Goal: Task Accomplishment & Management: Manage account settings

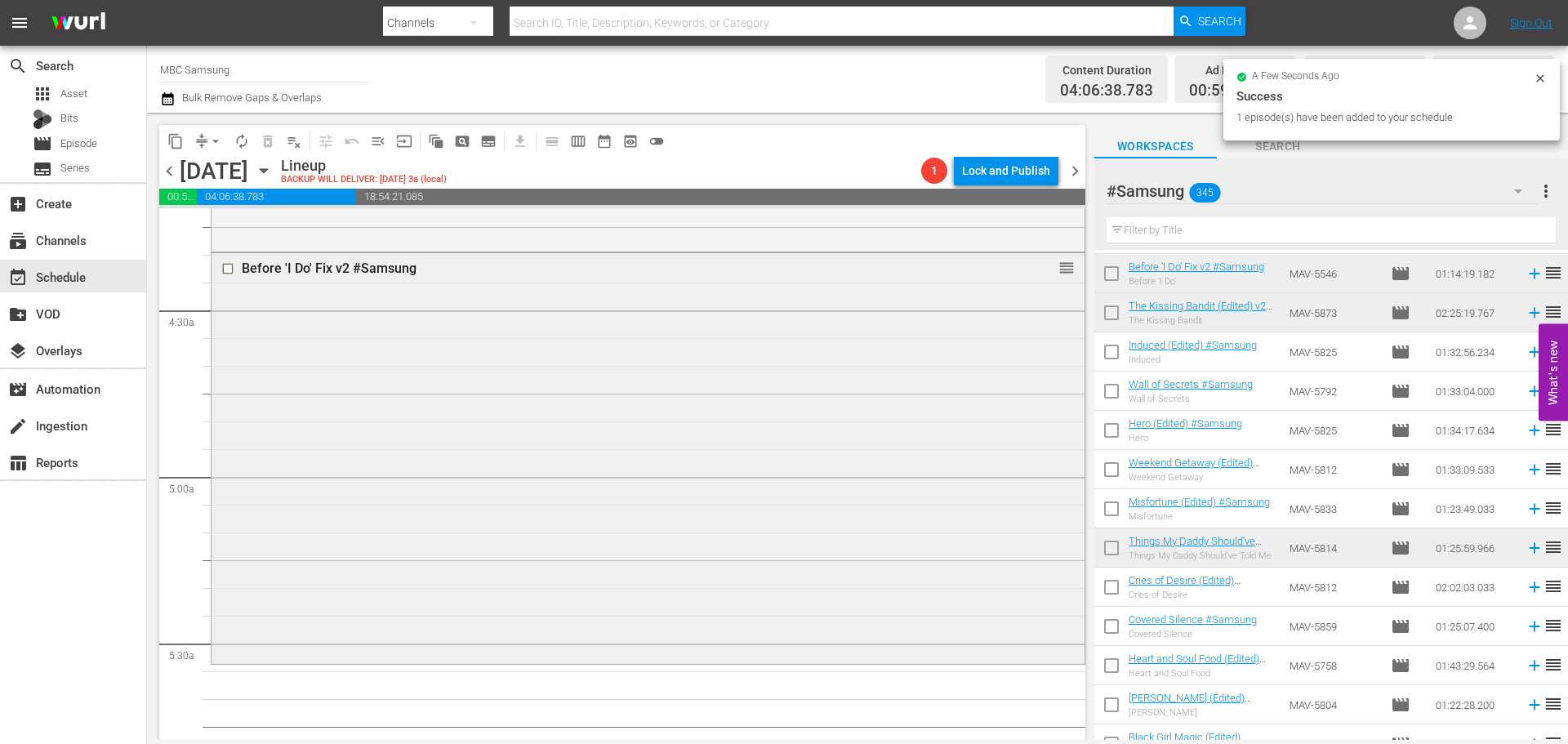
scroll to position [1633, 0]
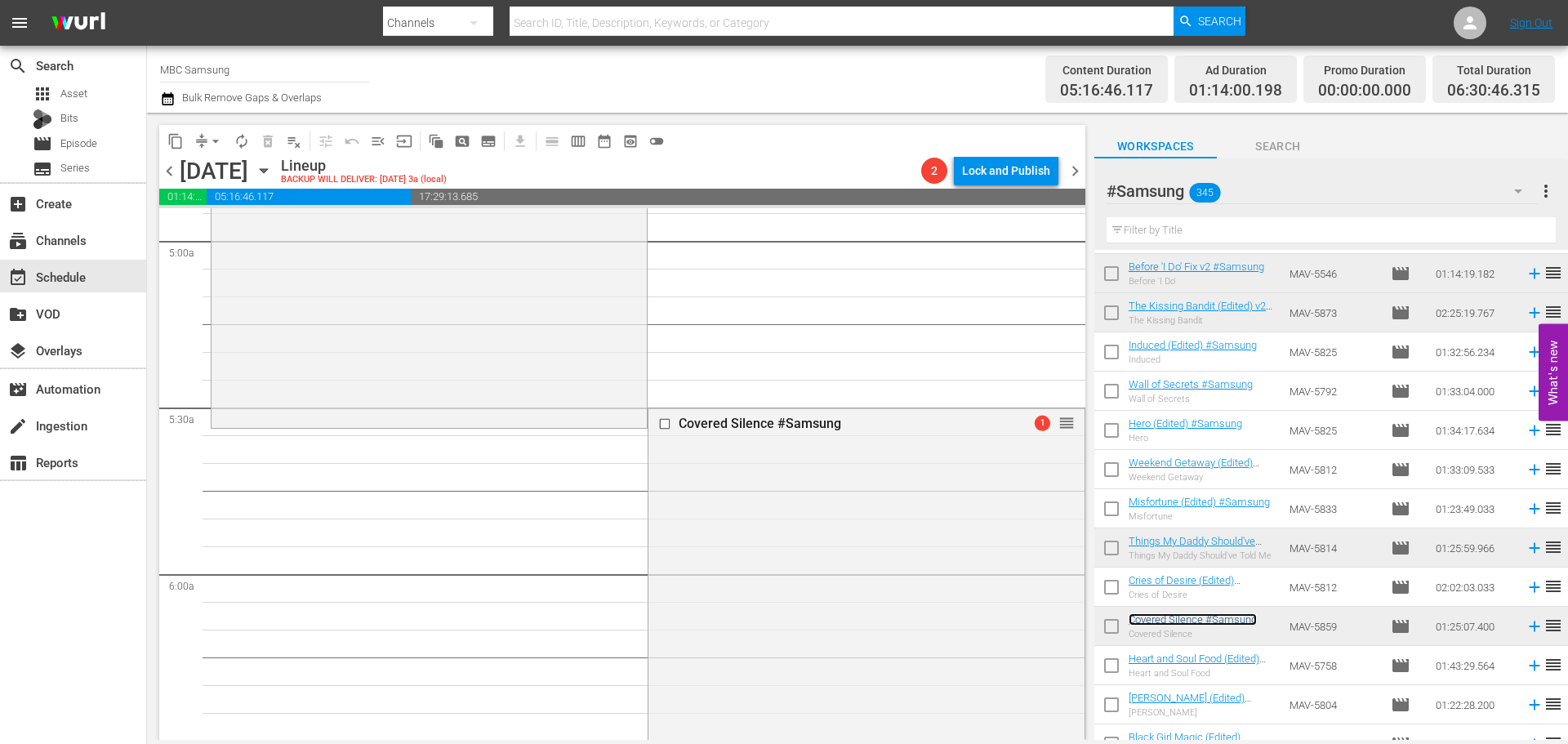
drag, startPoint x: 1056, startPoint y: 419, endPoint x: 1054, endPoint y: 432, distance: 13.2
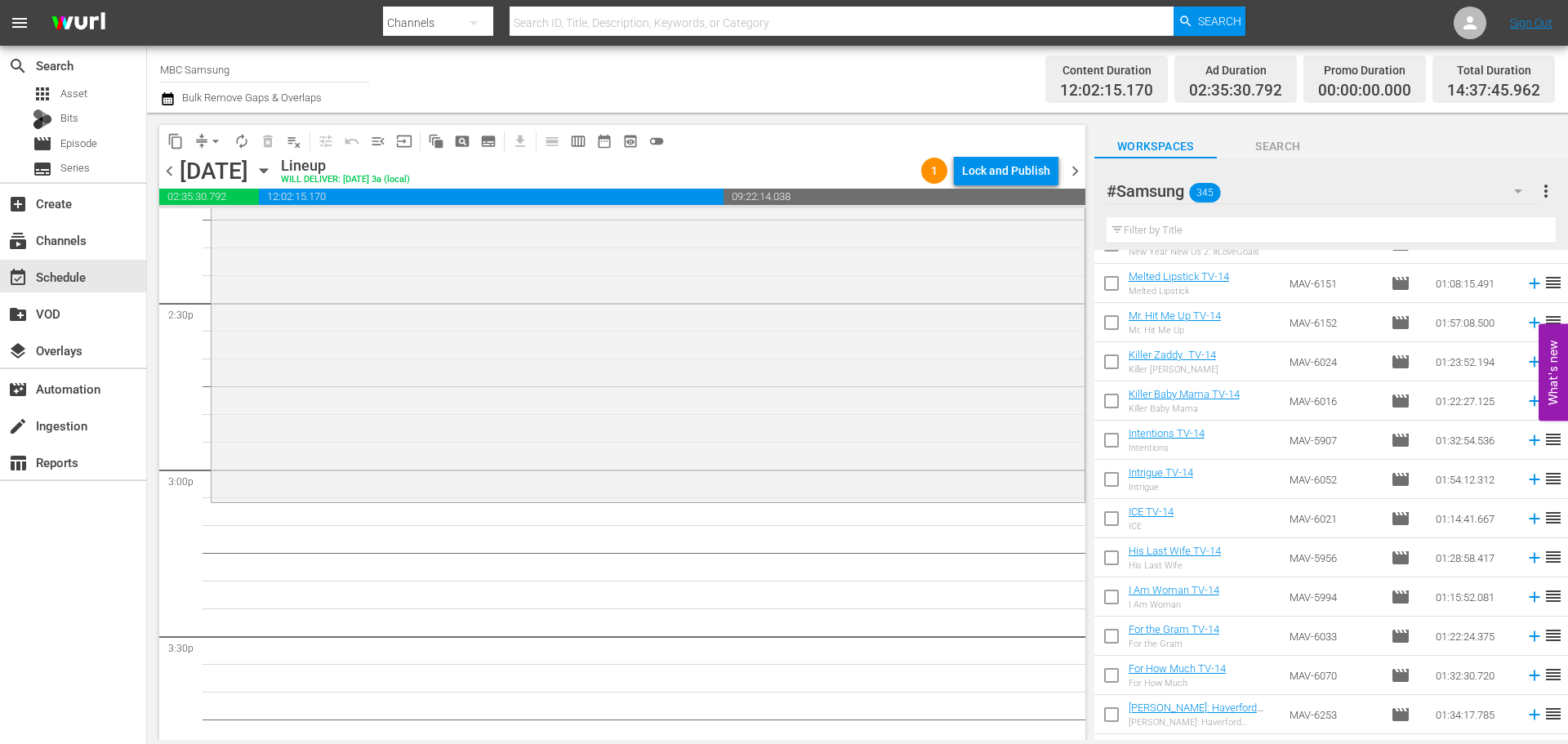
scroll to position [3265, 0]
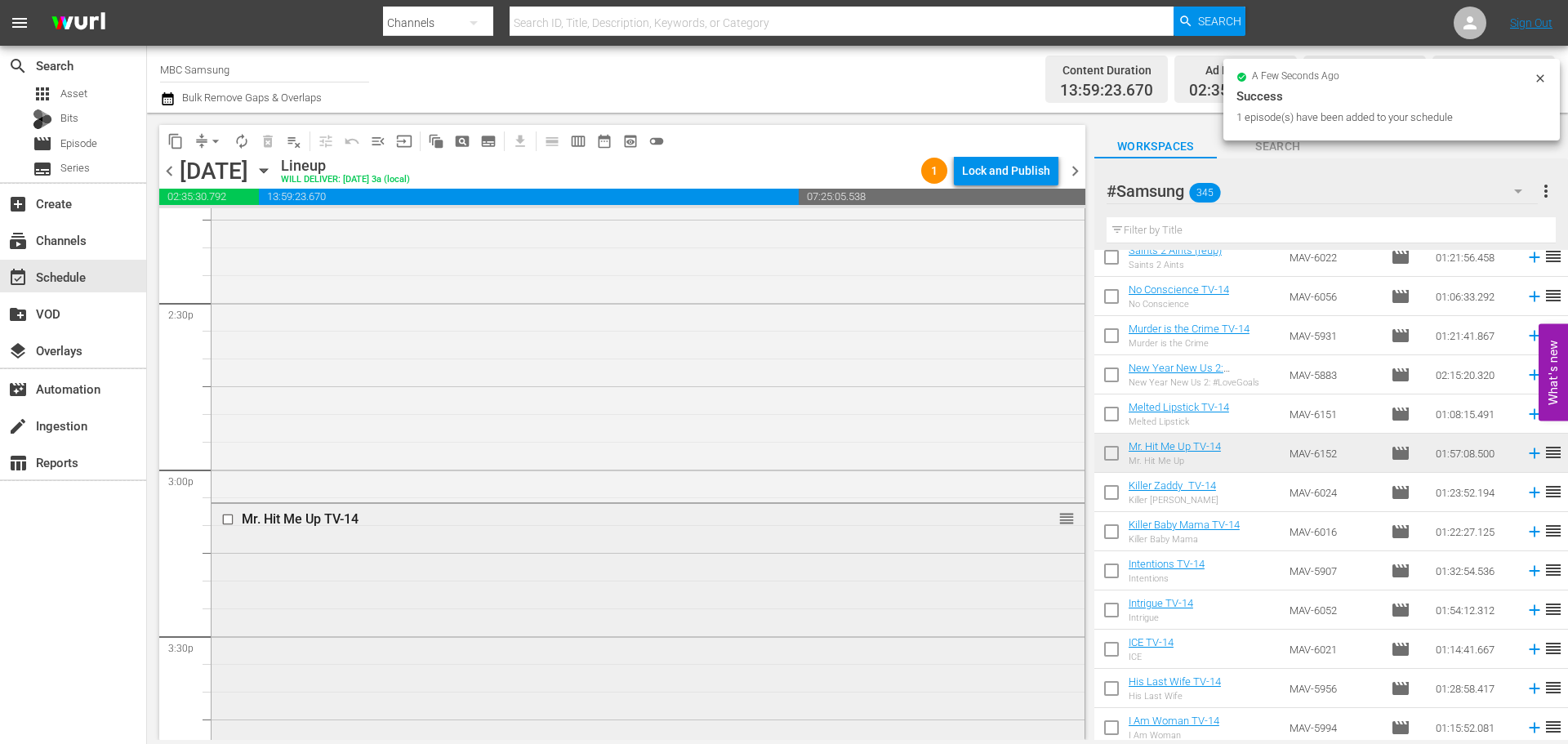
click at [352, 531] on div "Mr. Hit Me Up TV-14 reorder" at bounding box center [648, 519] width 873 height 31
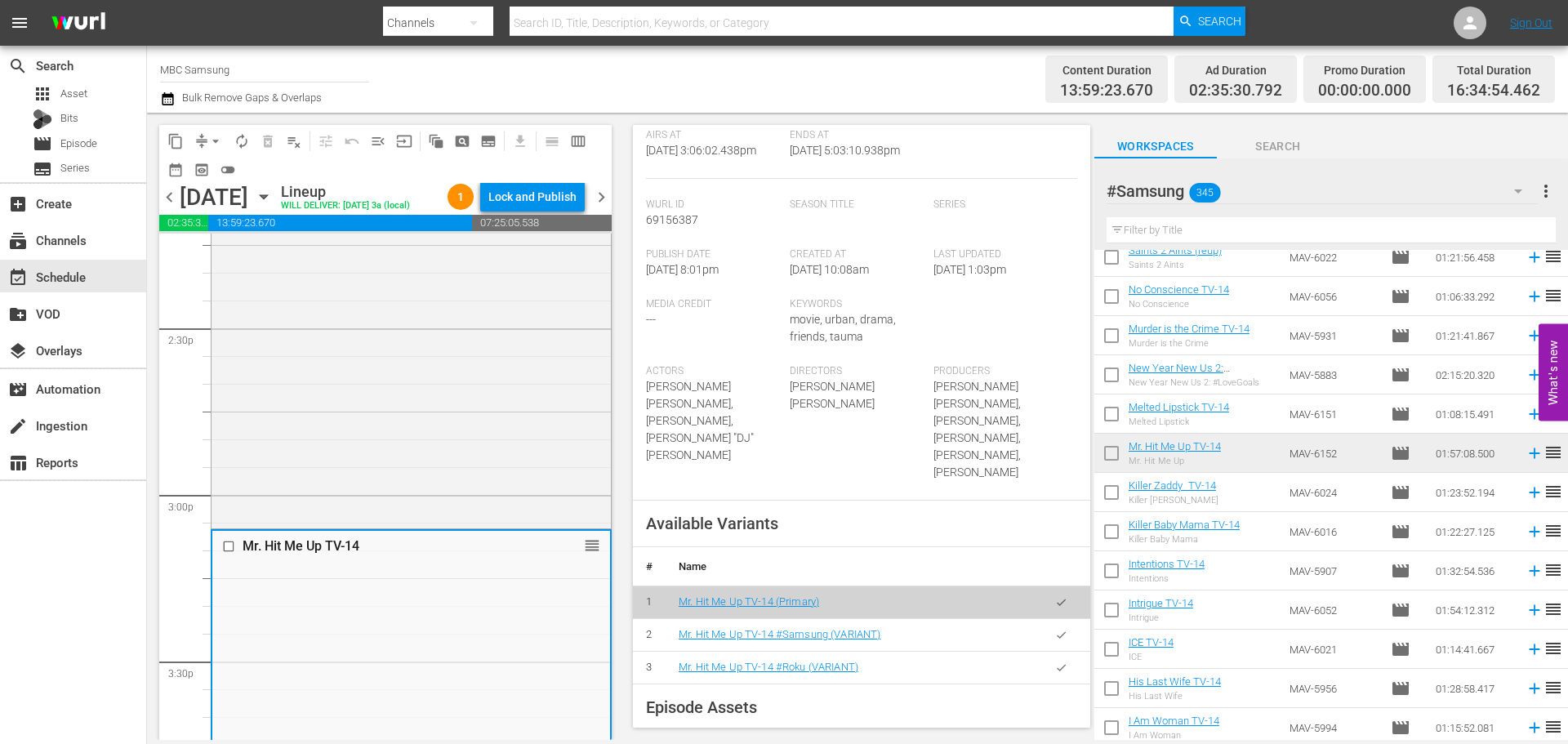
scroll to position [326, 0]
drag, startPoint x: 1055, startPoint y: 618, endPoint x: 1028, endPoint y: 577, distance: 49.1
click at [1055, 617] on button "button" at bounding box center [1061, 632] width 32 height 32
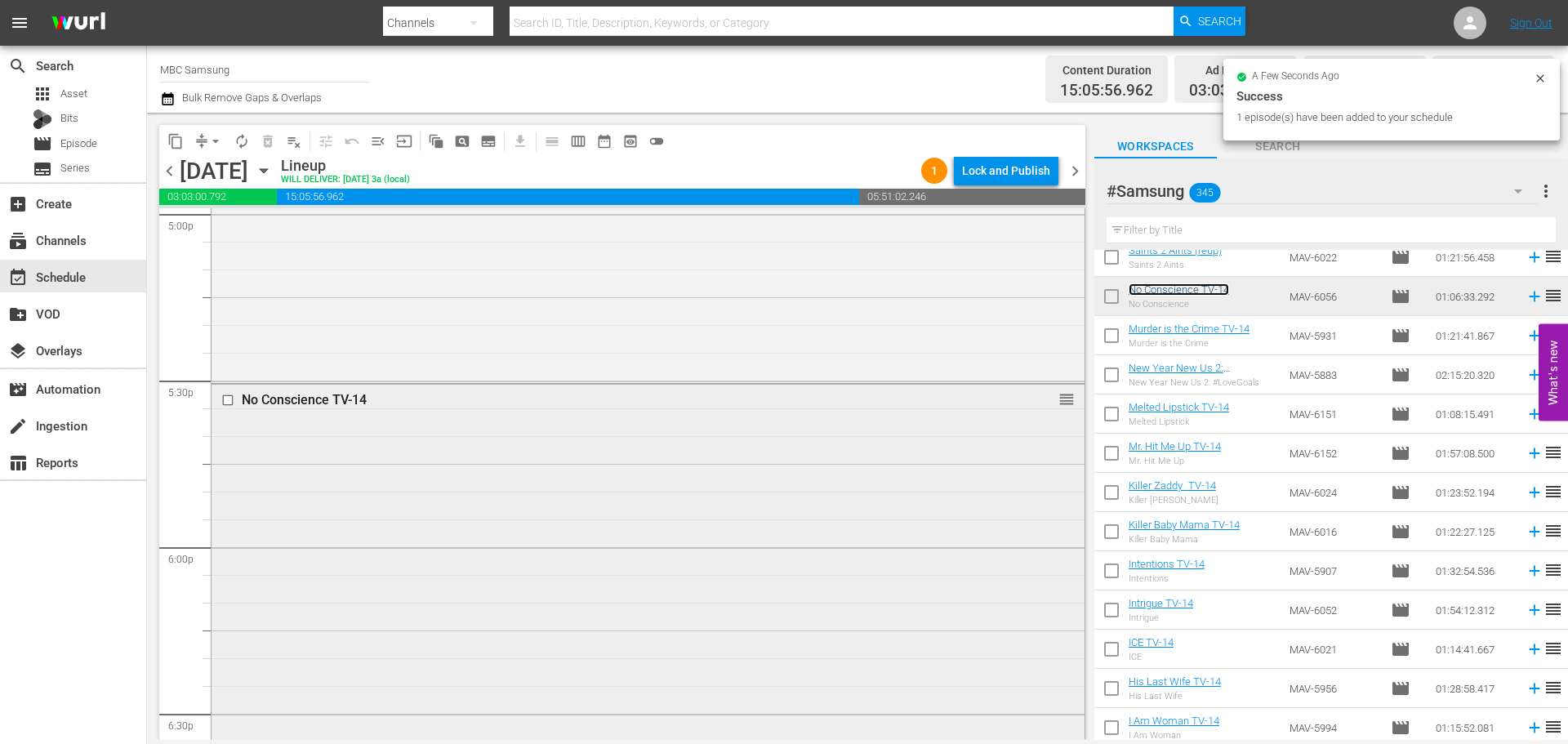
scroll to position [5877, 0]
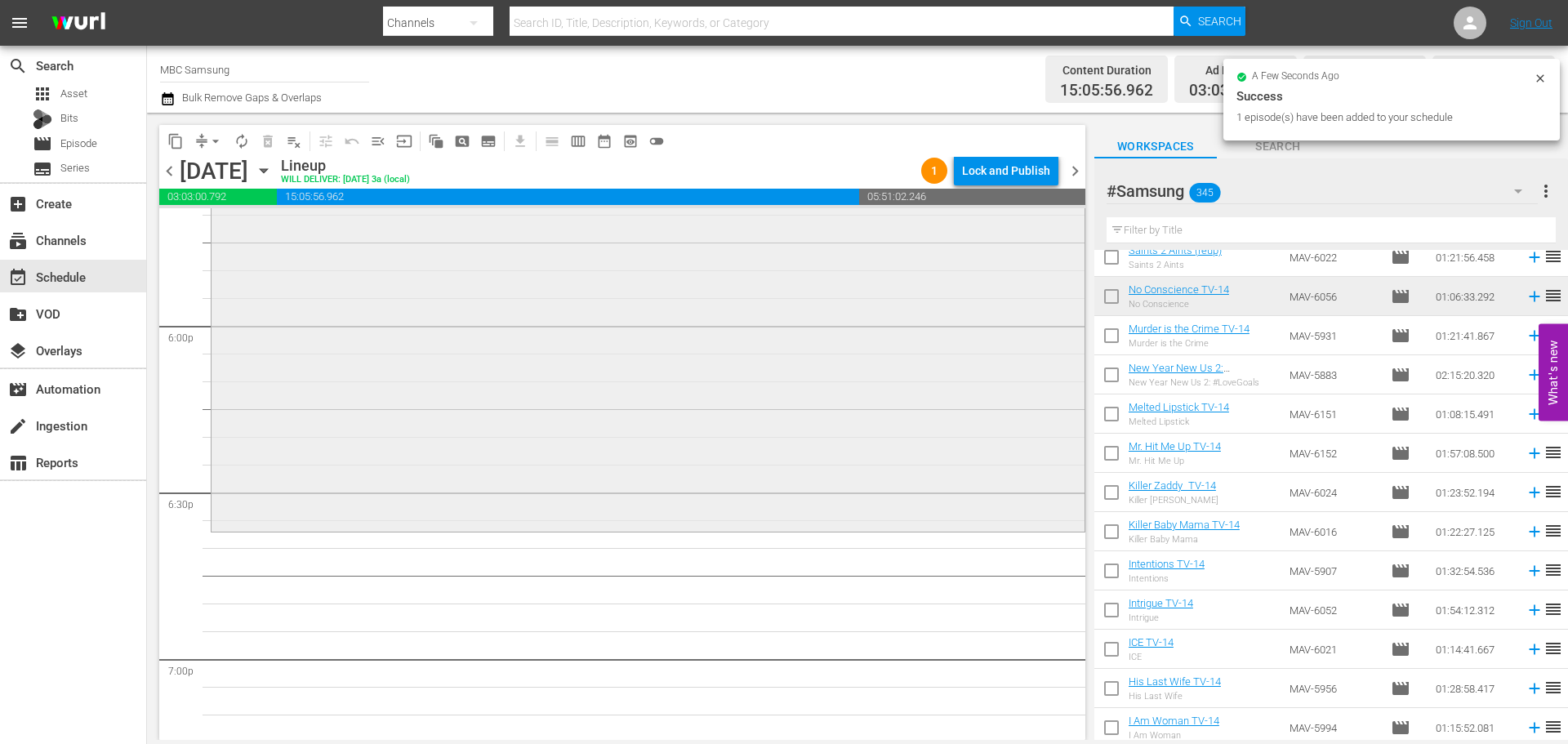
click at [685, 410] on div "No Conscience TV-14 reorder" at bounding box center [648, 346] width 873 height 365
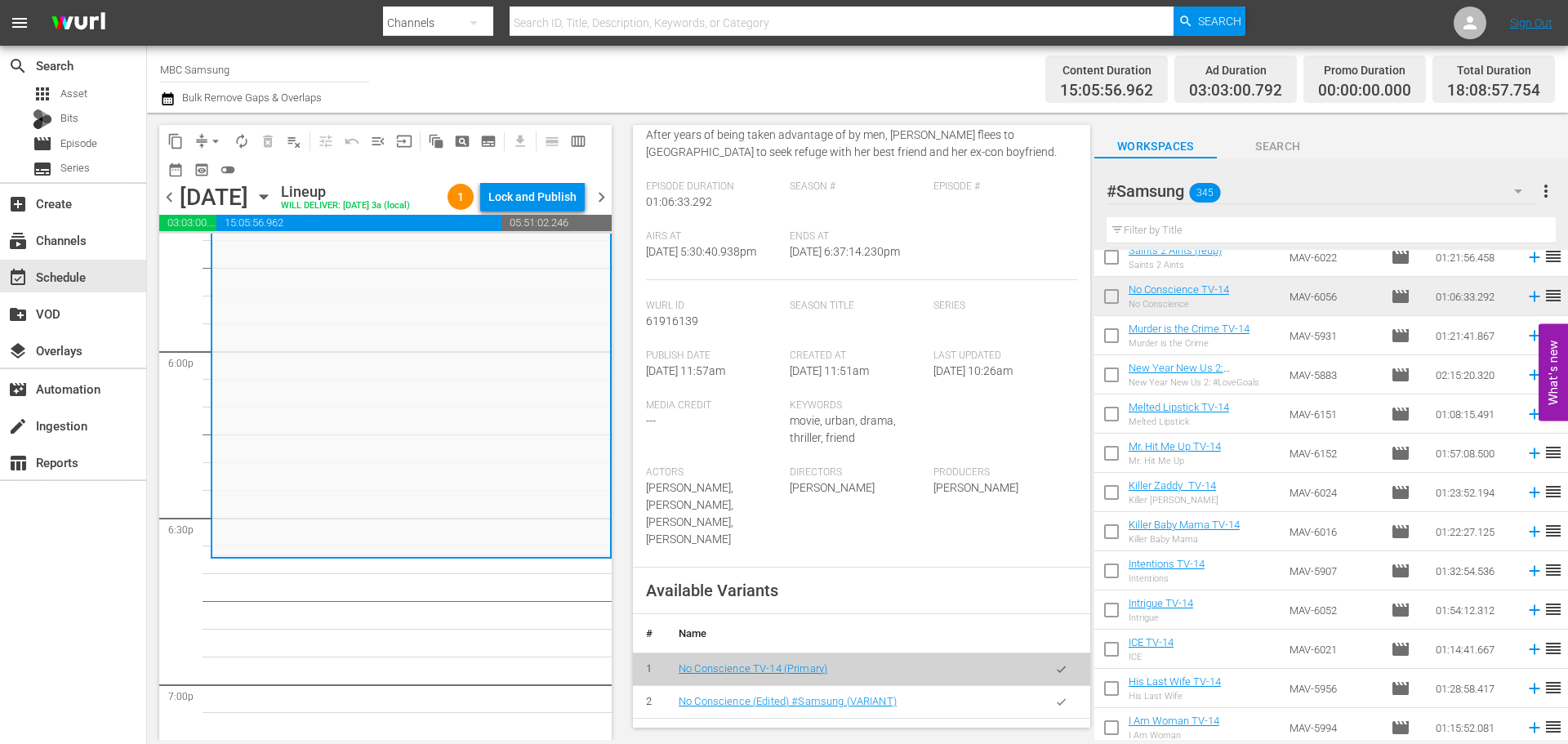
scroll to position [408, 0]
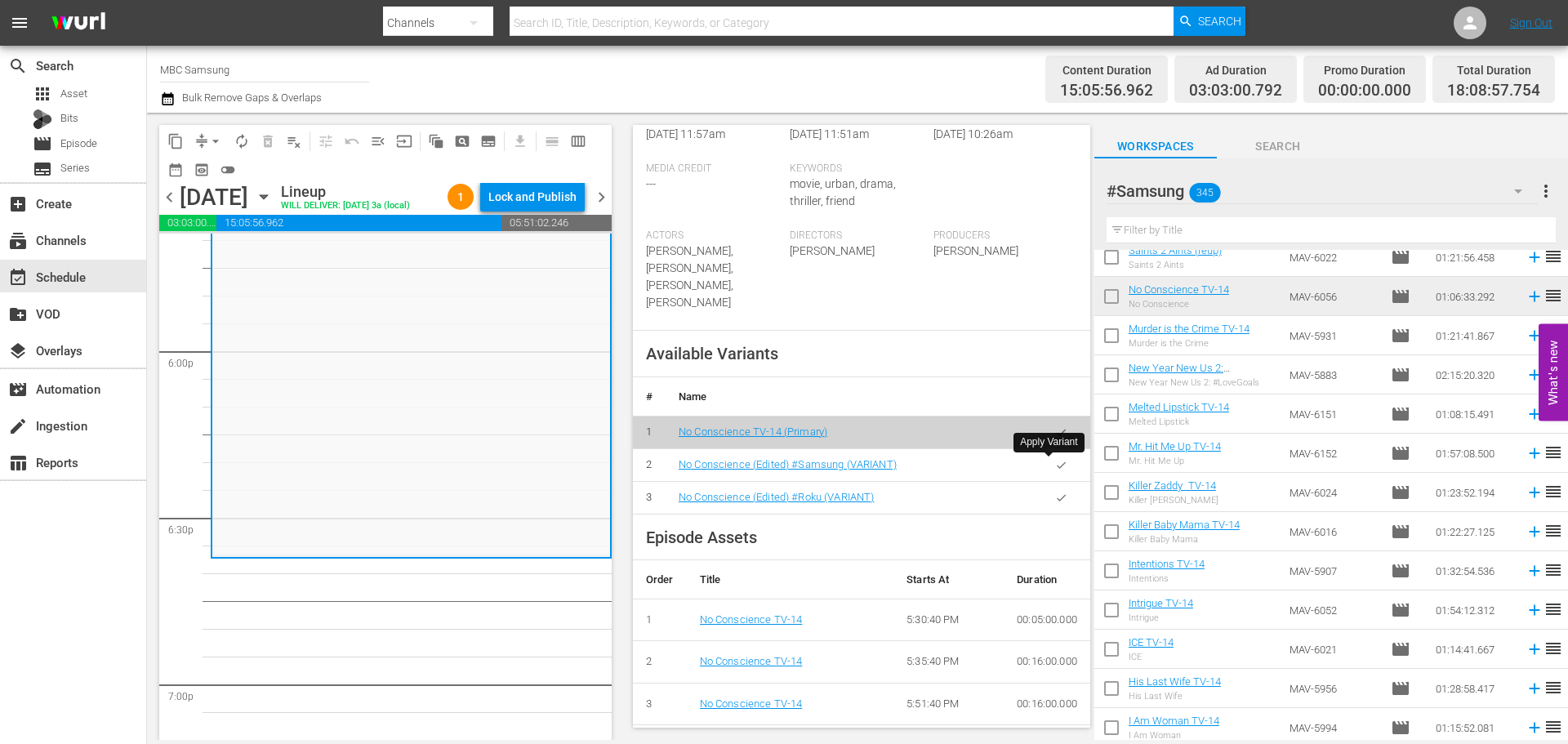
click at [1055, 470] on icon "button" at bounding box center [1061, 465] width 13 height 13
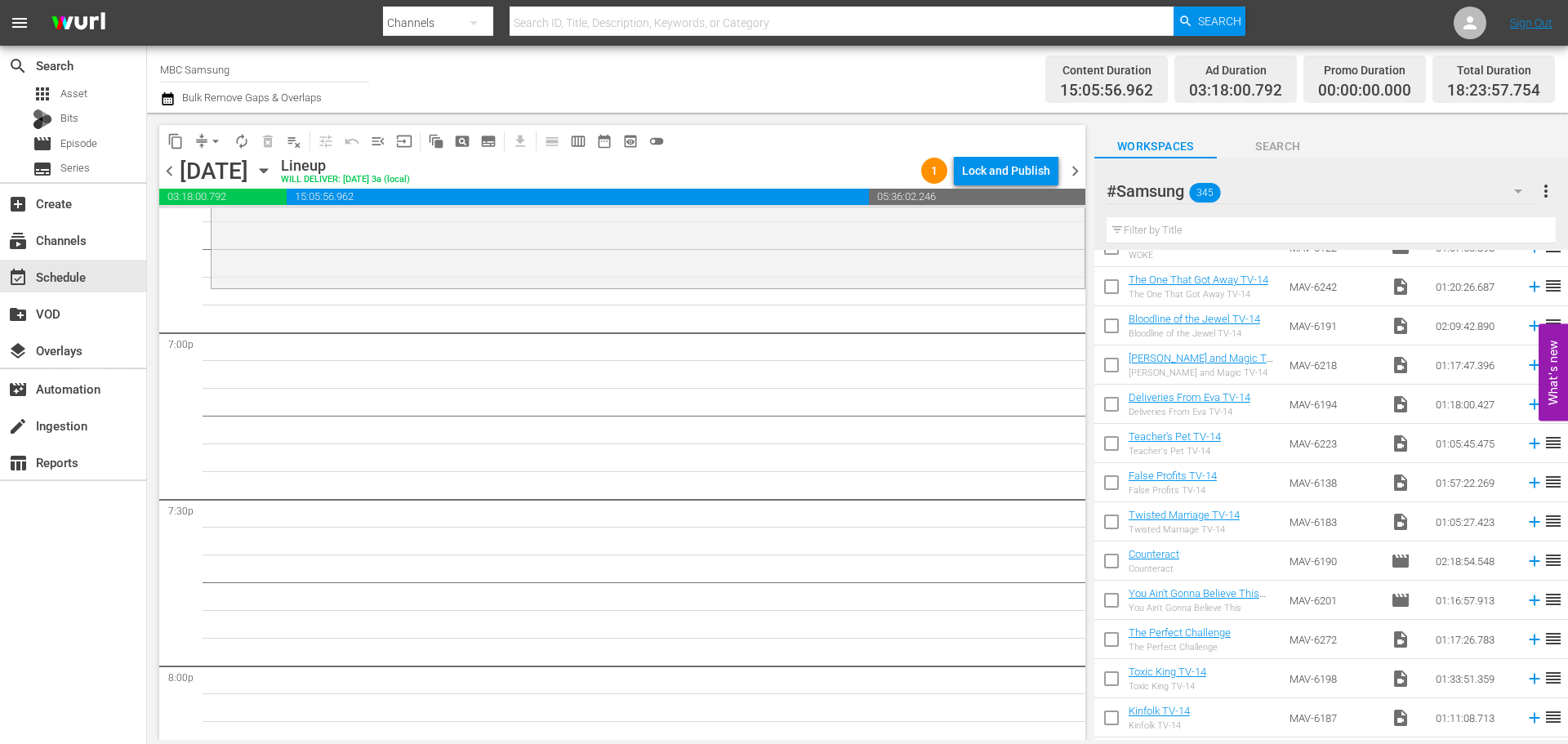
scroll to position [0, 0]
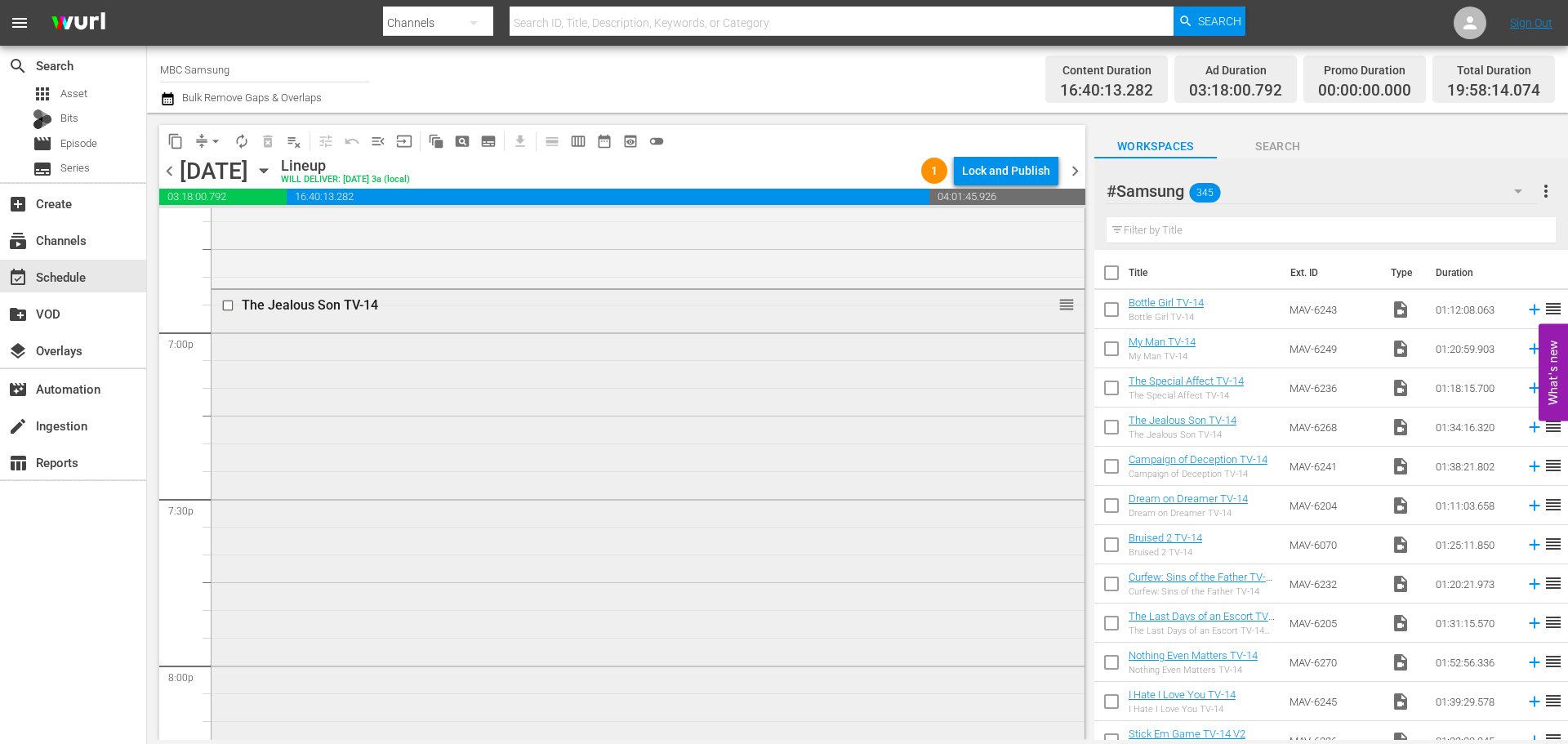
click at [537, 422] on div "The Jealous Son TV-14 reorder" at bounding box center [648, 549] width 873 height 519
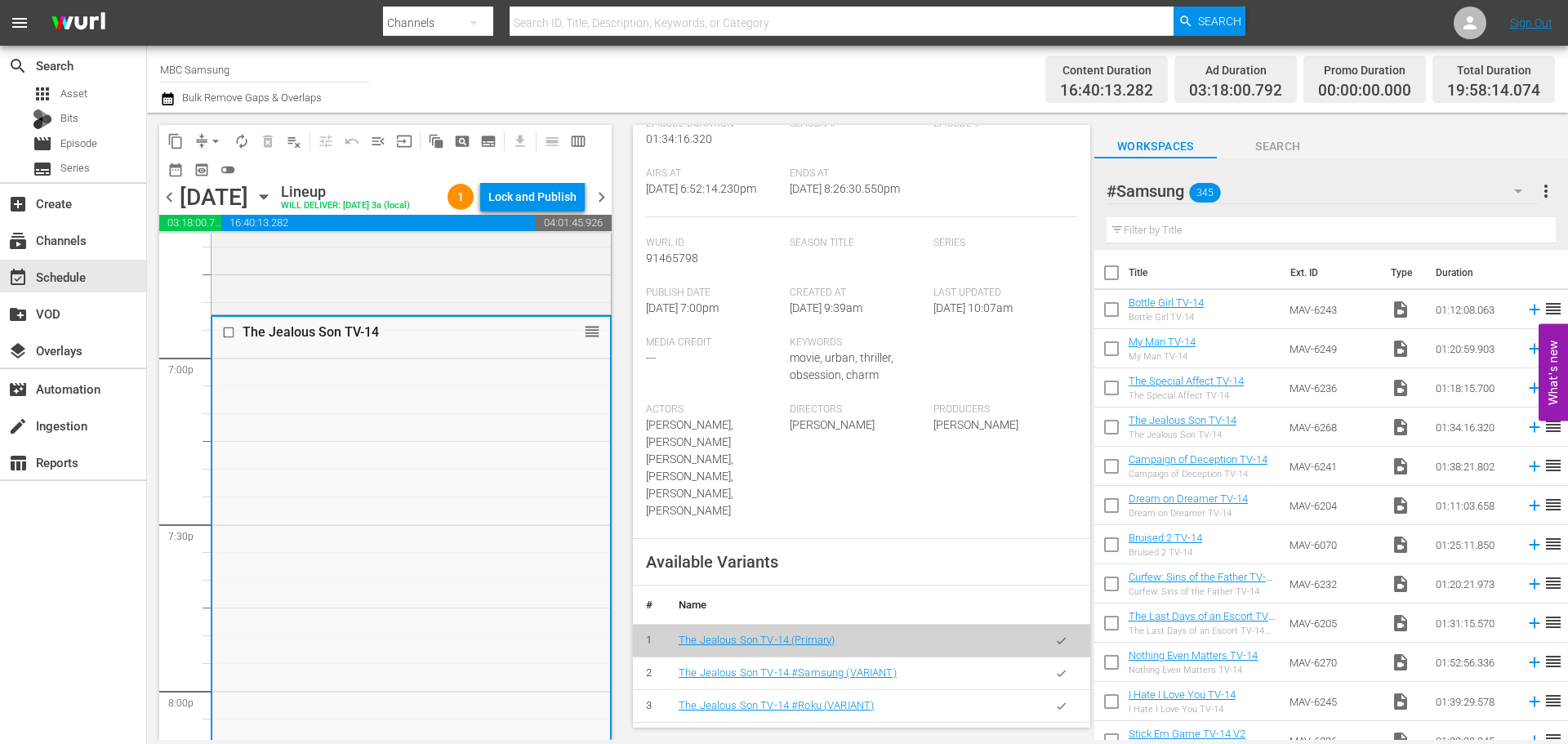
scroll to position [245, 0]
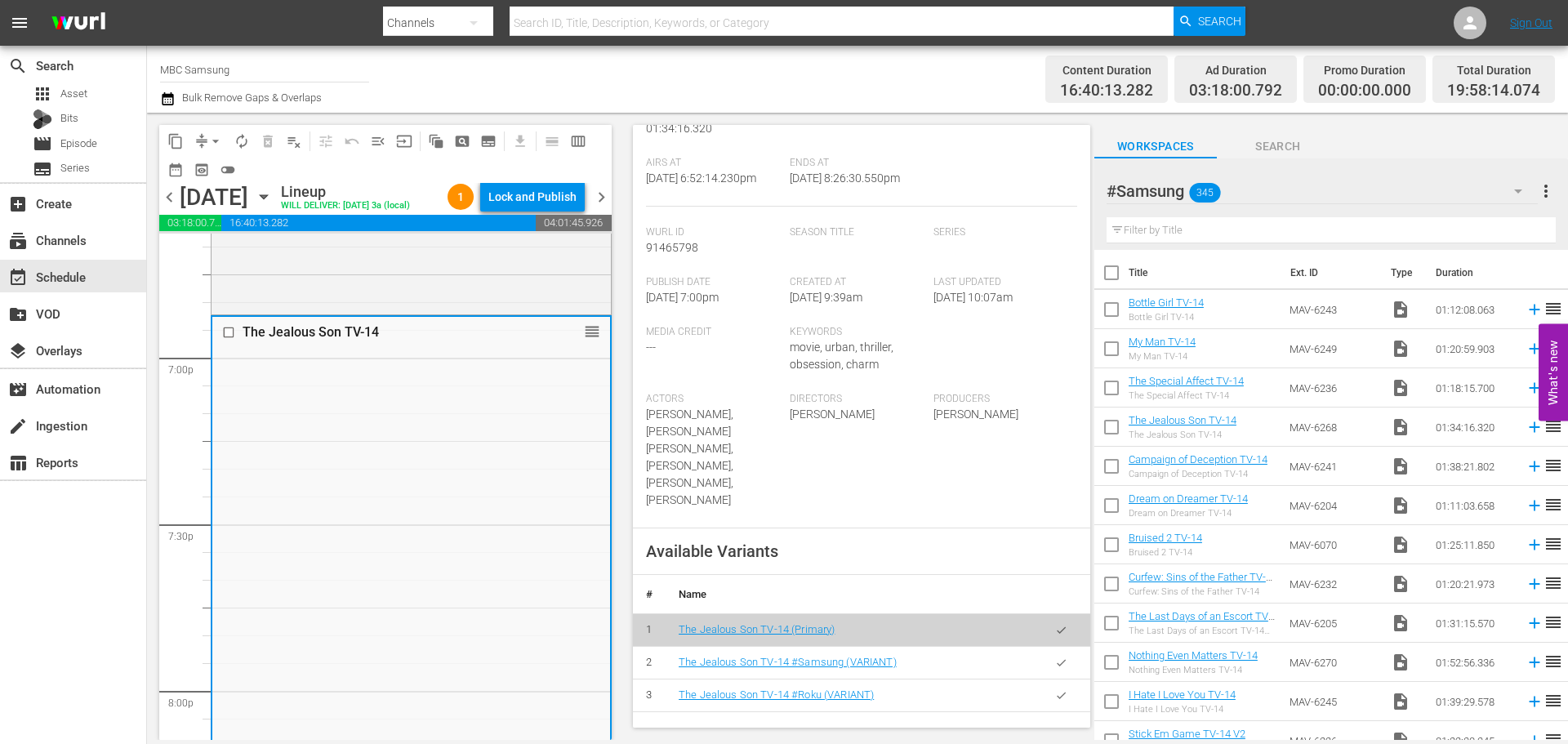
click at [1055, 656] on icon "button" at bounding box center [1061, 663] width 13 height 13
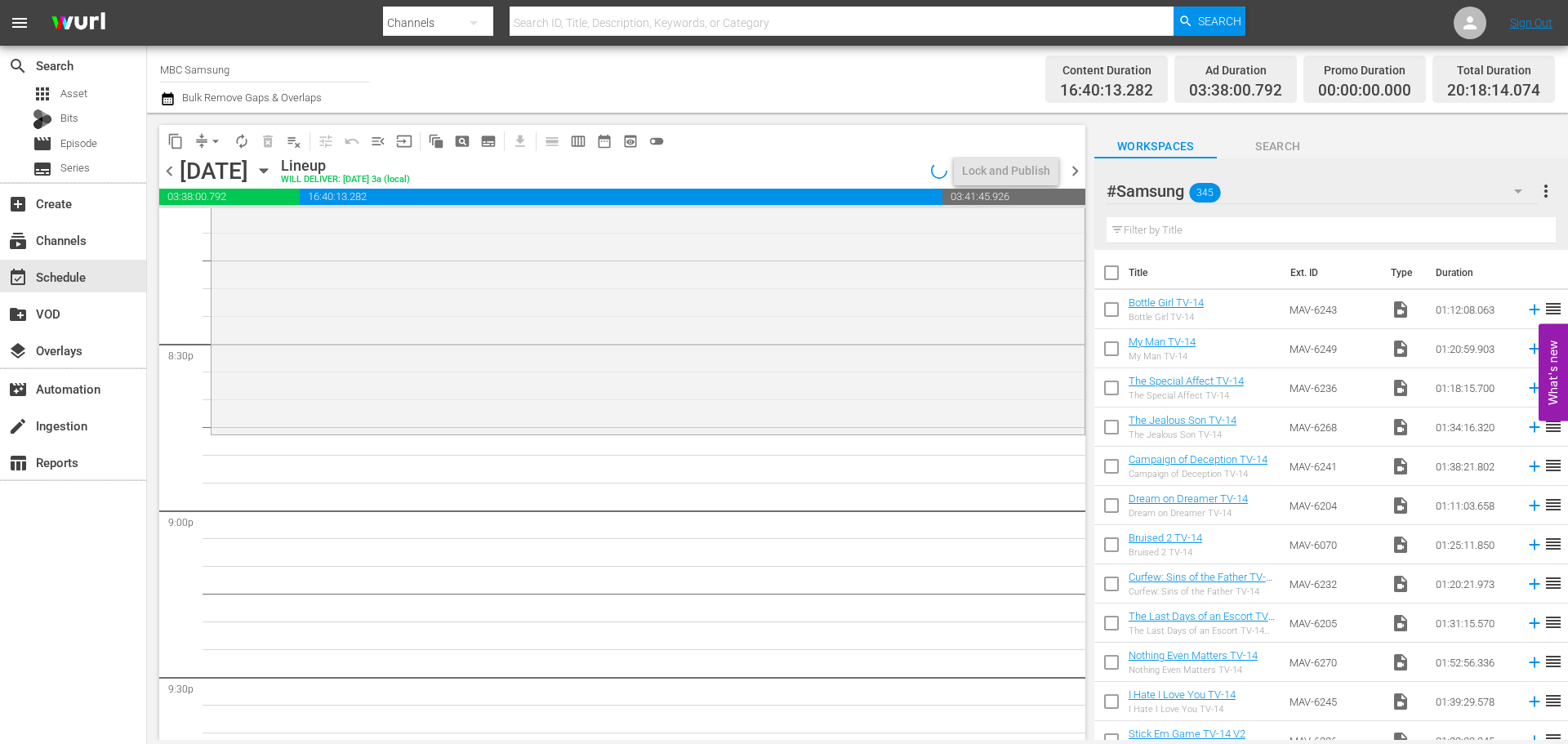
scroll to position [6693, 0]
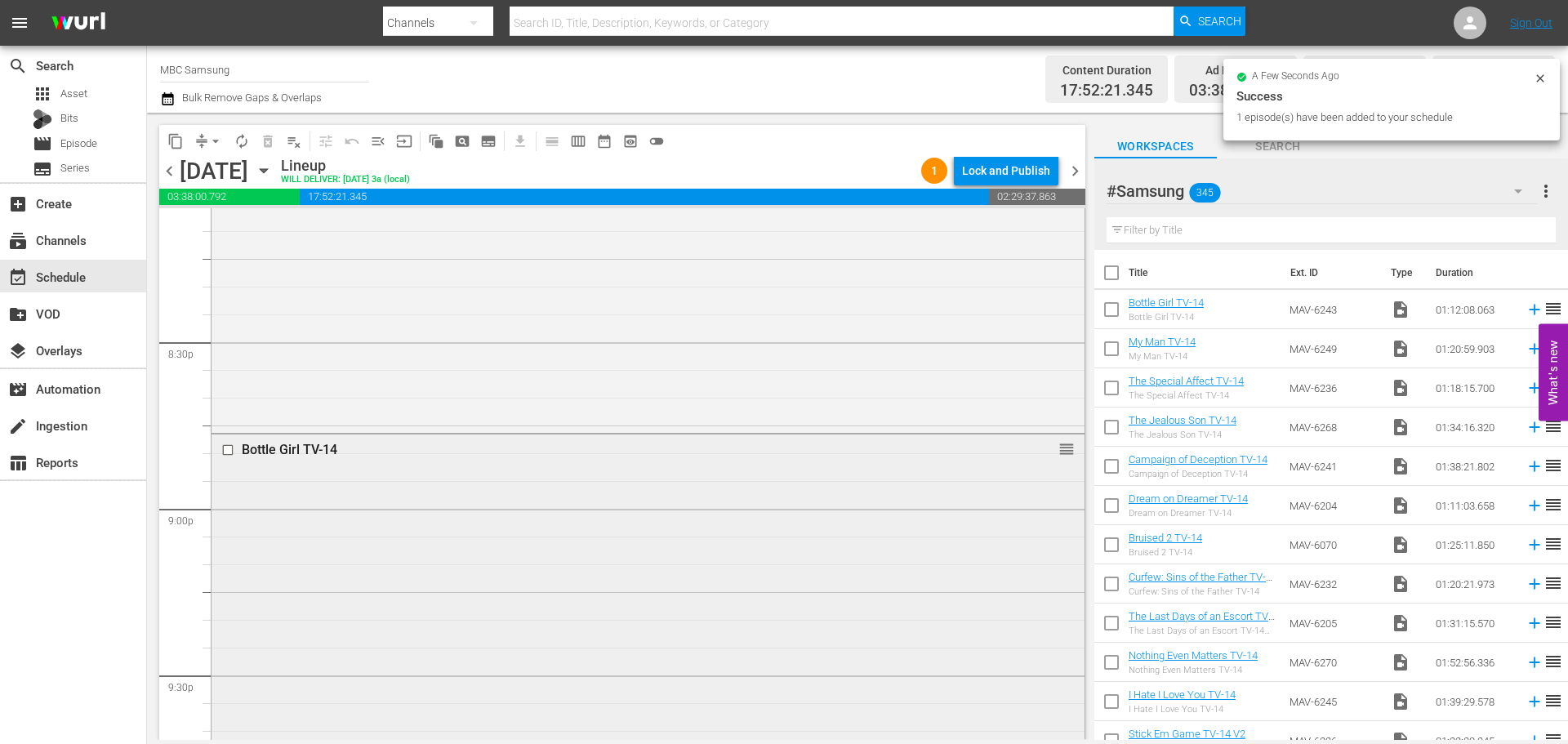
click at [764, 524] on div "Bottle Girl TV-14 reorder" at bounding box center [648, 632] width 873 height 396
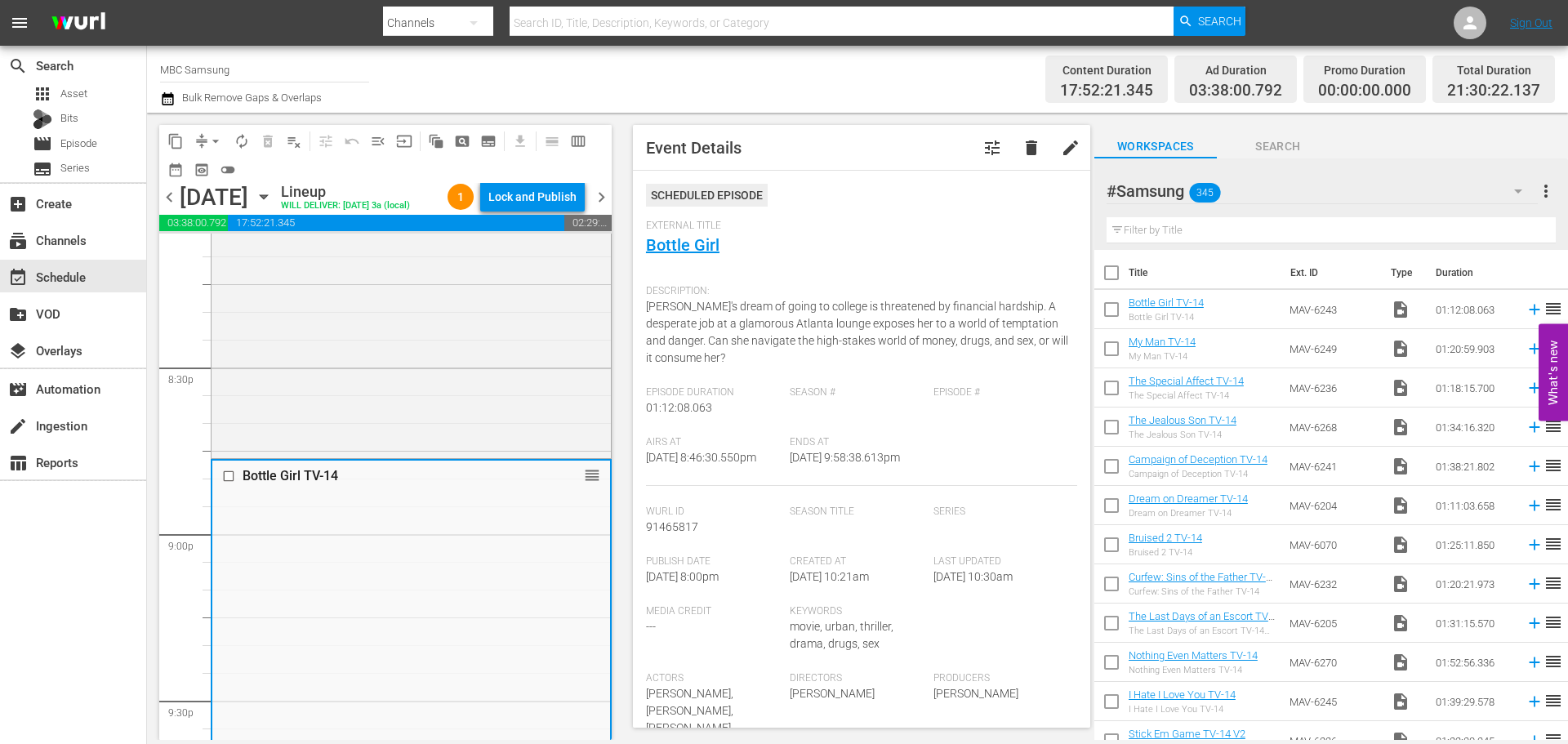
scroll to position [567, 0]
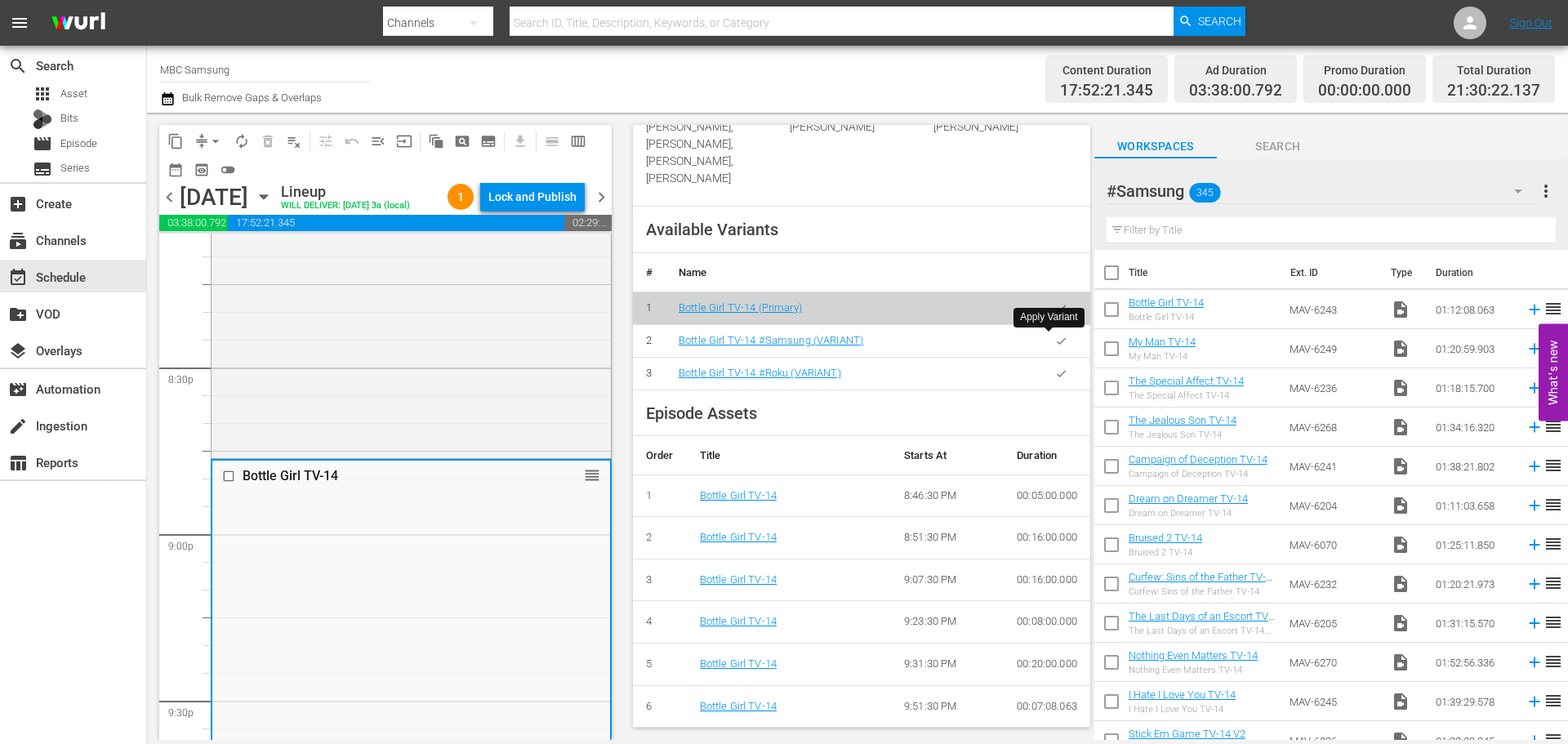
click at [1051, 347] on button "button" at bounding box center [1061, 341] width 32 height 32
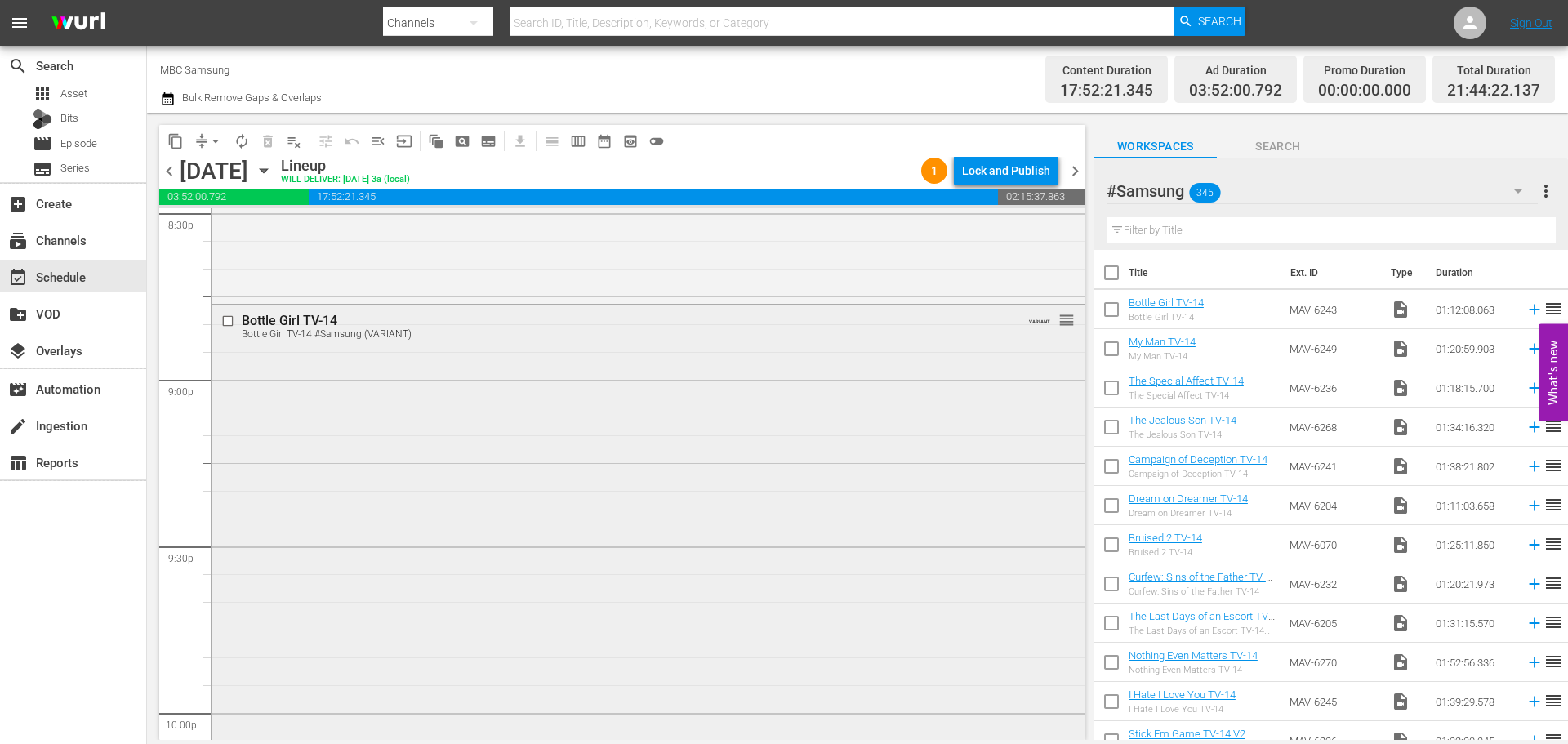
scroll to position [7183, 0]
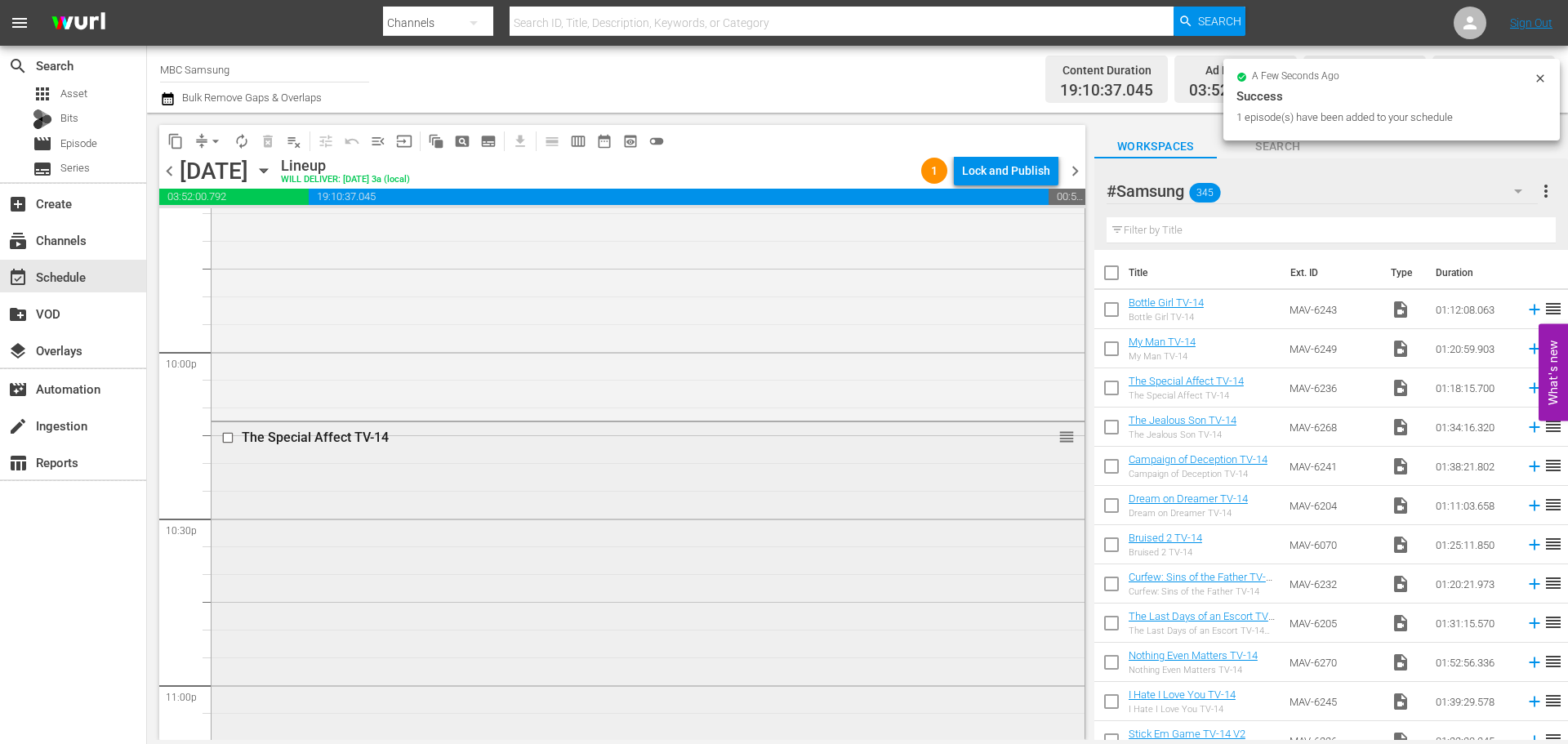
click at [519, 486] on div "The Special Affect TV-14 reorder" at bounding box center [648, 637] width 873 height 429
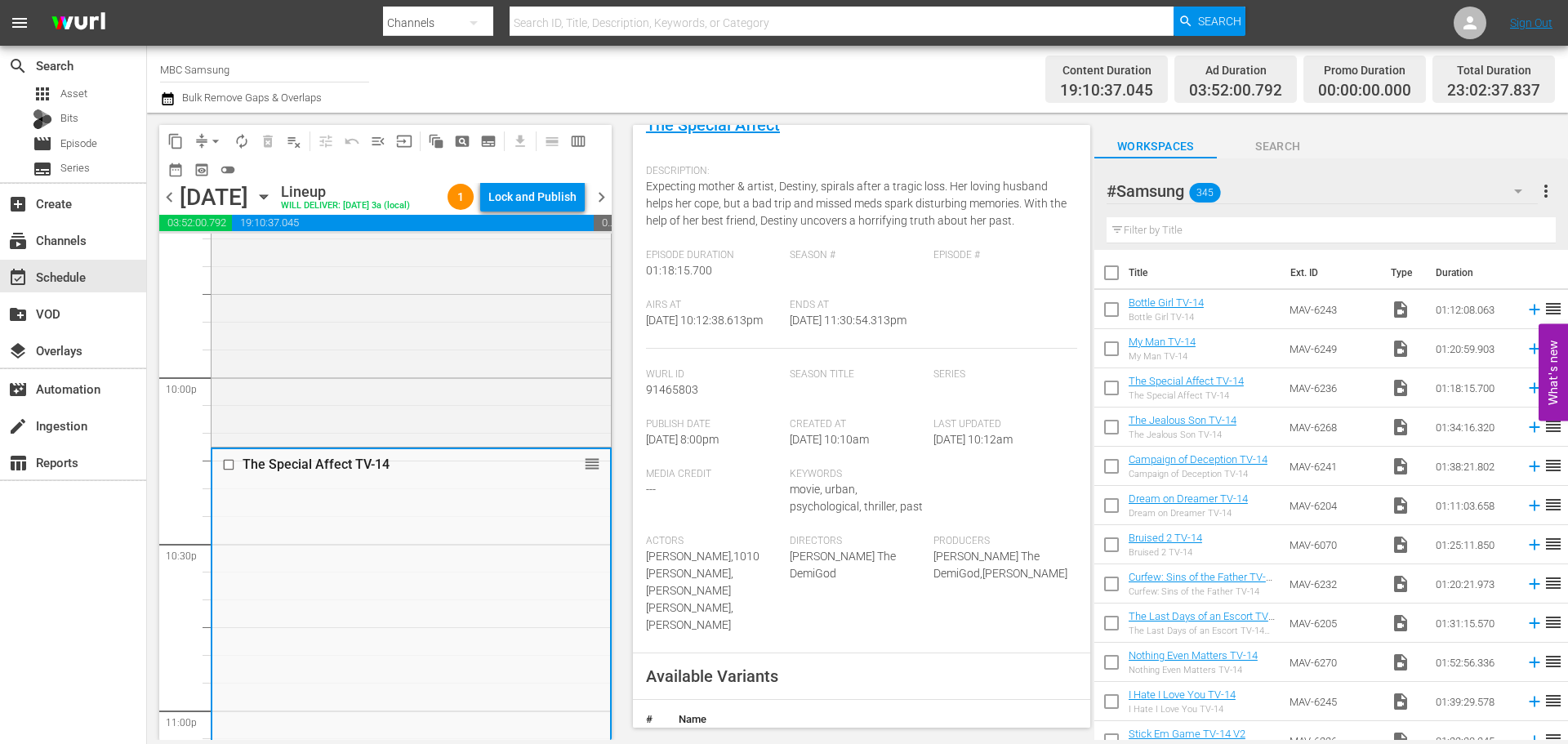
scroll to position [408, 0]
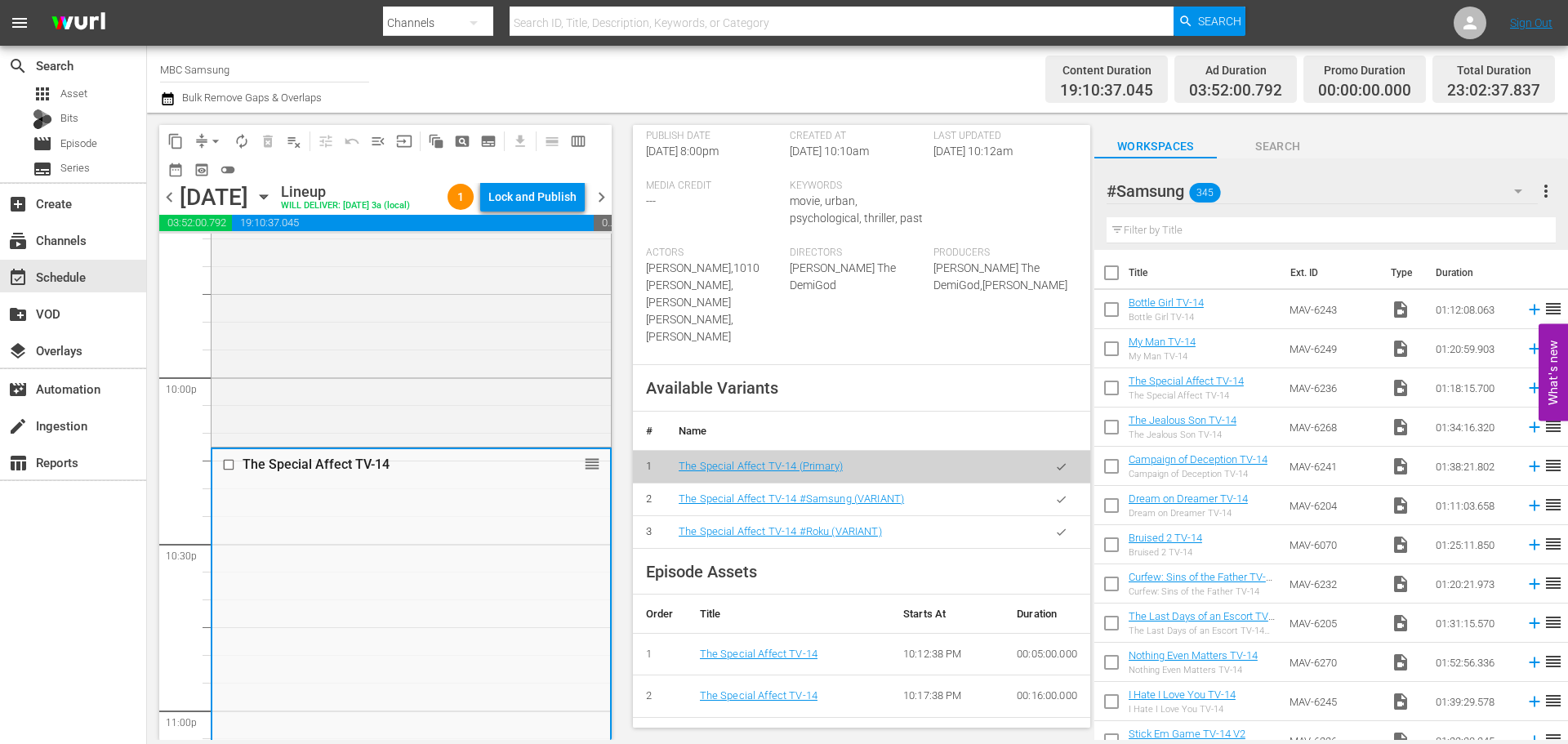
click at [1047, 483] on button "button" at bounding box center [1061, 499] width 32 height 32
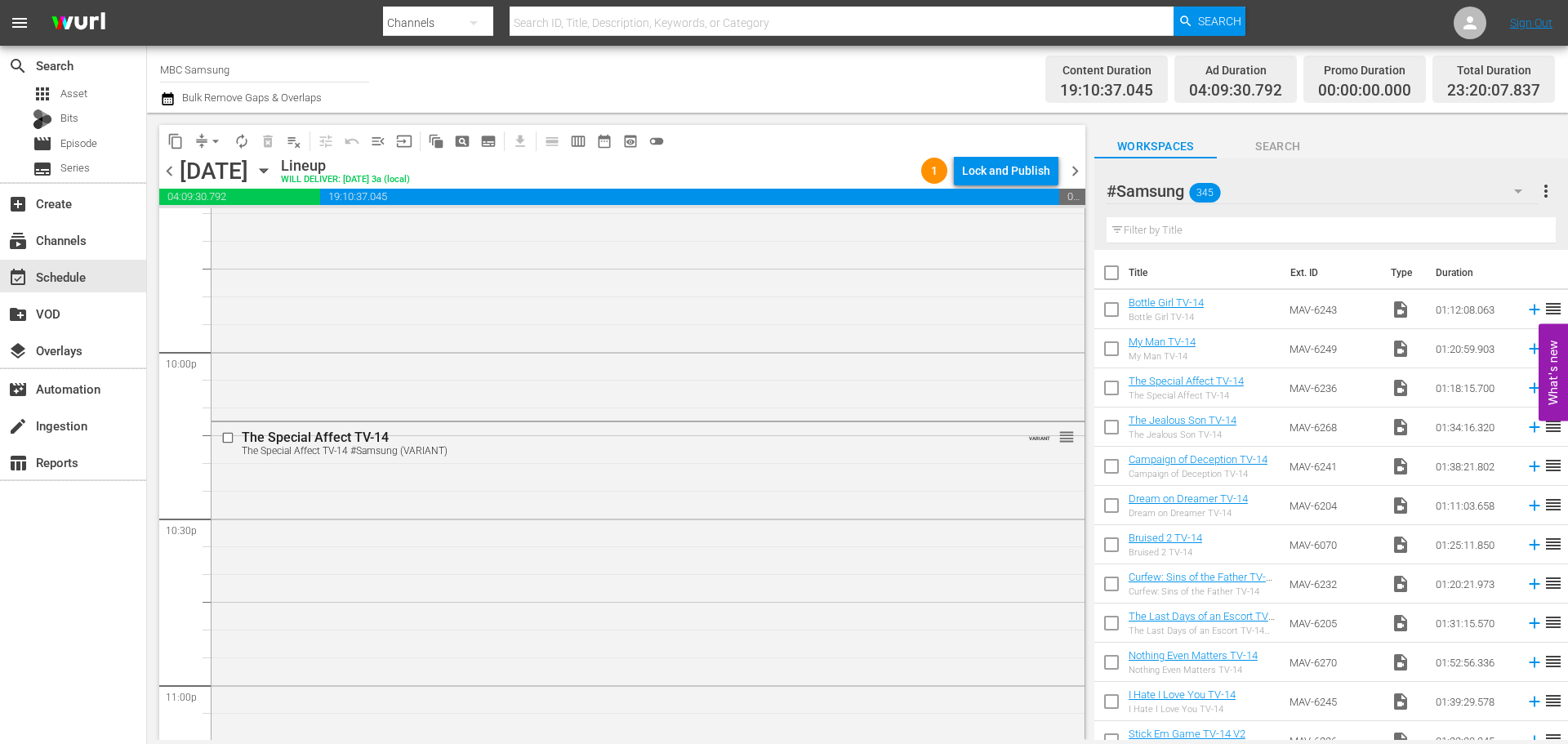
click at [823, 545] on div "The Special Affect TV-14 The Special Affect TV-14 #Samsung (VARIANT) VARIANT re…" at bounding box center [648, 685] width 873 height 527
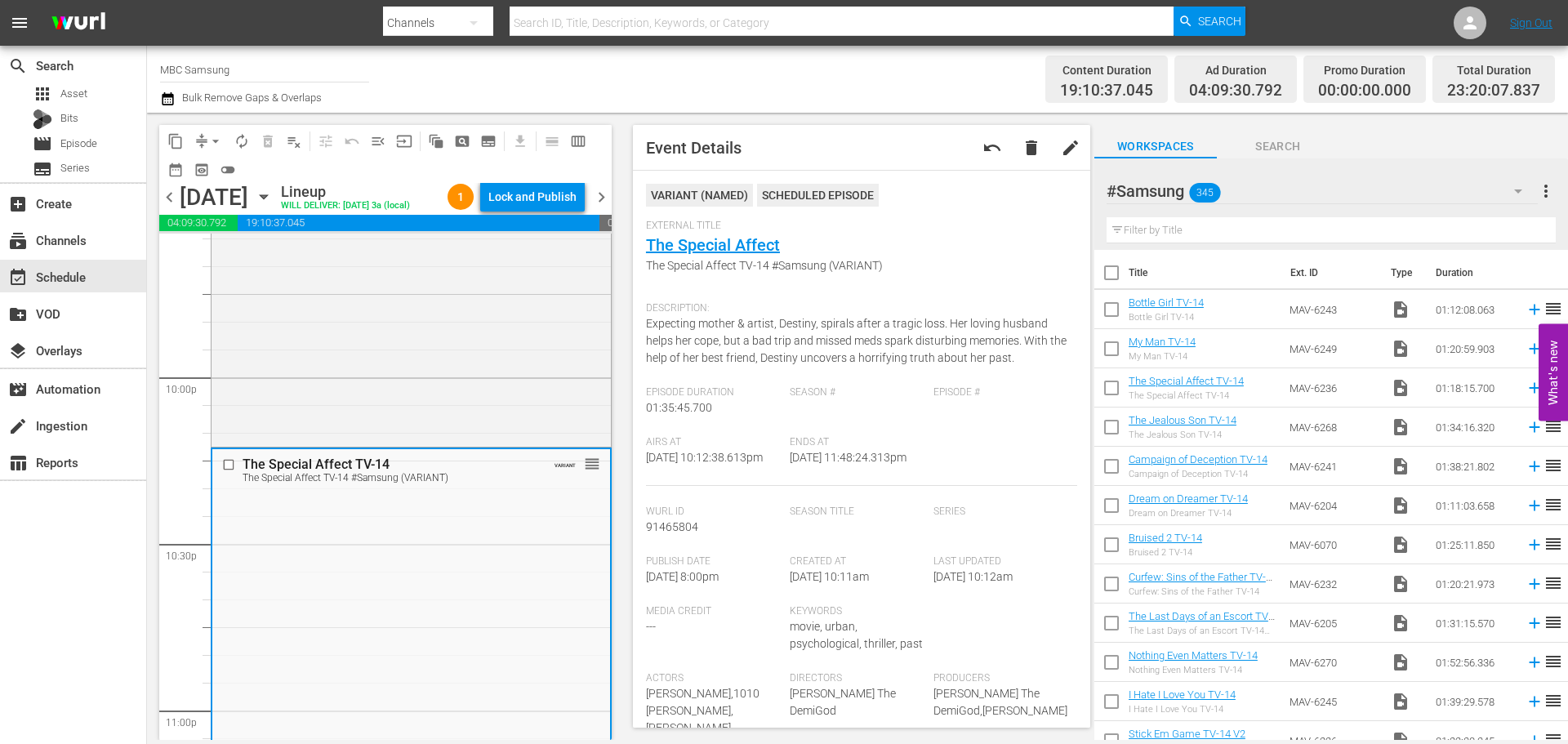
scroll to position [7515, 0]
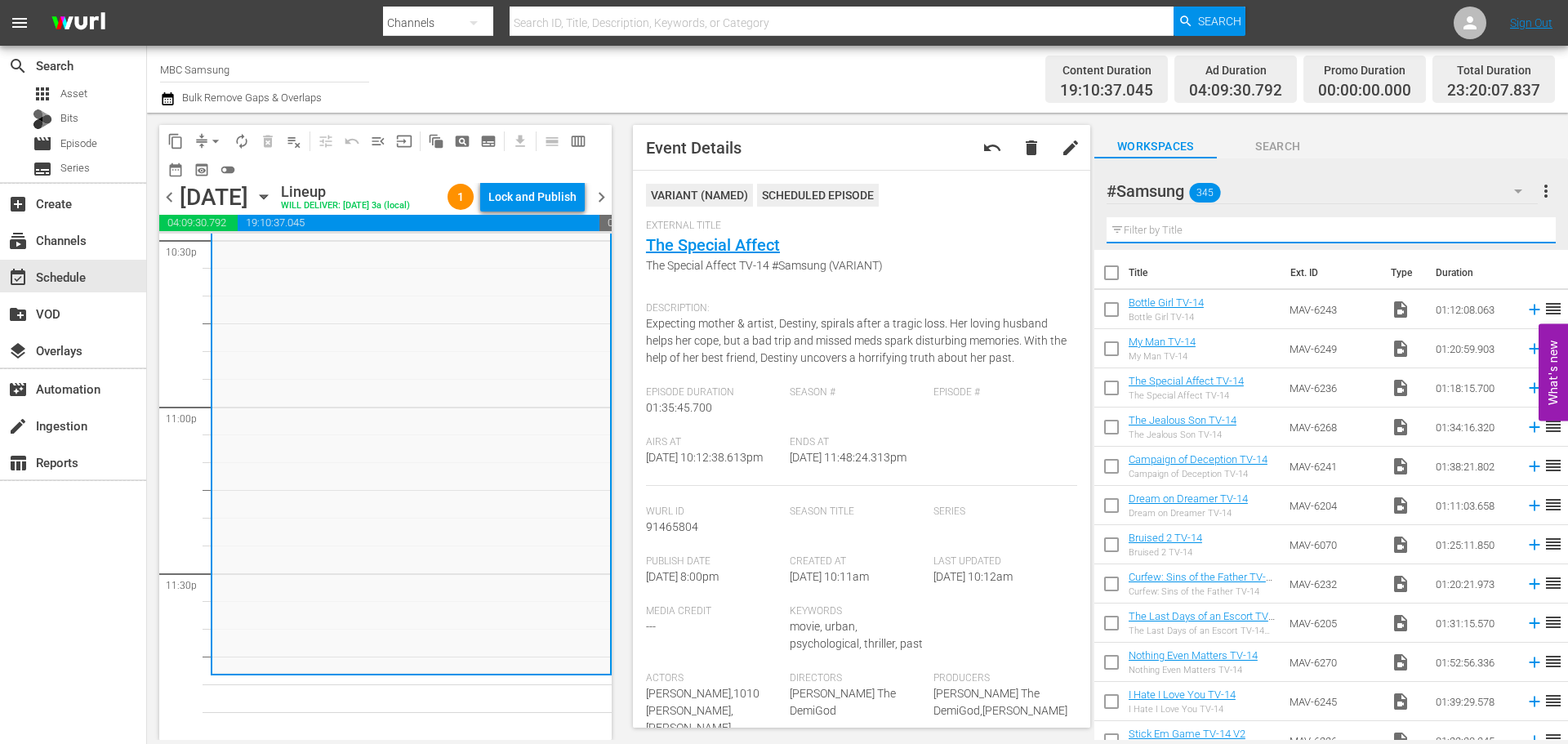
click at [1219, 232] on input "text" at bounding box center [1331, 230] width 449 height 26
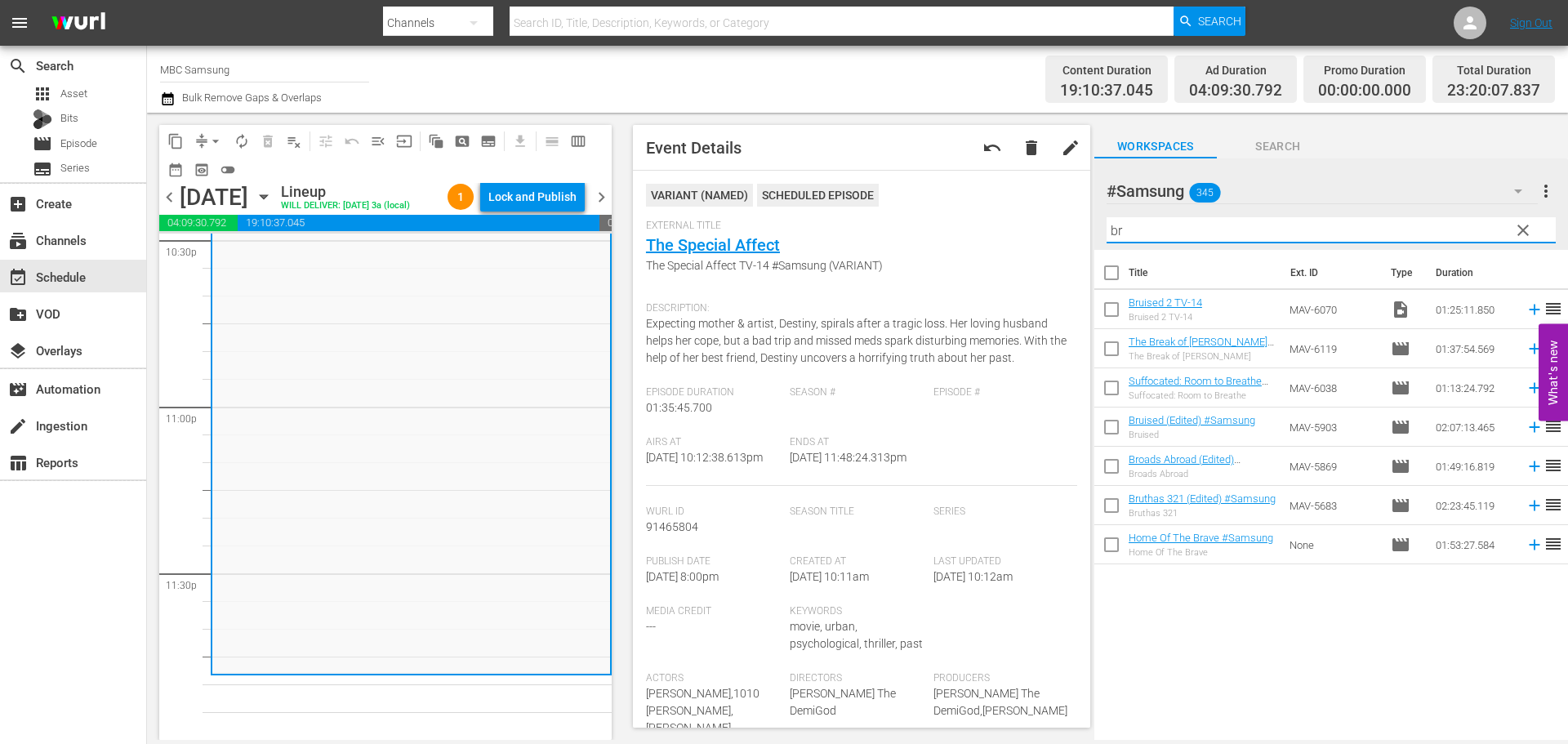
type input "br"
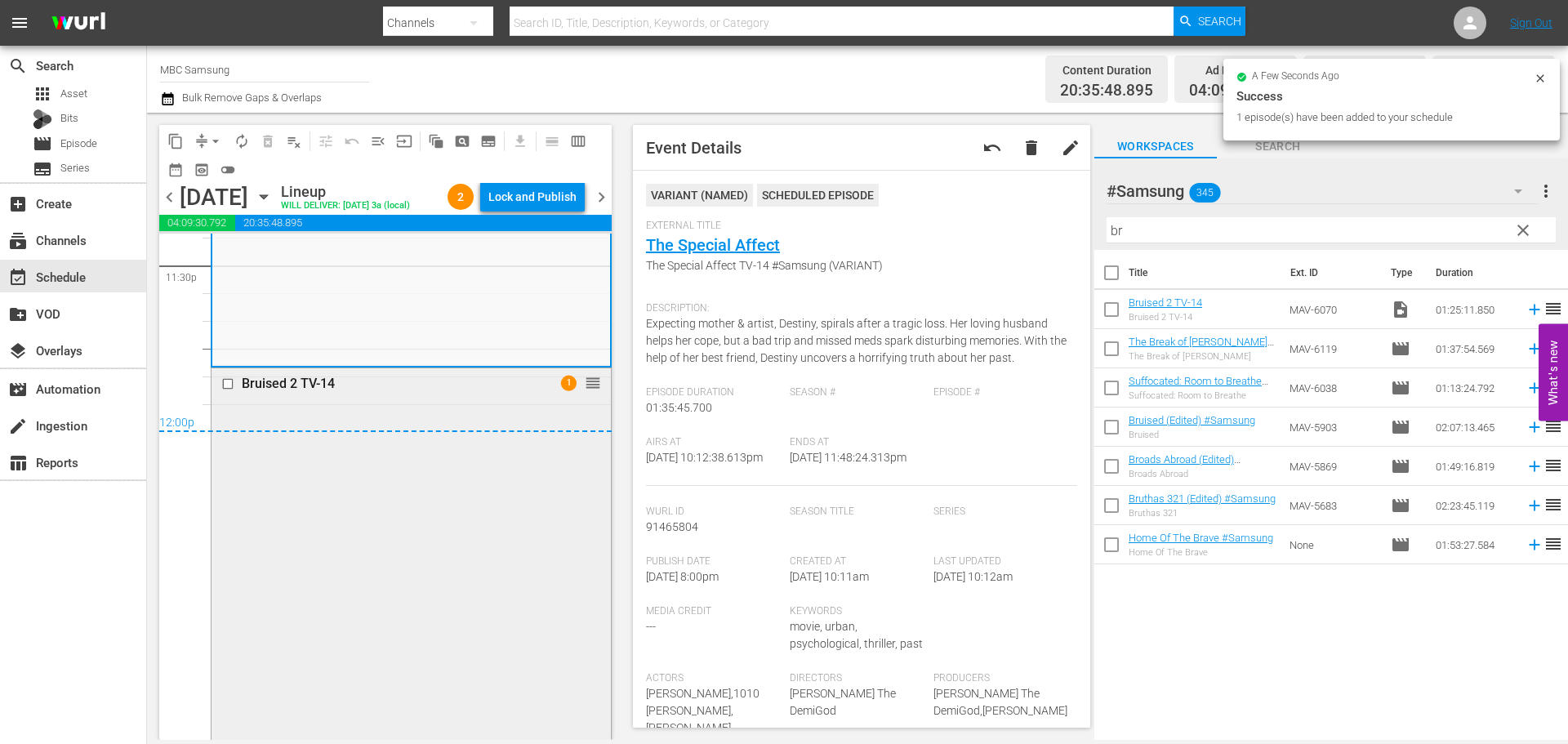
scroll to position [7842, 0]
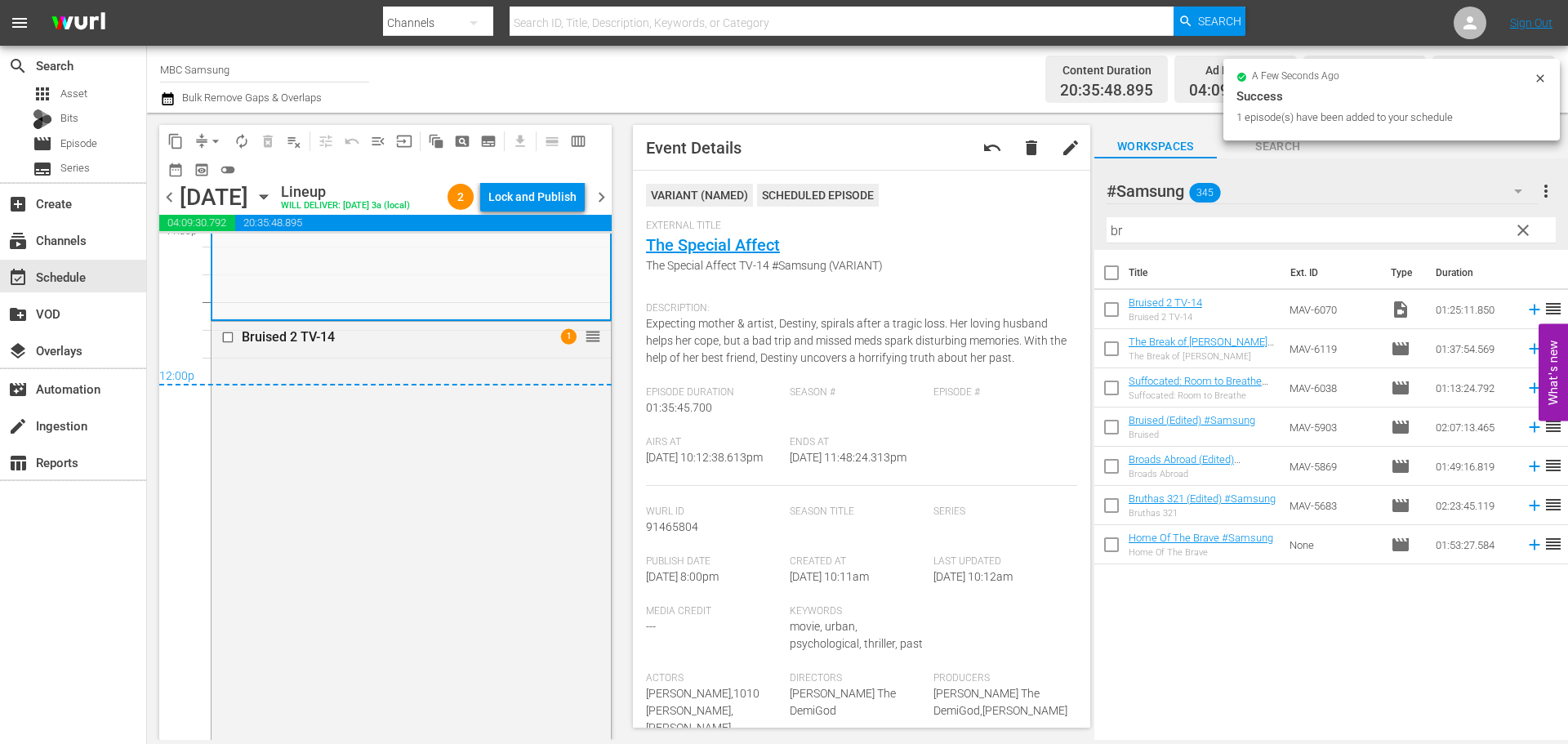
click at [435, 385] on div "12:00p" at bounding box center [386, 377] width 453 height 16
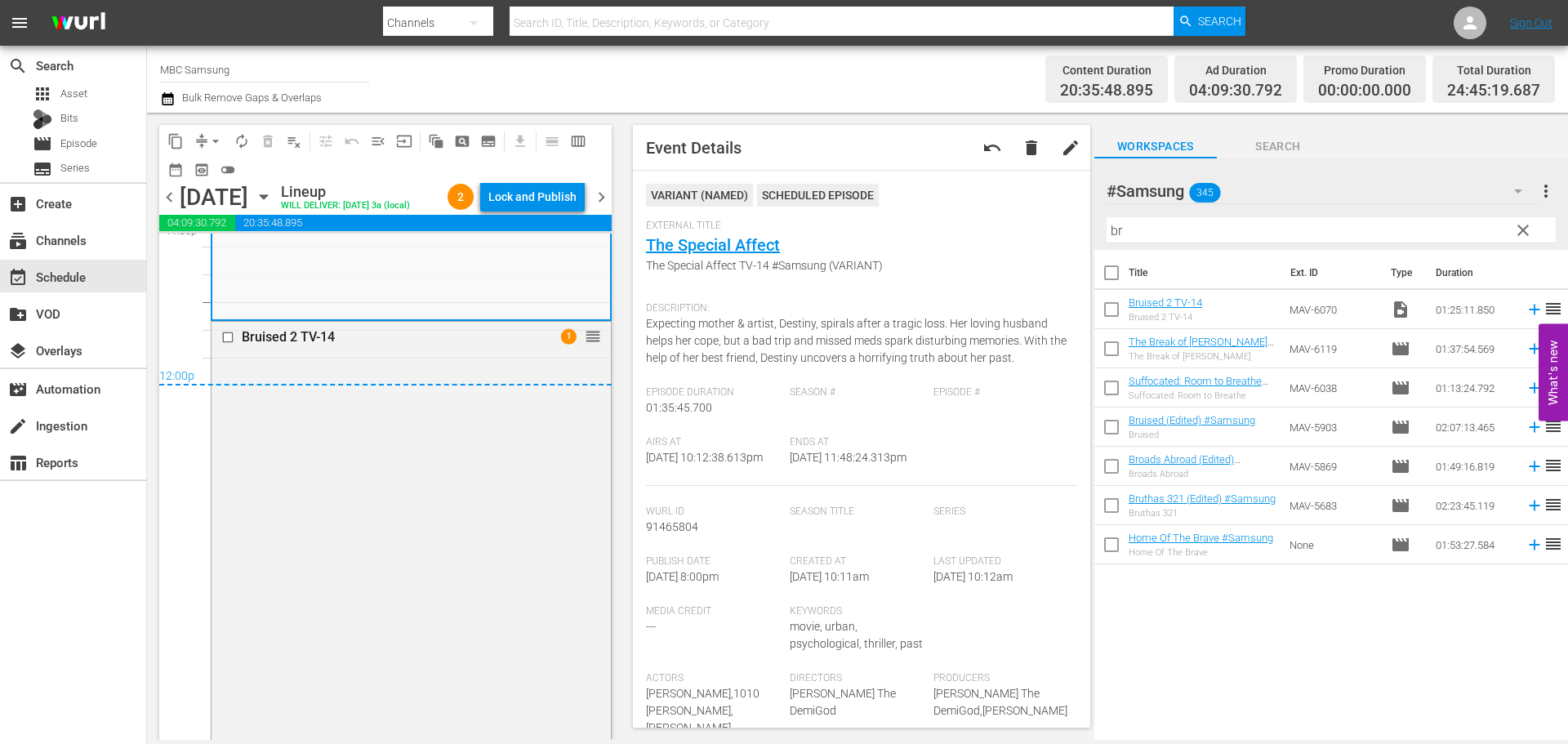
click at [437, 385] on div "12:00p" at bounding box center [386, 377] width 453 height 16
click at [456, 383] on div "Bruised 2 TV-14 1 reorder" at bounding box center [411, 555] width 399 height 468
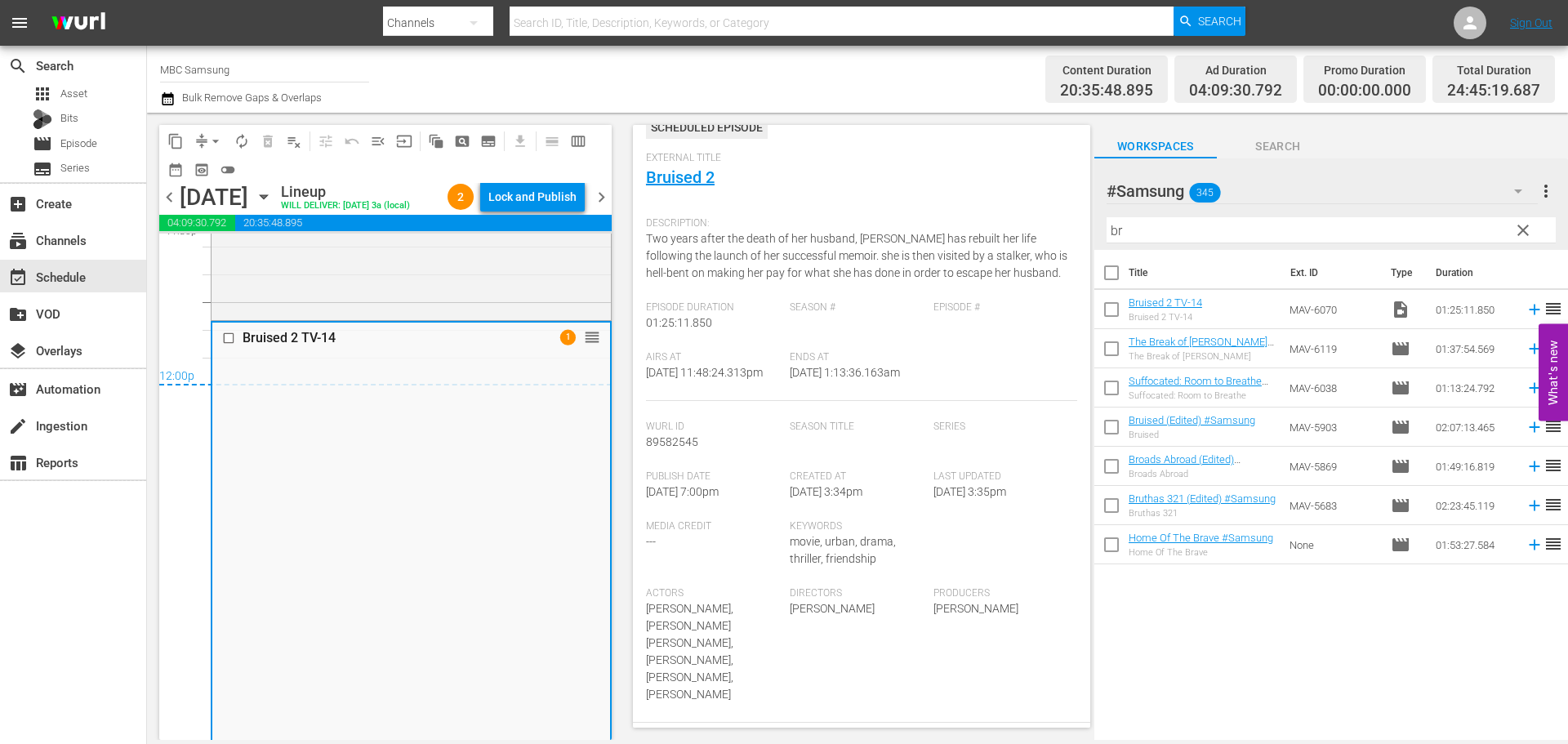
scroll to position [408, 0]
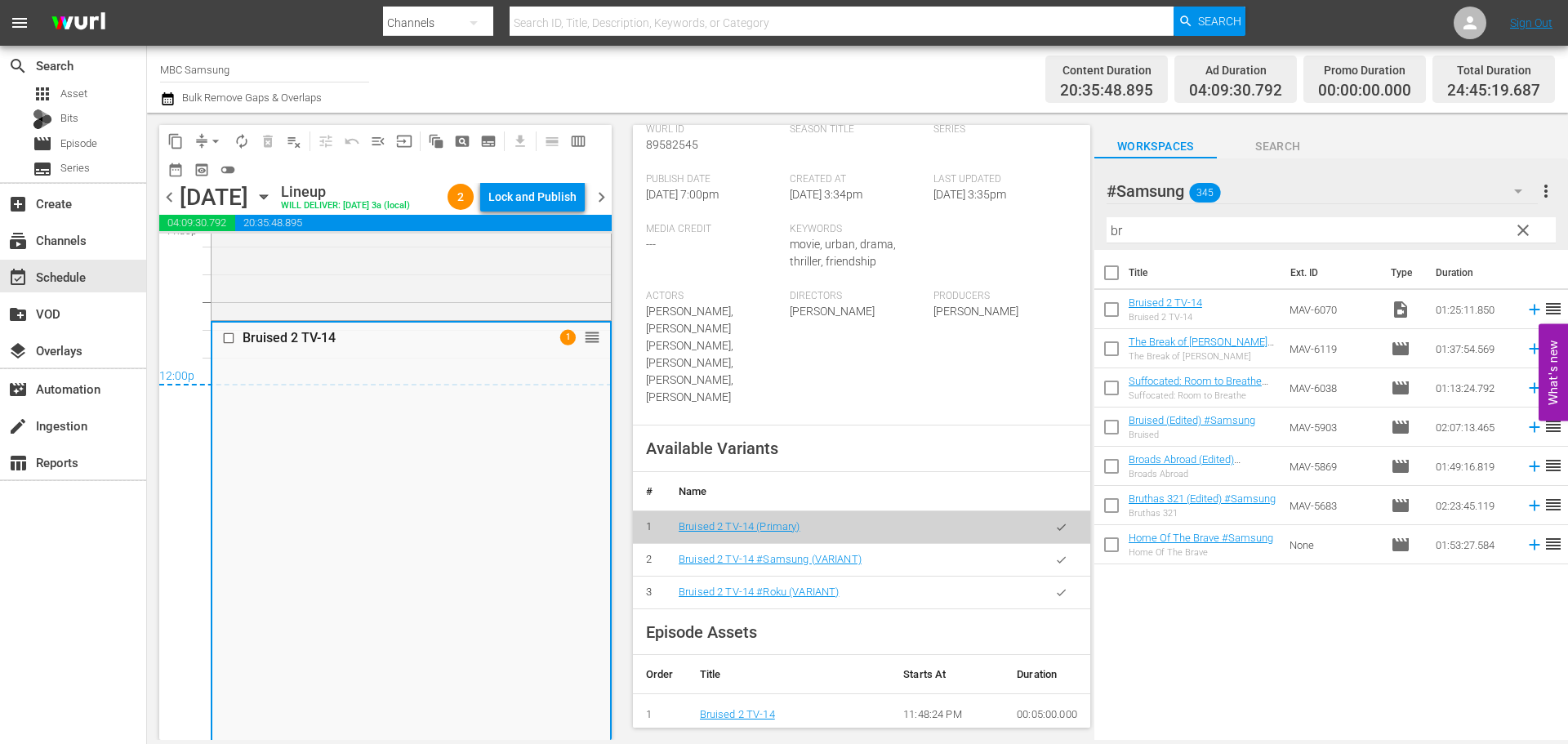
click at [1055, 545] on button "button" at bounding box center [1061, 560] width 32 height 32
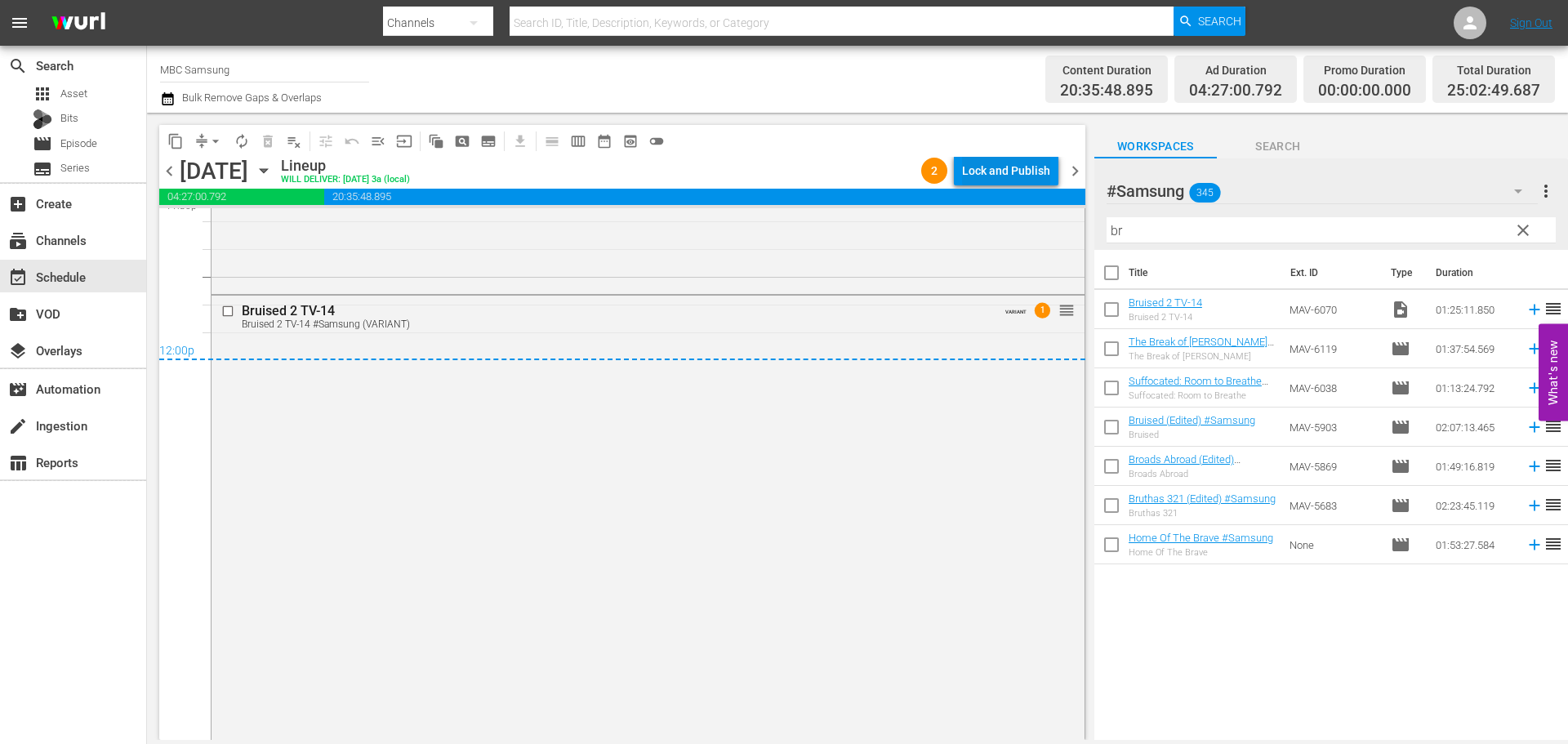
click at [1004, 164] on div "Lock and Publish" at bounding box center [1005, 170] width 89 height 30
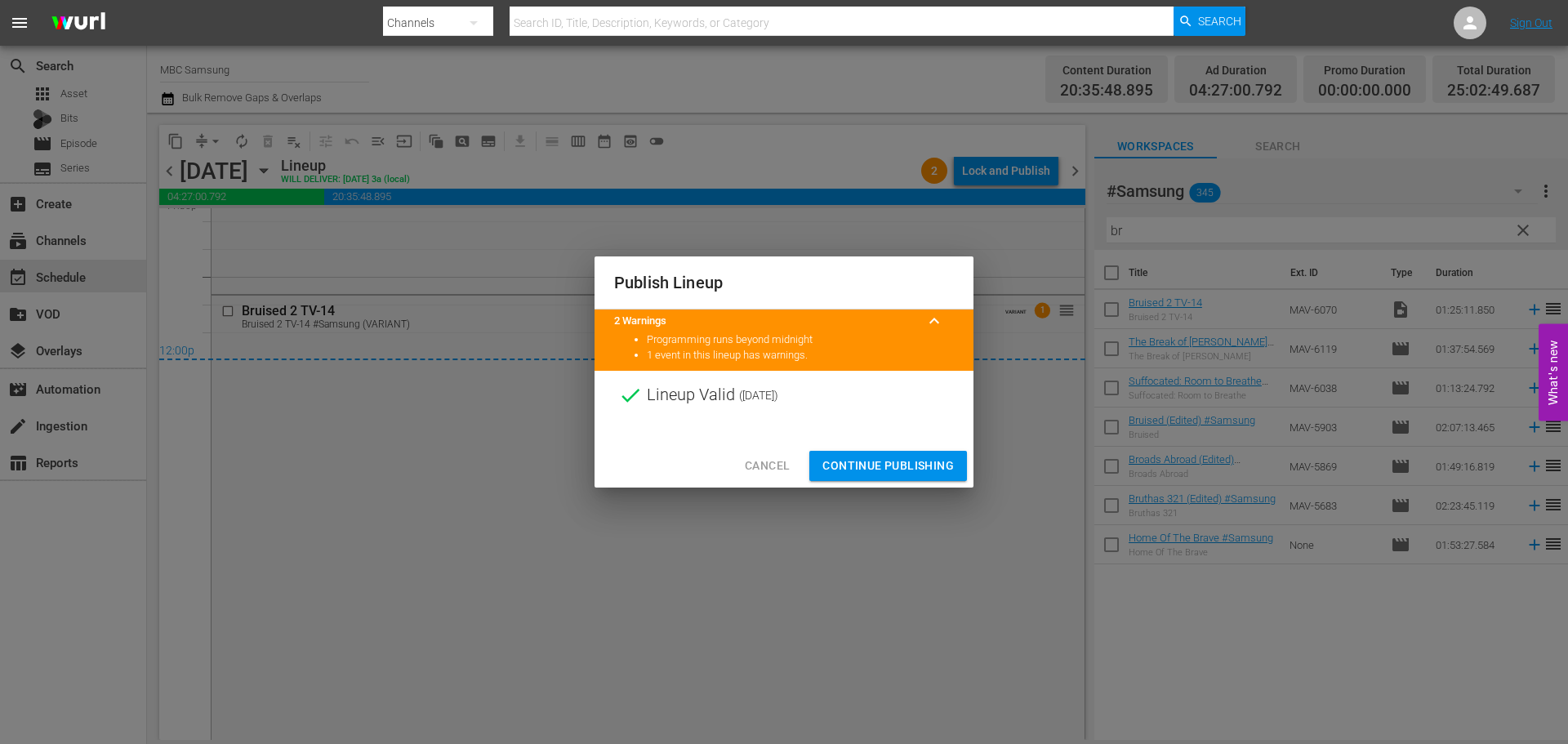
click at [911, 467] on span "Continue Publishing" at bounding box center [887, 465] width 131 height 21
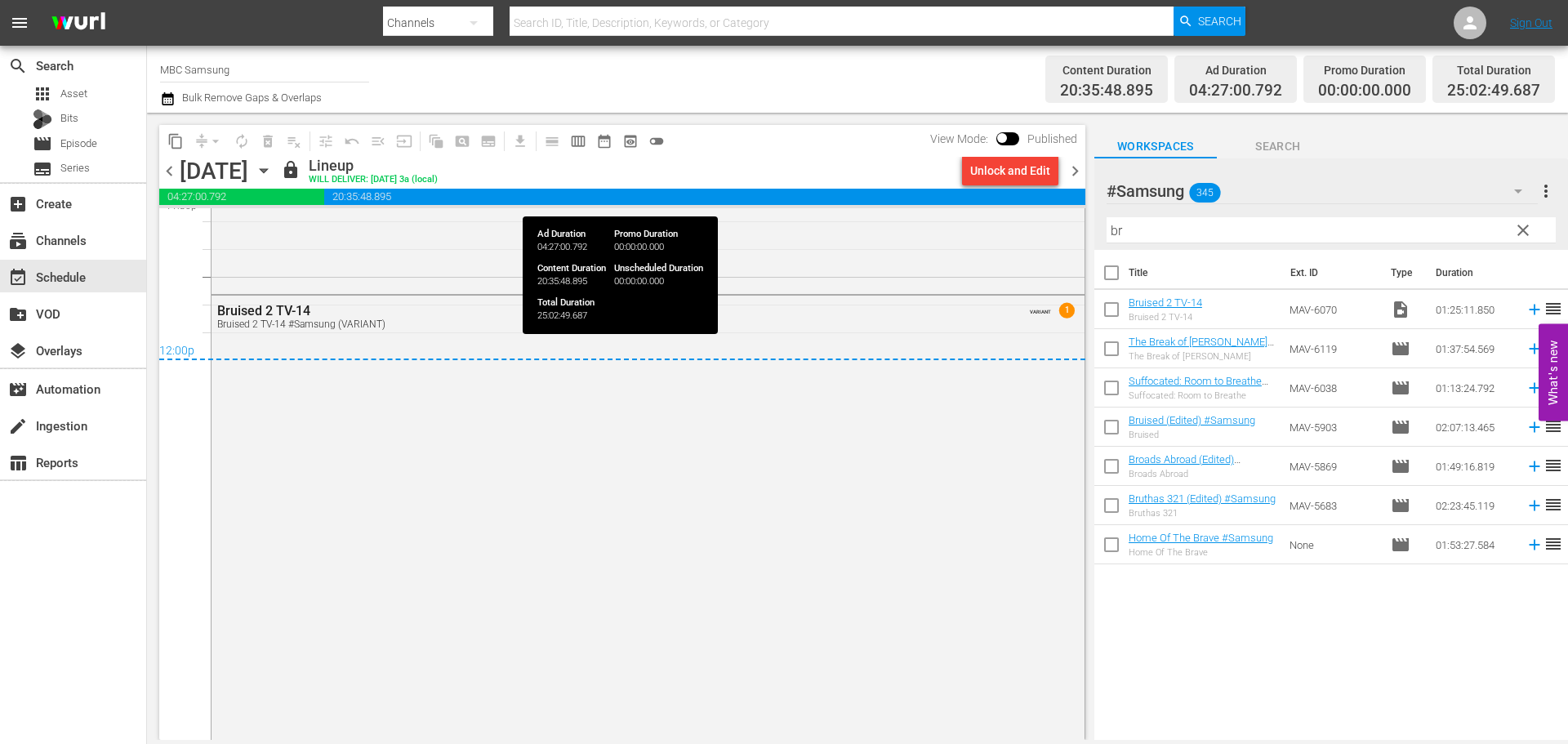
click at [1021, 179] on div "Unlock and Edit" at bounding box center [1009, 170] width 80 height 30
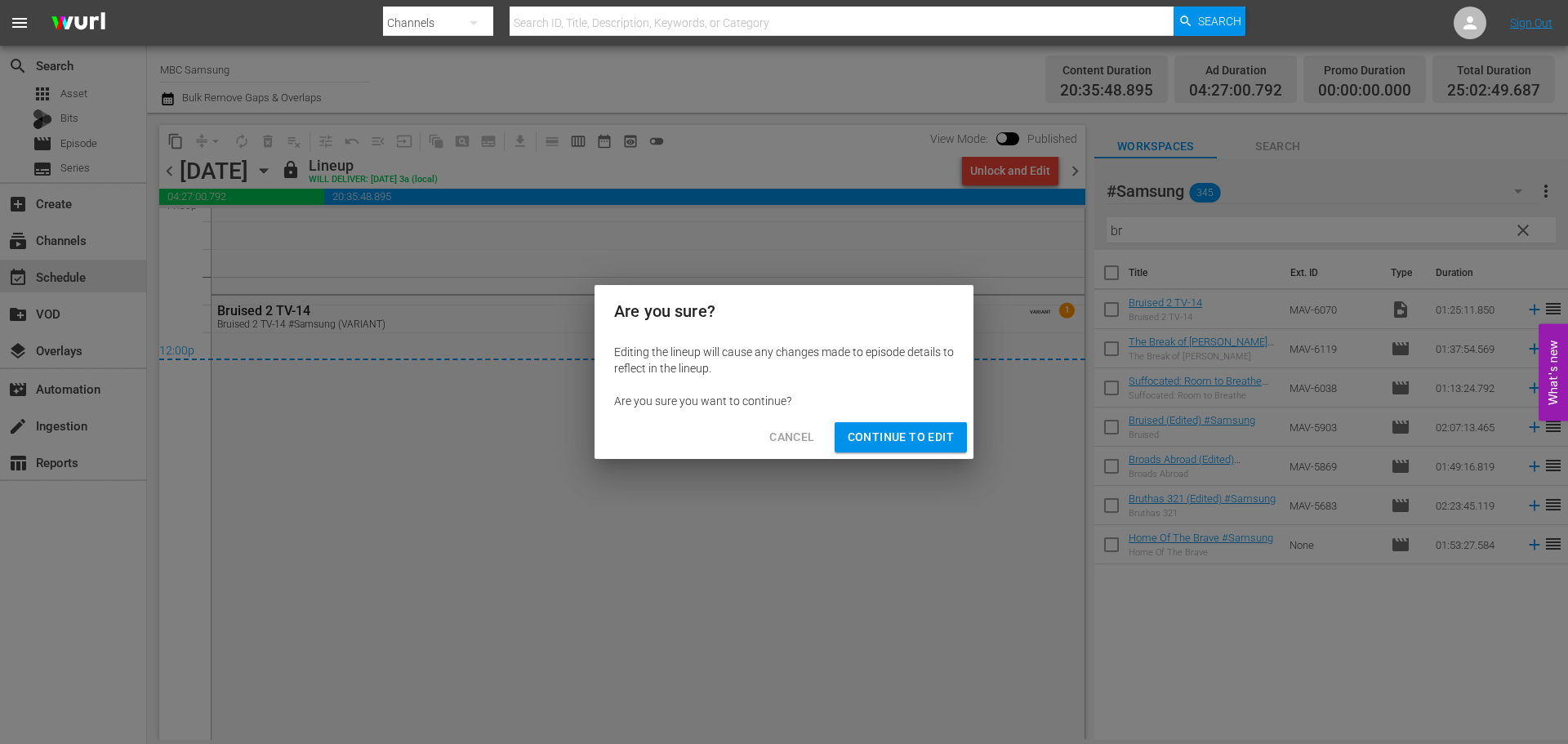
click at [899, 444] on span "Continue to Edit" at bounding box center [901, 436] width 106 height 21
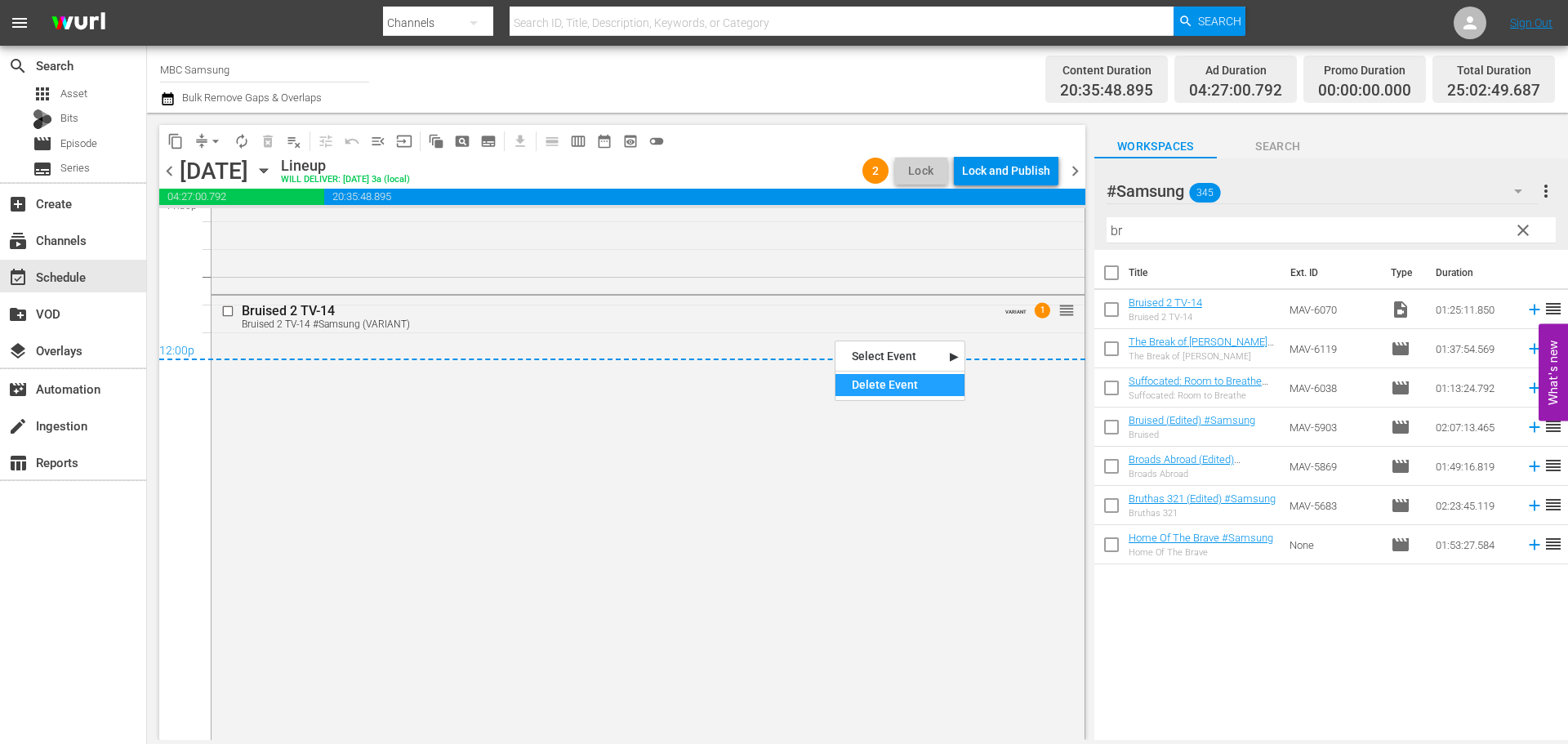
click at [867, 388] on div "Delete Event" at bounding box center [900, 385] width 129 height 22
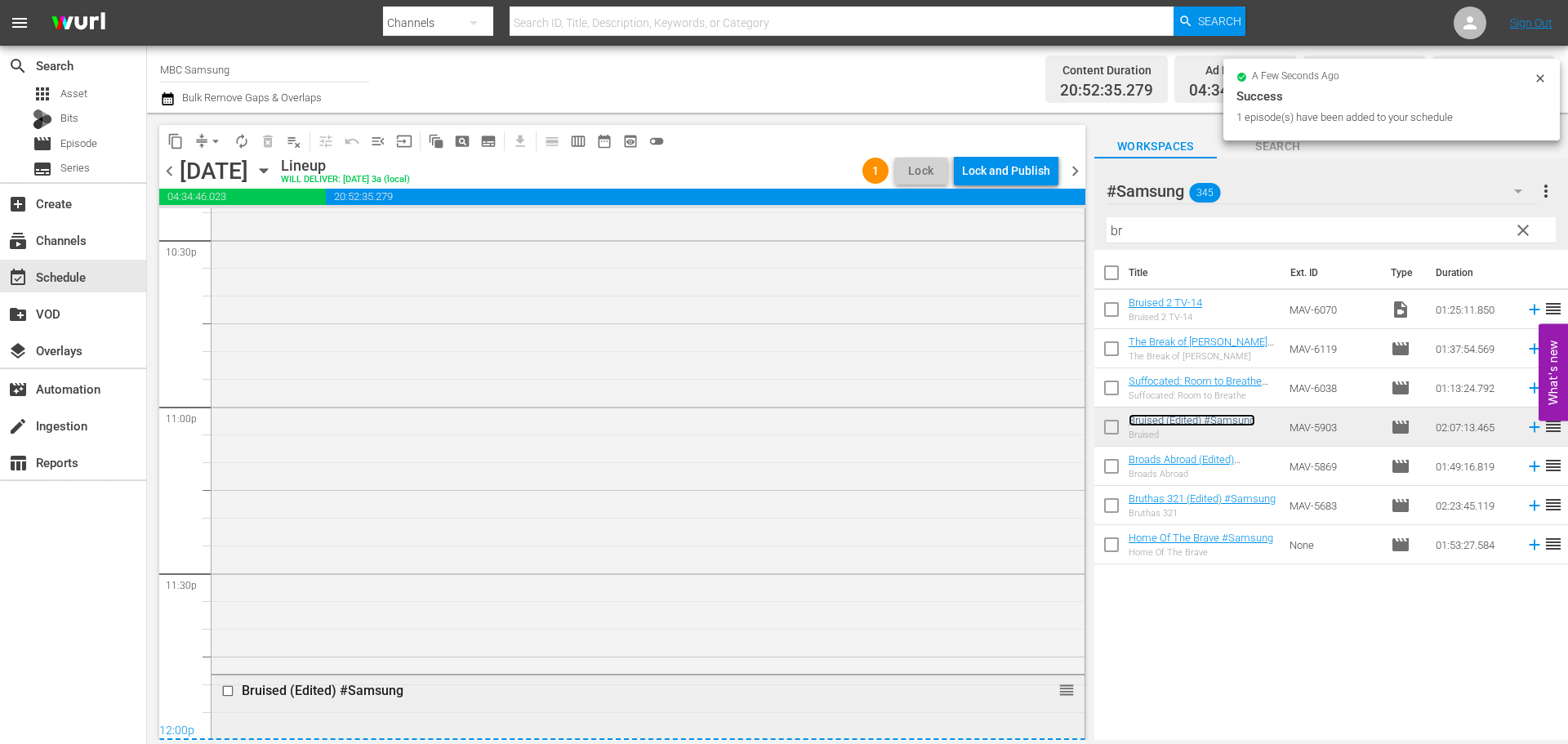
scroll to position [7842, 0]
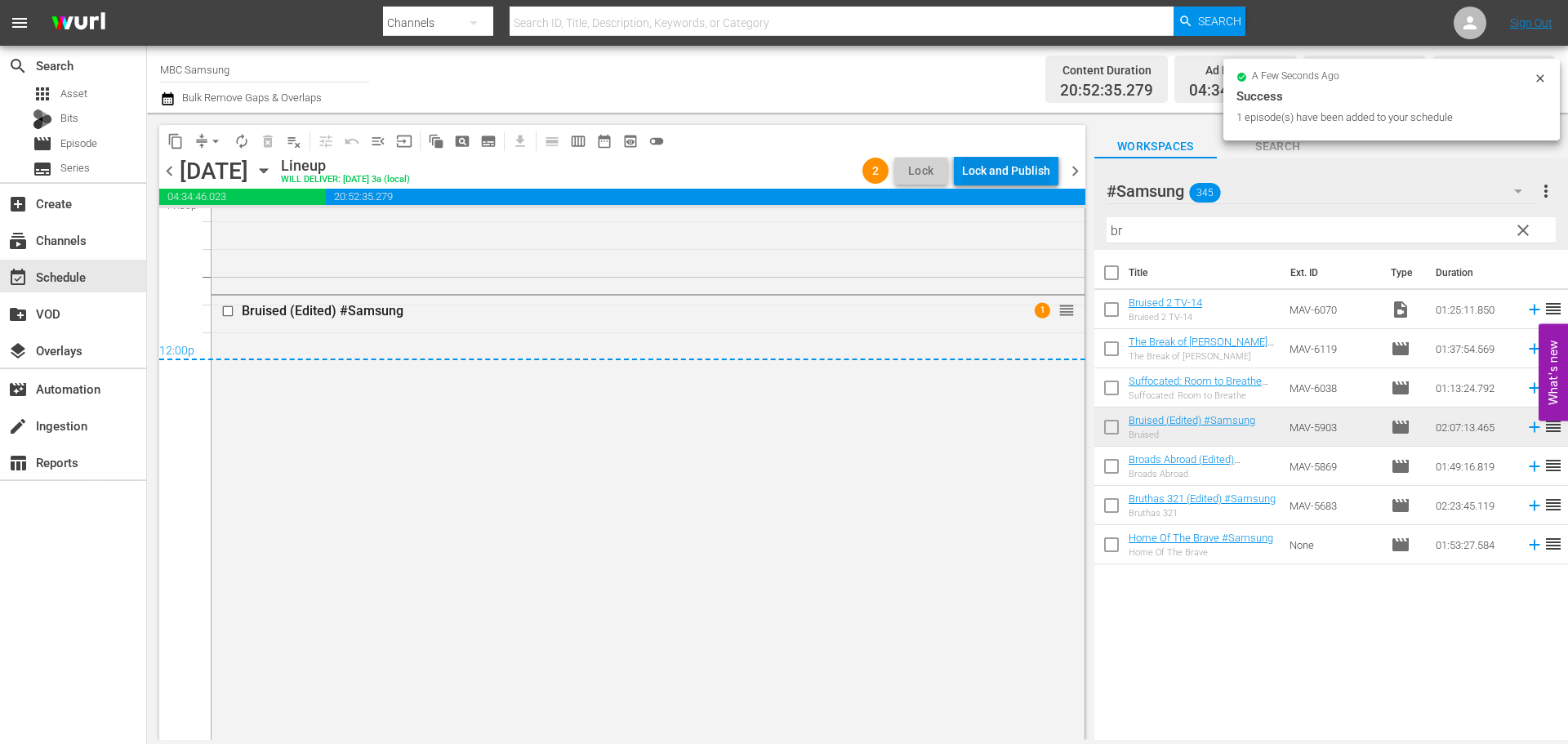
click at [989, 166] on div "Lock and Publish" at bounding box center [1005, 170] width 89 height 30
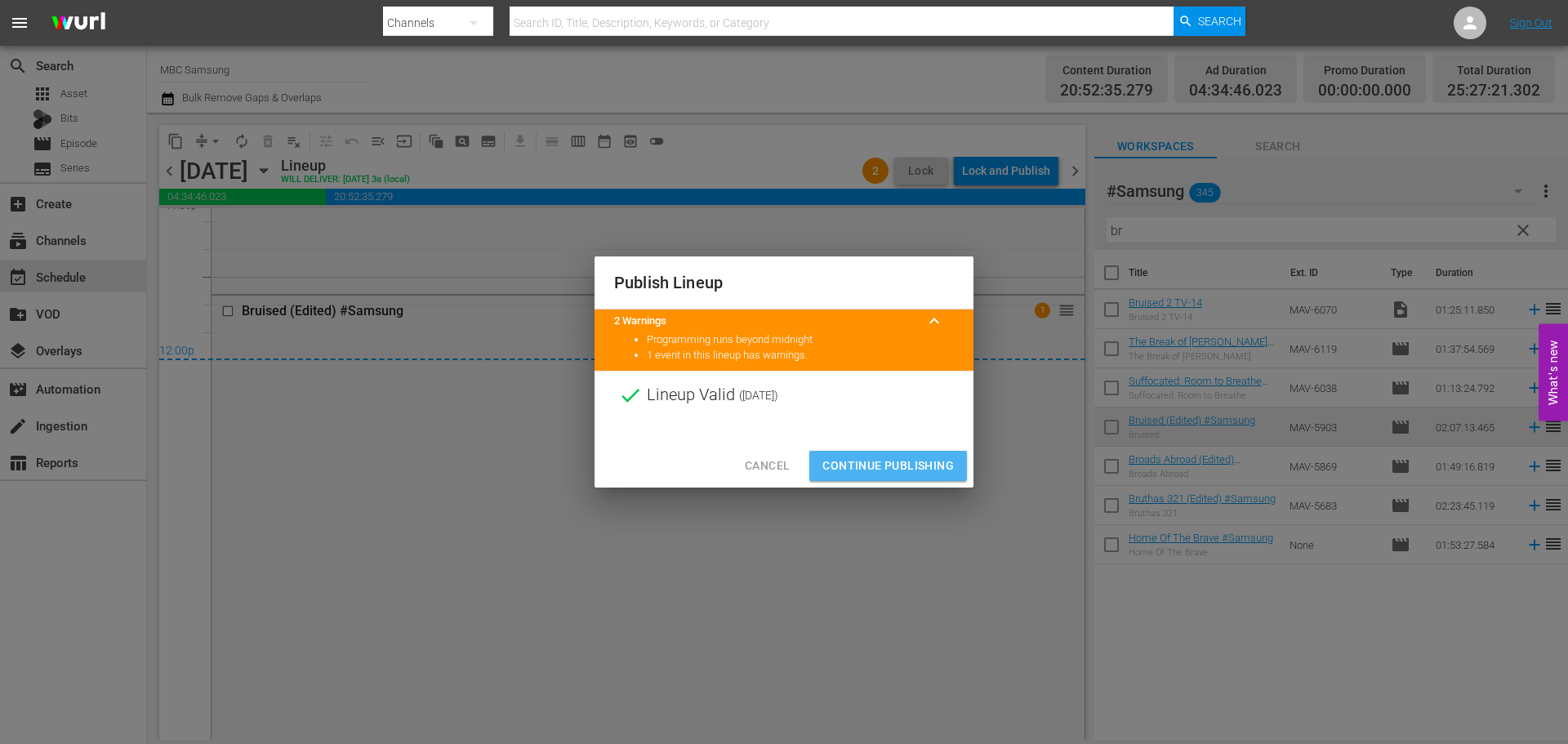
click at [909, 462] on span "Continue Publishing" at bounding box center [887, 465] width 131 height 21
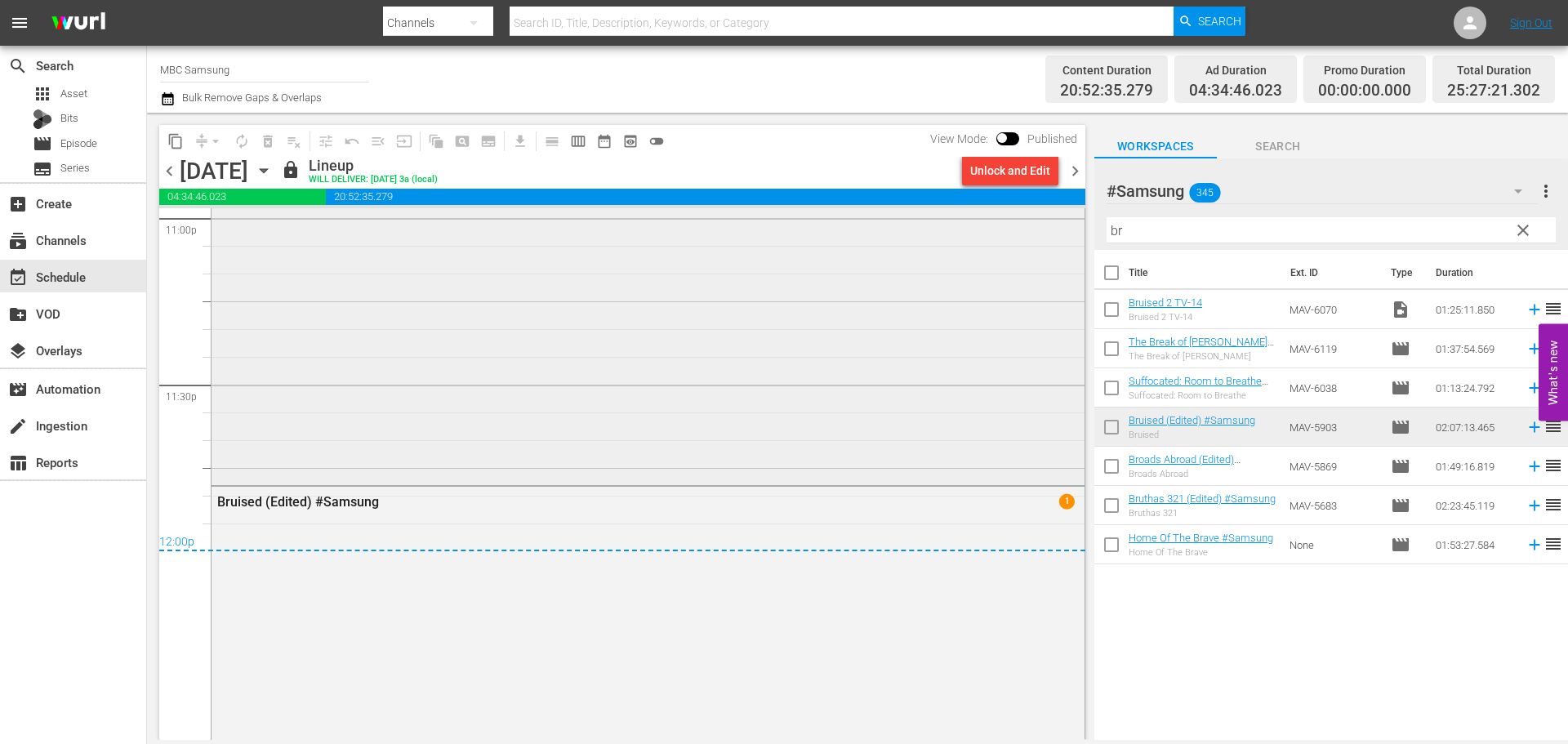
scroll to position [7673, 0]
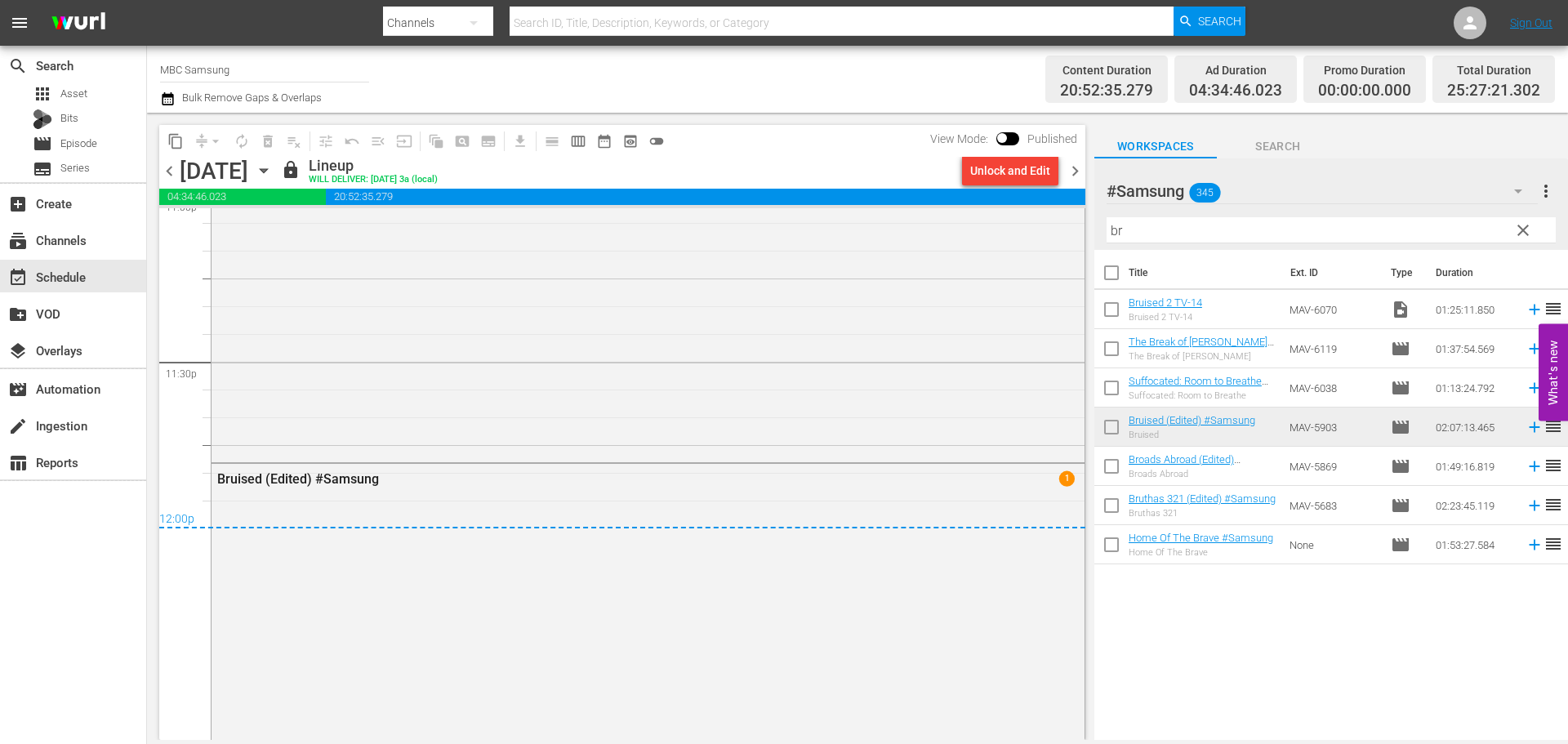
click at [1073, 176] on span "chevron_right" at bounding box center [1074, 171] width 21 height 21
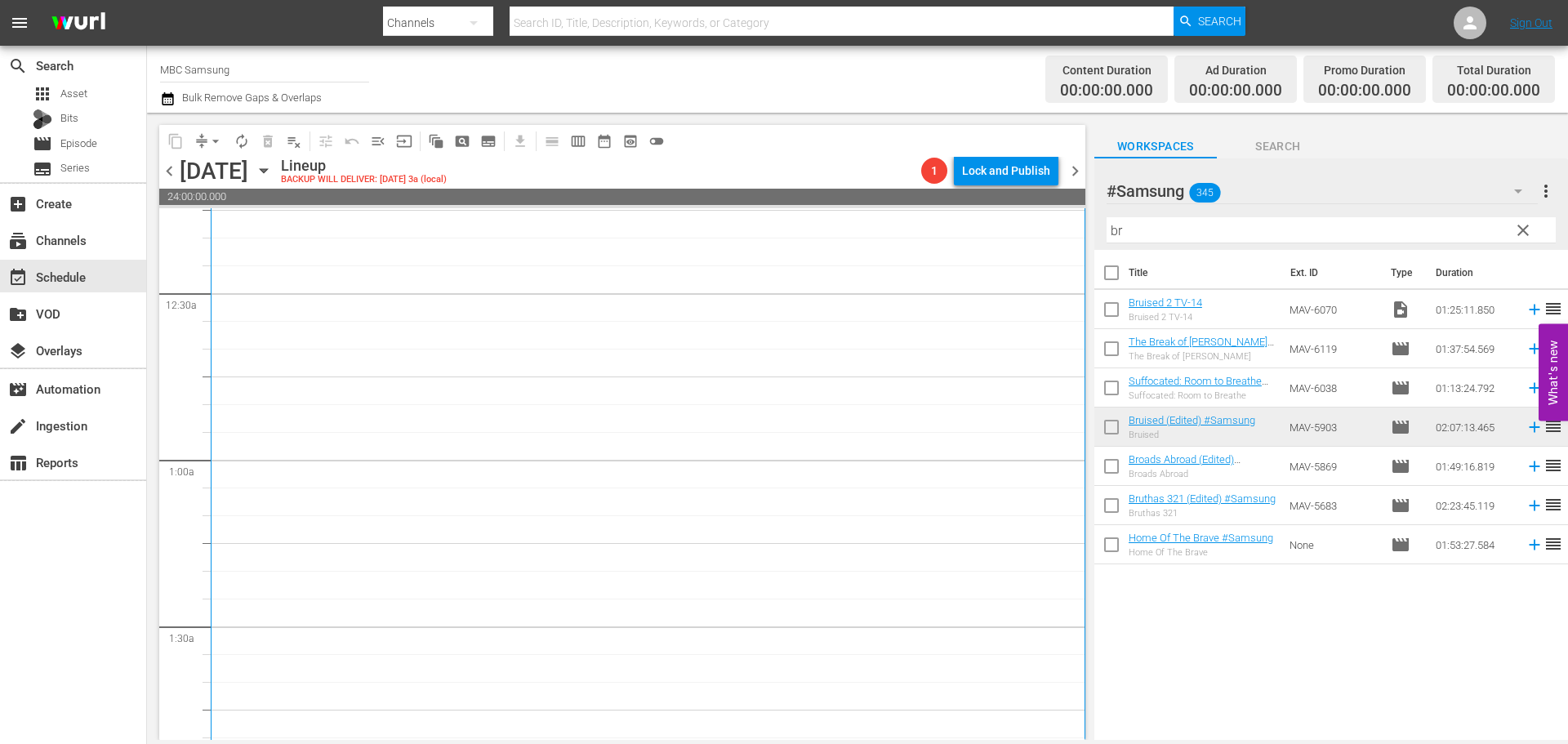
scroll to position [326, 0]
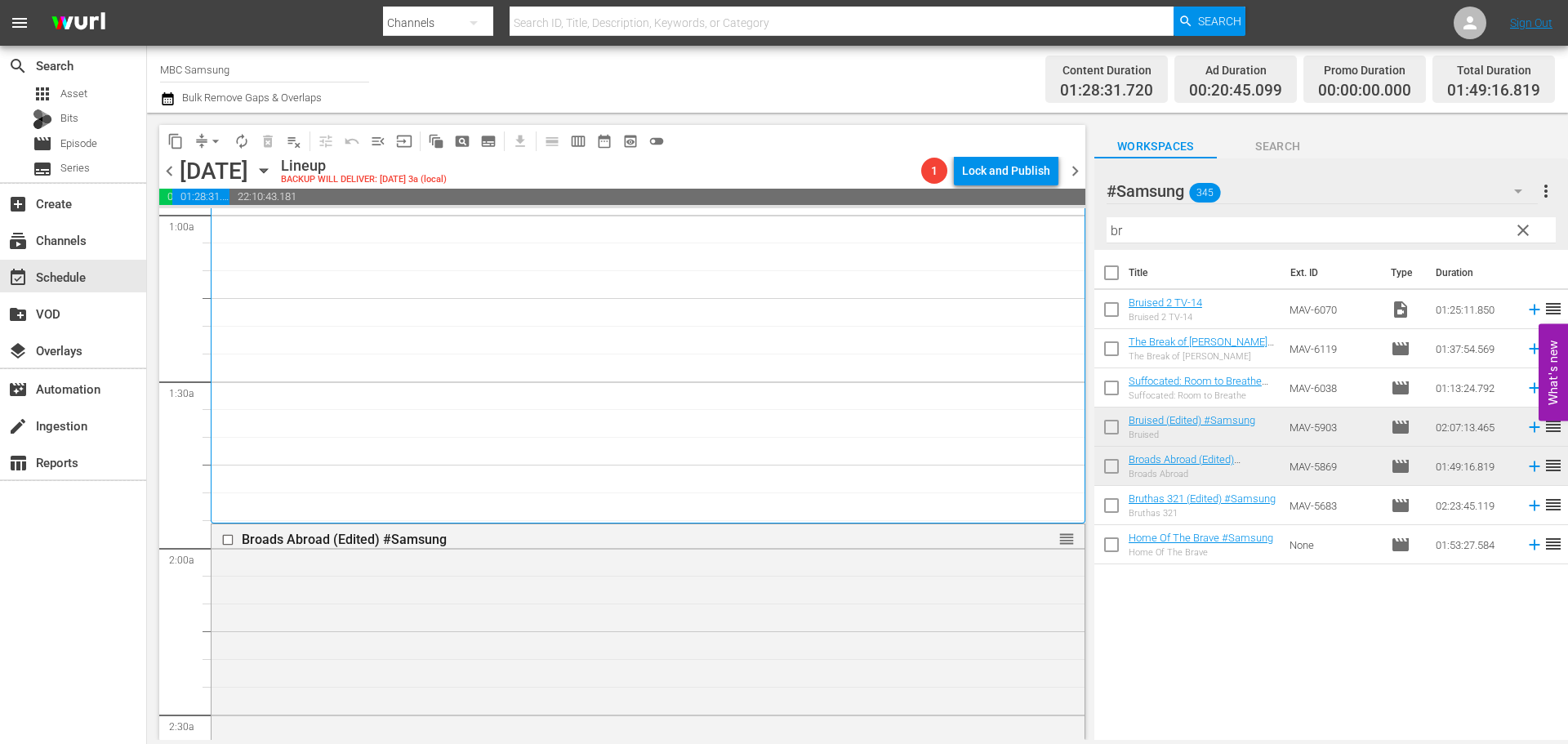
click at [1527, 235] on span "clear" at bounding box center [1522, 230] width 20 height 20
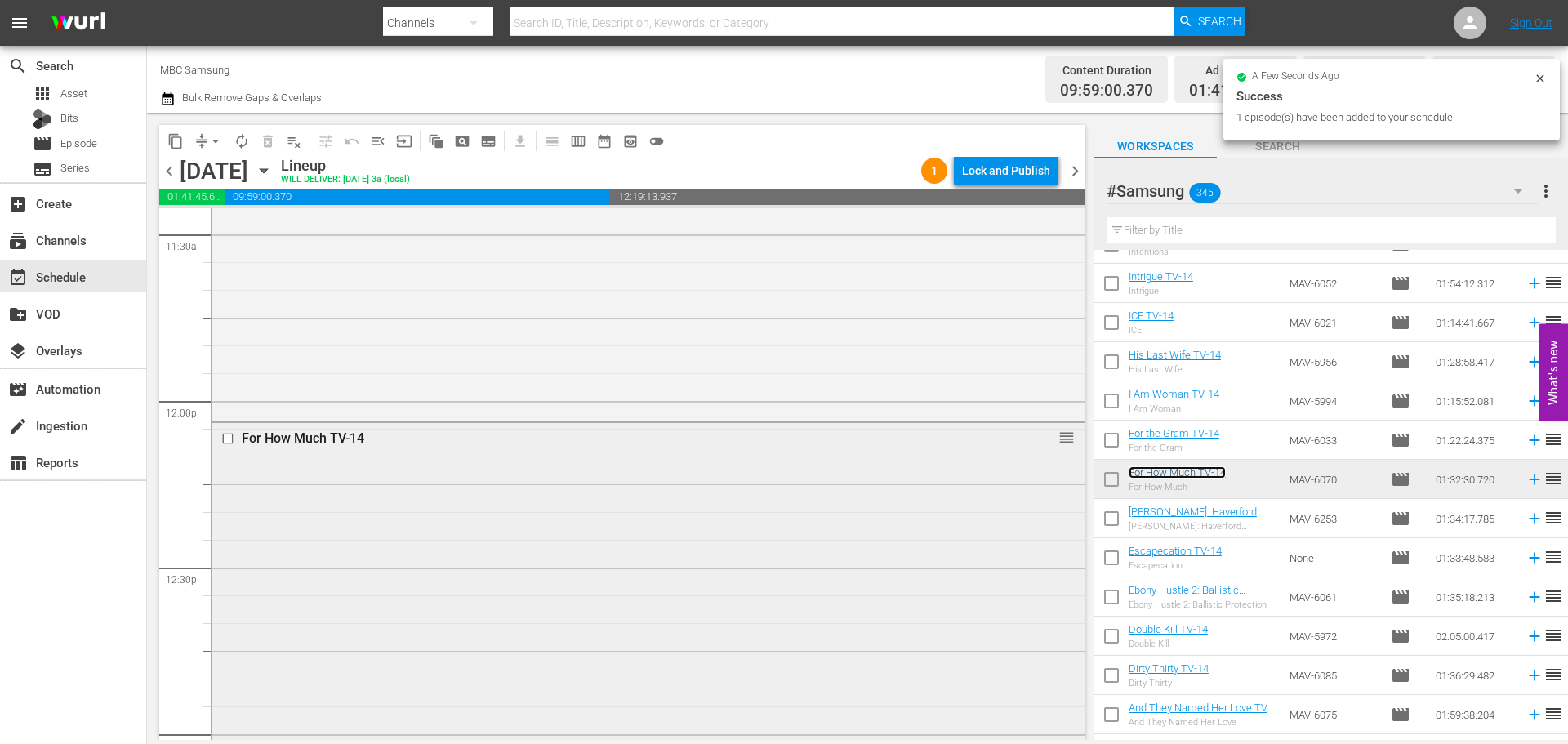
scroll to position [4000, 0]
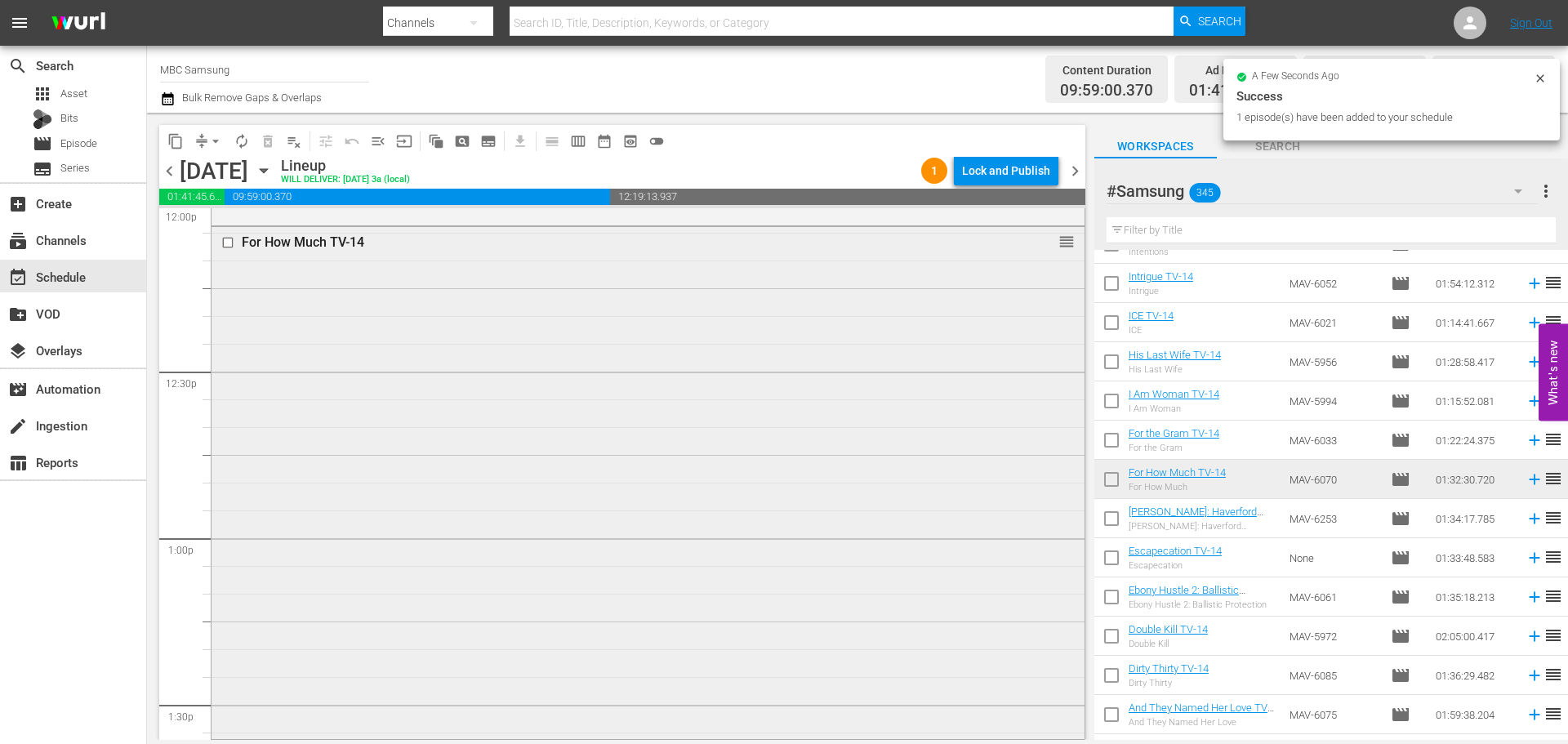
click at [556, 363] on div "For How Much TV-14 reorder" at bounding box center [648, 481] width 873 height 509
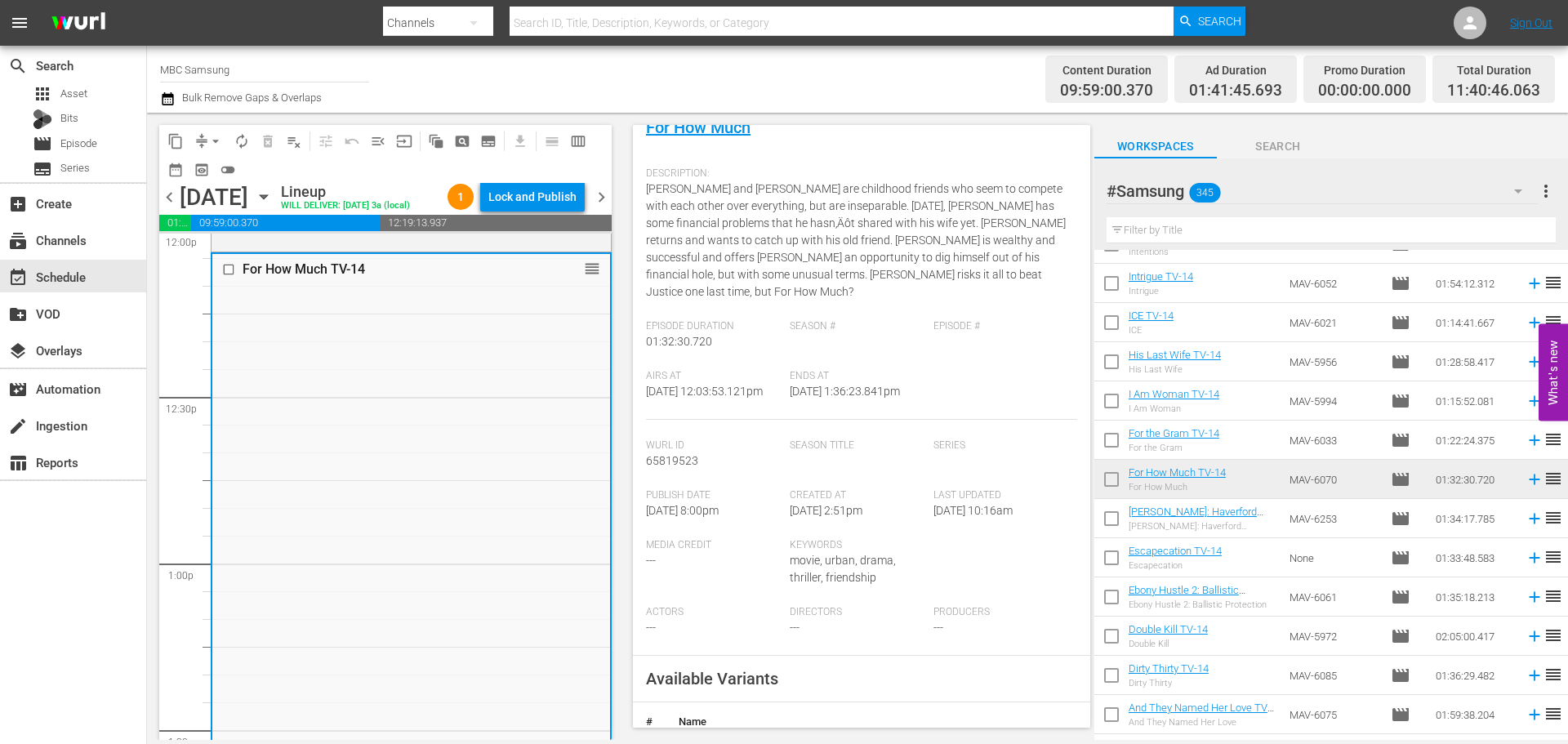
scroll to position [490, 0]
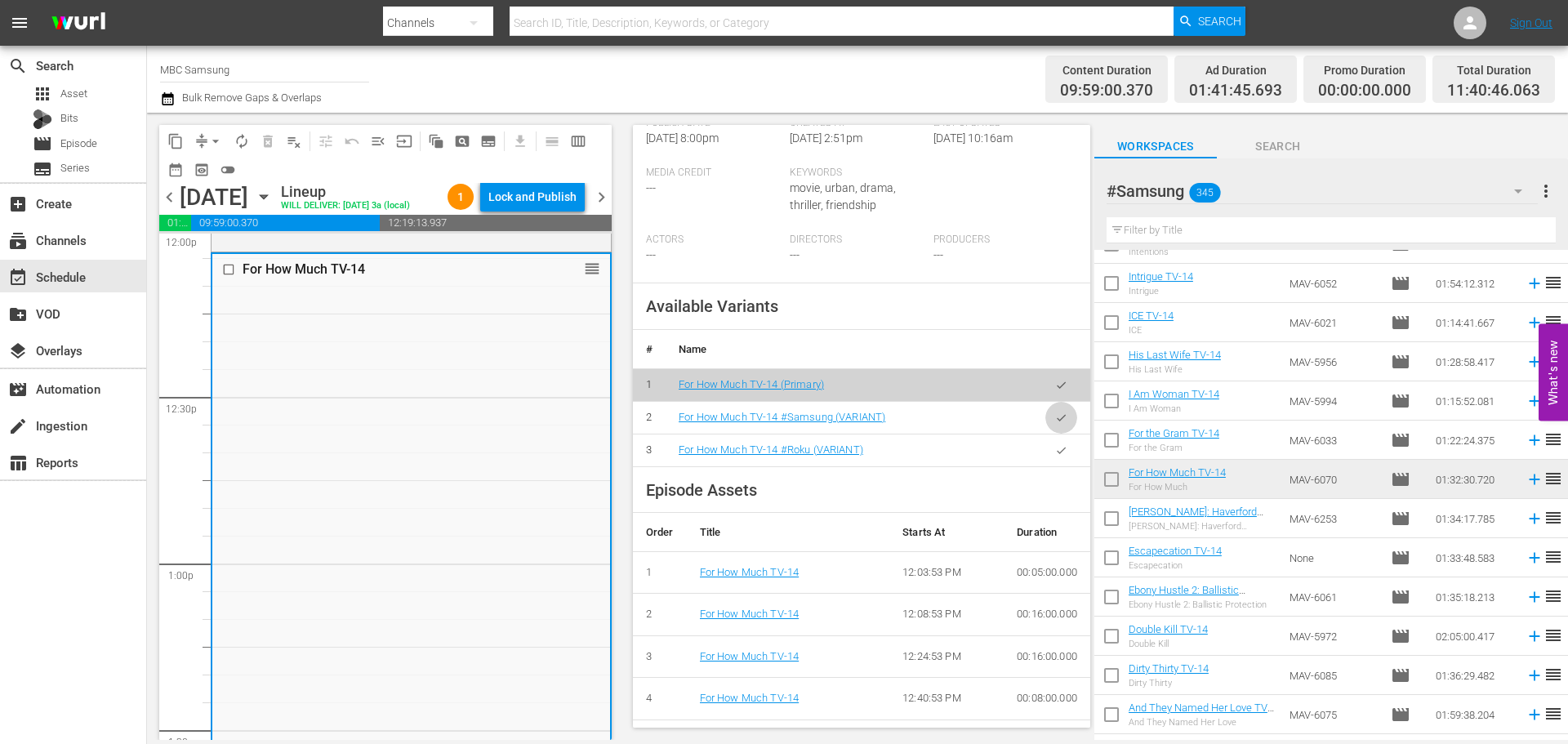
click at [1045, 417] on button "button" at bounding box center [1061, 418] width 32 height 32
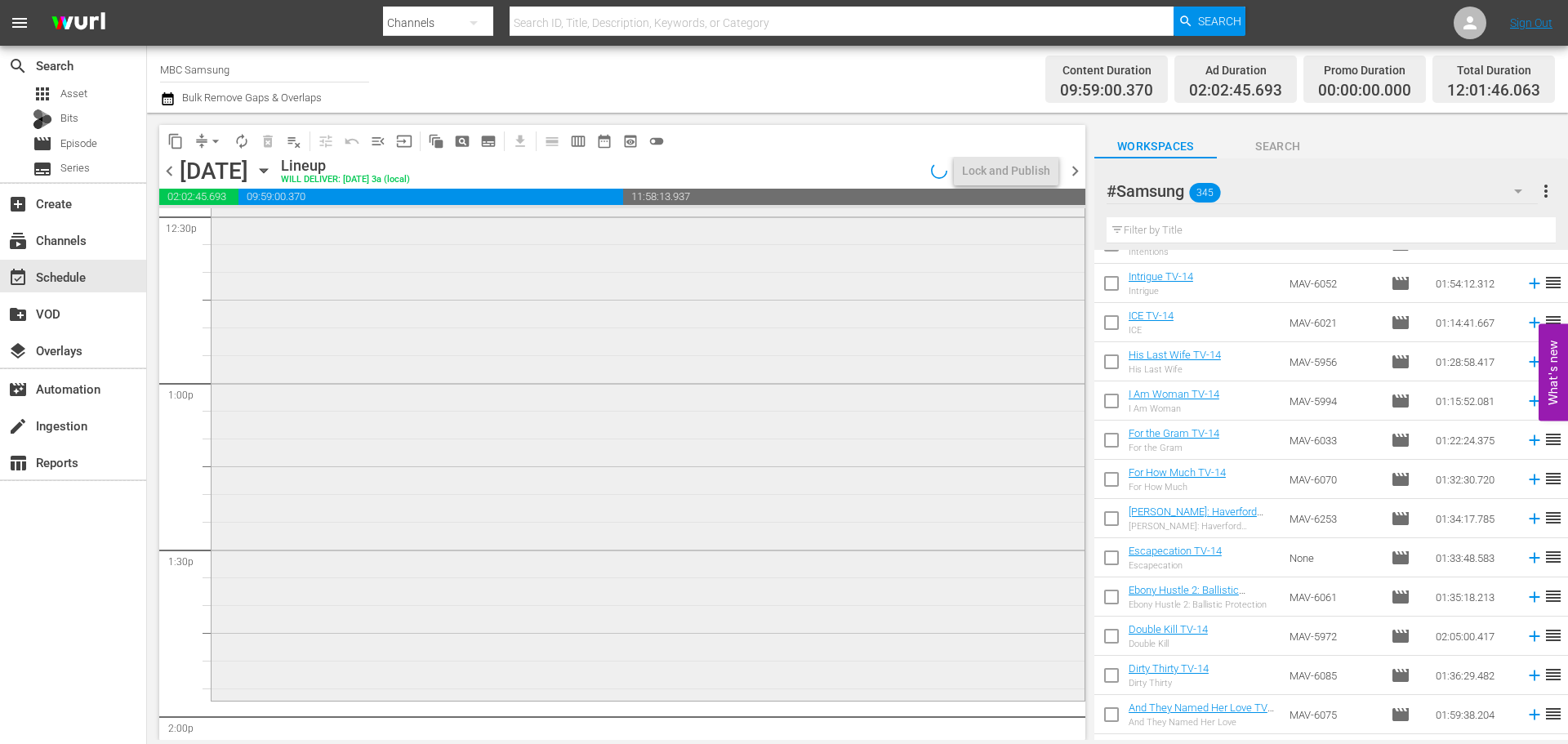
scroll to position [4408, 0]
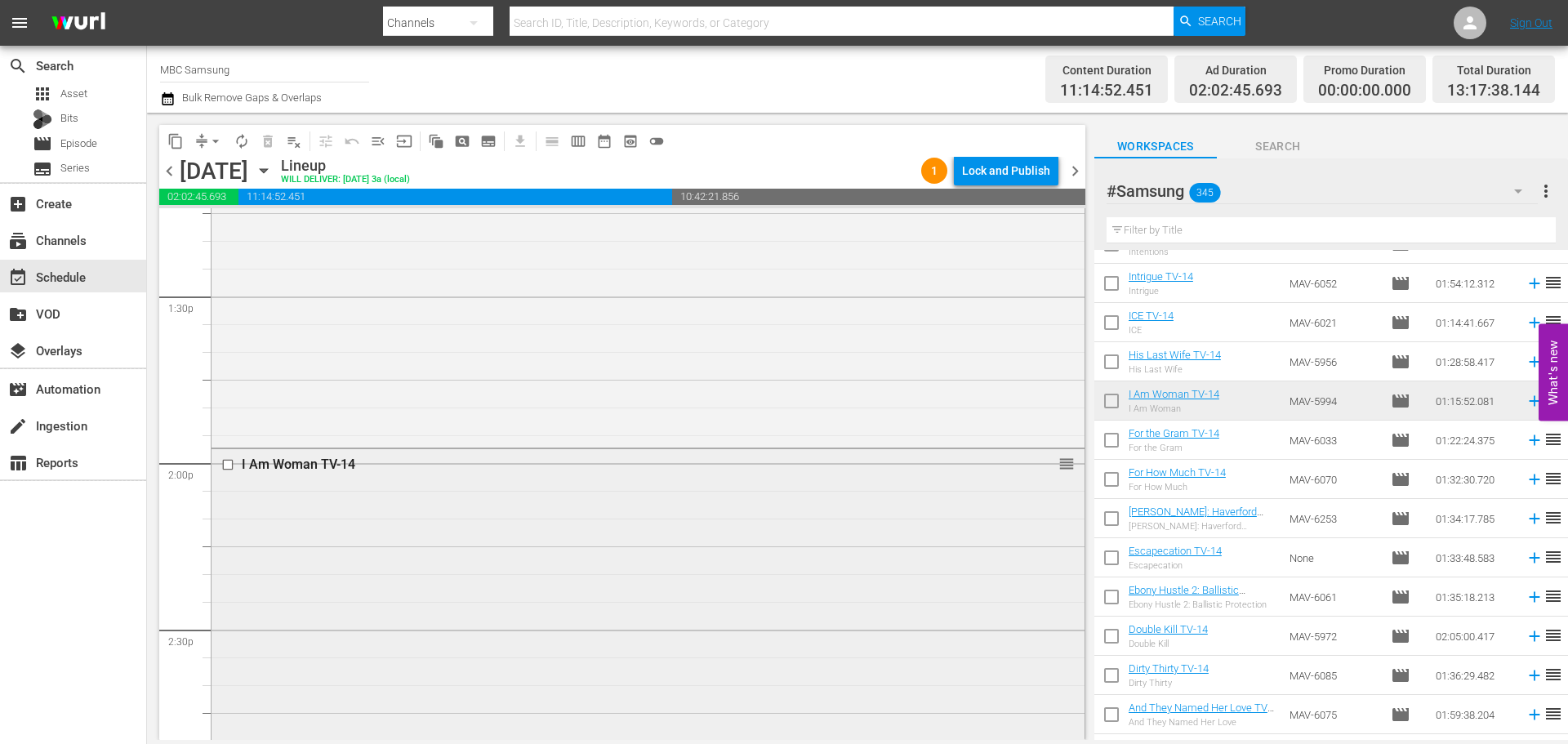
click at [411, 646] on div "I Am Woman TV-14 reorder" at bounding box center [648, 657] width 873 height 417
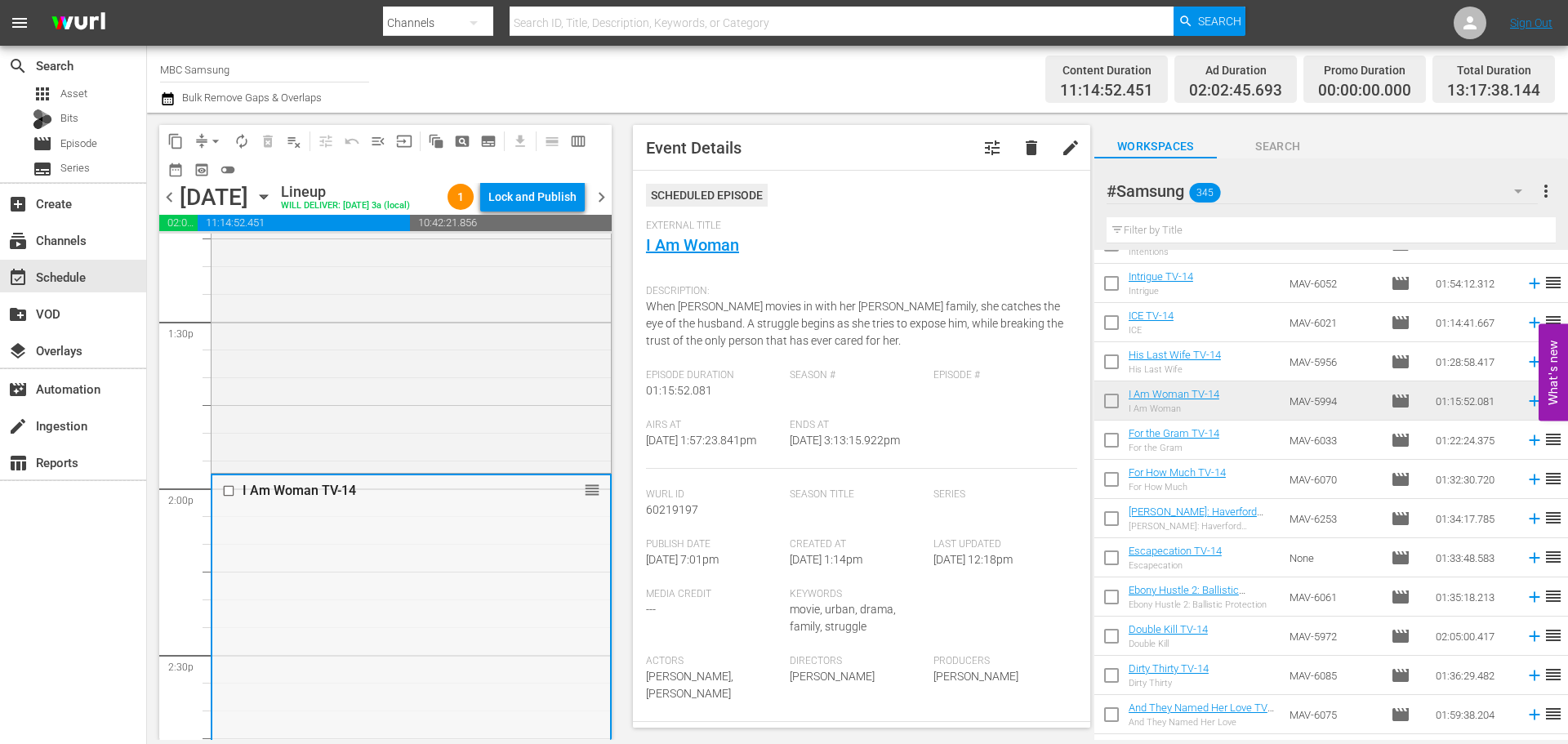
click at [450, 610] on div "I Am Woman TV-14 reorder" at bounding box center [411, 683] width 398 height 417
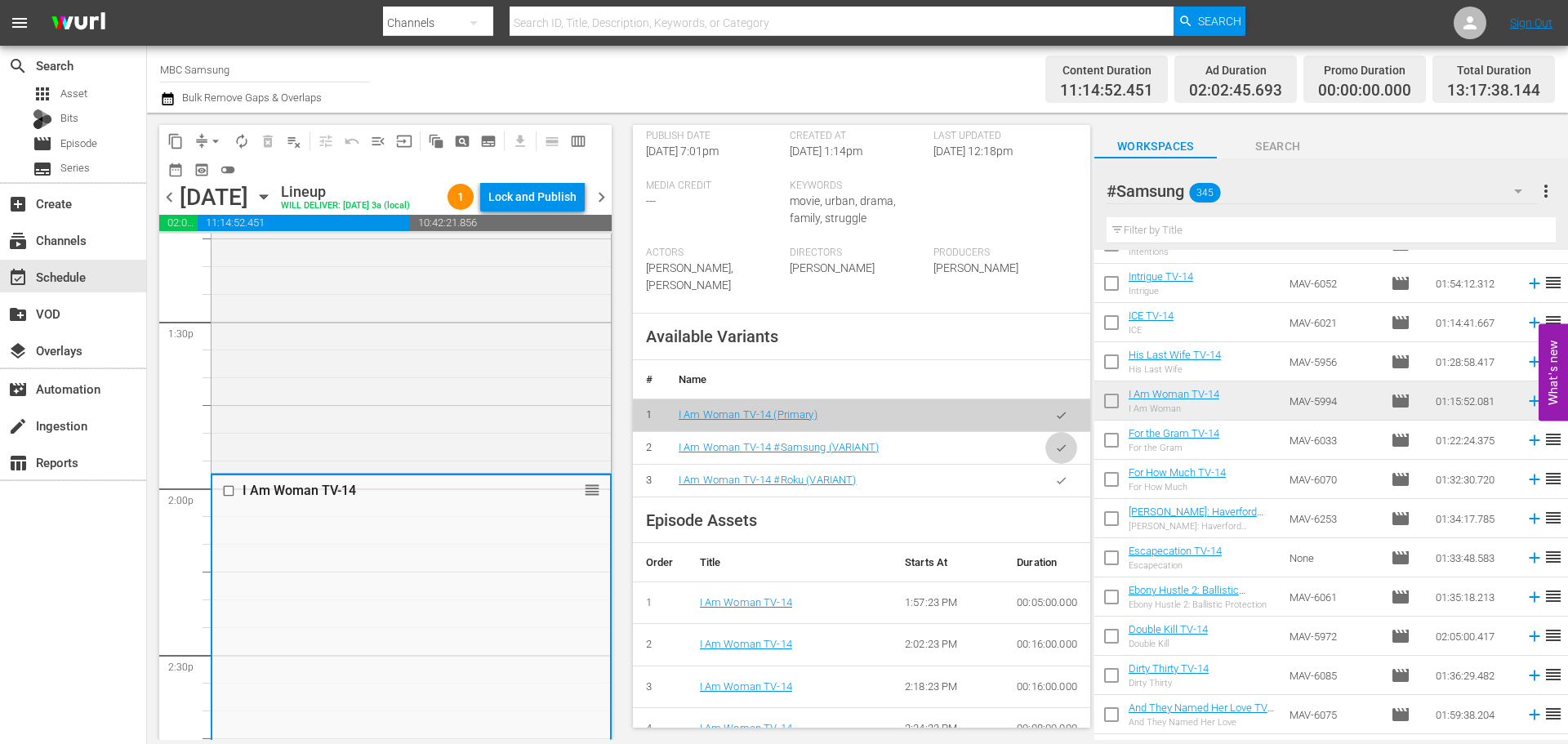
click at [1045, 463] on button "button" at bounding box center [1061, 448] width 32 height 32
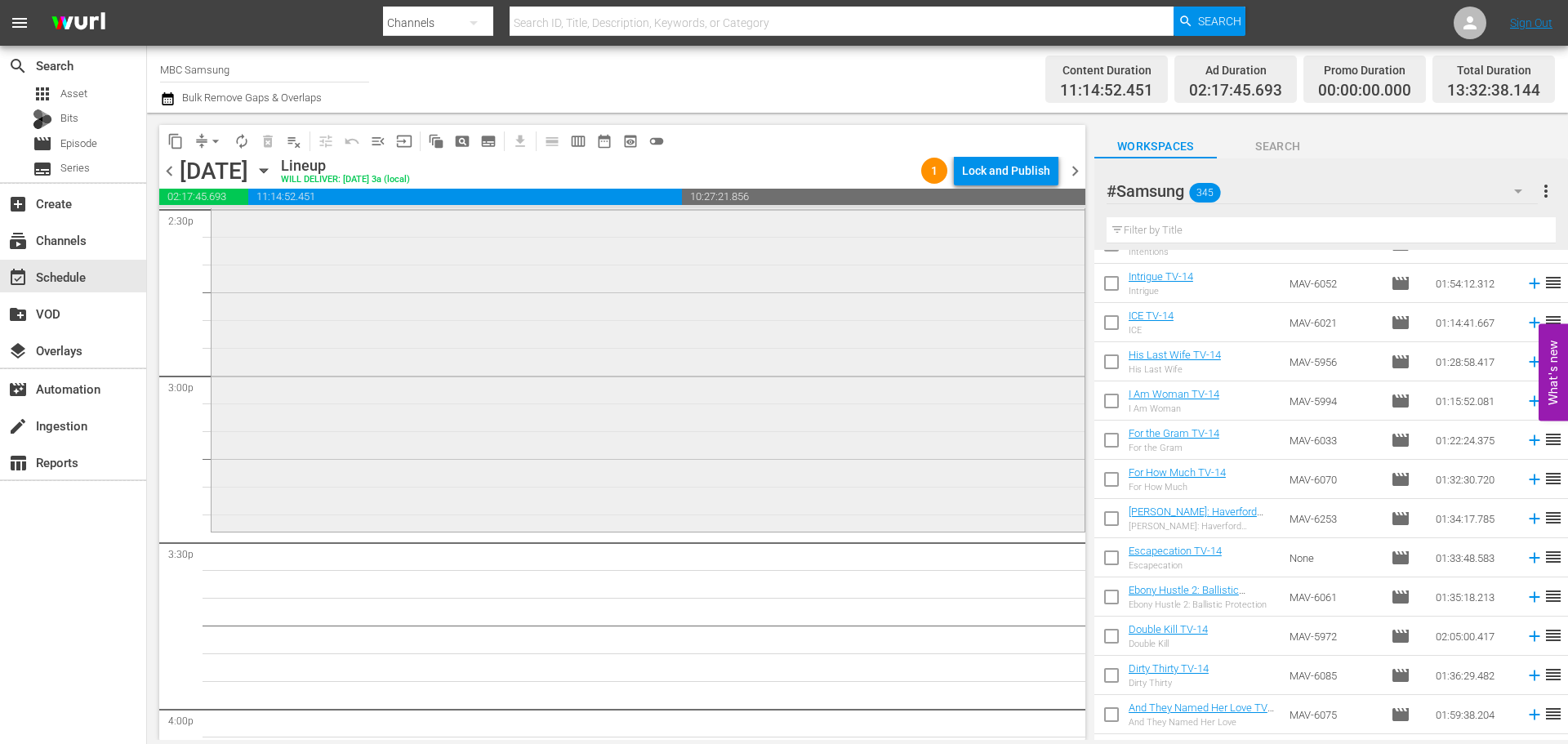
scroll to position [5061, 0]
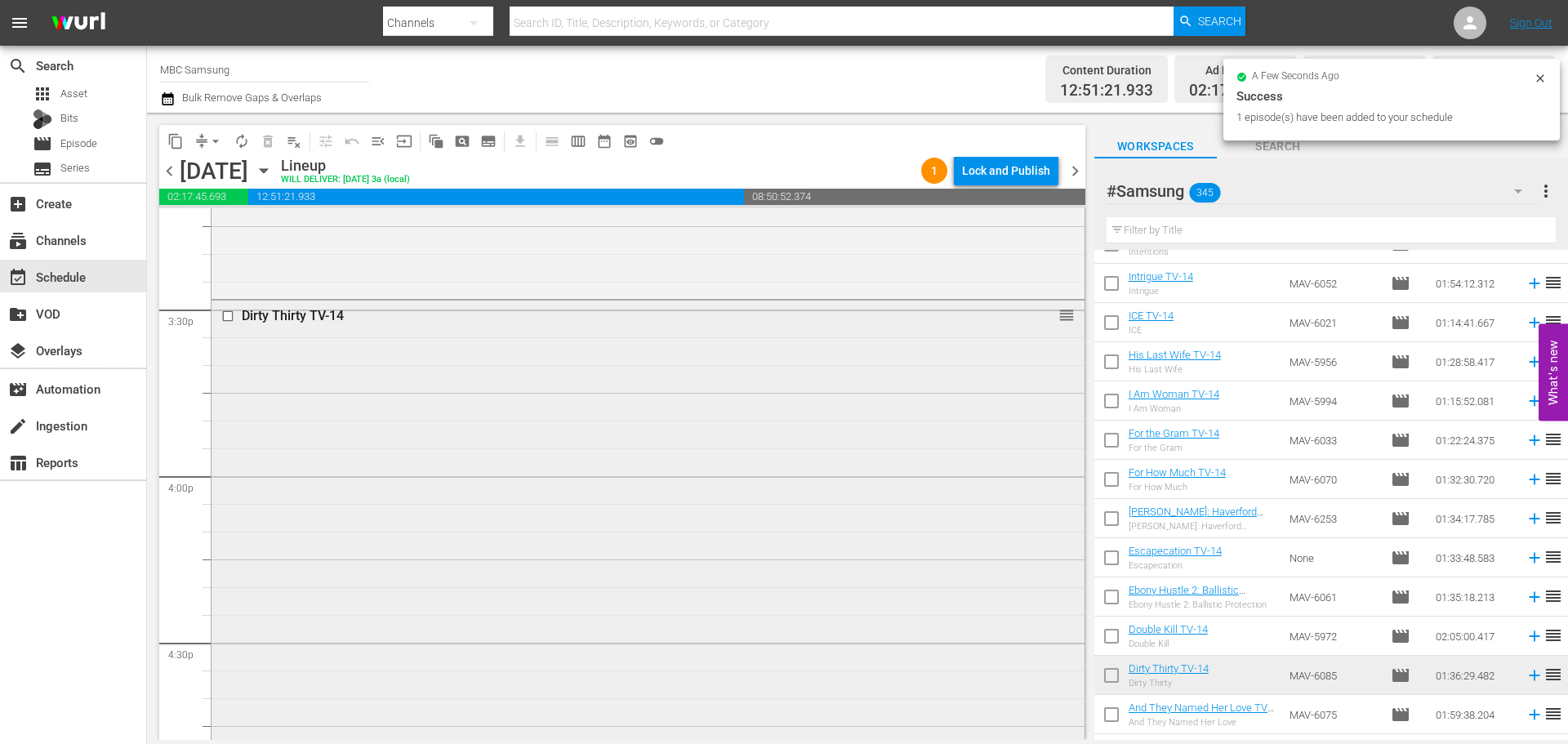
click at [517, 366] on div "Dirty Thirty TV-14 reorder" at bounding box center [648, 565] width 873 height 530
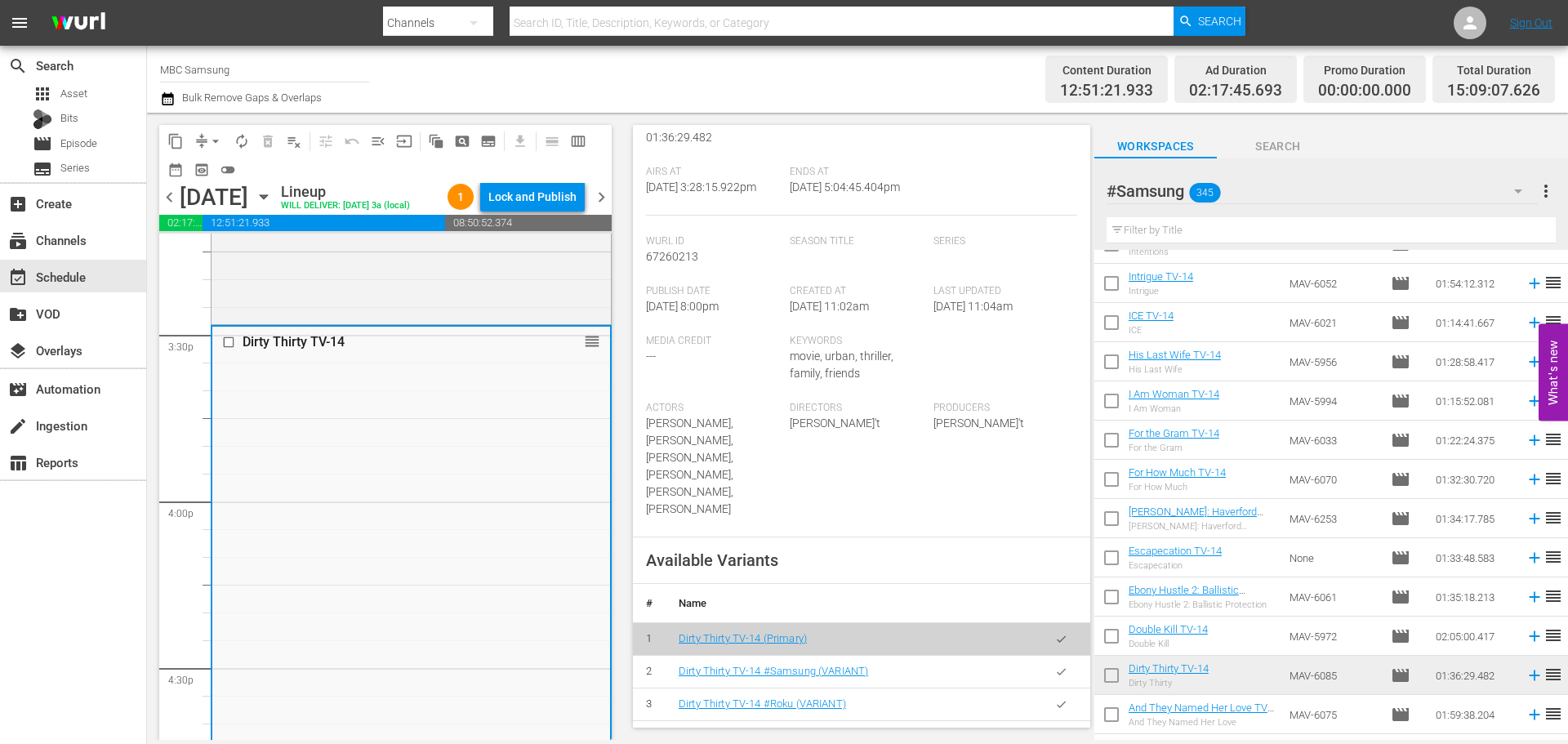
scroll to position [408, 0]
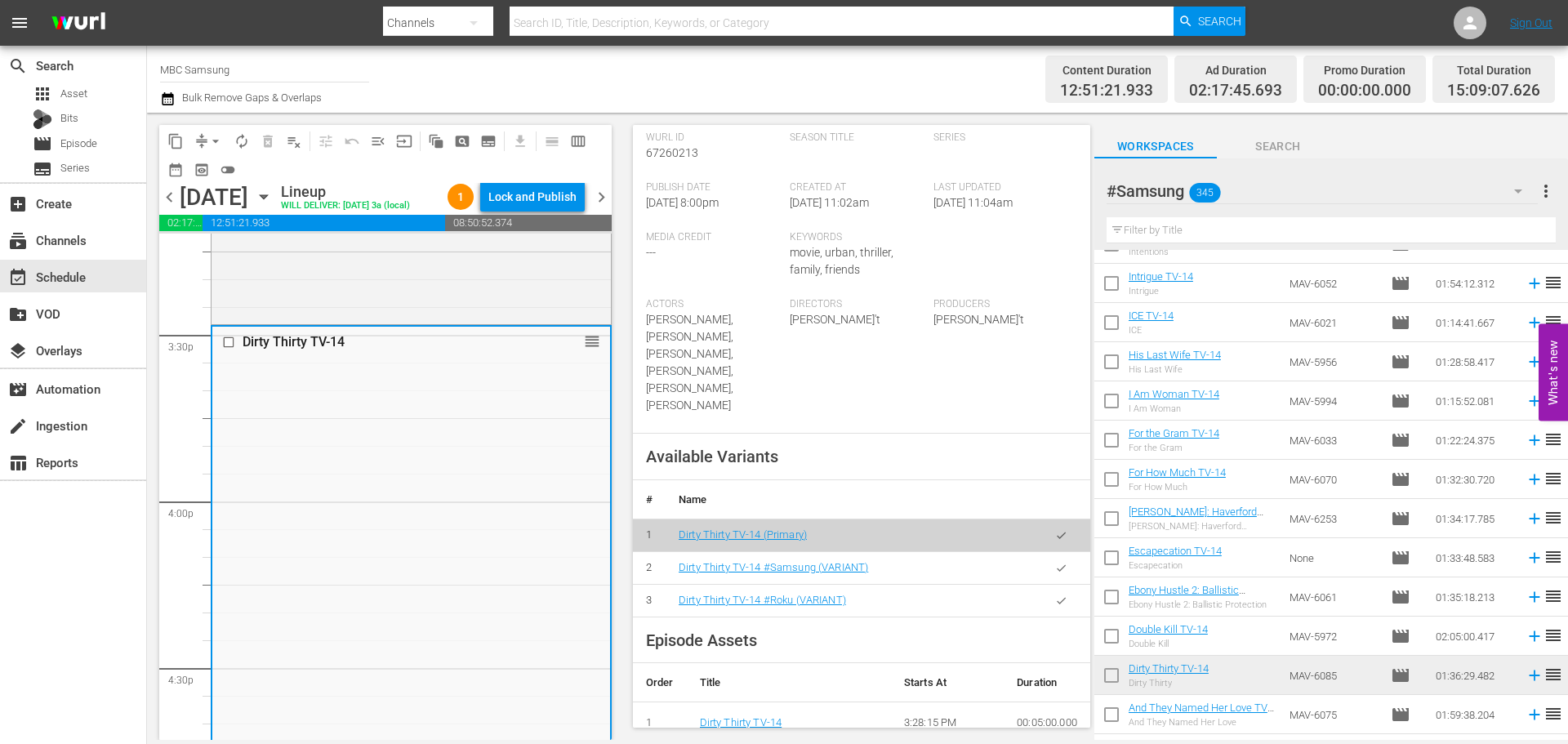
click at [1051, 584] on button "button" at bounding box center [1061, 568] width 32 height 32
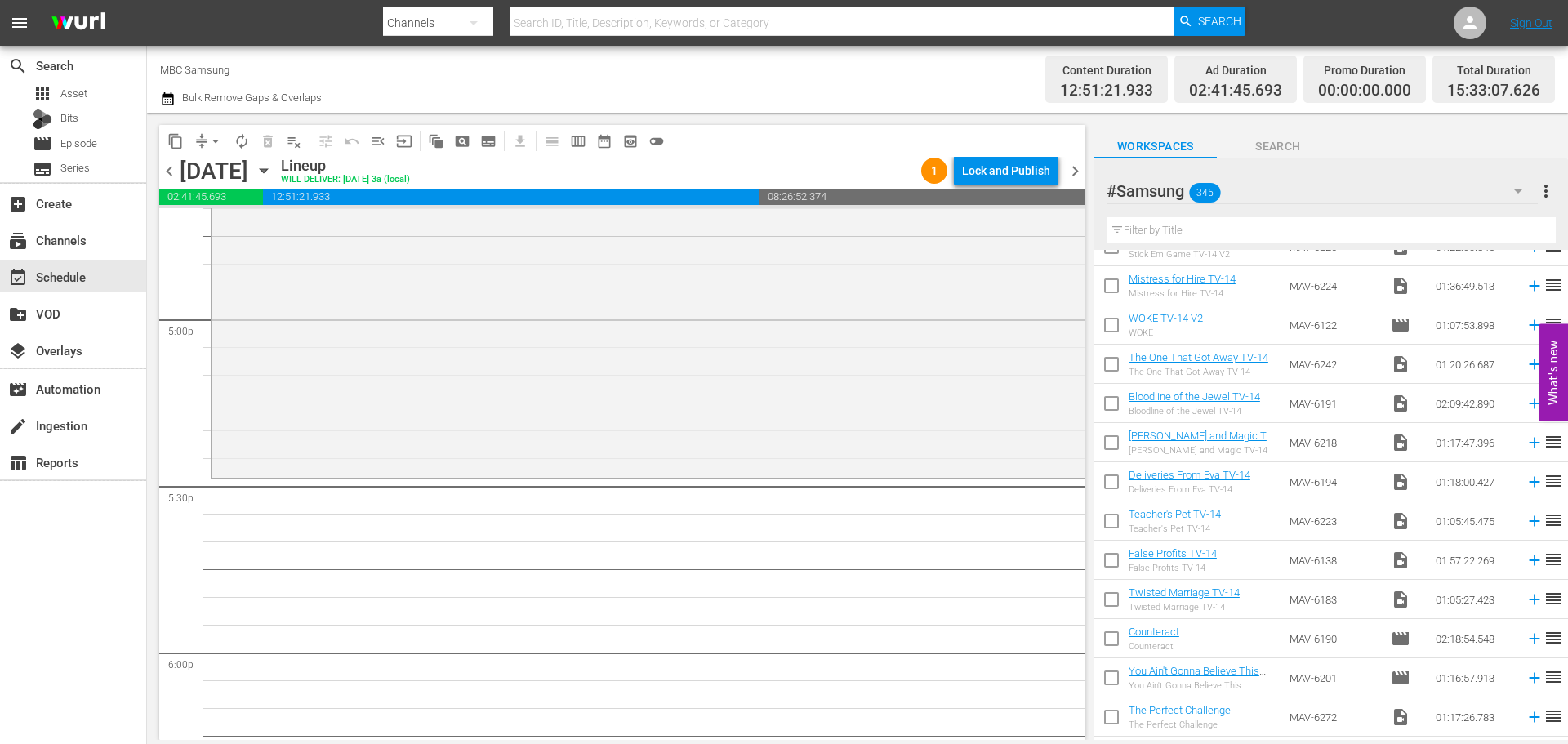
scroll to position [490, 0]
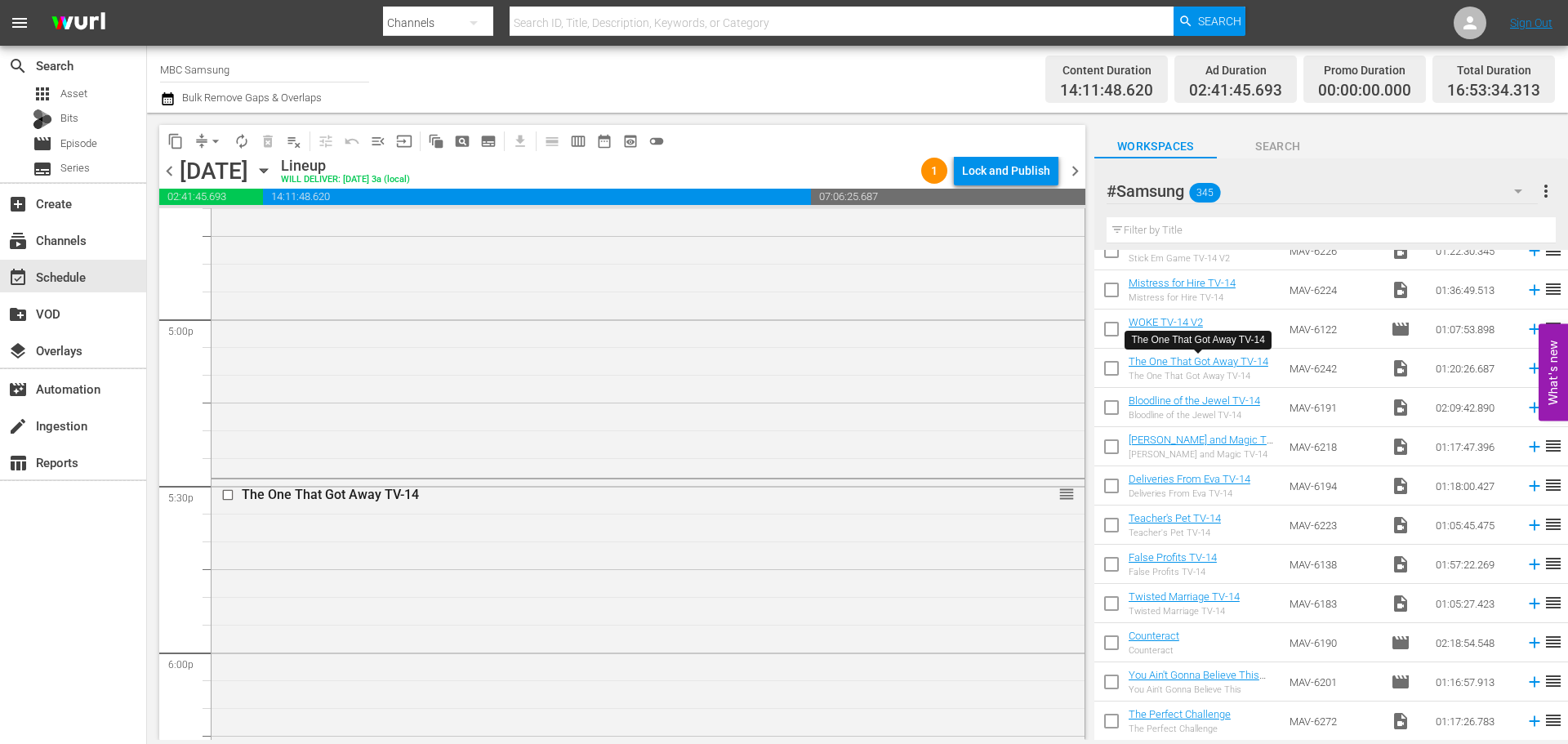
drag, startPoint x: 729, startPoint y: 531, endPoint x: 857, endPoint y: 512, distance: 129.4
click at [729, 530] on div "The One That Got Away TV-14 reorder" at bounding box center [648, 700] width 873 height 442
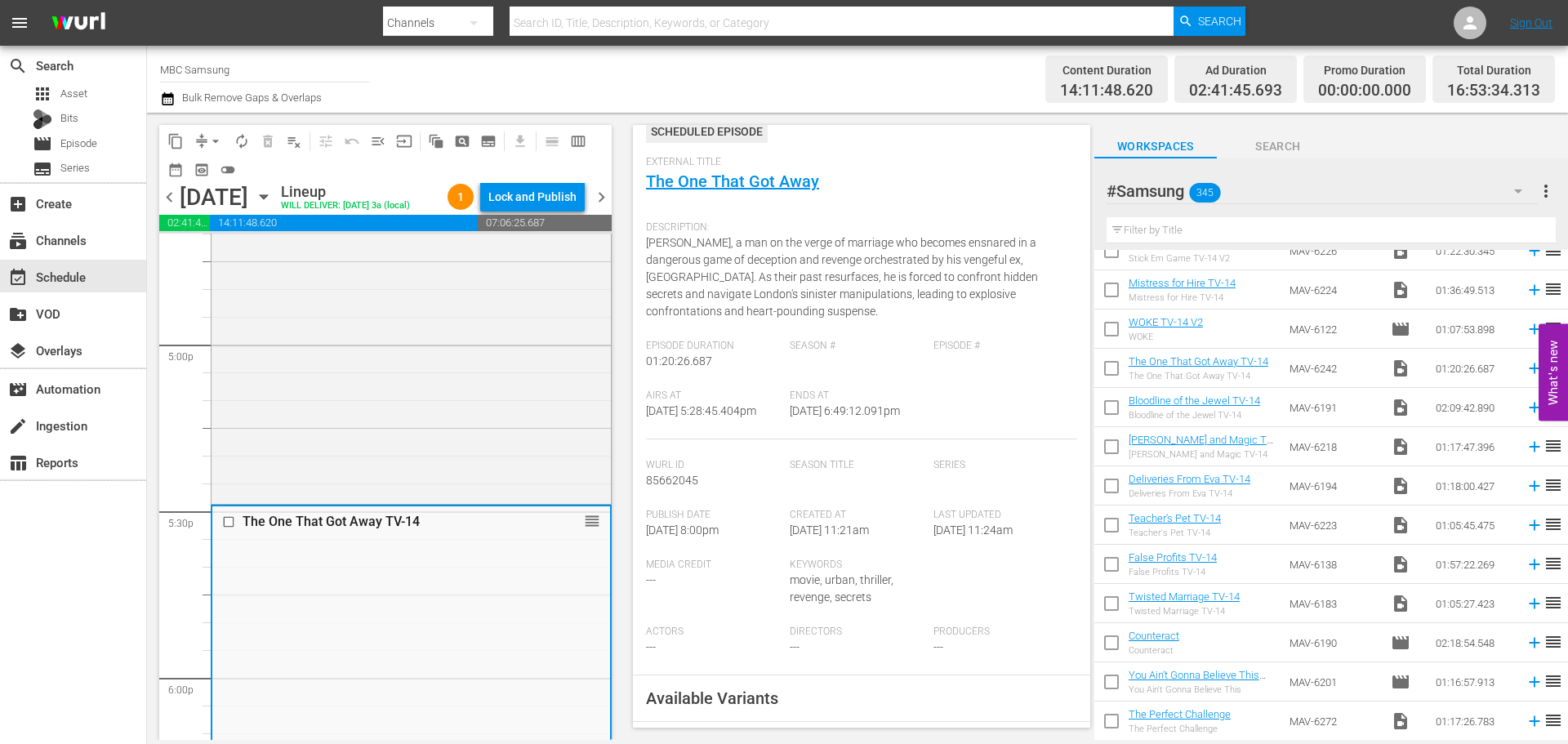
scroll to position [408, 0]
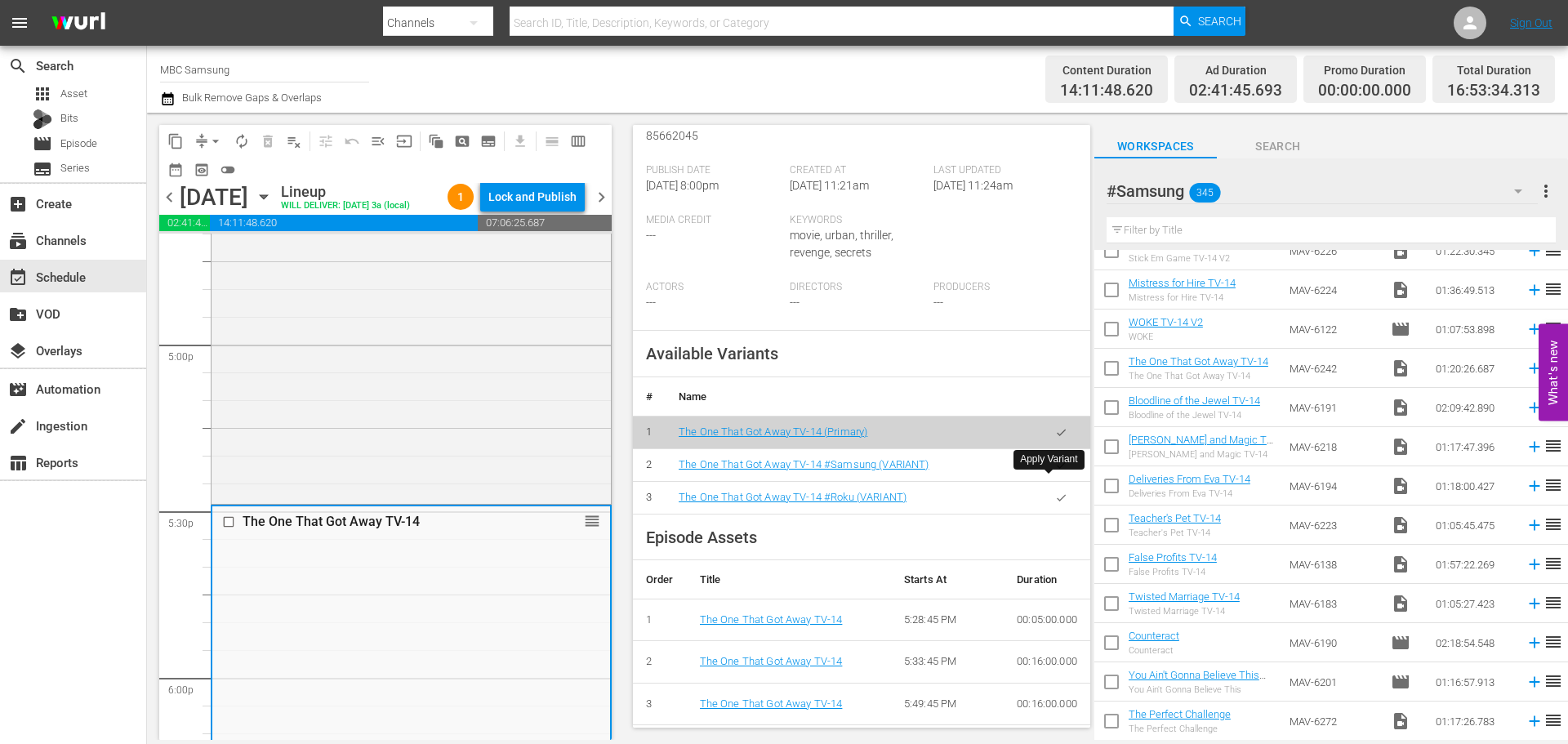
click at [1055, 471] on icon "button" at bounding box center [1061, 465] width 13 height 13
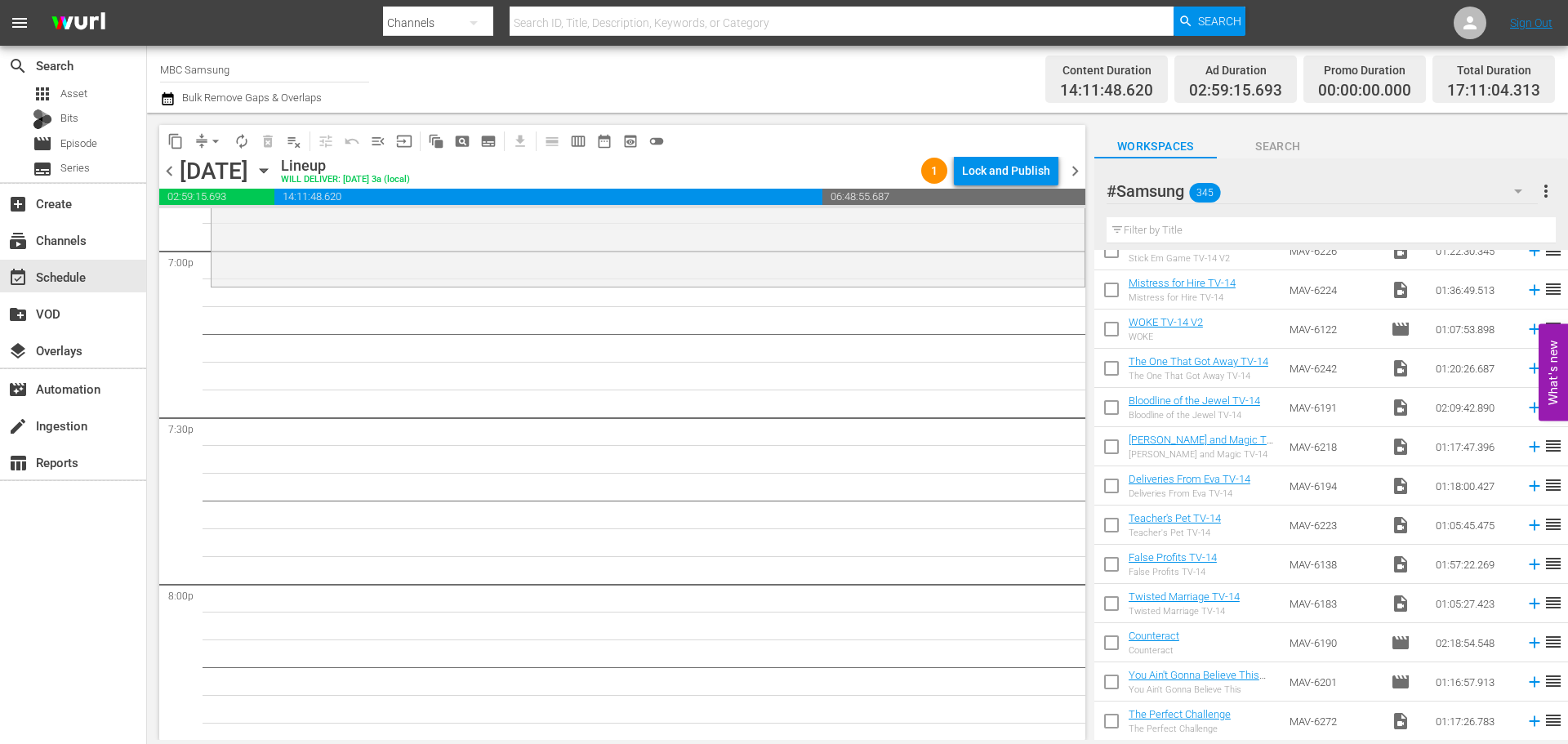
scroll to position [0, 0]
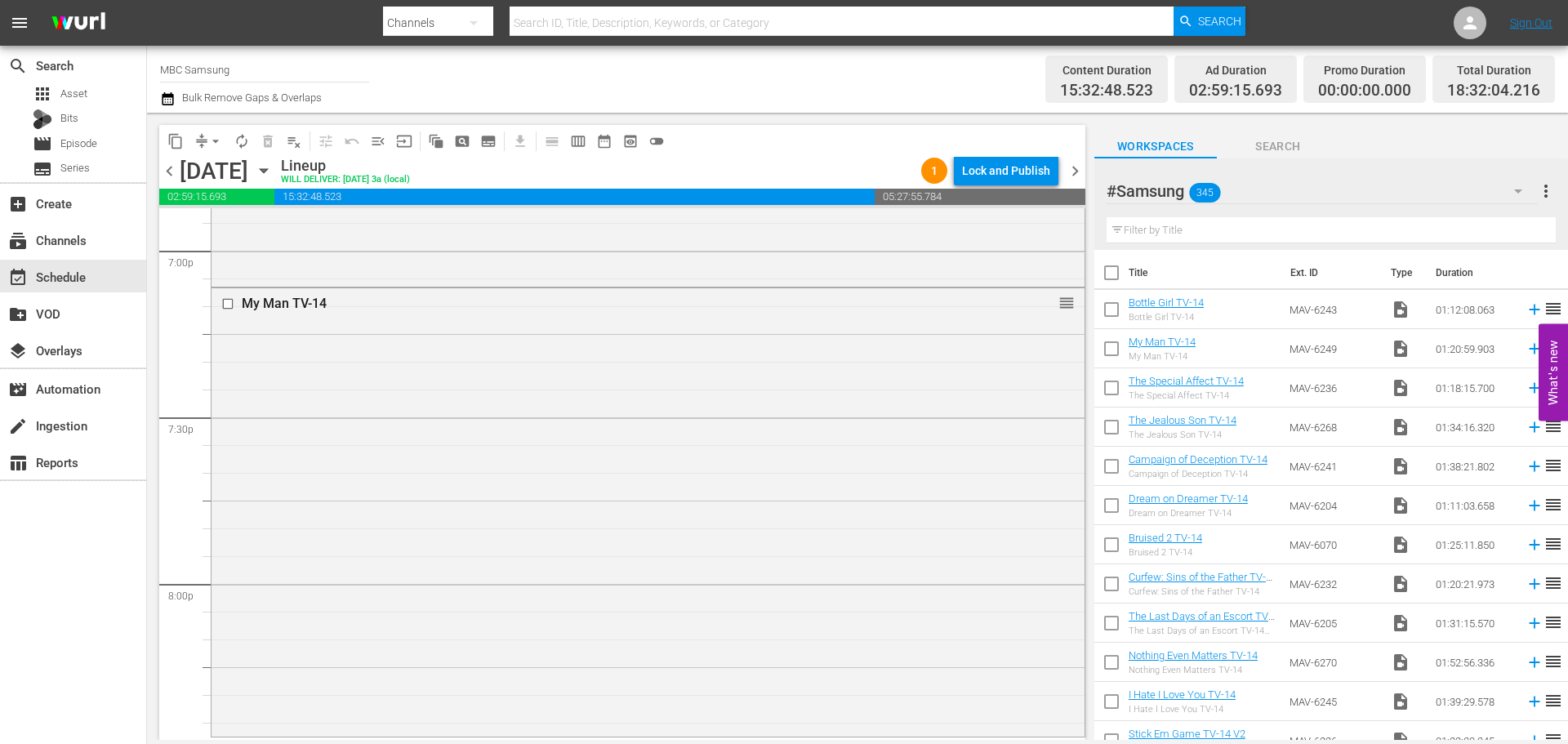
click at [945, 345] on div "My Man TV-14 reorder" at bounding box center [648, 510] width 873 height 444
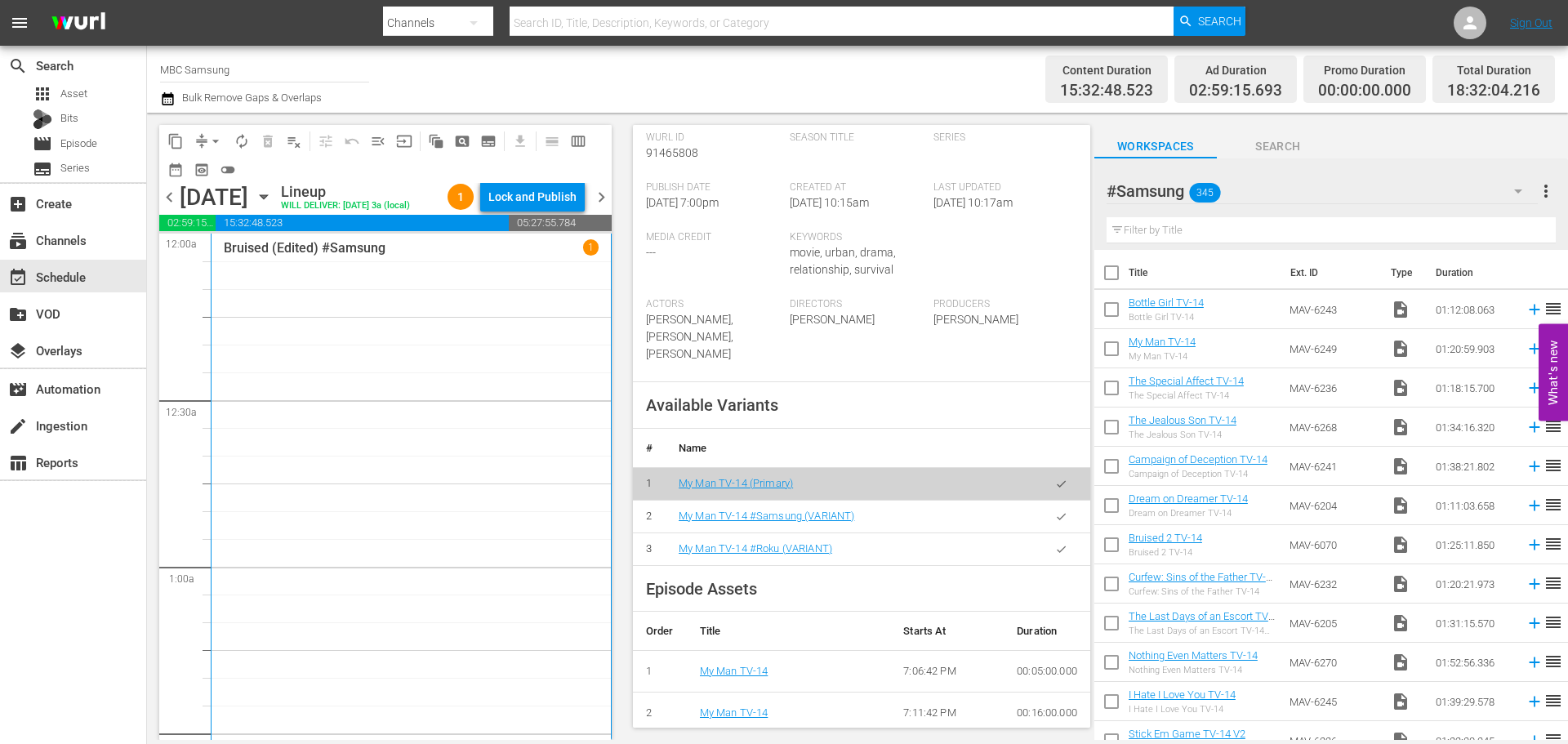
scroll to position [6286, 0]
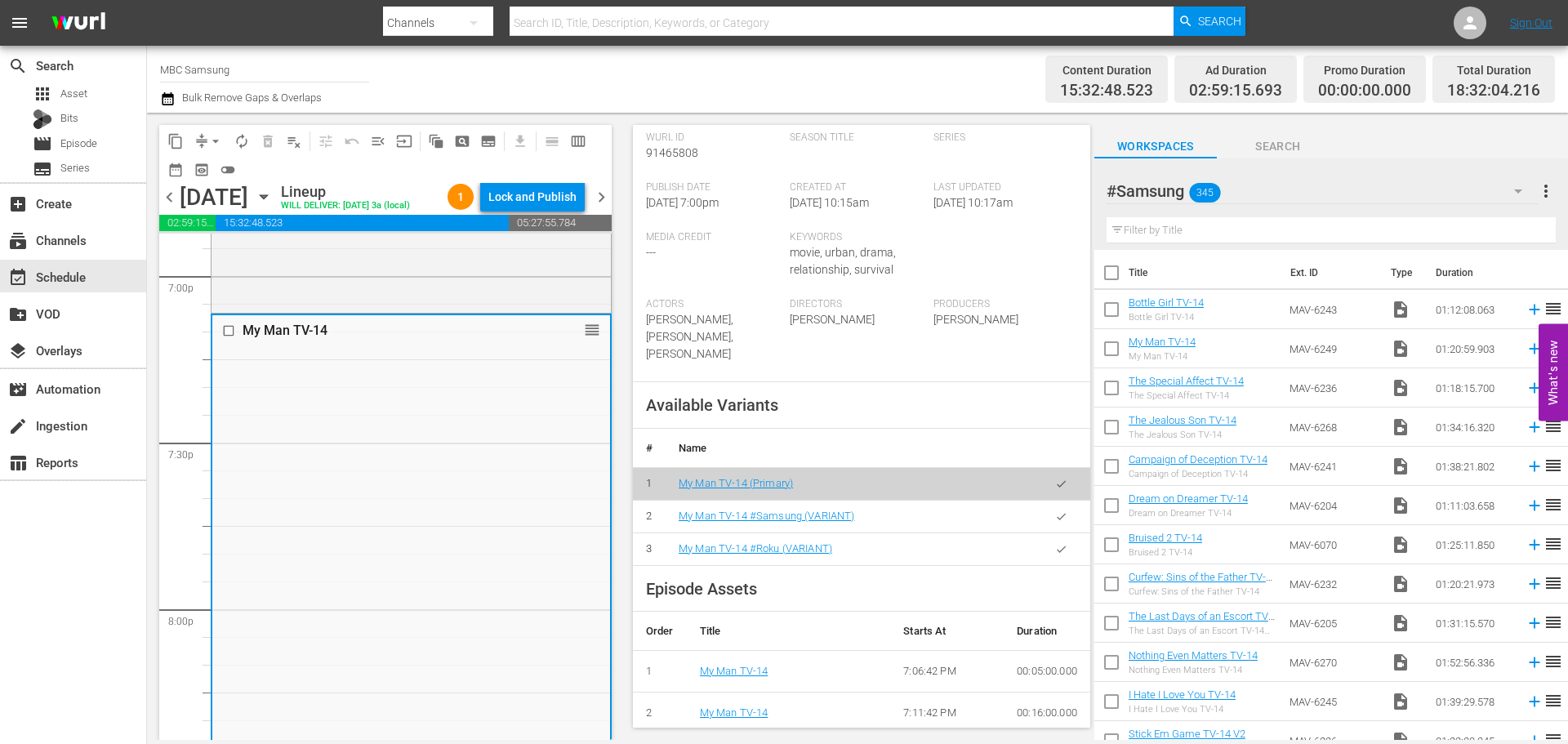
click at [1055, 522] on icon "button" at bounding box center [1061, 517] width 13 height 13
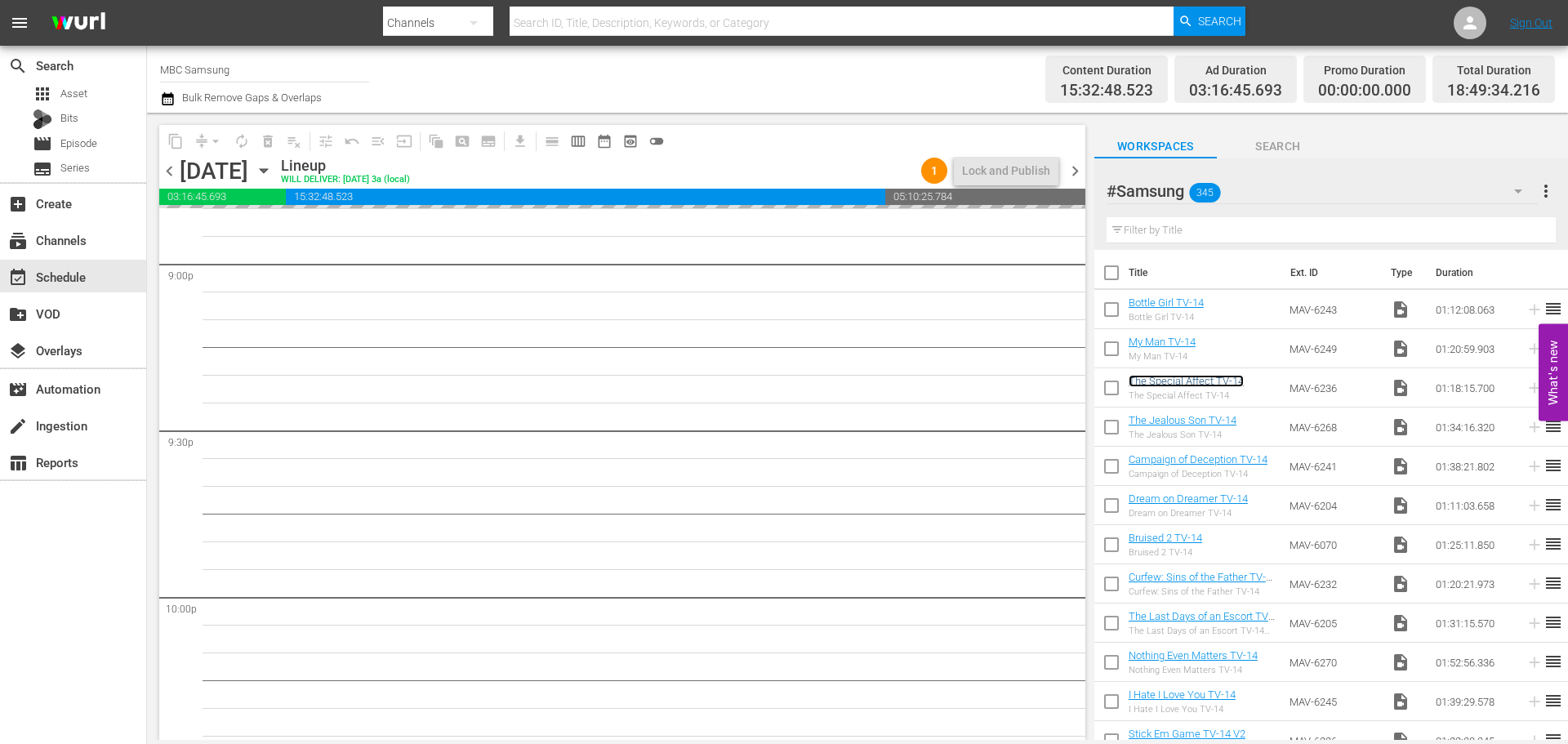
scroll to position [6693, 0]
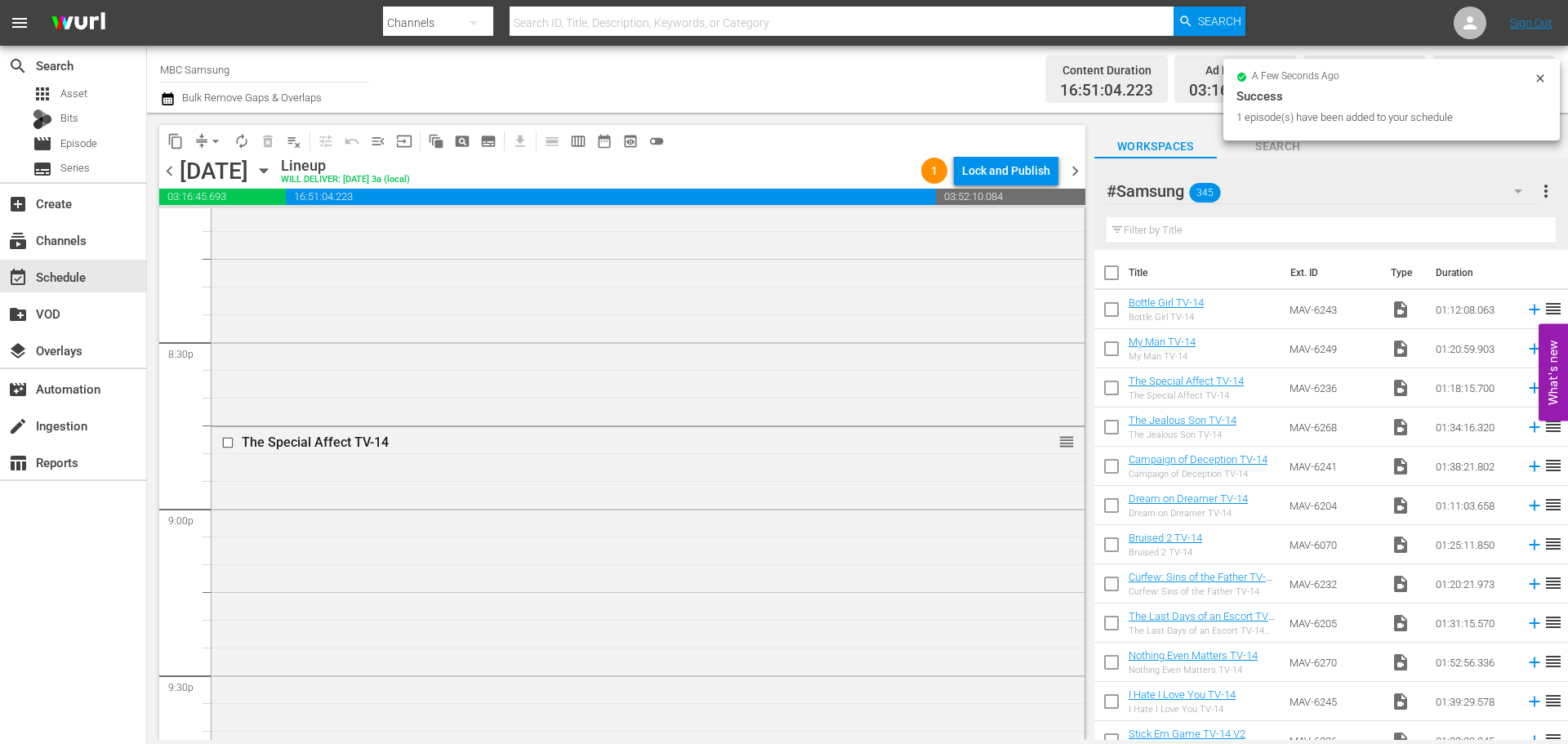
click at [816, 505] on div "The Special Affect TV-14 reorder" at bounding box center [648, 641] width 873 height 429
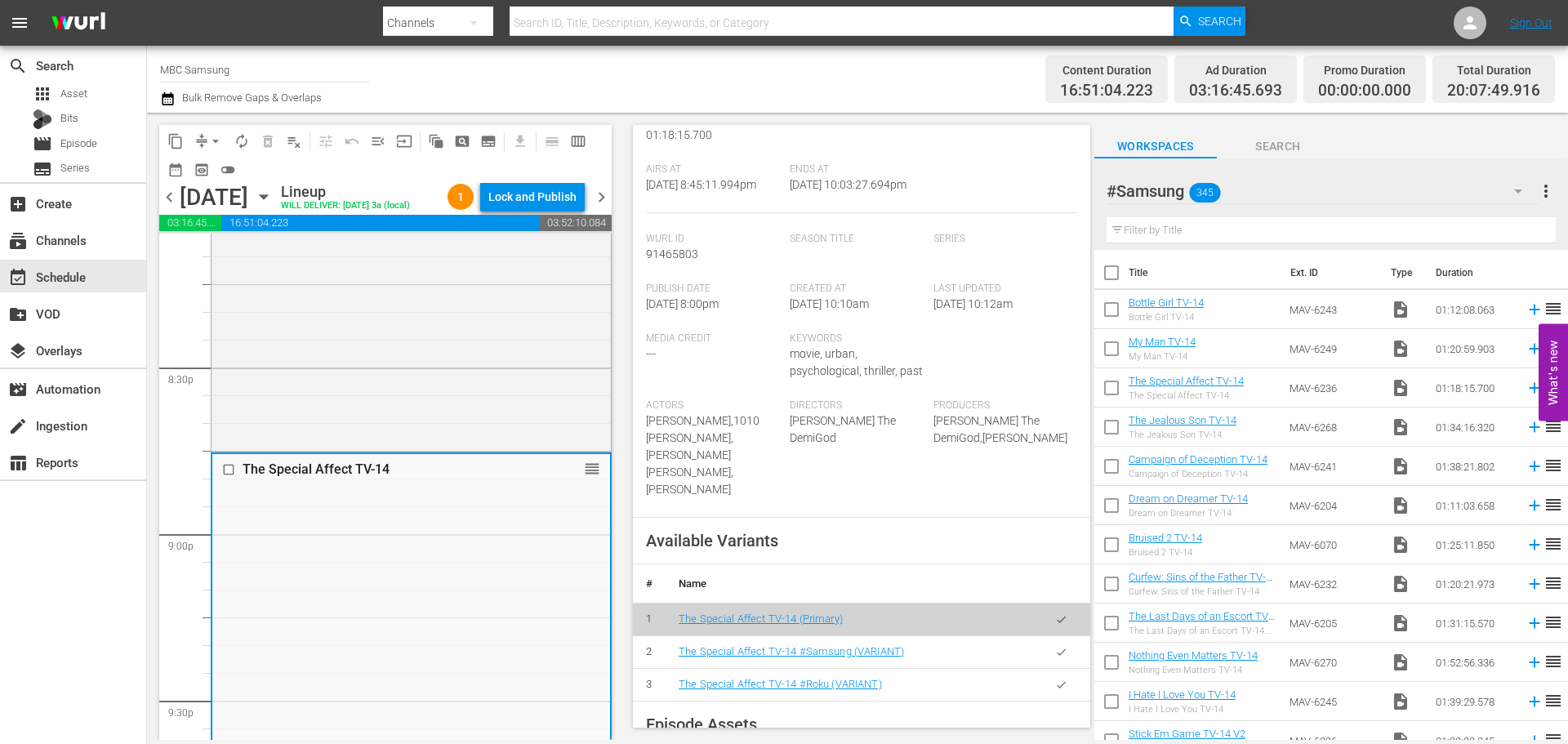
scroll to position [408, 0]
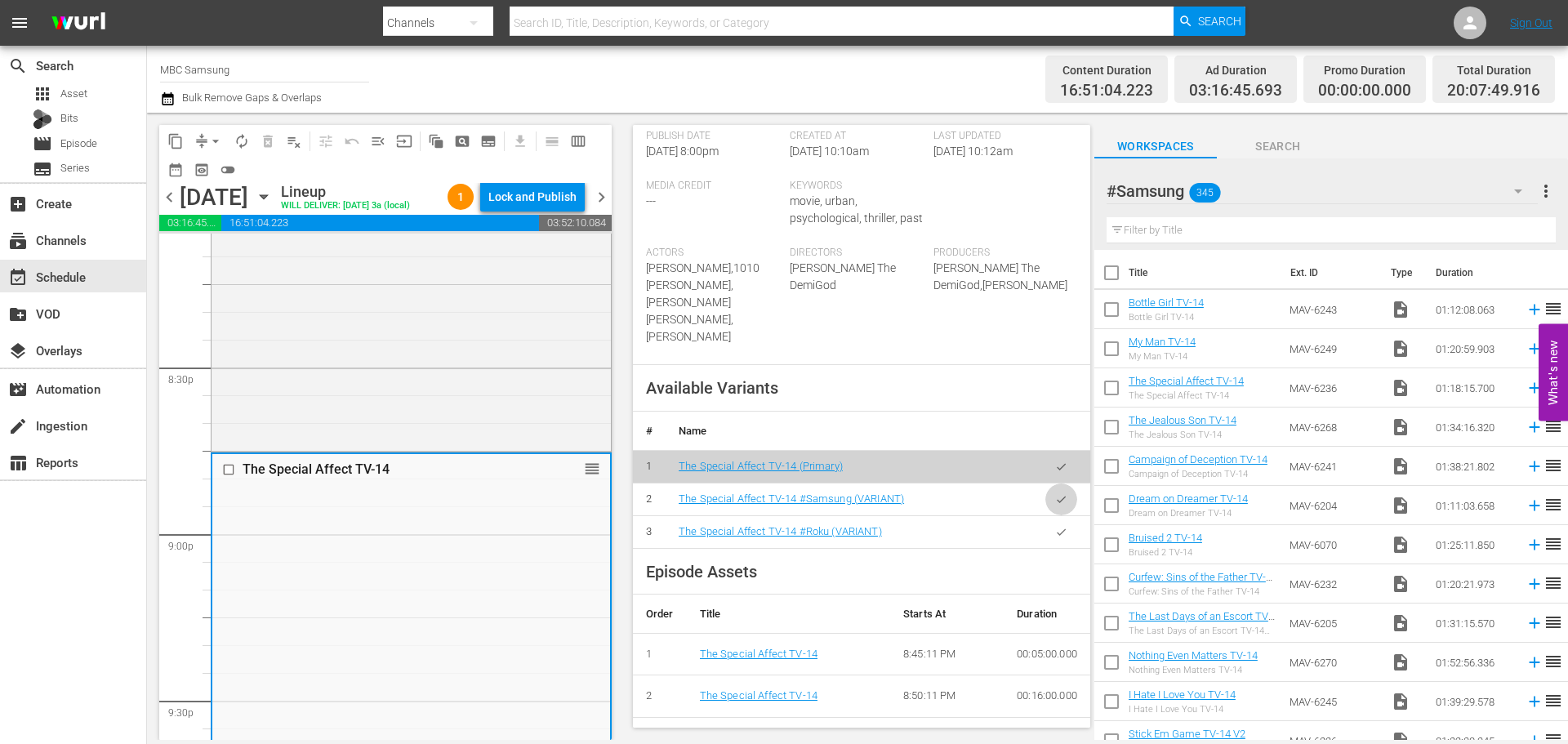
click at [1054, 491] on button "button" at bounding box center [1061, 499] width 32 height 32
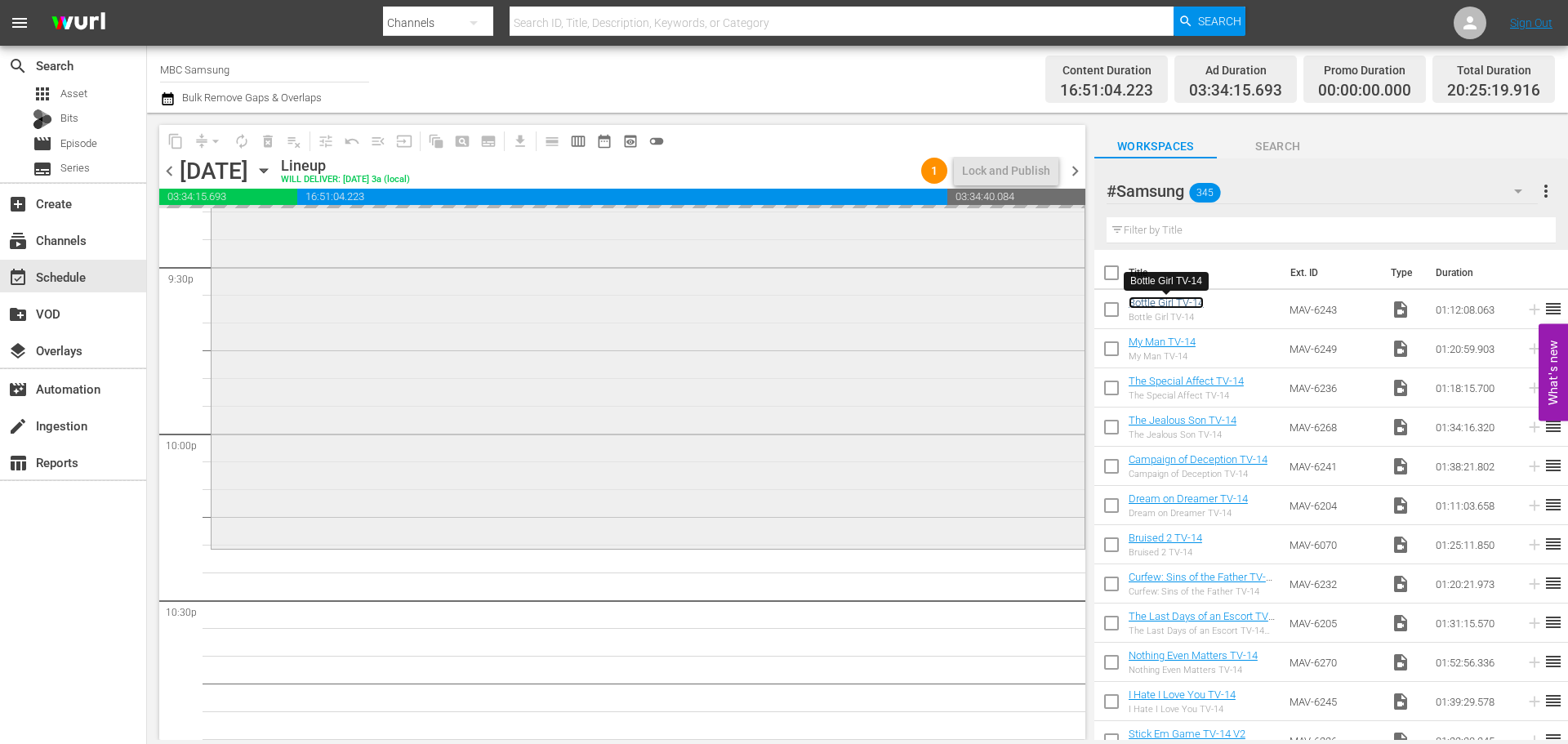
scroll to position [7347, 0]
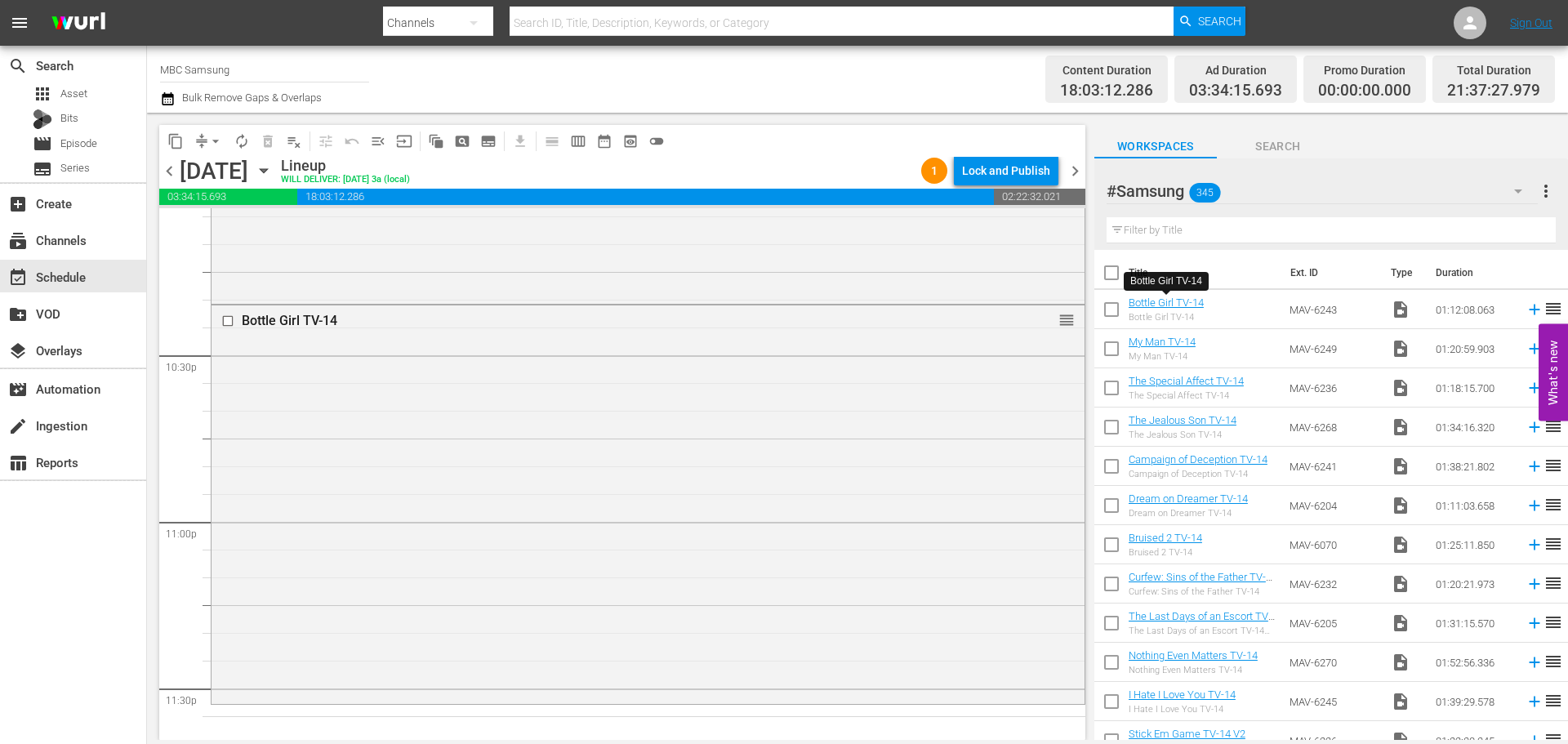
click at [538, 488] on div "Bottle Girl TV-14 reorder" at bounding box center [648, 503] width 873 height 396
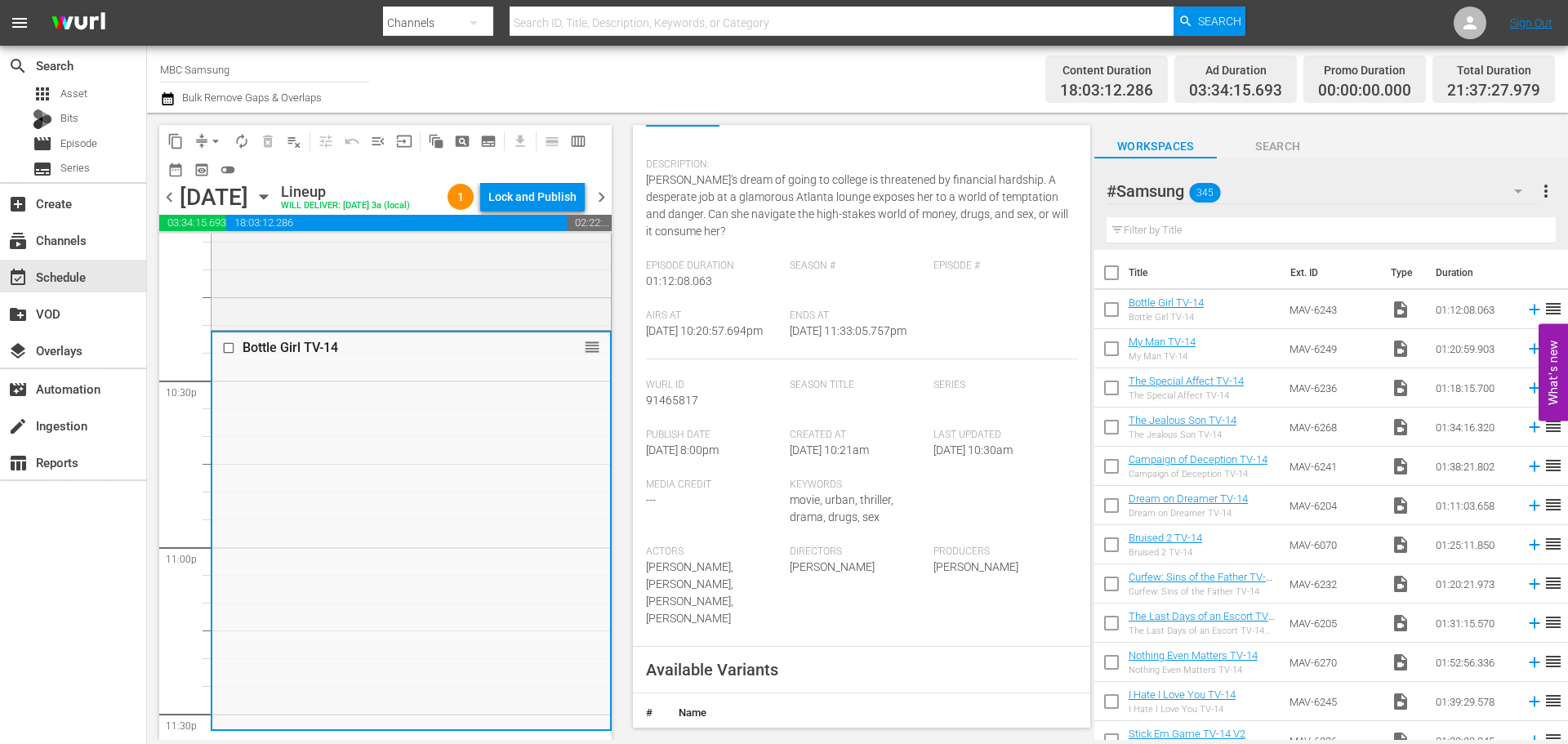
scroll to position [408, 0]
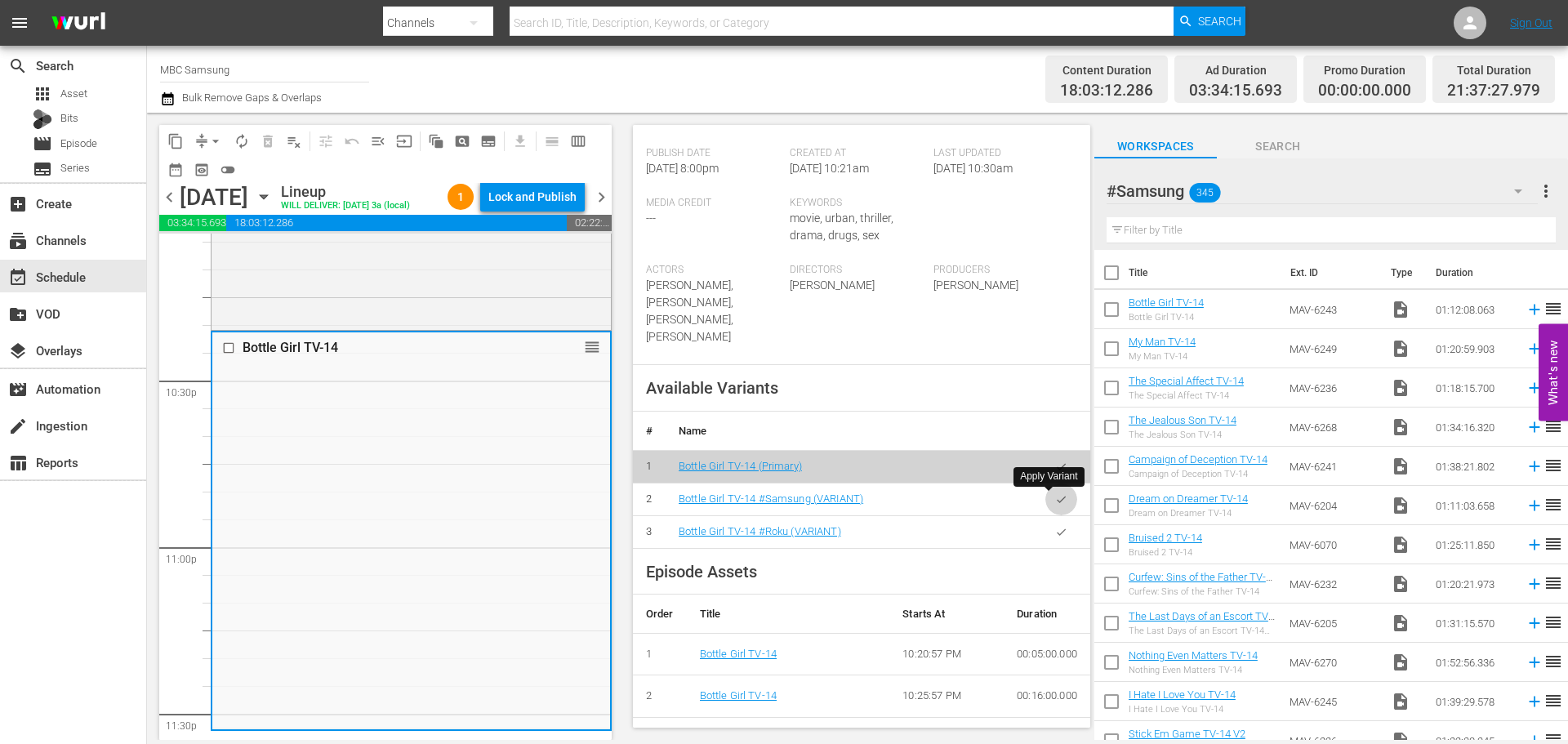
click at [1055, 495] on button "button" at bounding box center [1061, 499] width 32 height 32
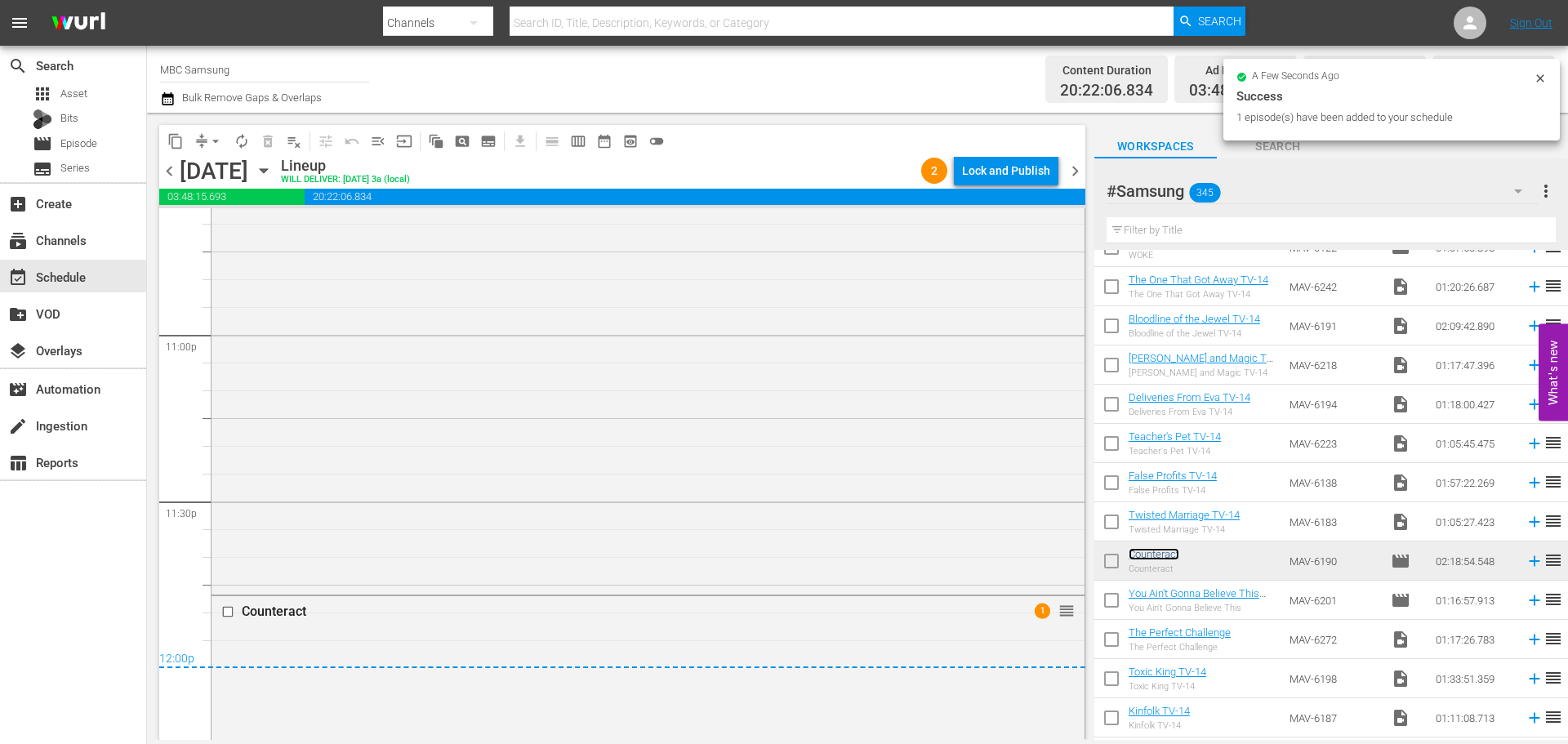
scroll to position [7625, 0]
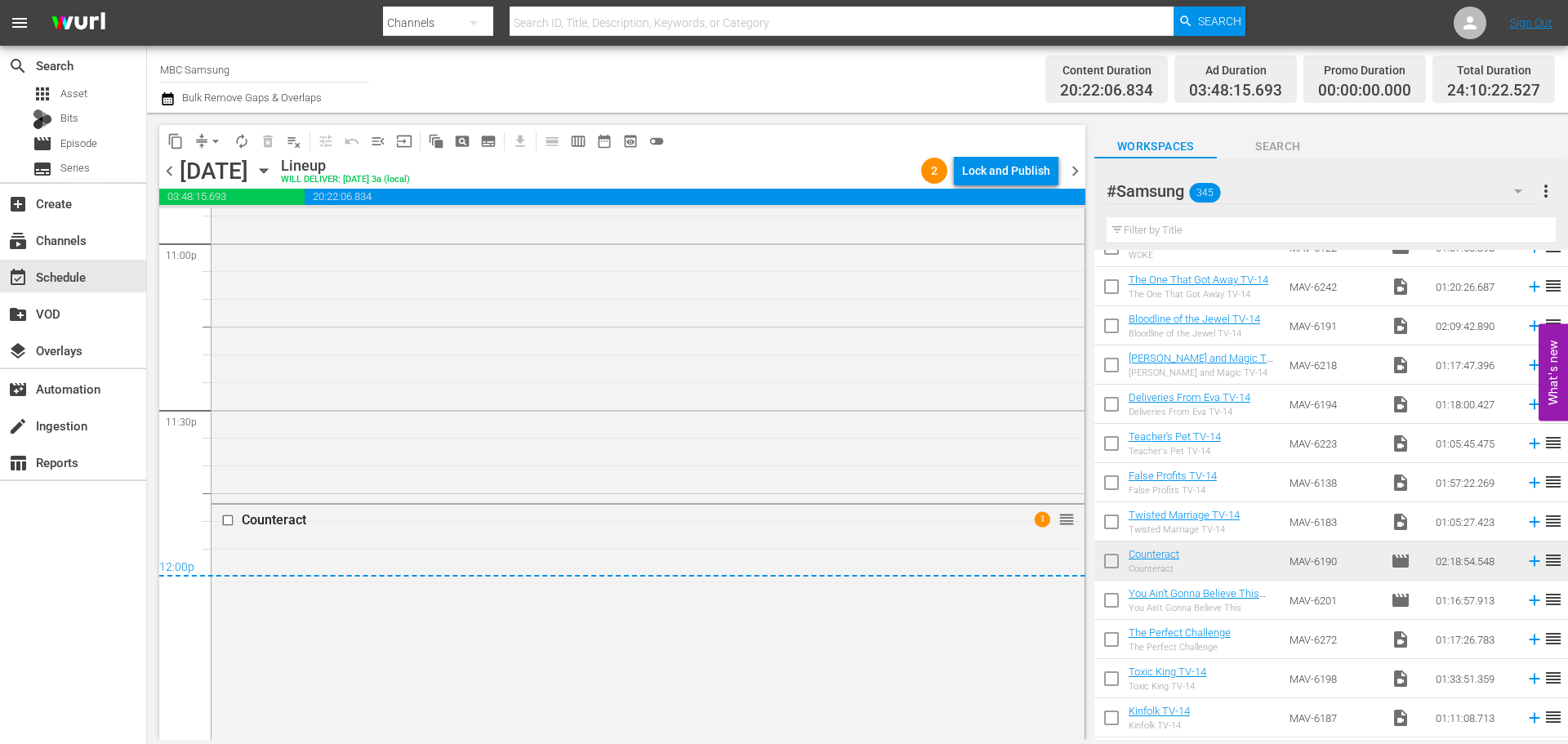
drag, startPoint x: 1175, startPoint y: 557, endPoint x: 561, endPoint y: 529, distance: 614.6
click at [560, 525] on div "Counteract" at bounding box center [617, 519] width 752 height 15
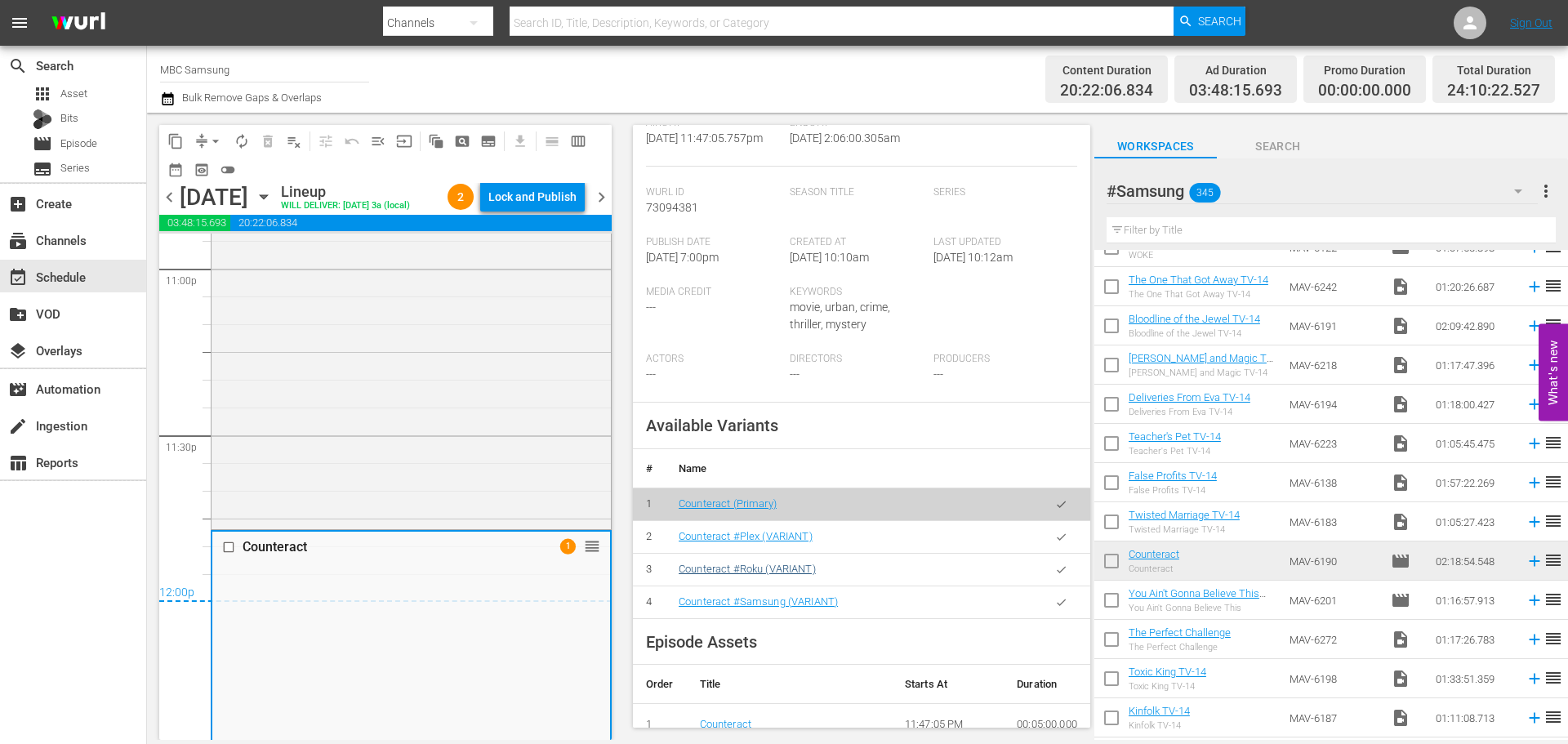
scroll to position [408, 0]
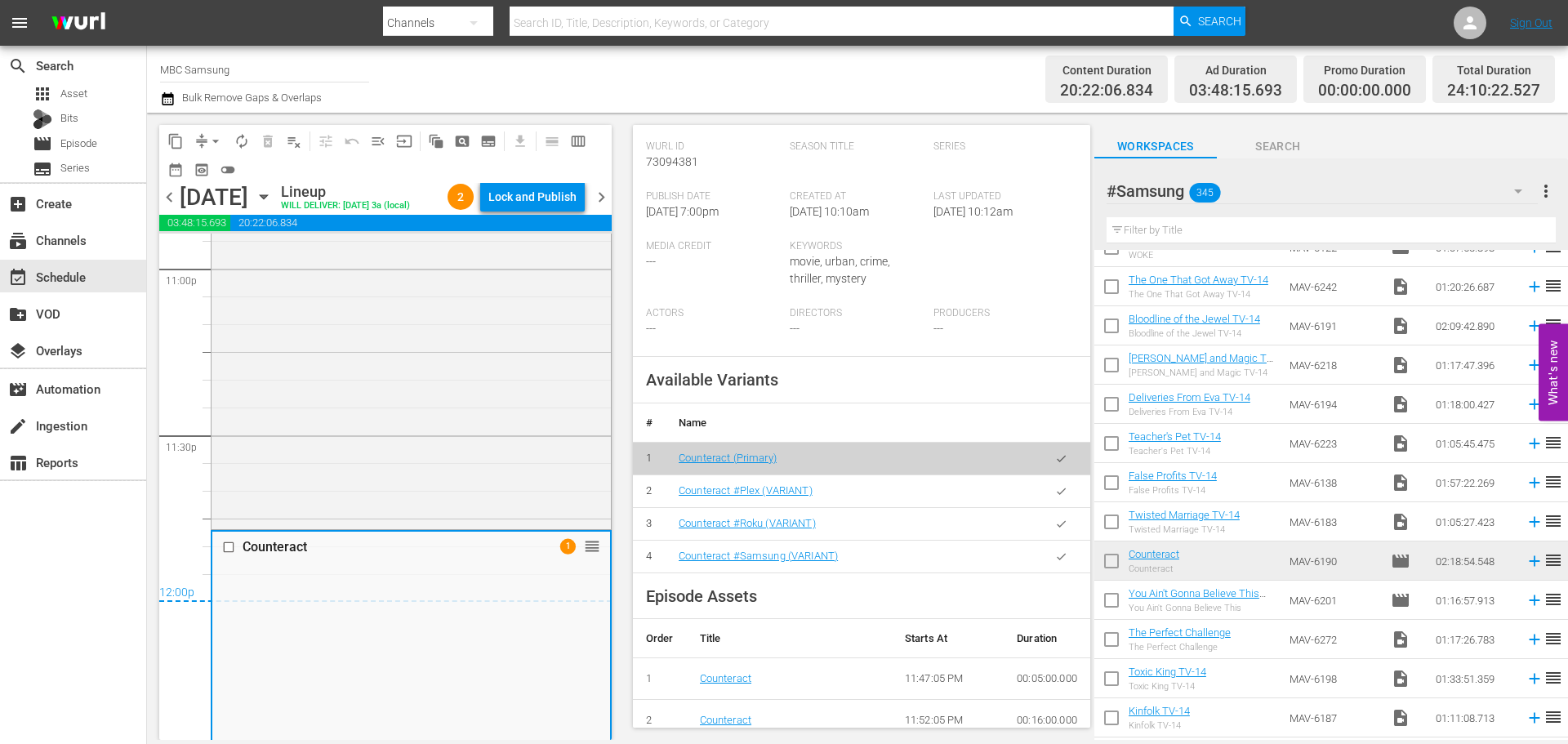
click at [1032, 572] on td at bounding box center [1061, 555] width 58 height 33
click at [1056, 559] on icon "button" at bounding box center [1061, 555] width 9 height 6
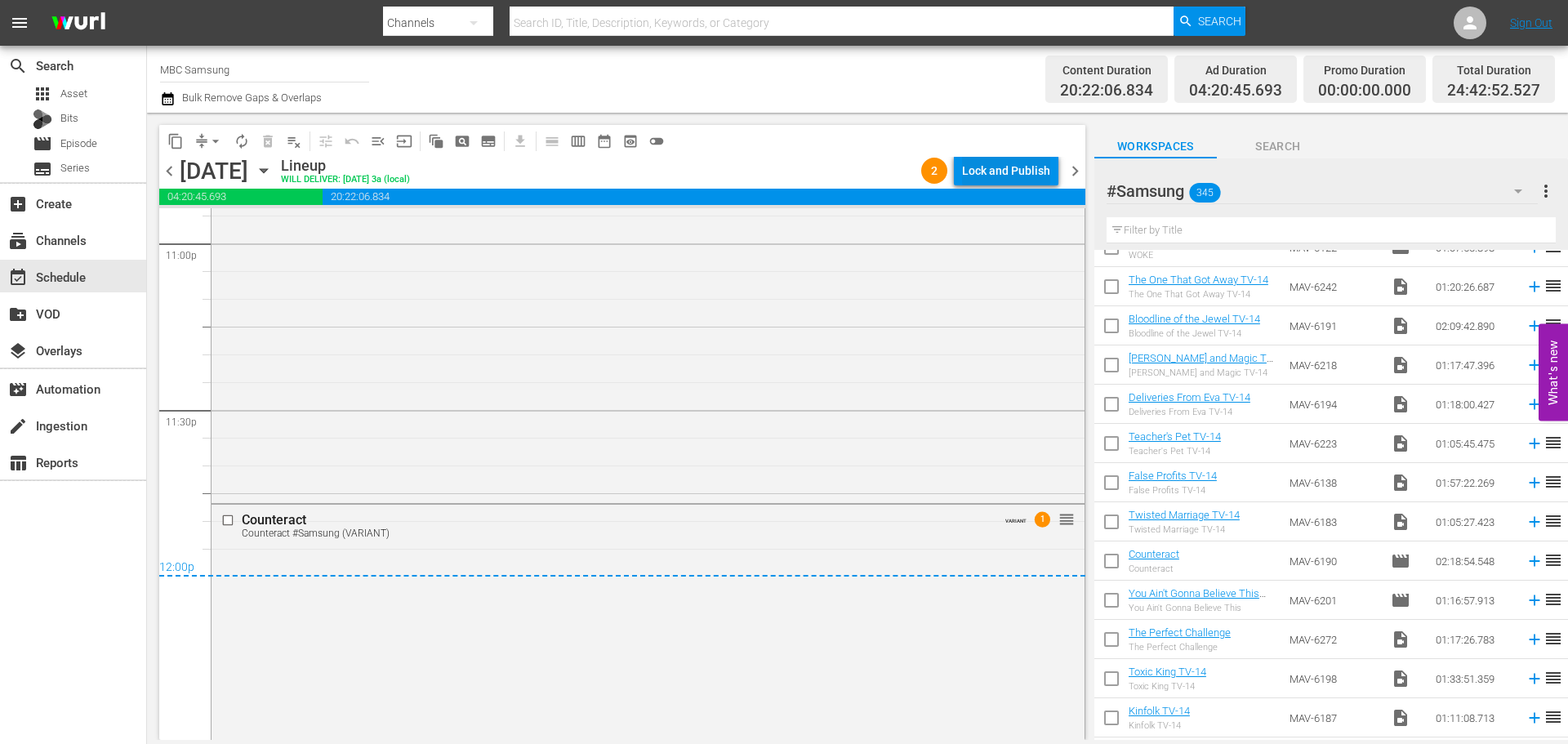
click at [1001, 165] on div "Lock and Publish" at bounding box center [1005, 170] width 89 height 30
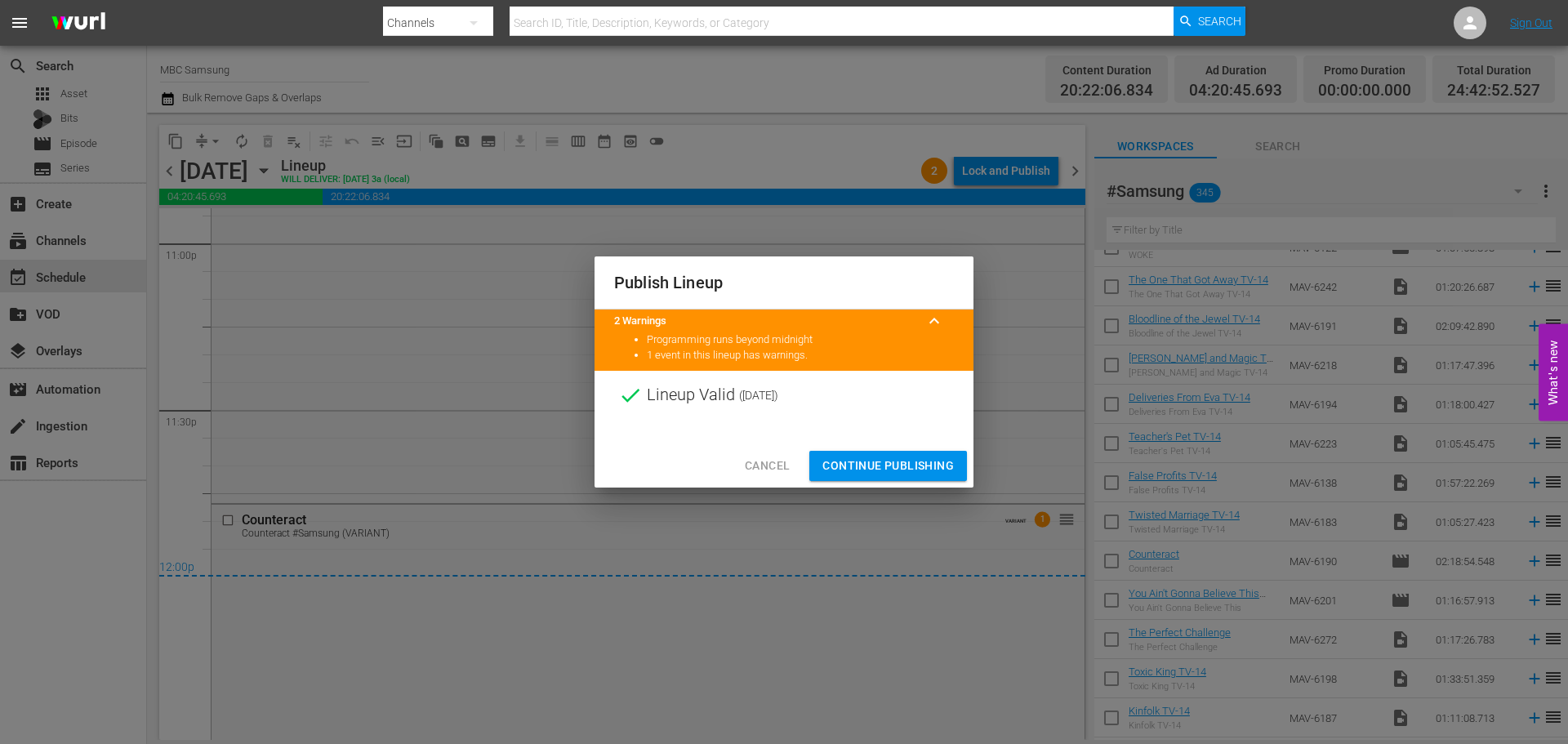
click at [882, 461] on span "Continue Publishing" at bounding box center [887, 465] width 131 height 21
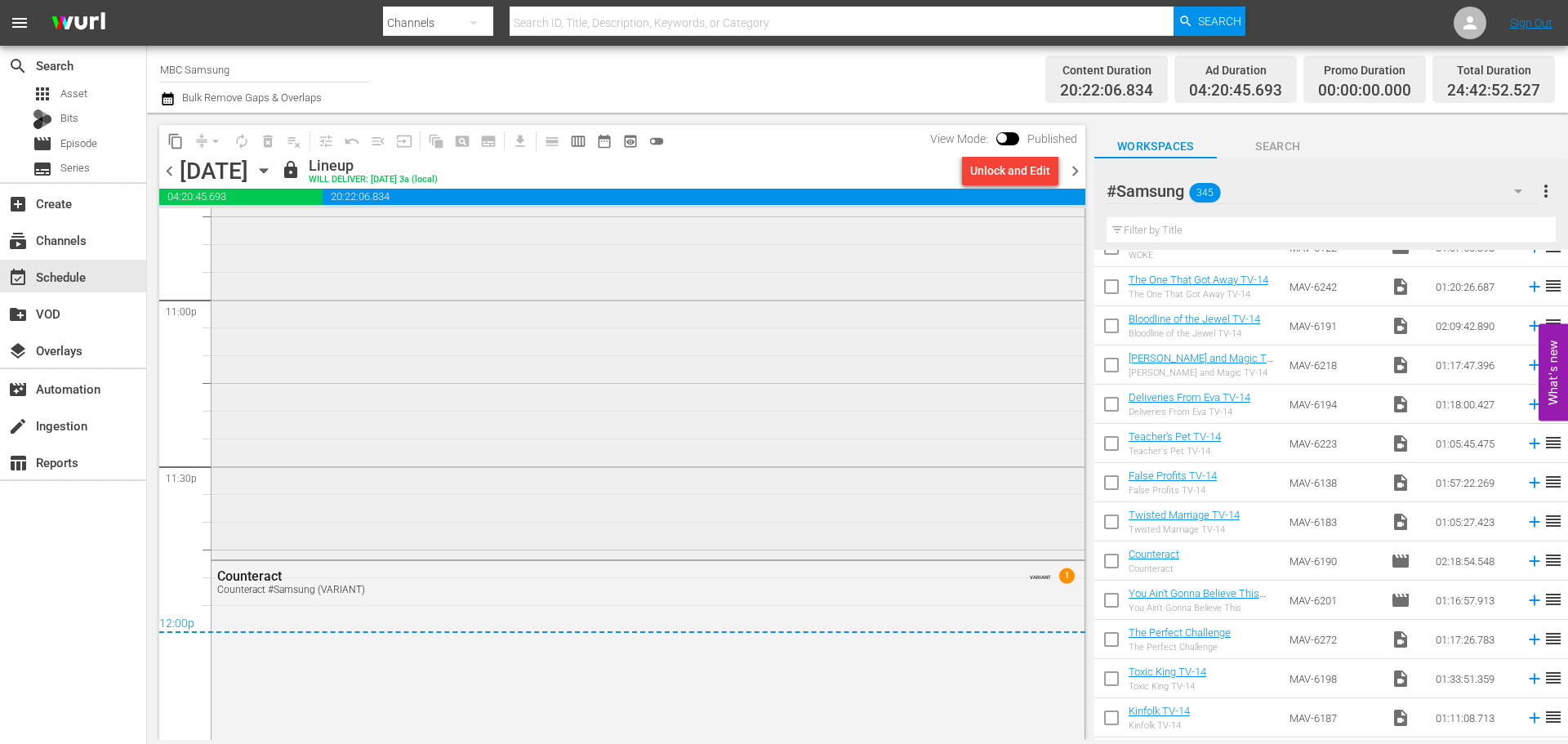
scroll to position [7591, 0]
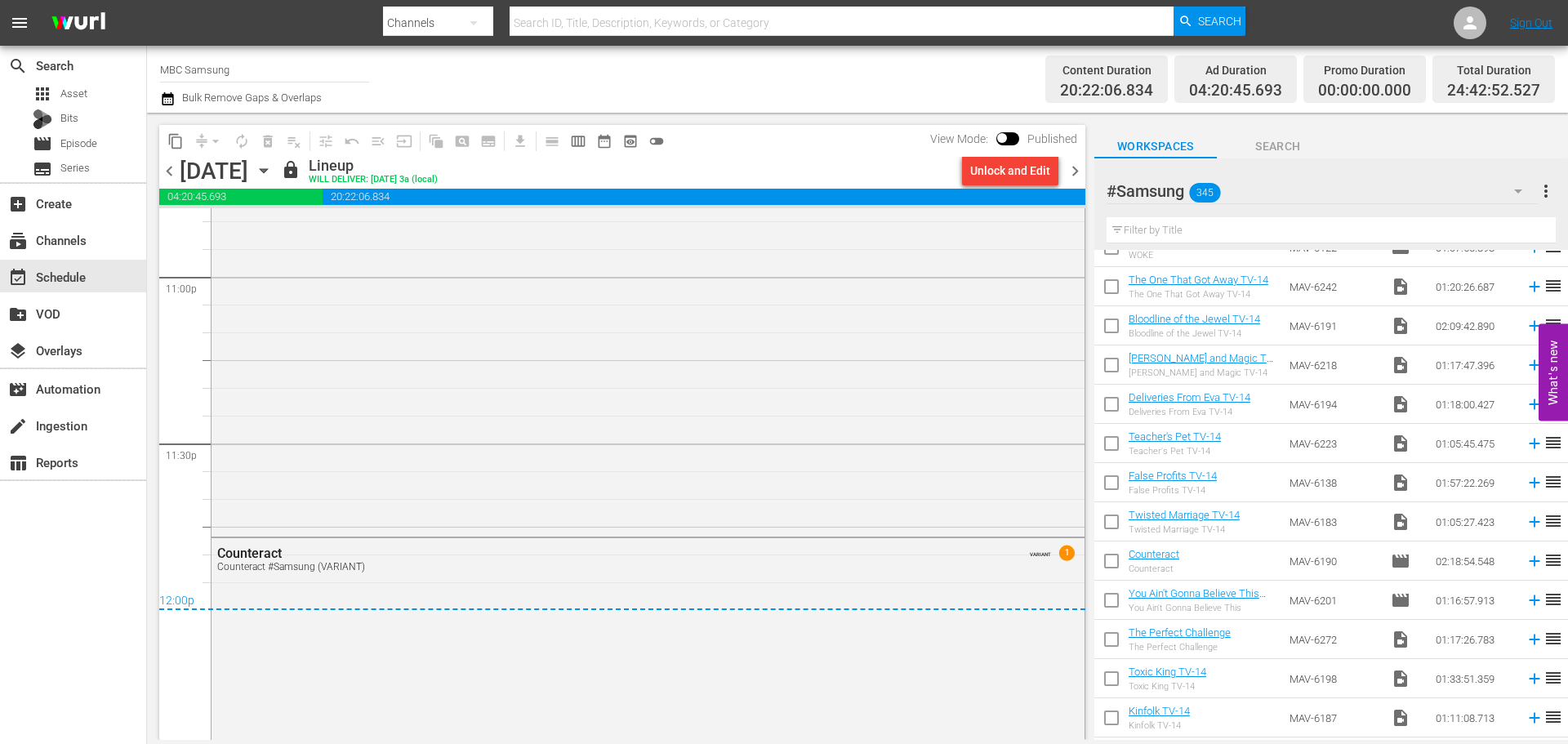
click at [1078, 172] on span "chevron_right" at bounding box center [1074, 171] width 21 height 21
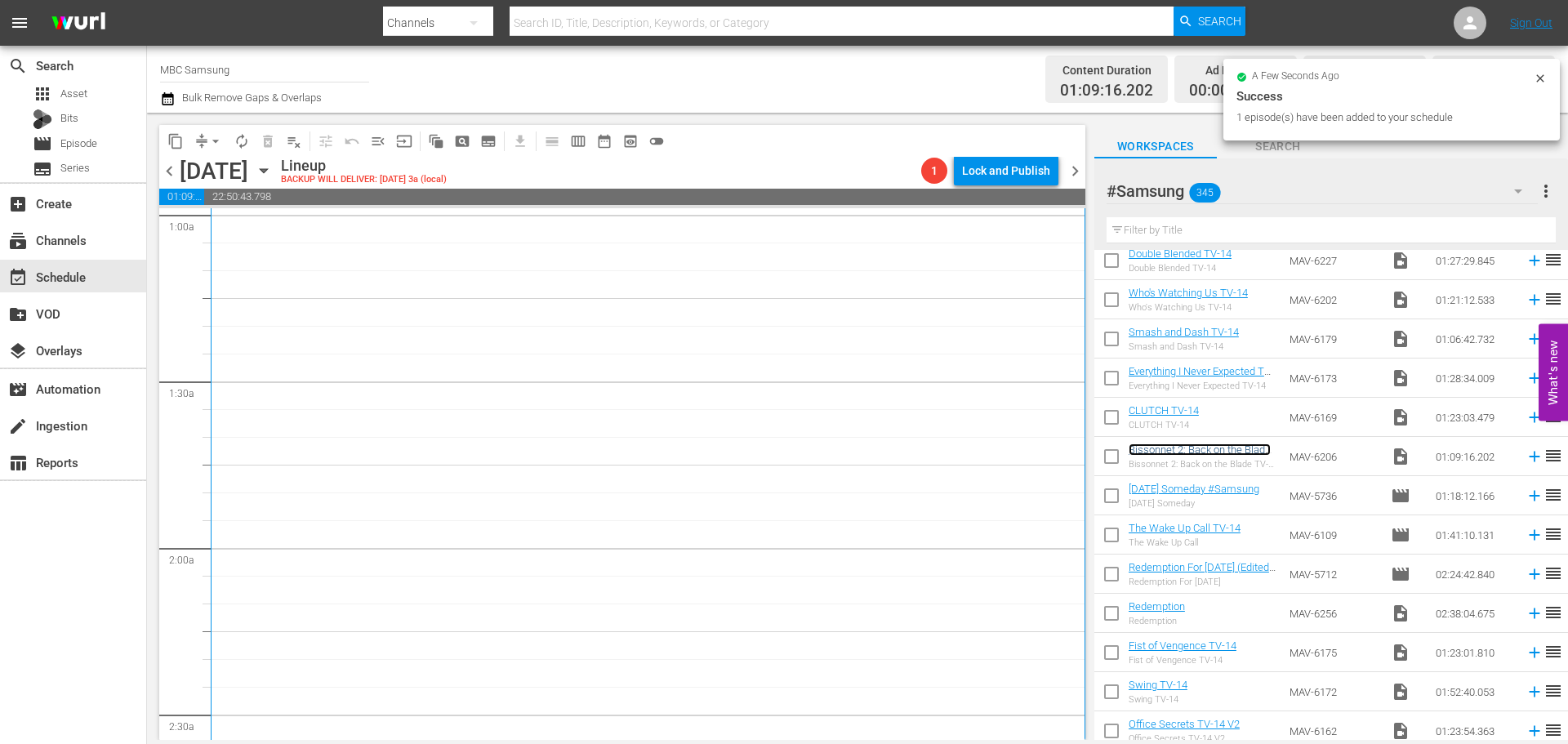
scroll to position [735, 0]
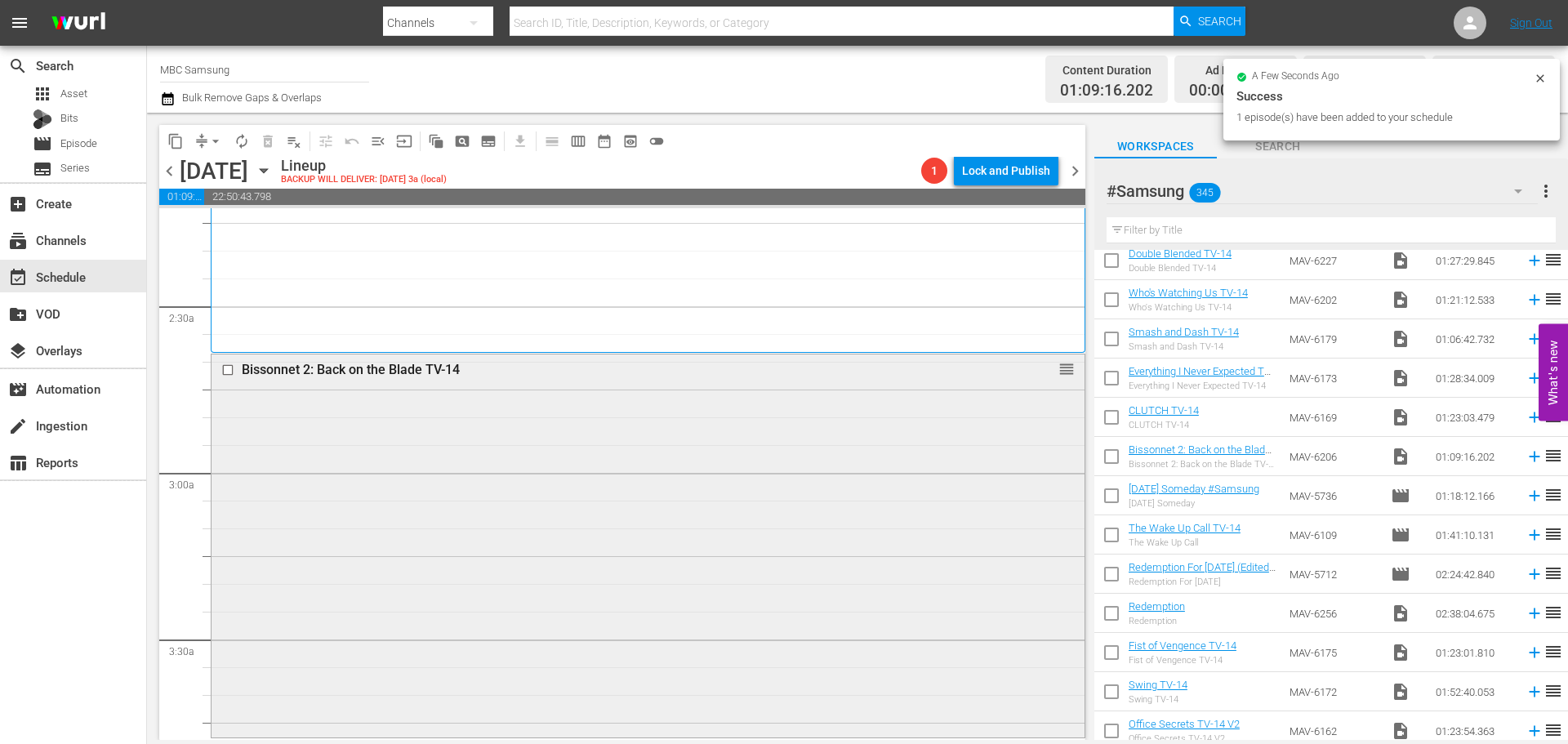
click at [546, 443] on div "Bissonnet 2: Back on the Blade TV-14 reorder" at bounding box center [648, 544] width 873 height 379
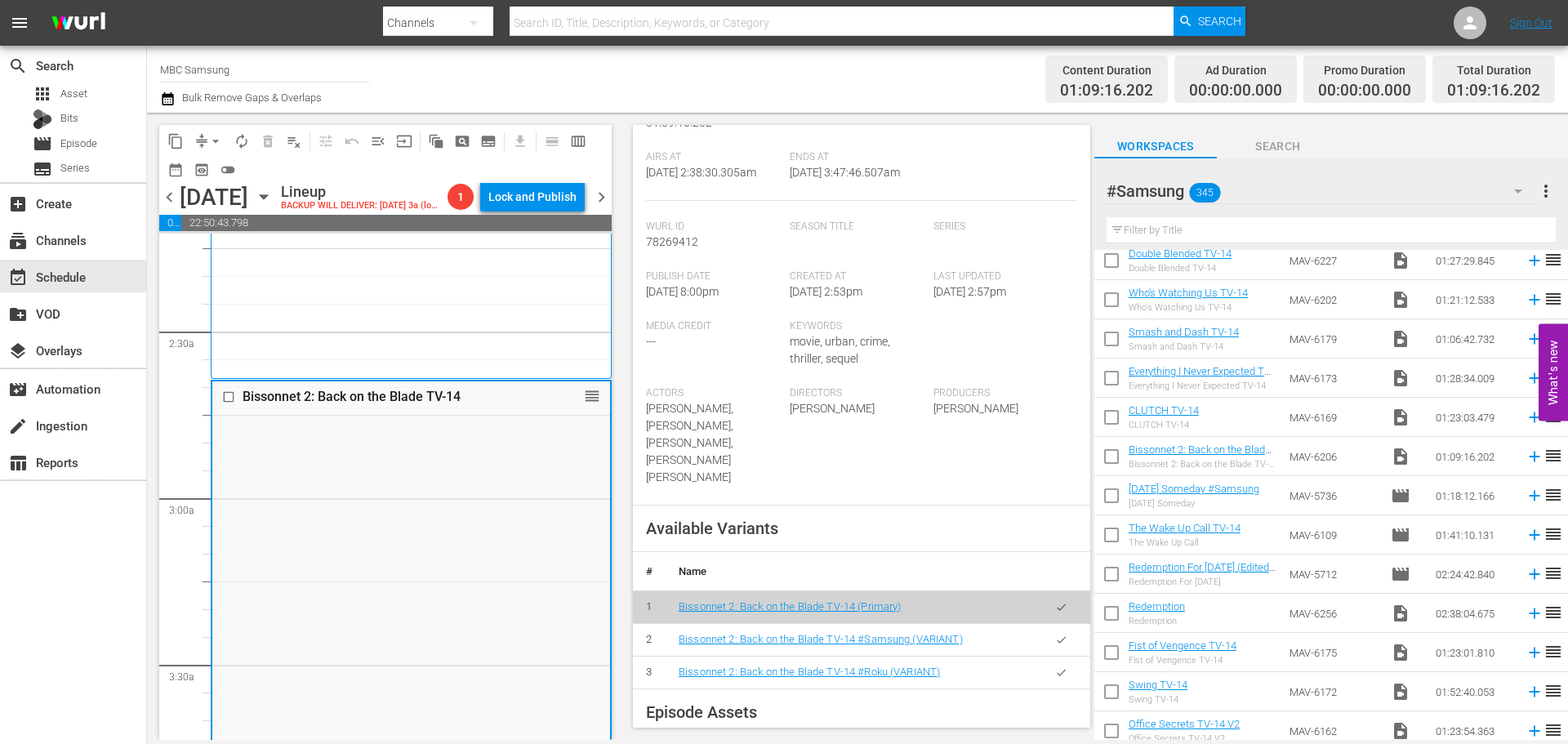
scroll to position [326, 0]
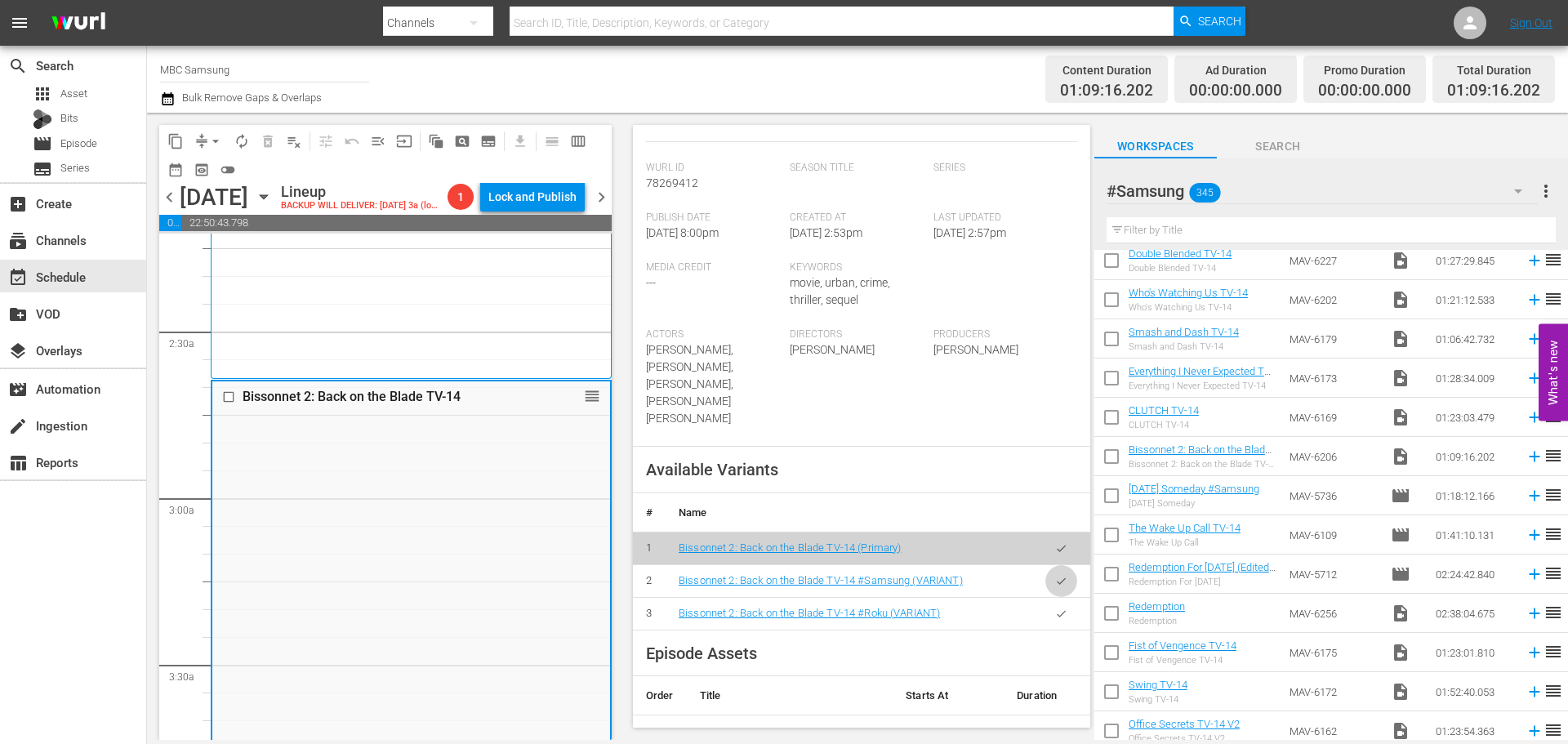
click at [1055, 575] on icon "button" at bounding box center [1061, 581] width 13 height 13
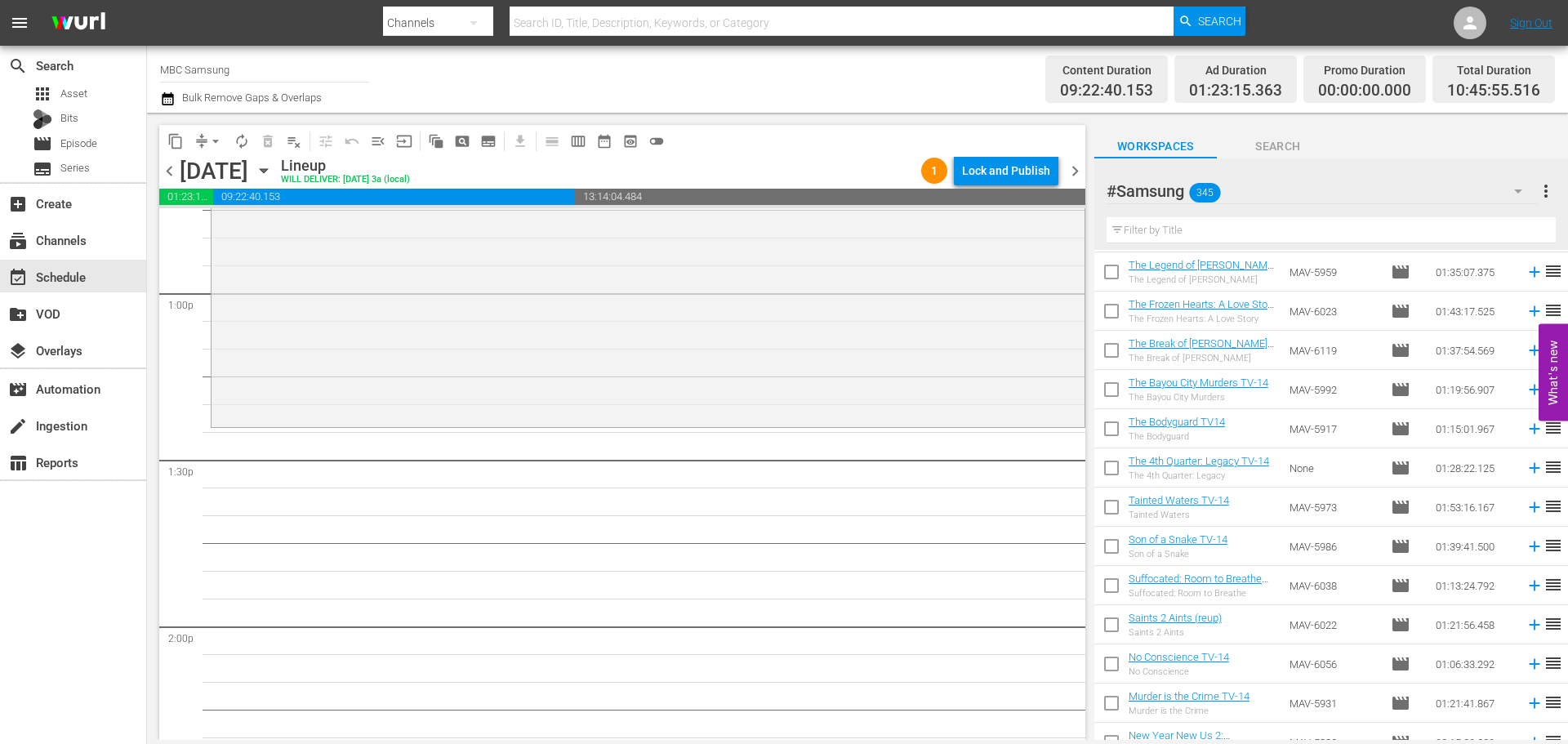
scroll to position [2862, 0]
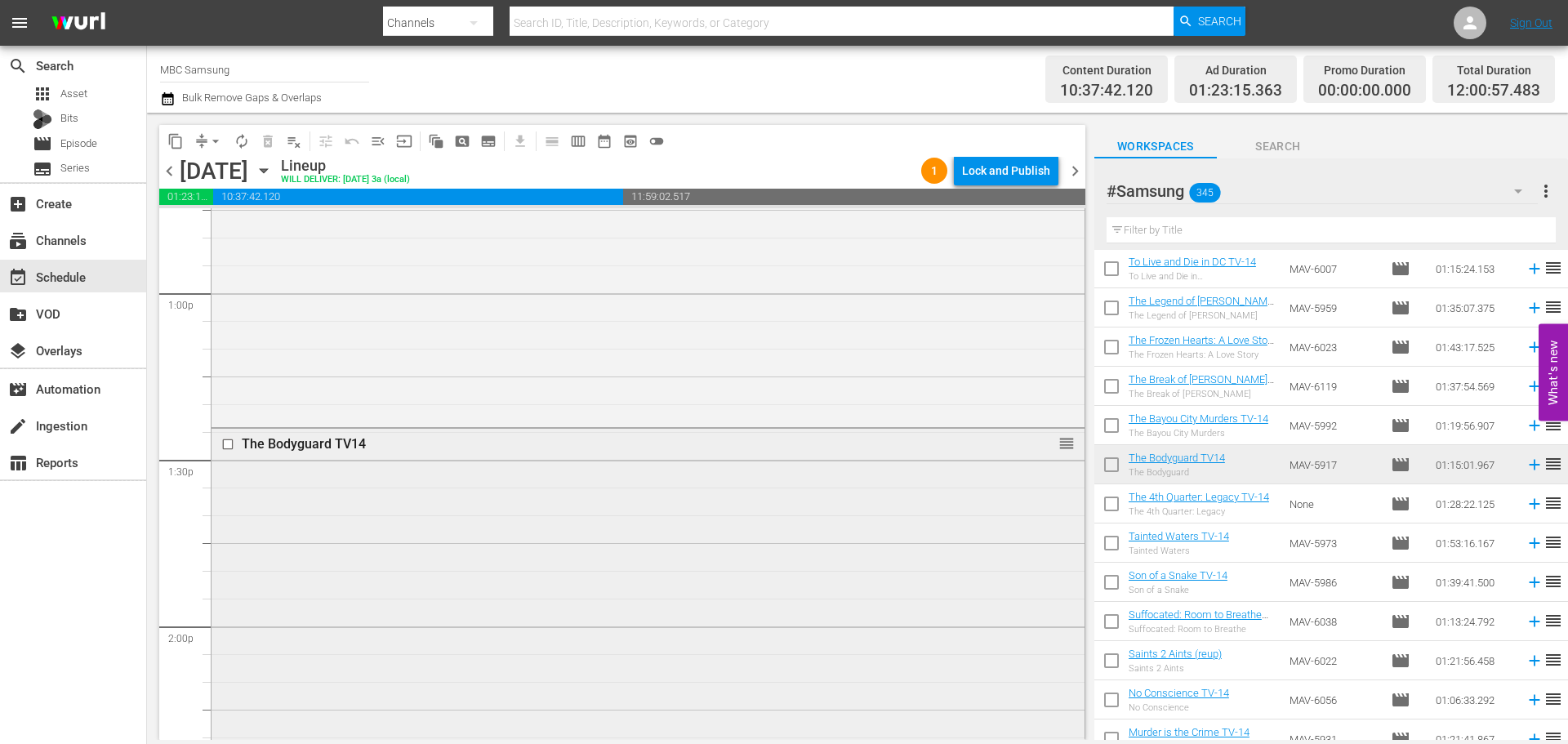
click at [590, 501] on div "The Bodyguard TV14 reorder" at bounding box center [648, 634] width 873 height 411
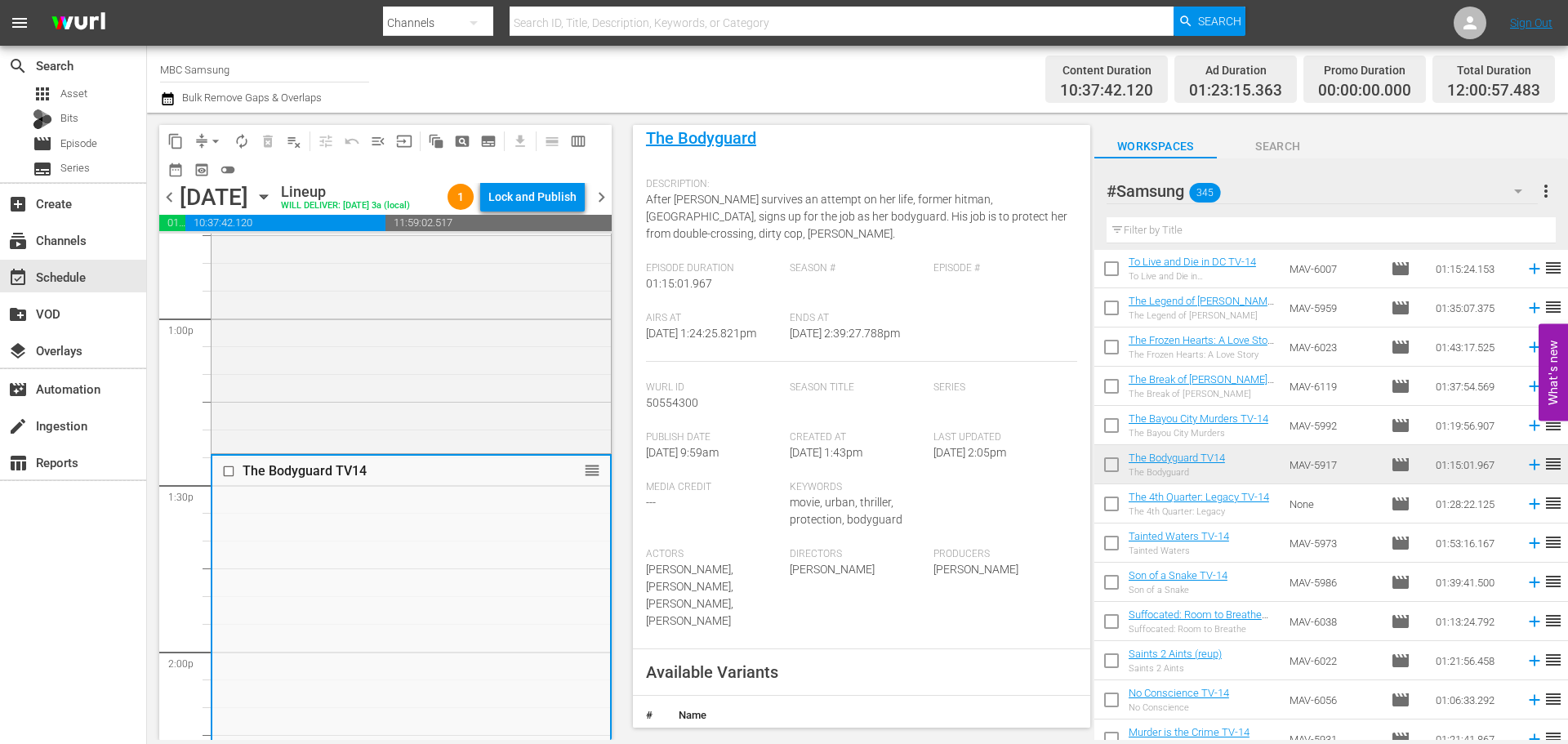
scroll to position [245, 0]
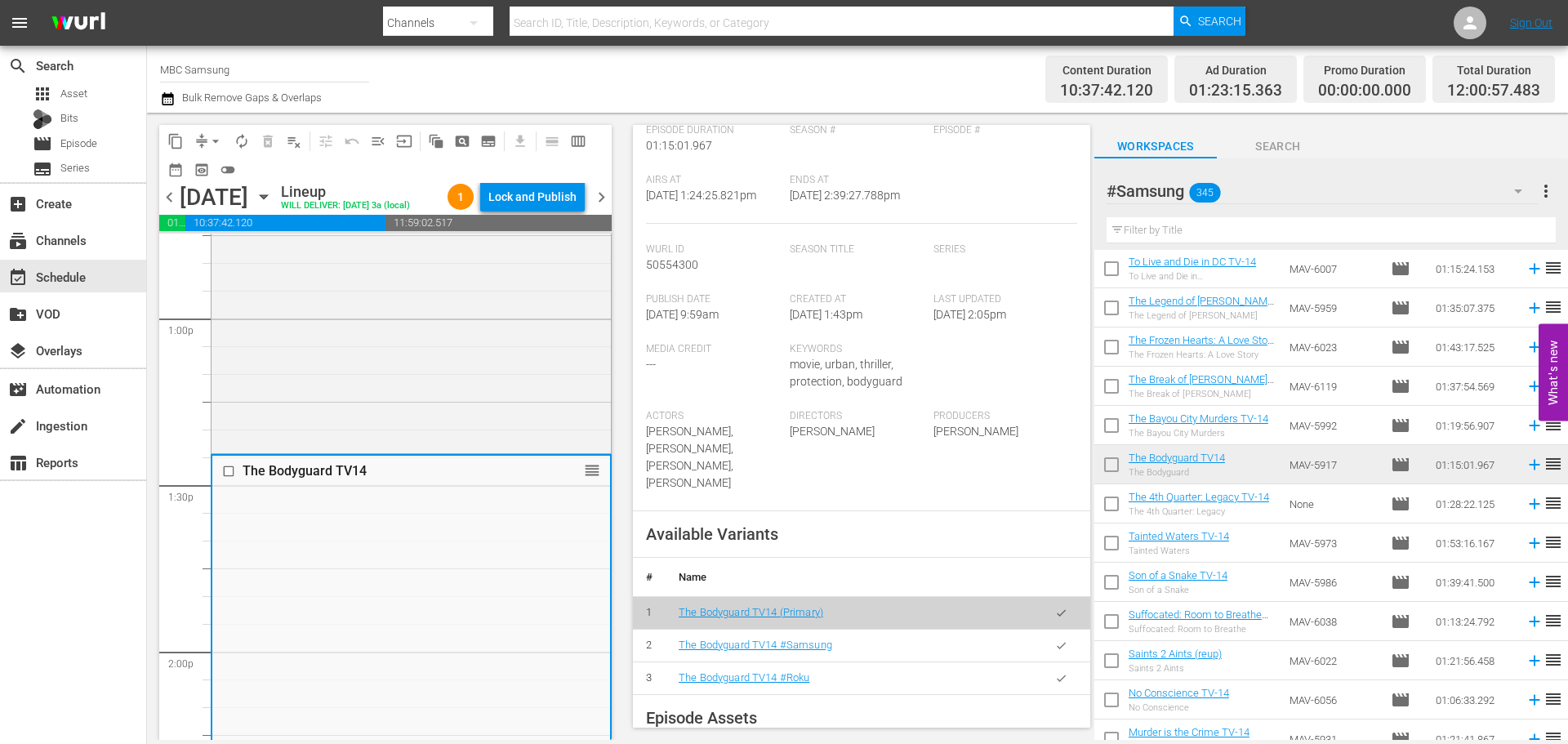
click at [1055, 651] on icon "button" at bounding box center [1061, 646] width 13 height 13
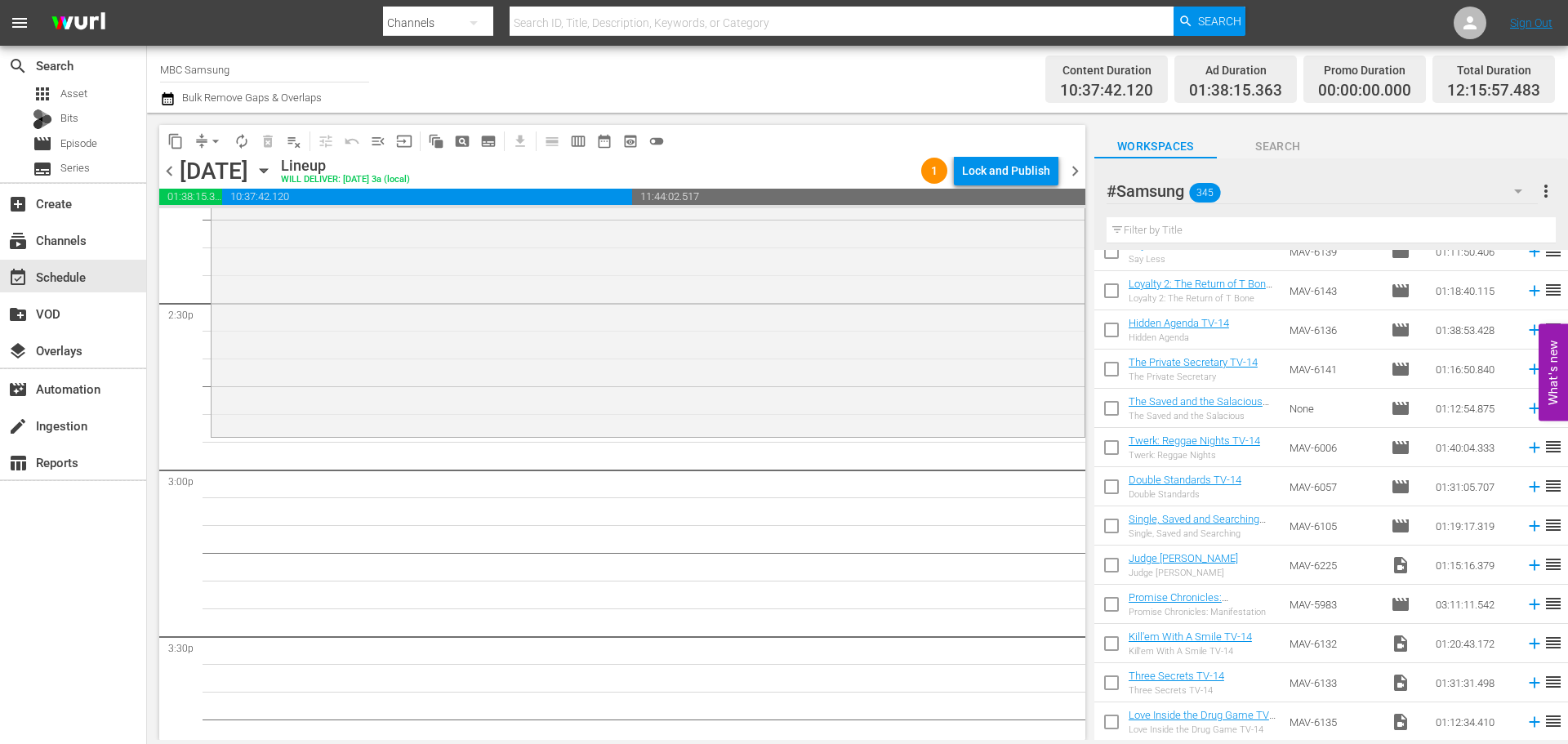
scroll to position [2046, 0]
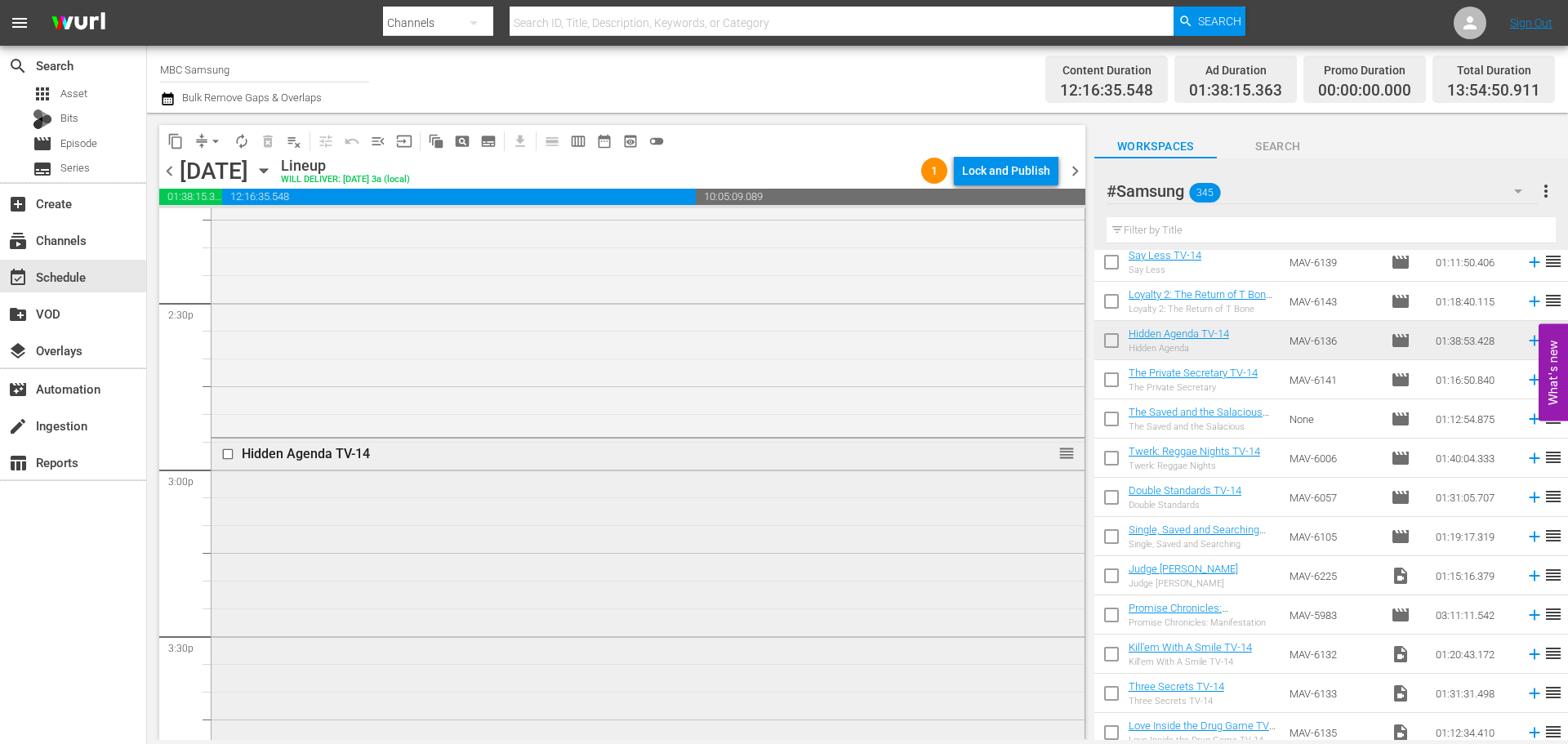
click at [739, 559] on div "Hidden Agenda TV-14 reorder" at bounding box center [648, 710] width 873 height 544
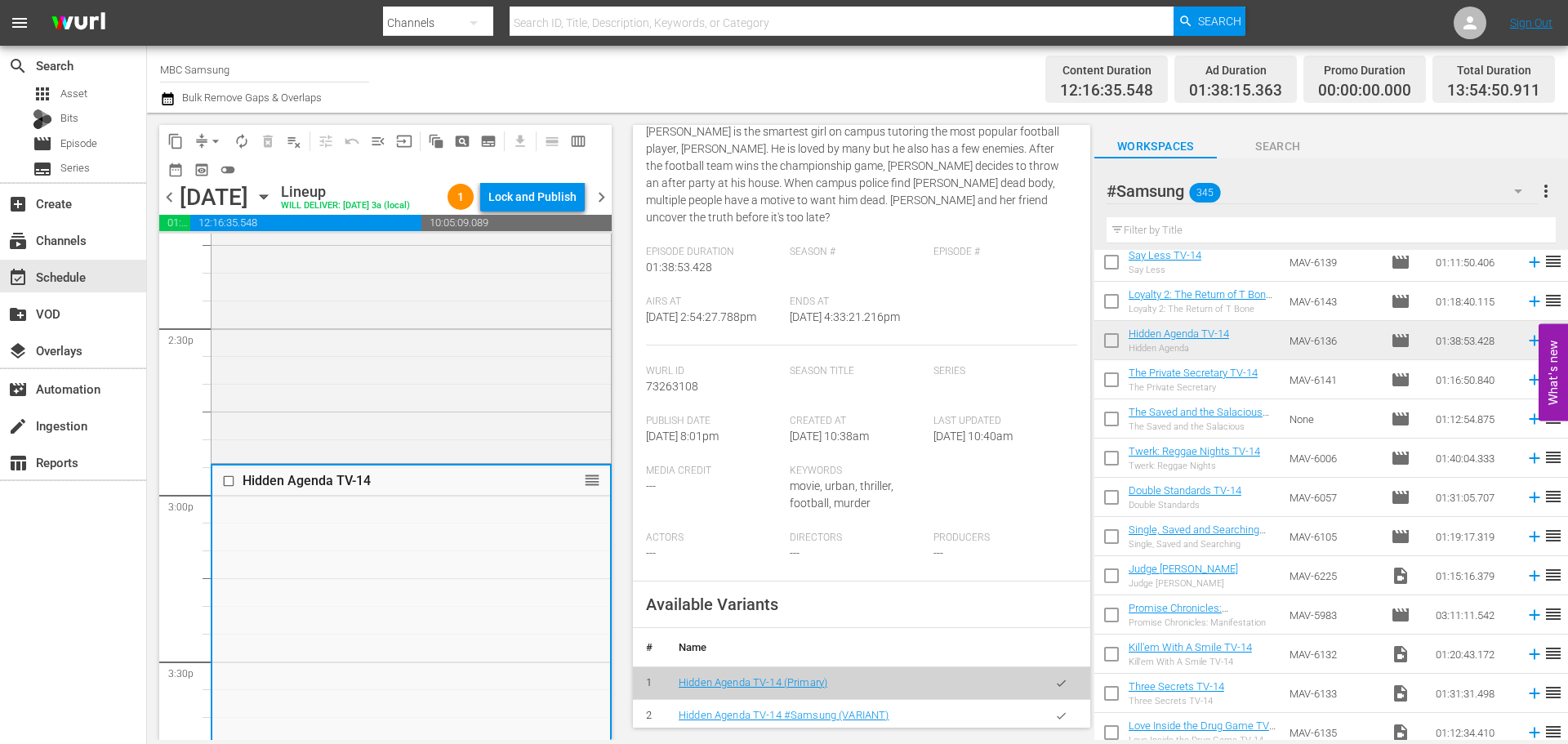
scroll to position [408, 0]
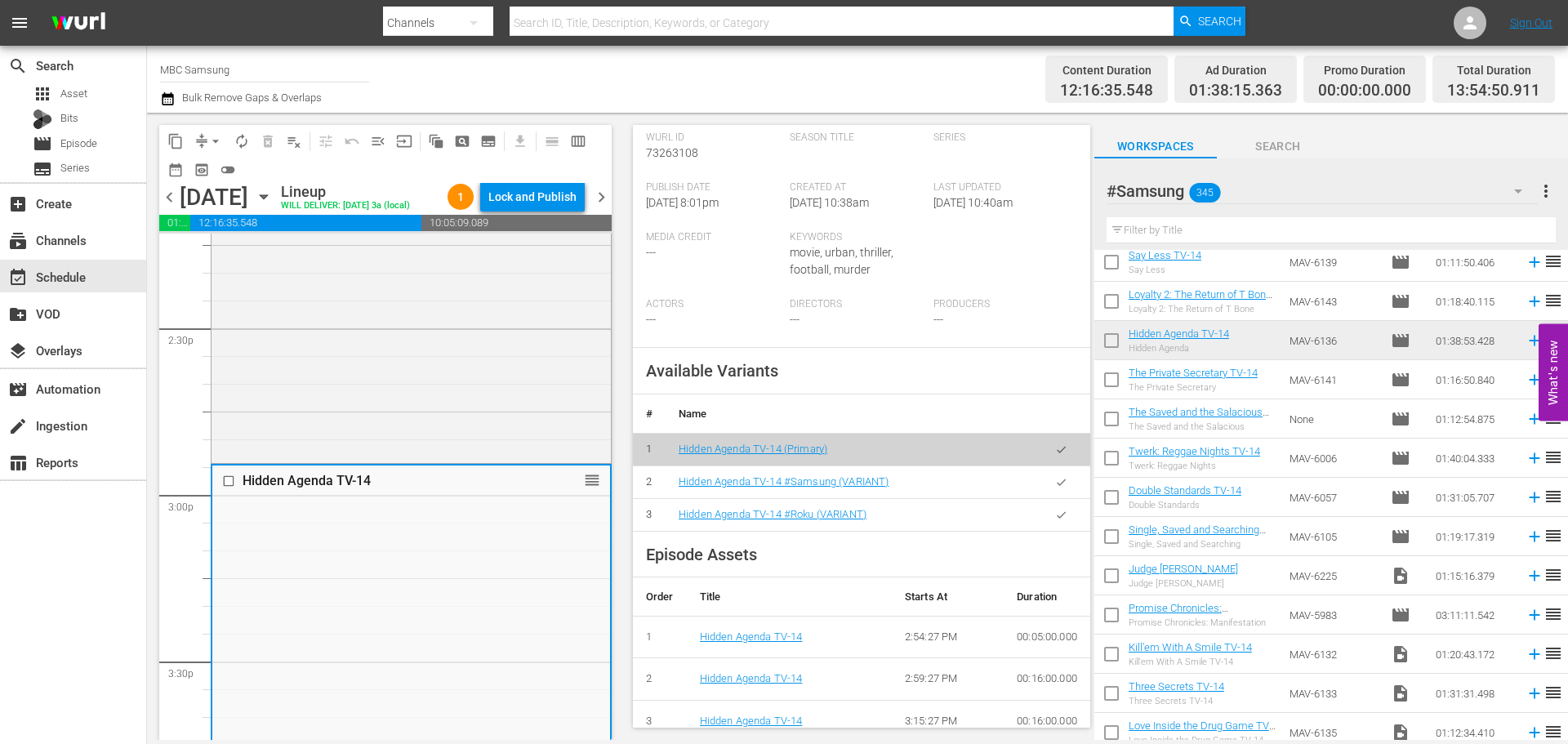
click at [1056, 482] on icon "button" at bounding box center [1061, 481] width 9 height 6
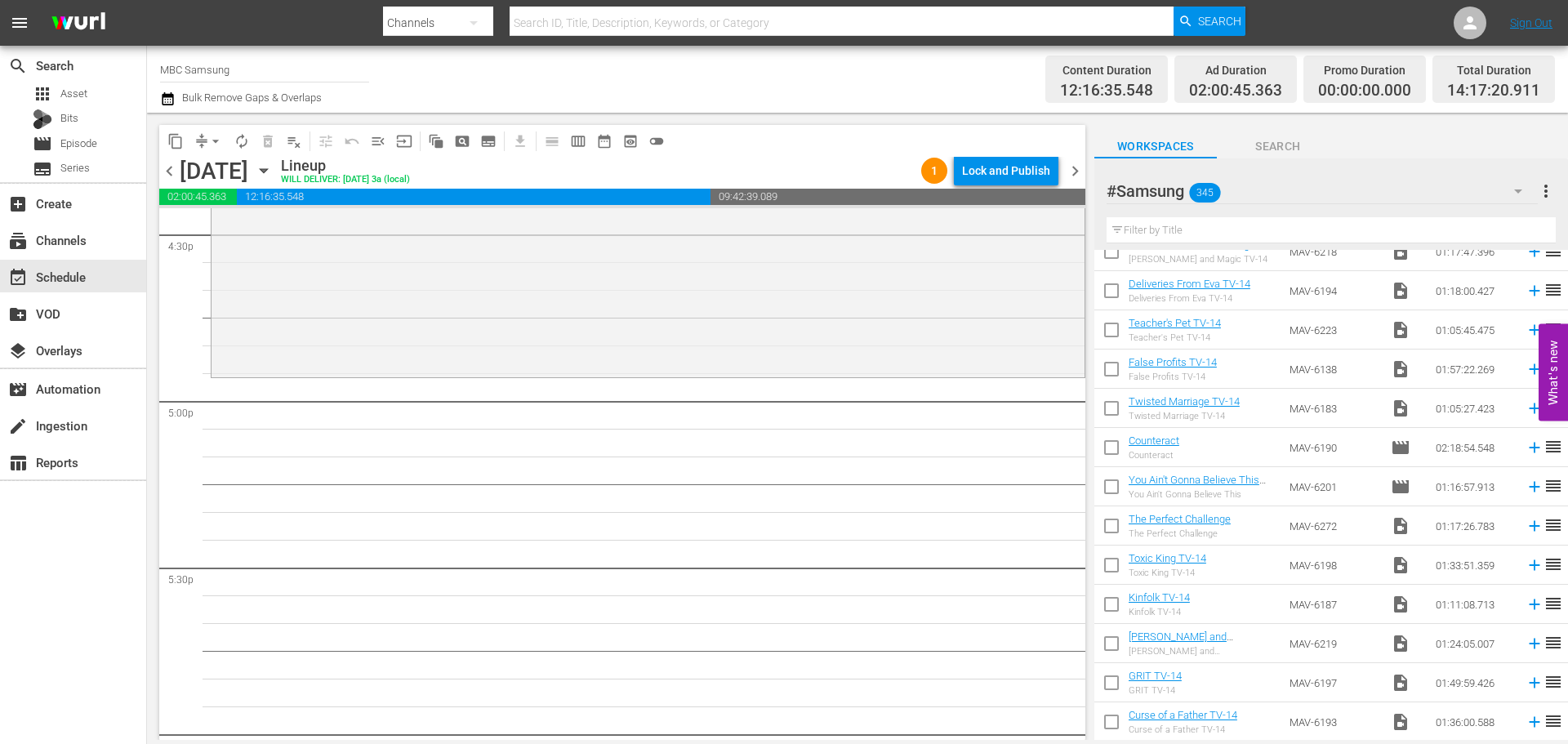
scroll to position [658, 0]
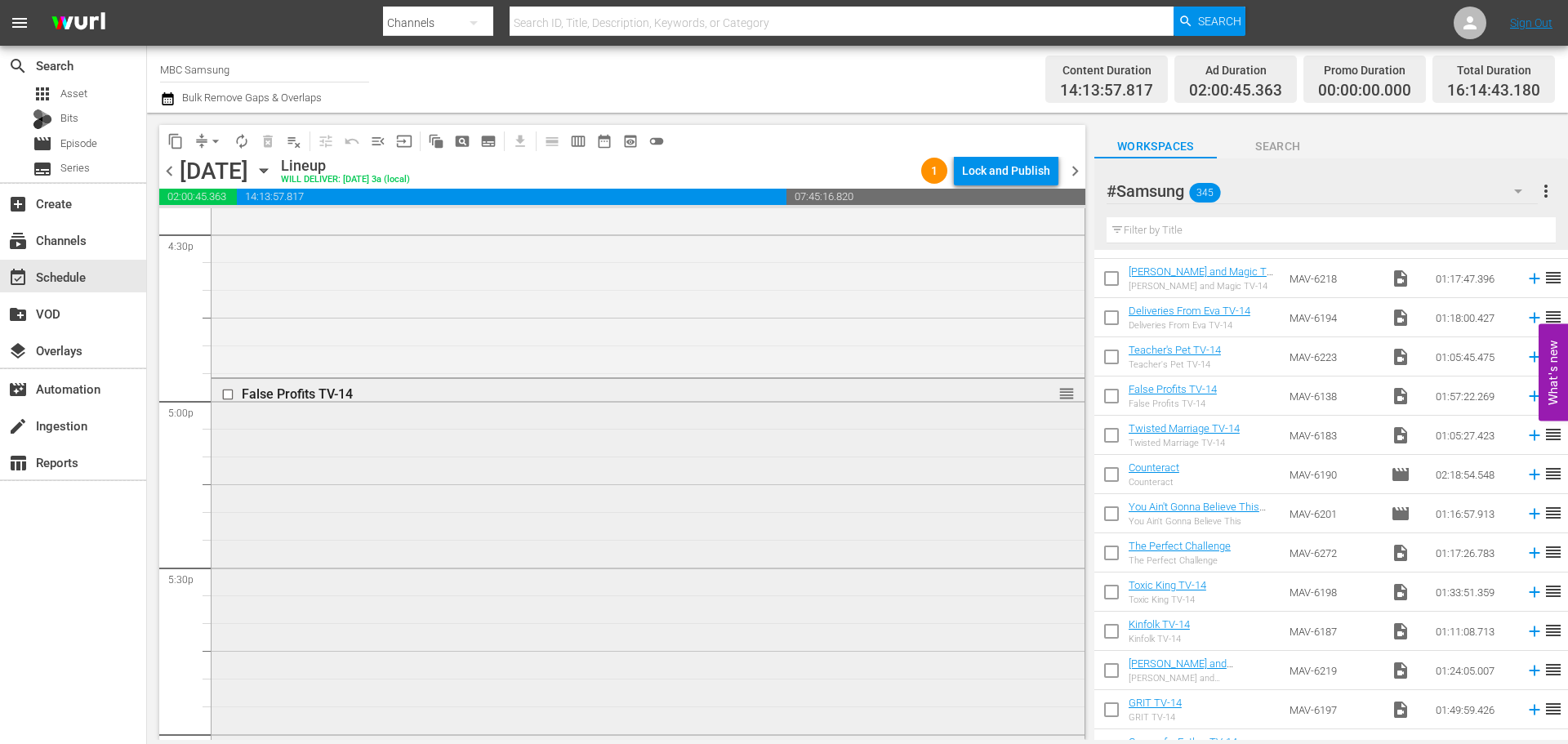
click at [647, 459] on div "False Profits TV-14 reorder" at bounding box center [648, 702] width 873 height 647
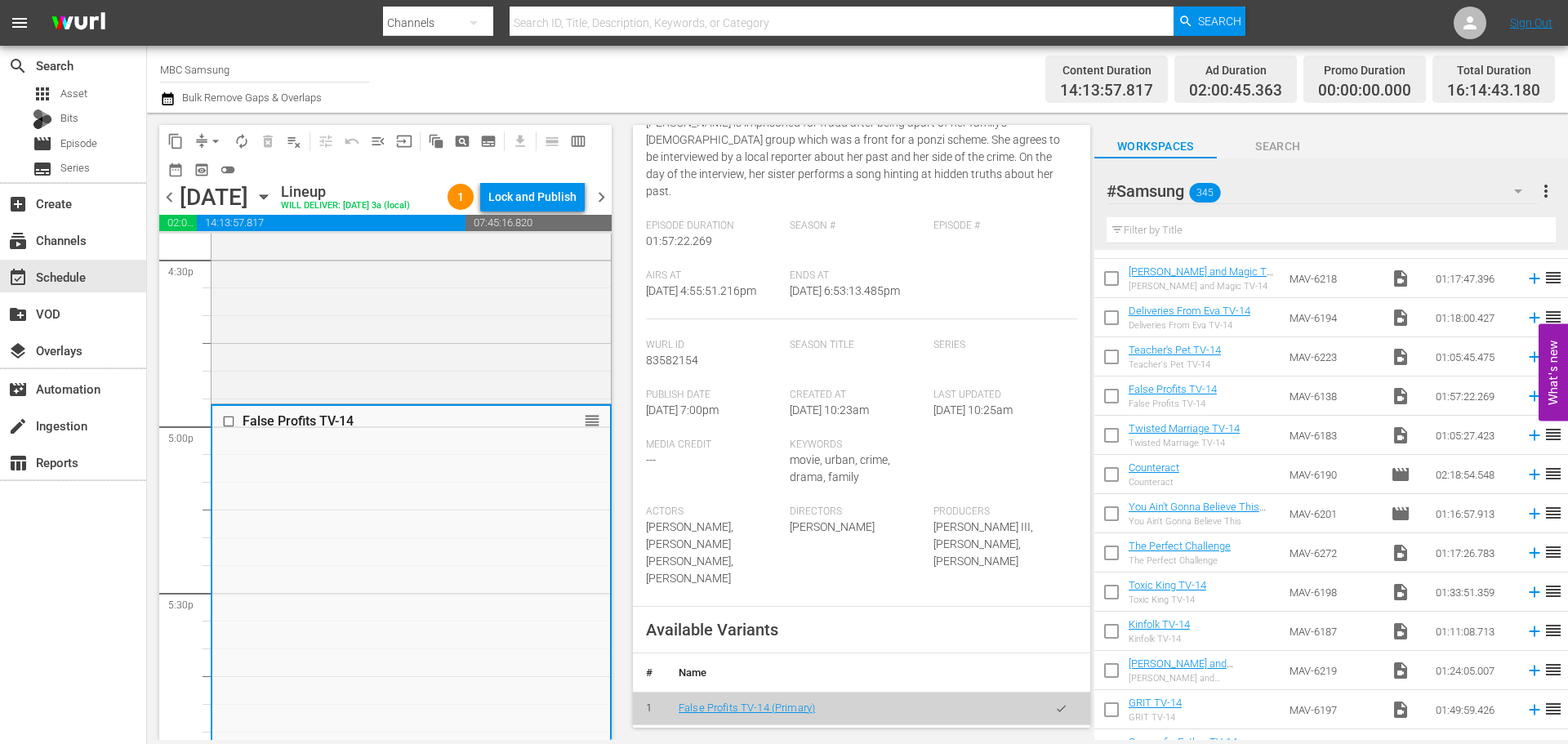
scroll to position [490, 0]
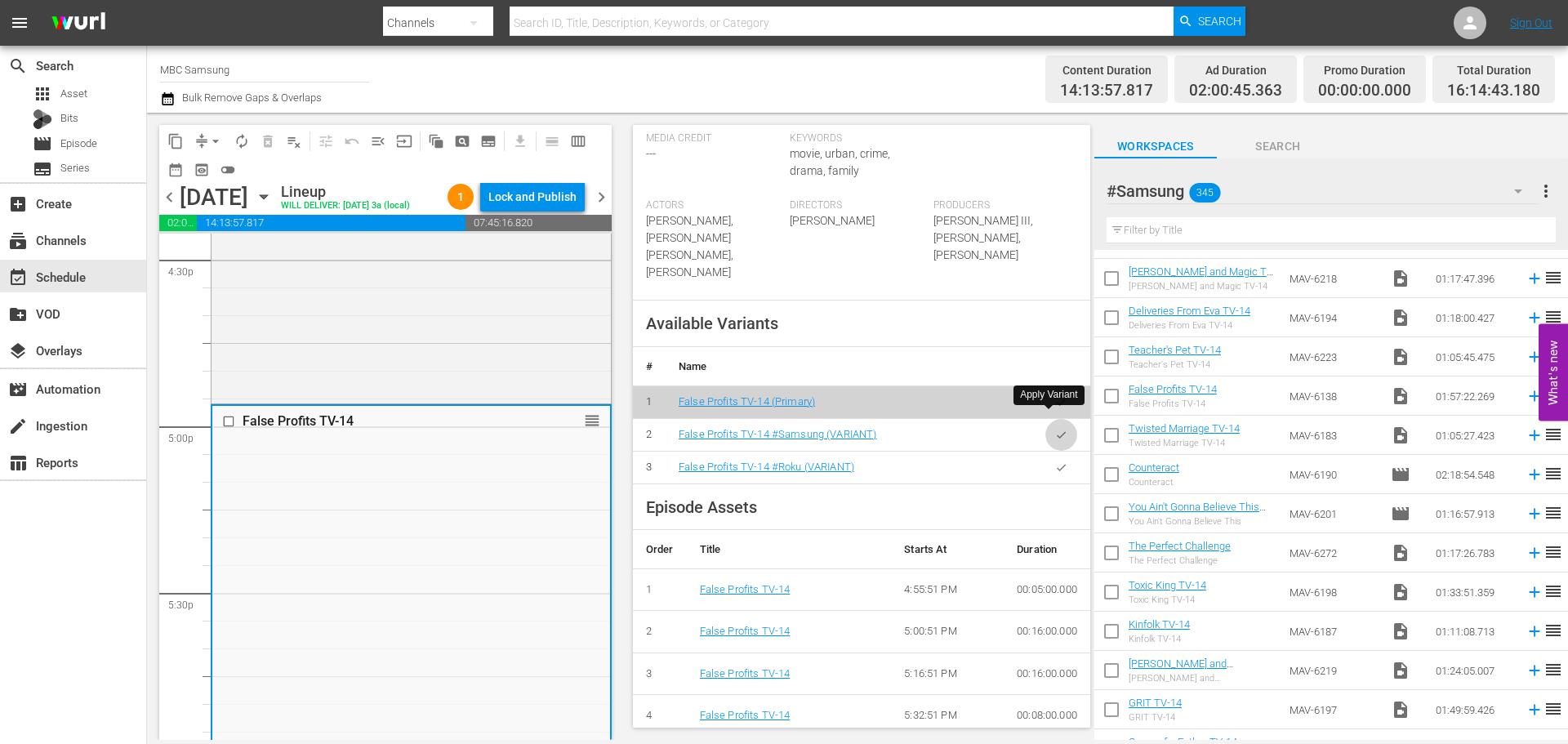
click at [1045, 418] on button "button" at bounding box center [1061, 435] width 32 height 32
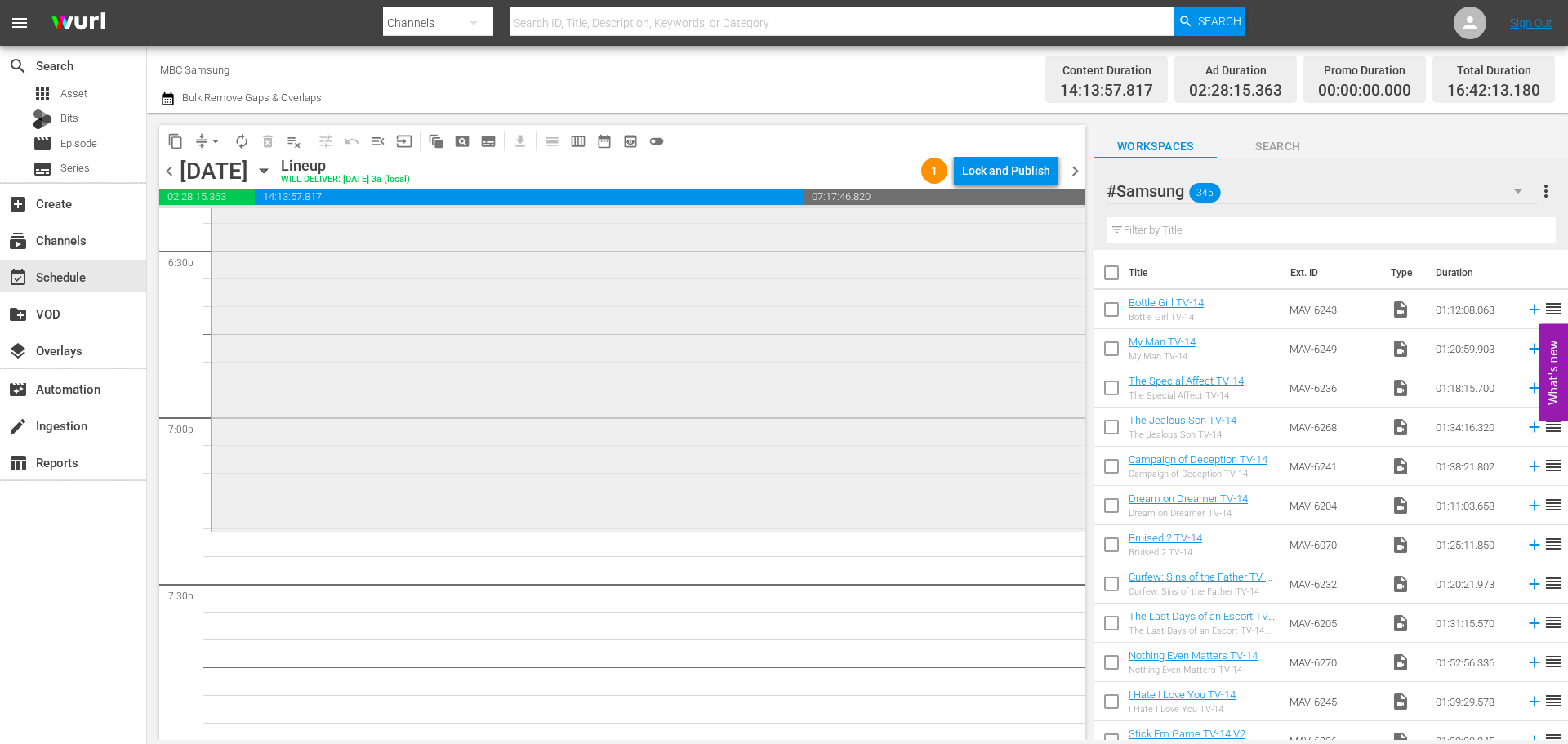
scroll to position [6122, 0]
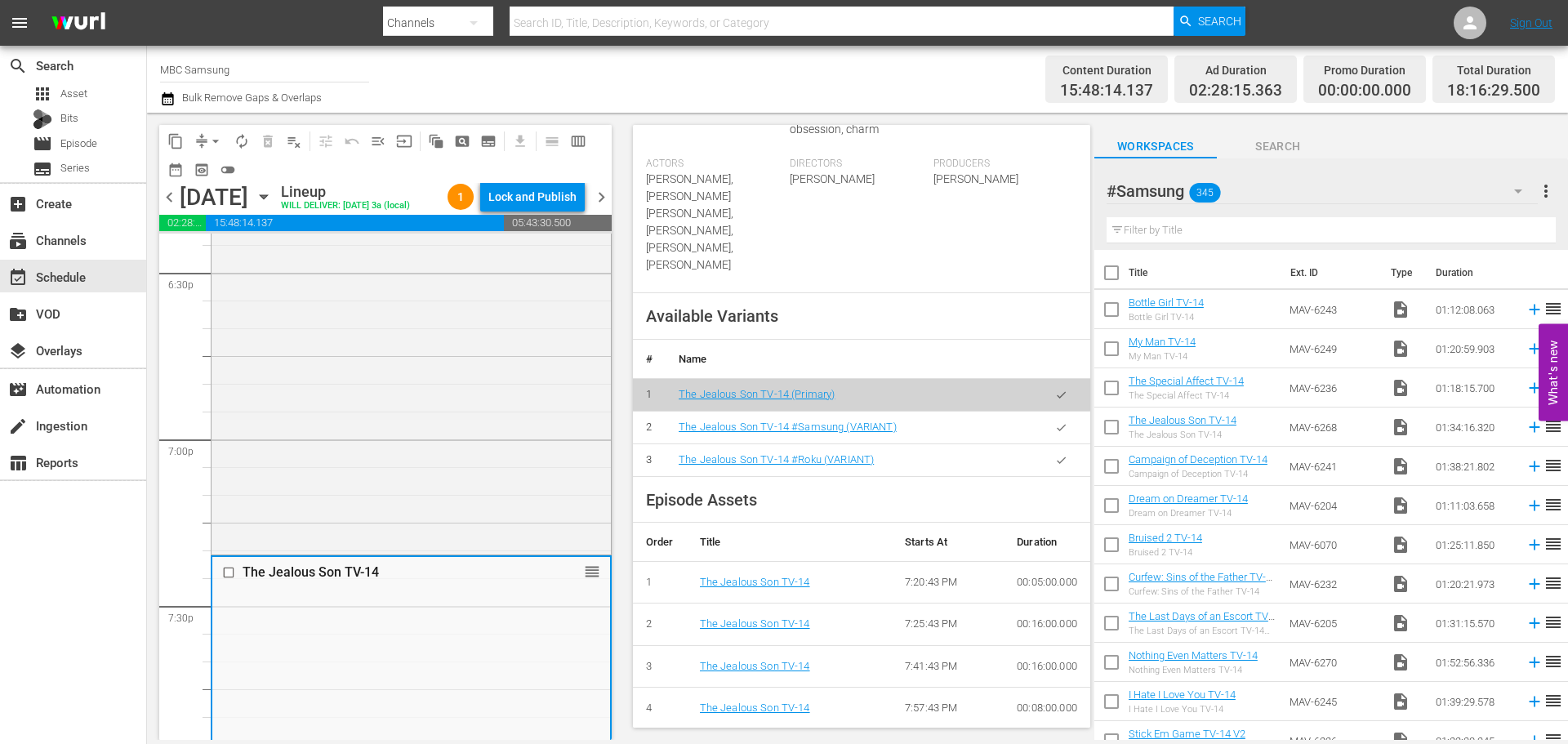
scroll to position [490, 0]
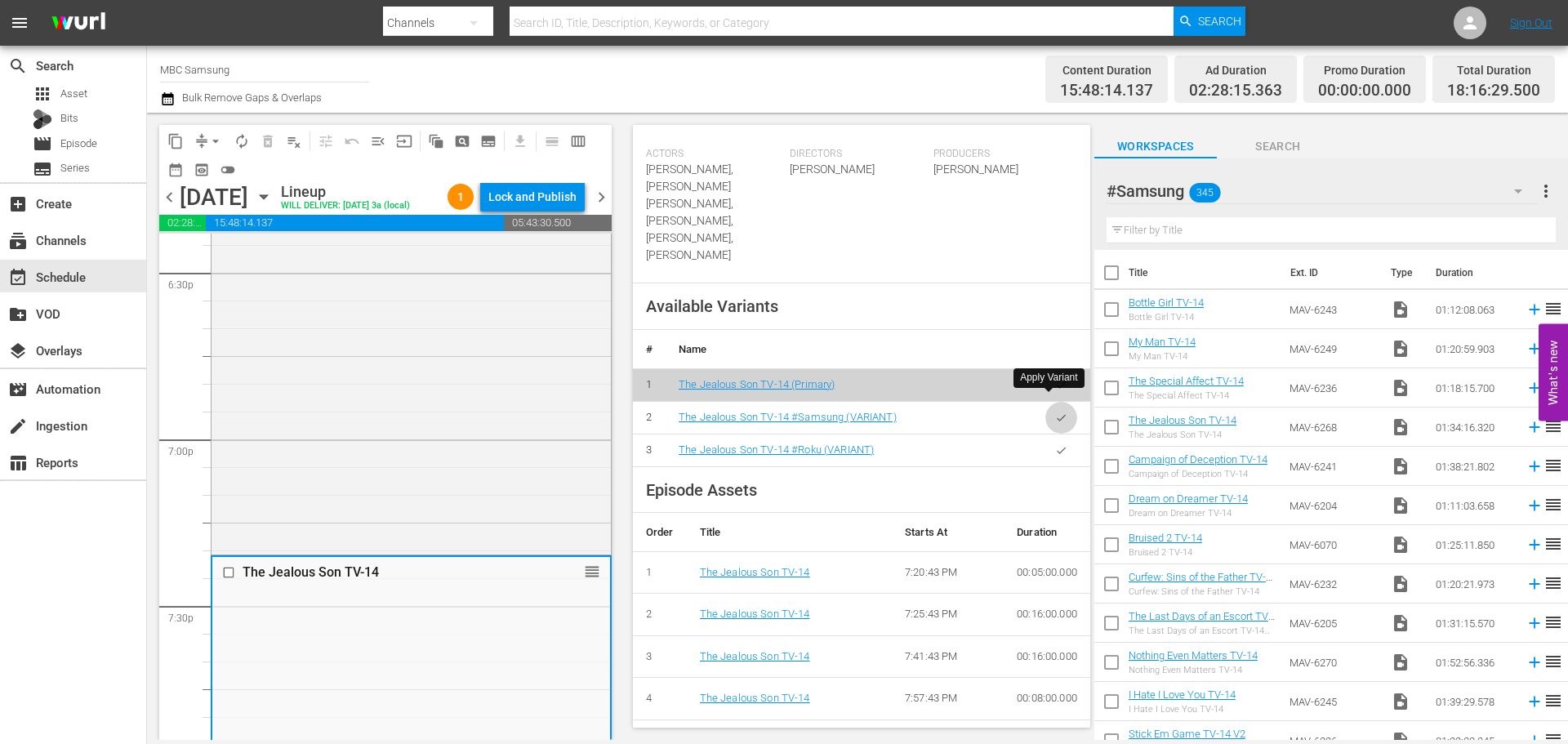
click at [1056, 414] on icon "button" at bounding box center [1061, 417] width 9 height 6
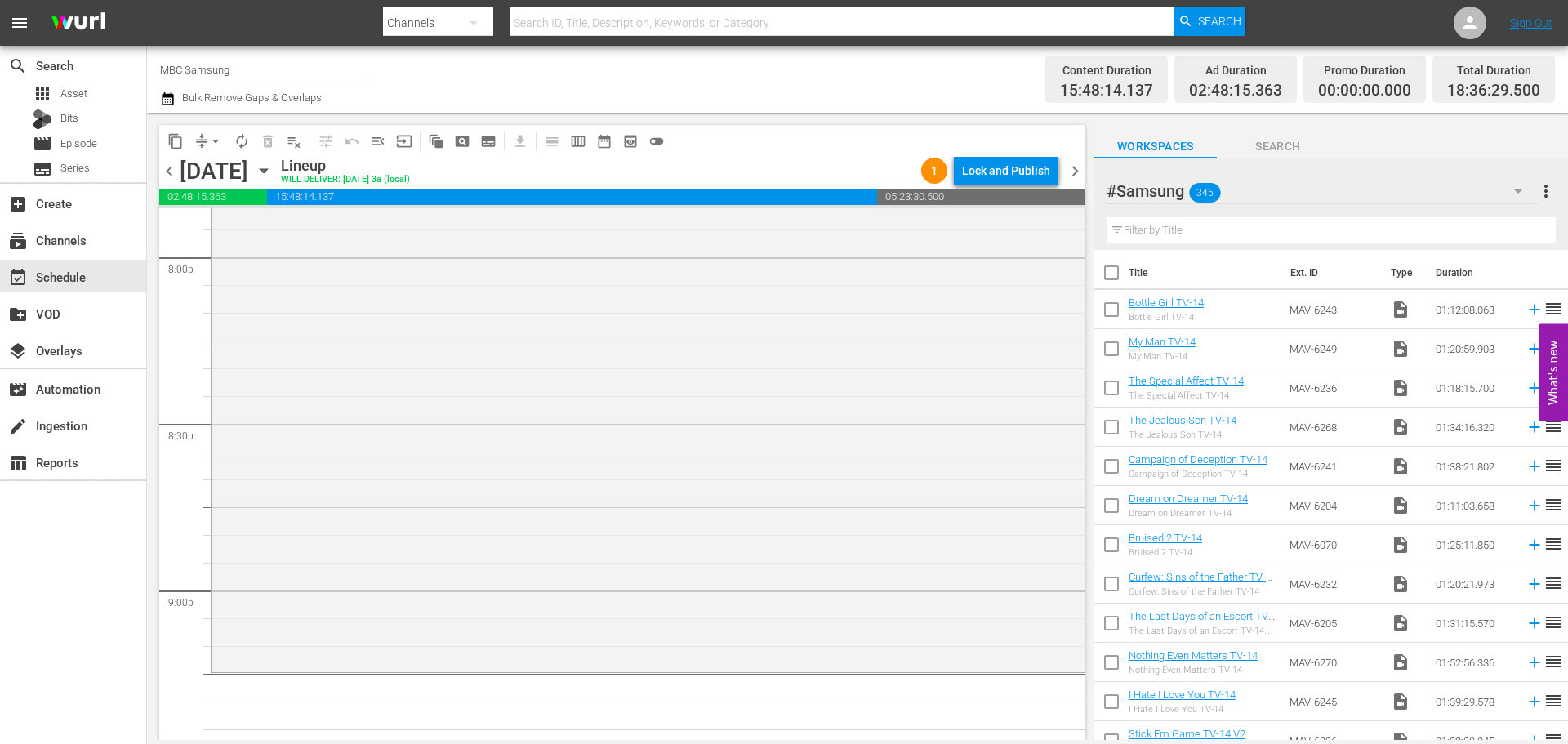
scroll to position [6857, 0]
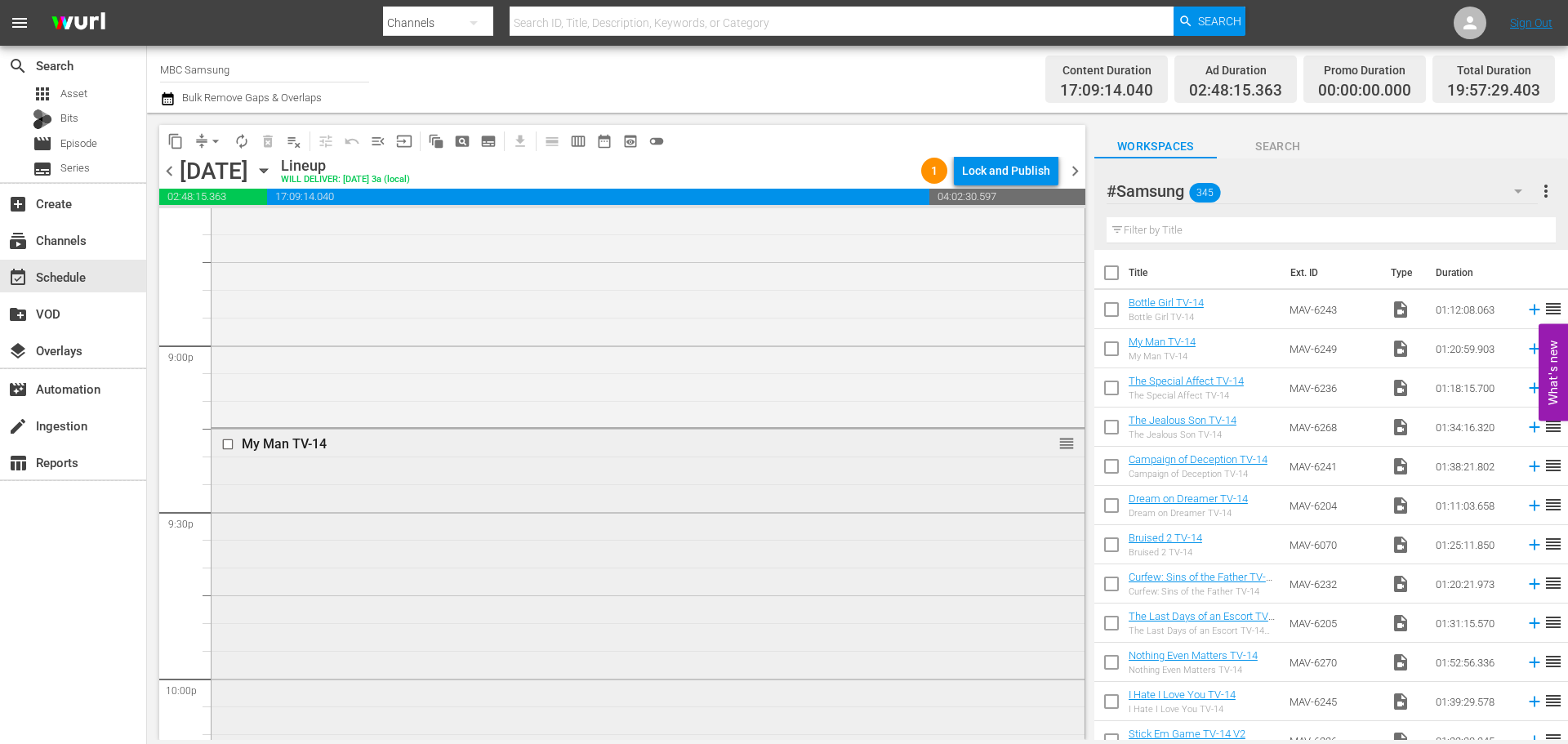
click at [320, 514] on div "My Man TV-14 reorder" at bounding box center [648, 650] width 873 height 444
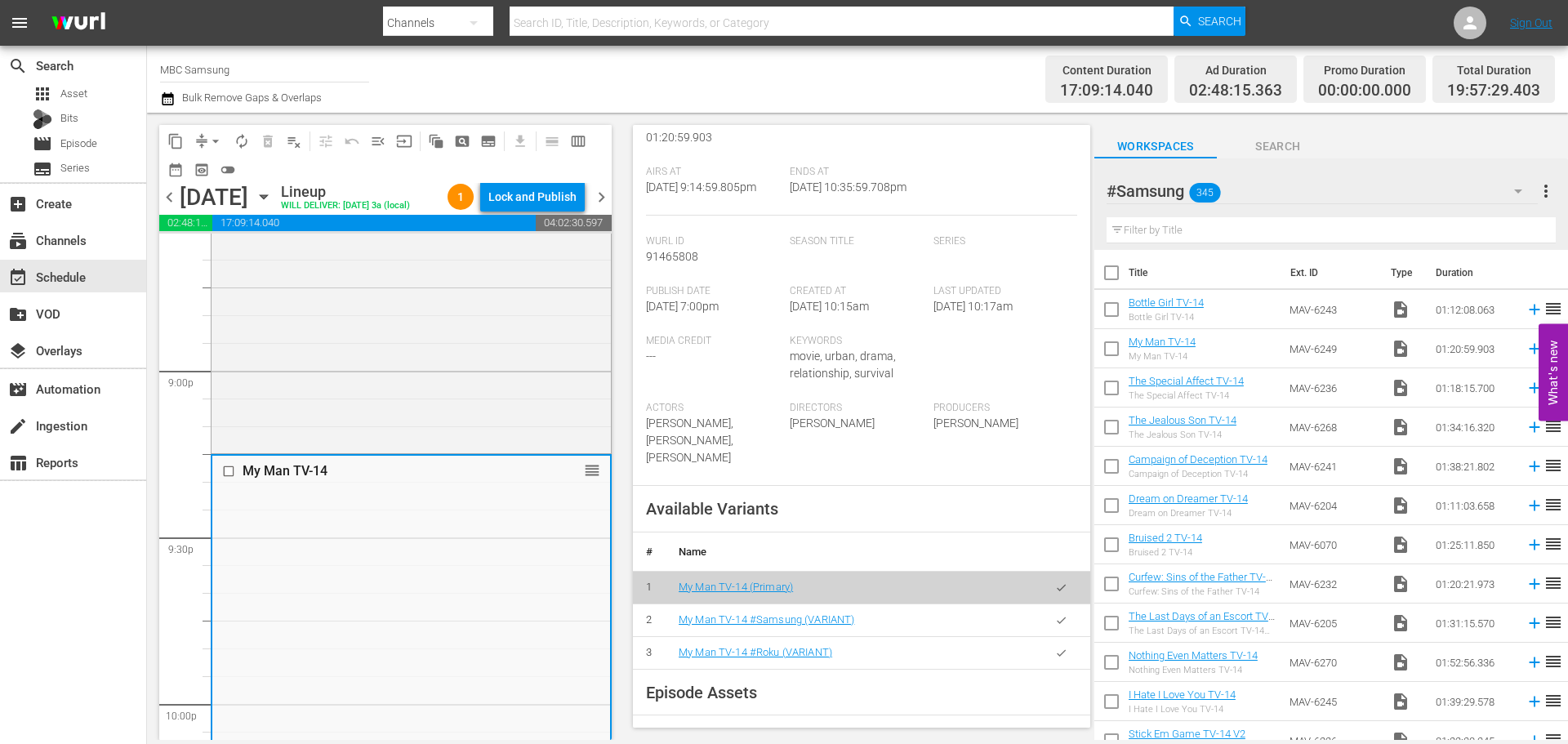
scroll to position [326, 0]
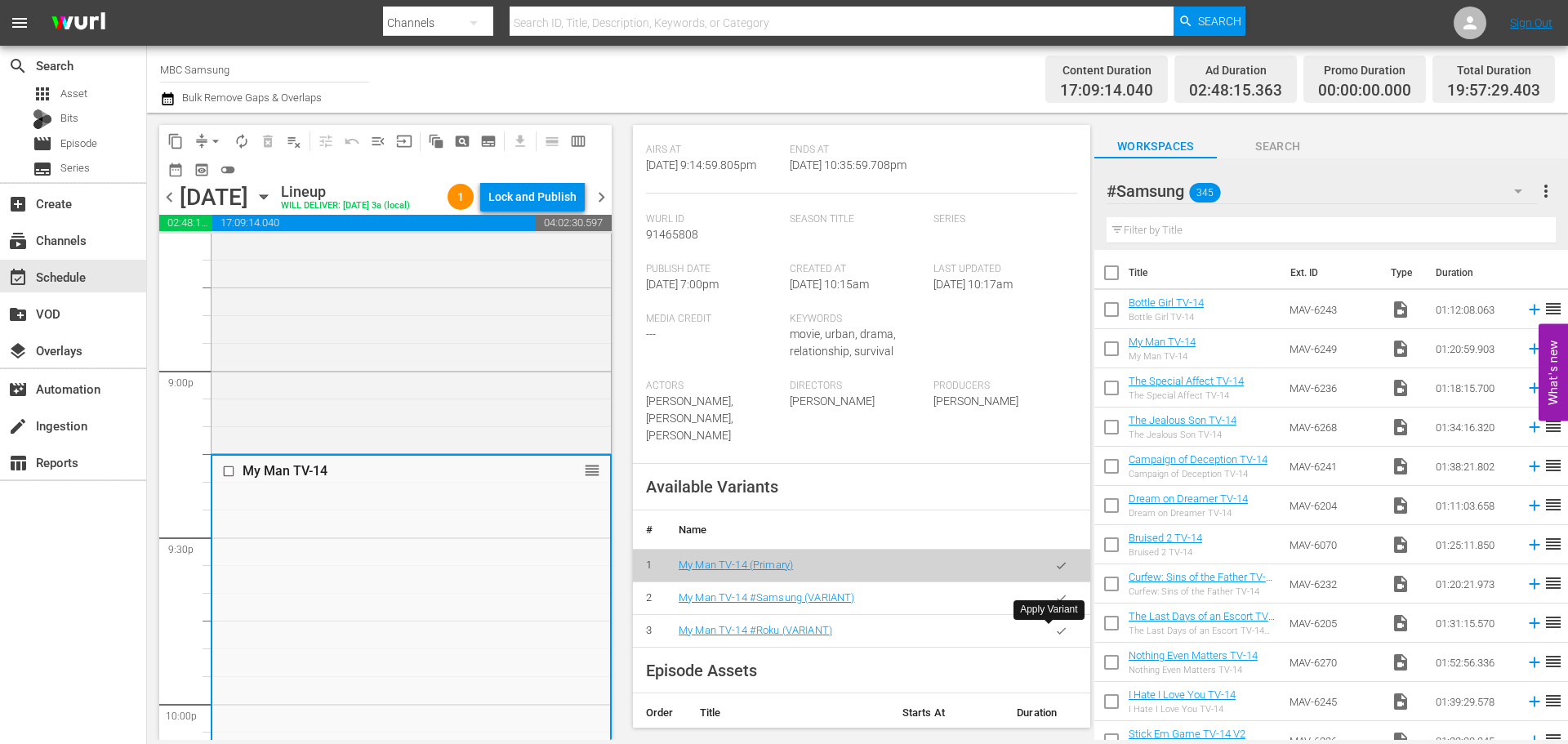
click at [1050, 613] on button "button" at bounding box center [1061, 598] width 32 height 32
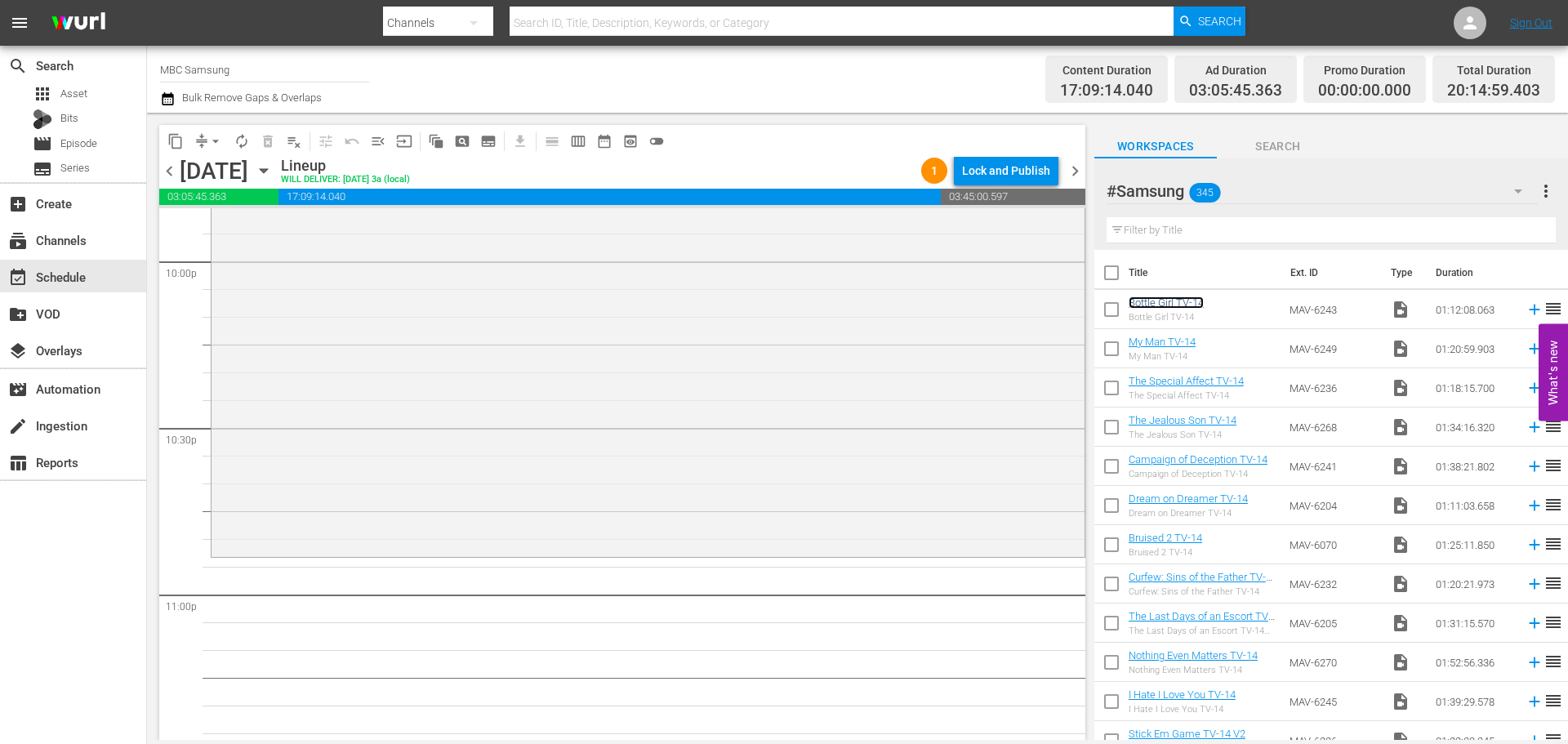
scroll to position [7428, 0]
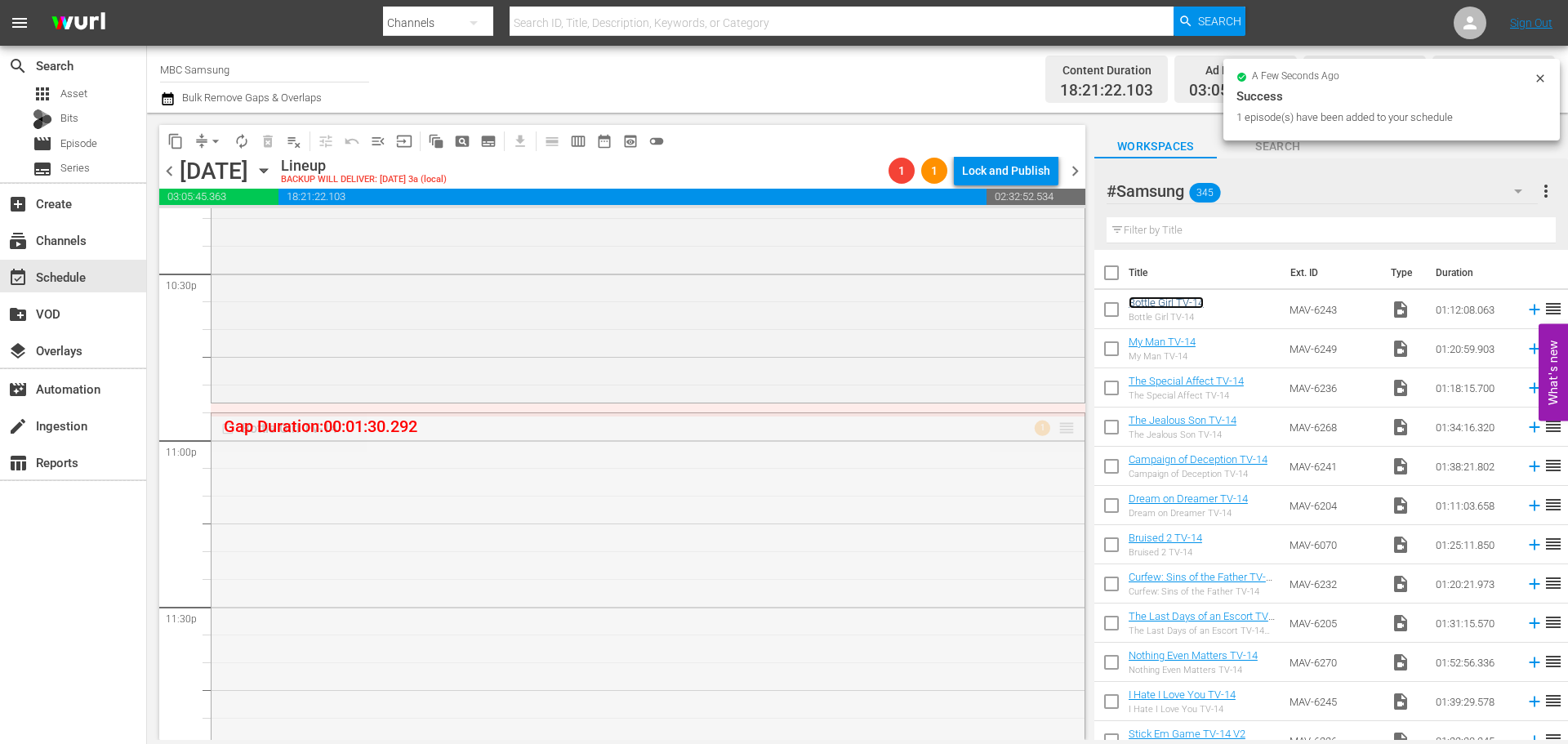
drag, startPoint x: 1186, startPoint y: 301, endPoint x: 1058, endPoint y: 409, distance: 167.5
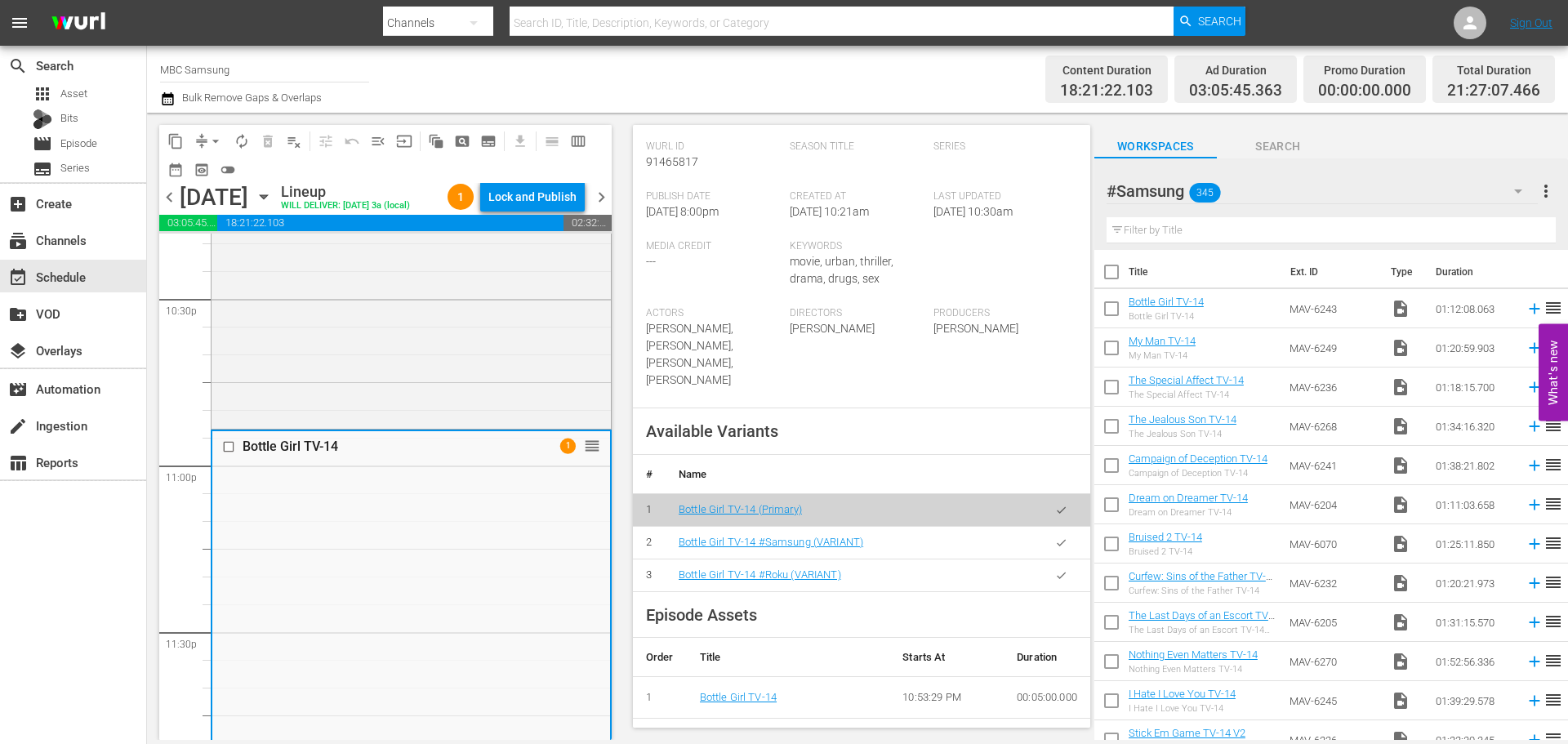
scroll to position [0, 0]
click at [1055, 537] on button "button" at bounding box center [1061, 543] width 32 height 32
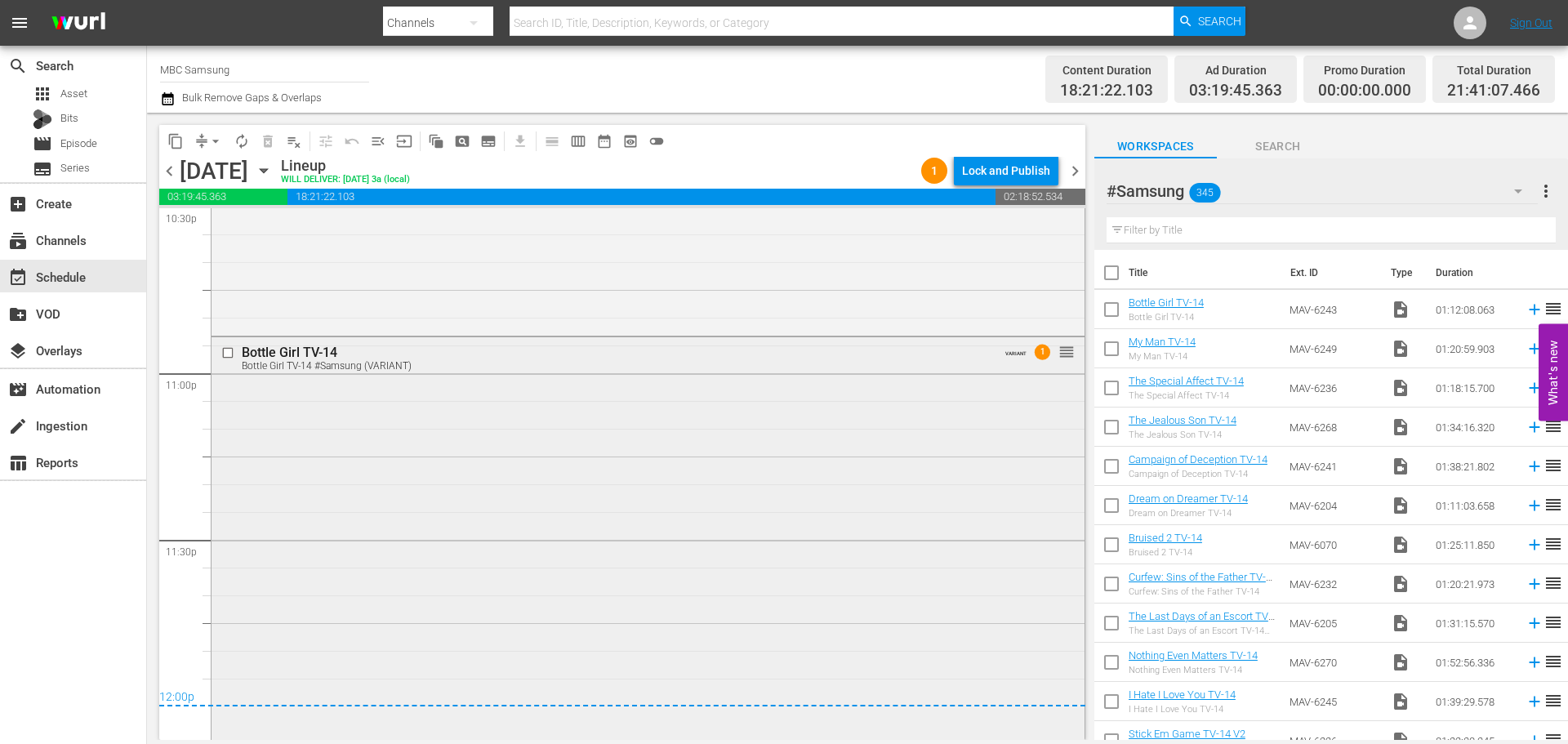
scroll to position [7571, 0]
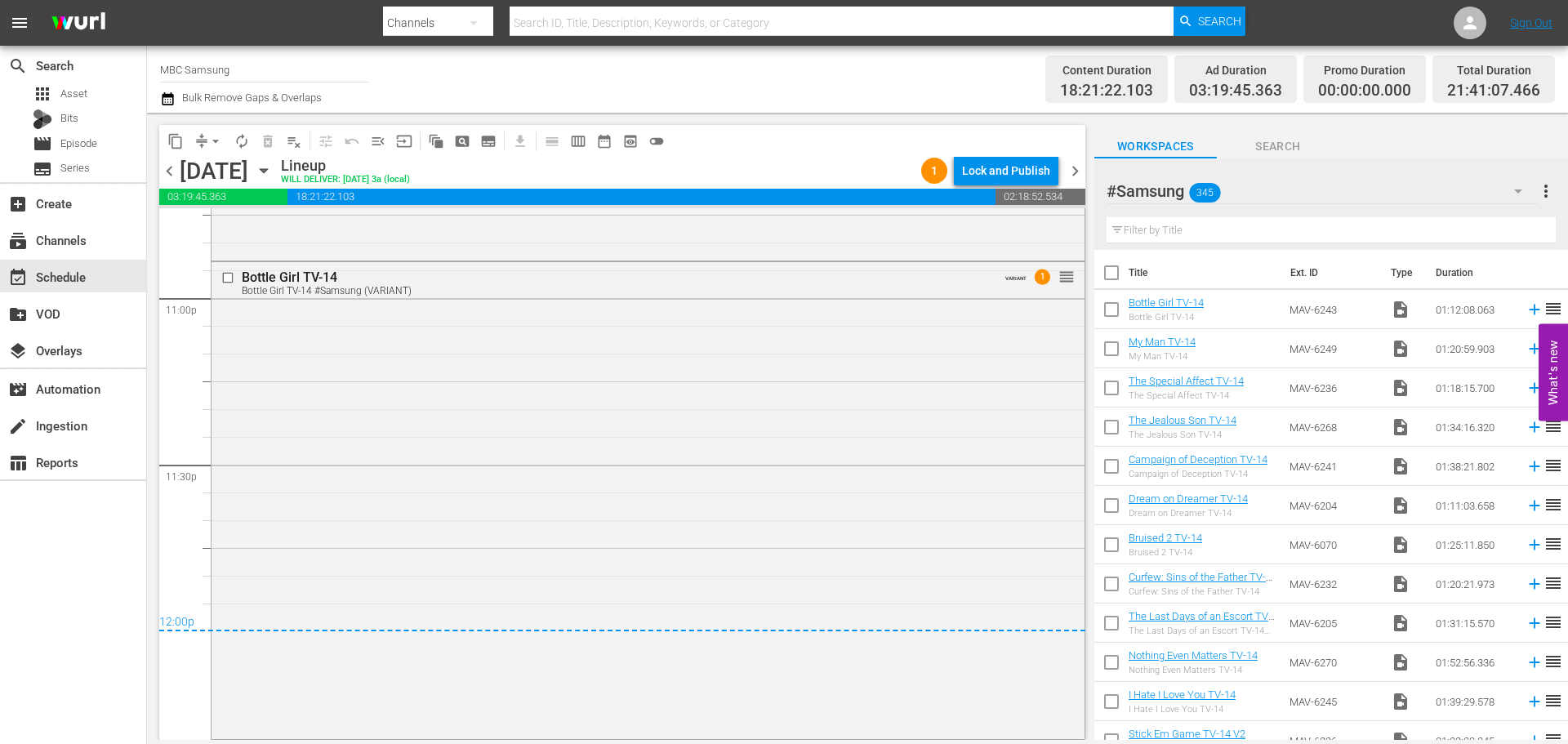
click at [1025, 160] on div "content_copy compress arrow_drop_down autorenew_outlined delete_forever_outline…" at bounding box center [622, 156] width 926 height 63
click at [1020, 171] on div "Lock and Publish" at bounding box center [1005, 170] width 89 height 30
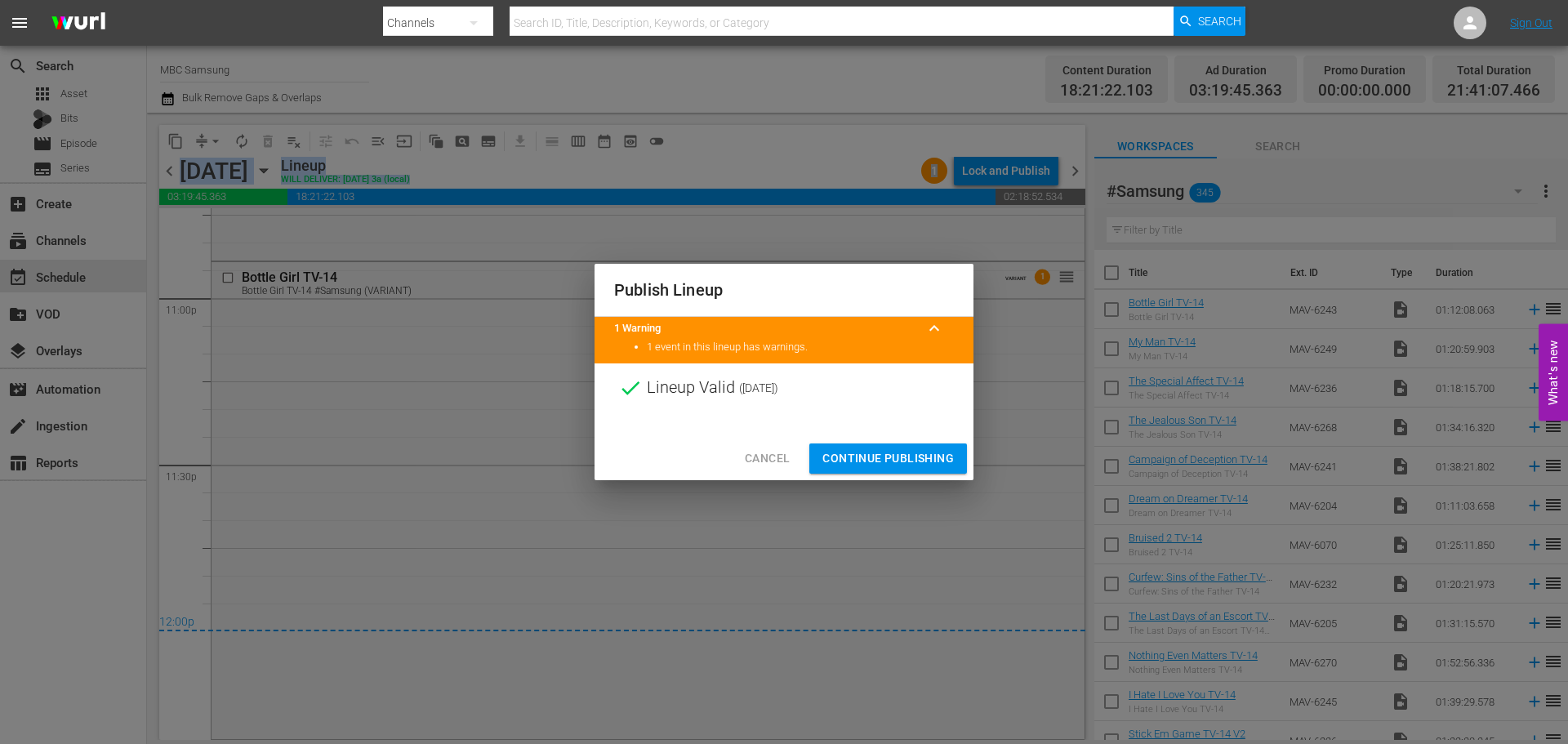
click at [907, 454] on span "Continue Publishing" at bounding box center [887, 458] width 131 height 21
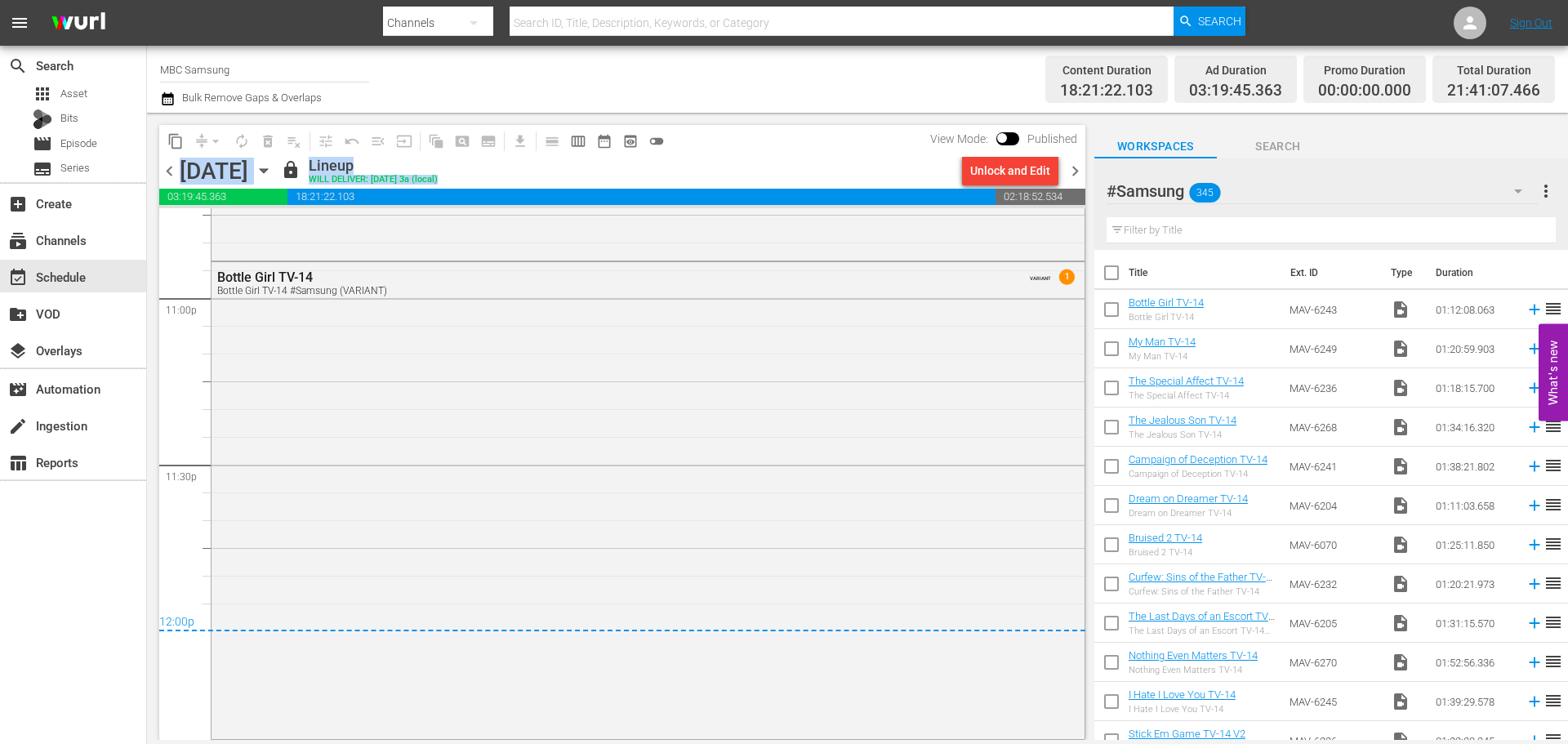
click at [758, 161] on div "lock Lineup WILL DELIVER: 11/5 @ 3a (local)" at bounding box center [618, 170] width 674 height 28
drag, startPoint x: 1076, startPoint y: 168, endPoint x: 1087, endPoint y: 727, distance: 559.1
click at [1076, 168] on span "chevron_right" at bounding box center [1074, 171] width 21 height 21
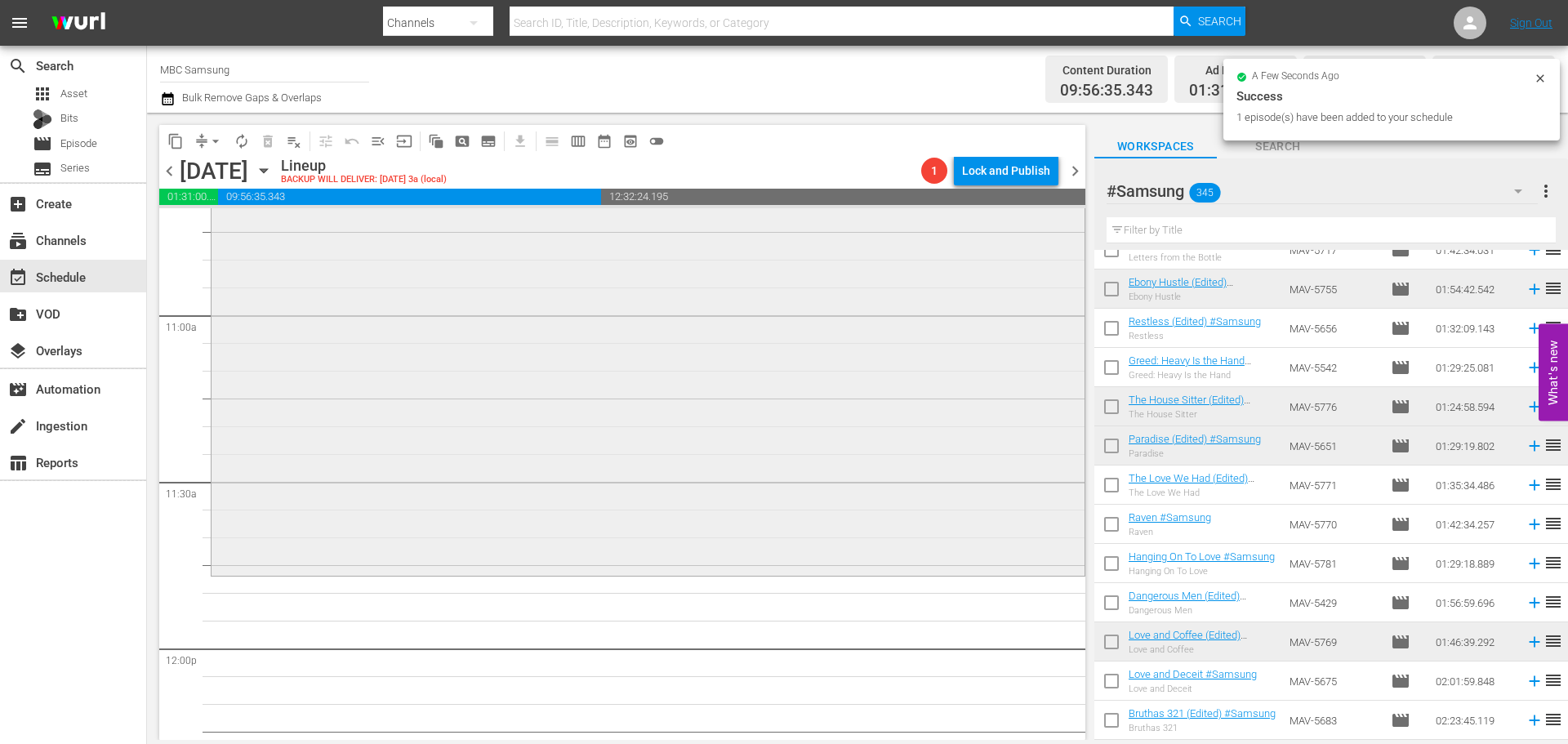
scroll to position [3591, 0]
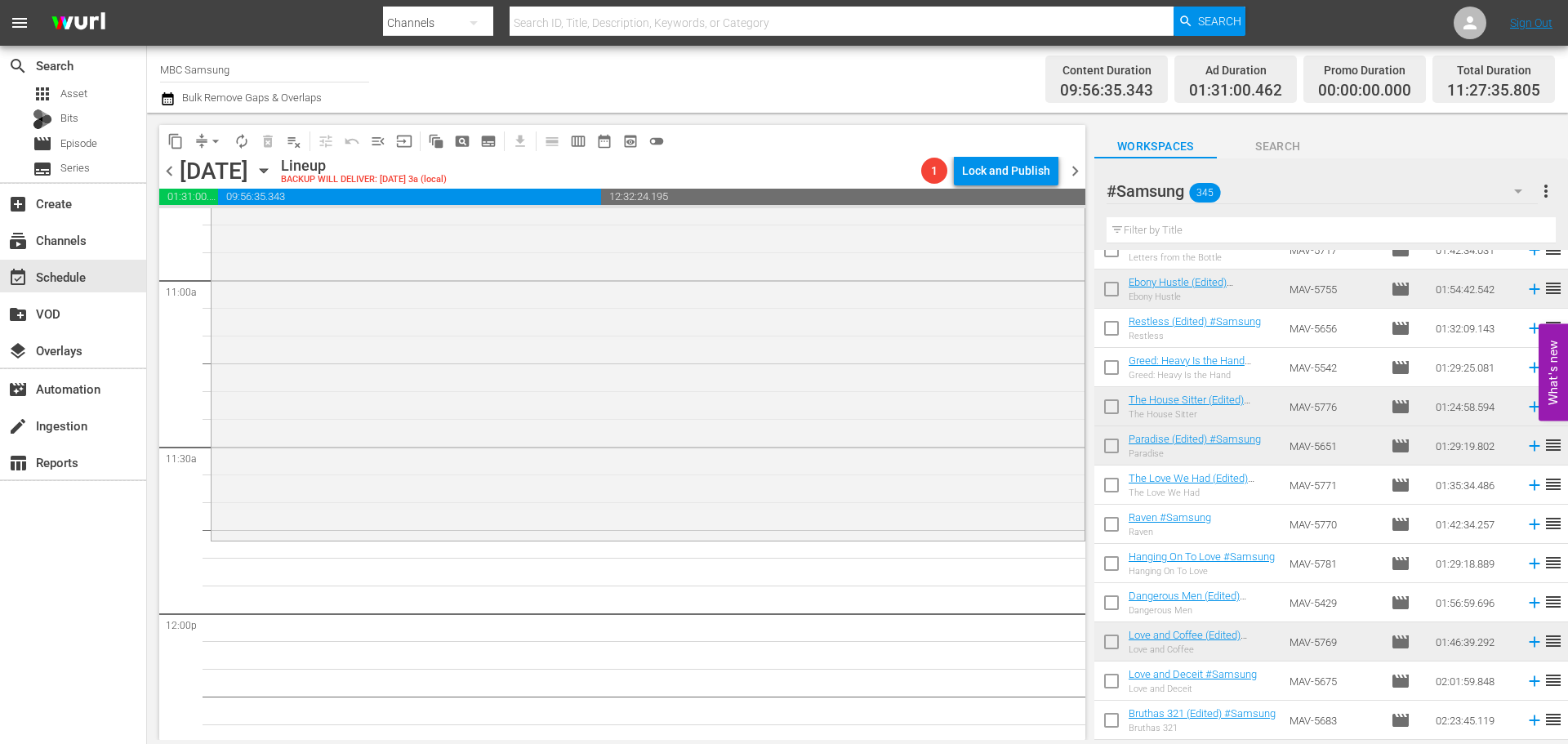
click at [1208, 234] on input "text" at bounding box center [1331, 230] width 449 height 26
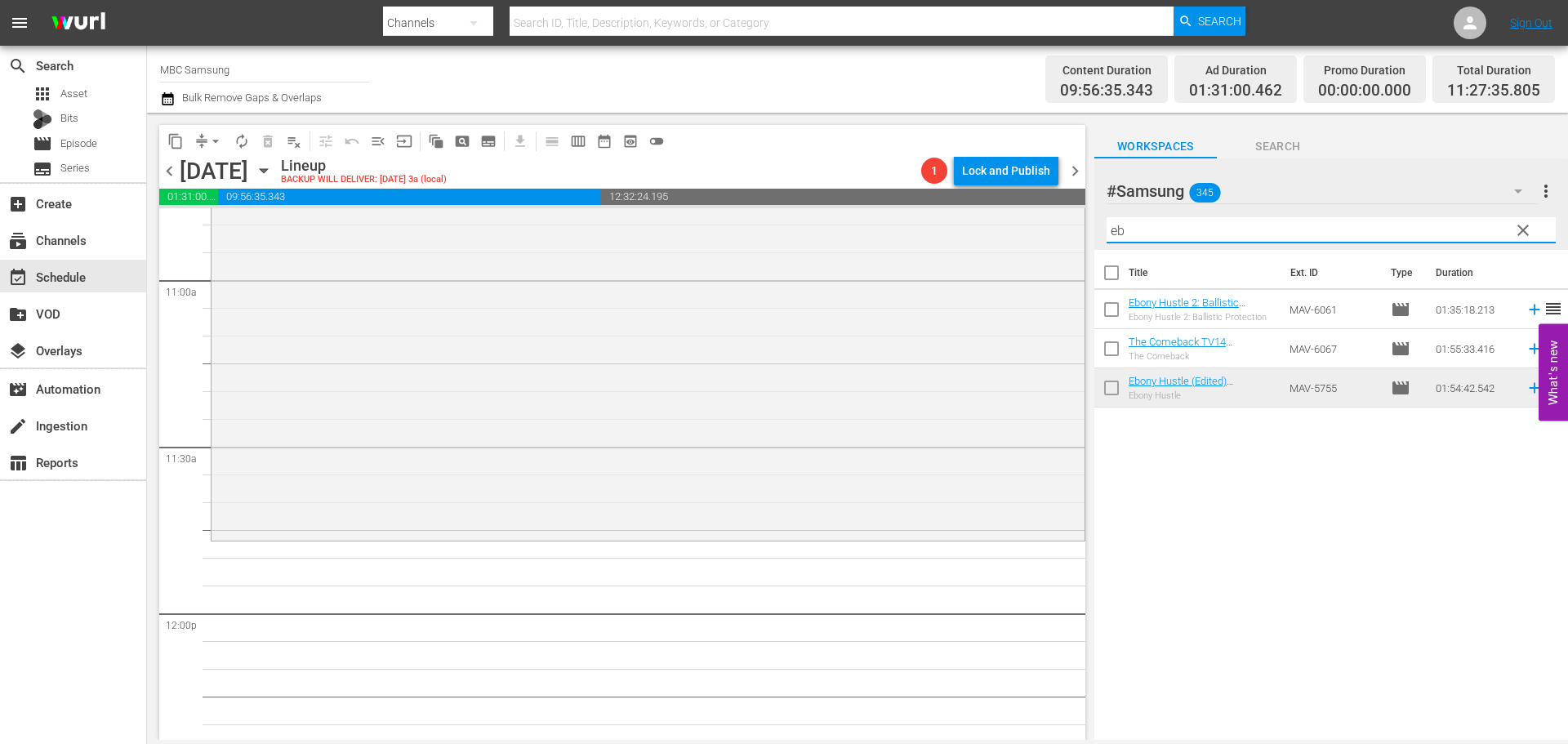
scroll to position [0, 0]
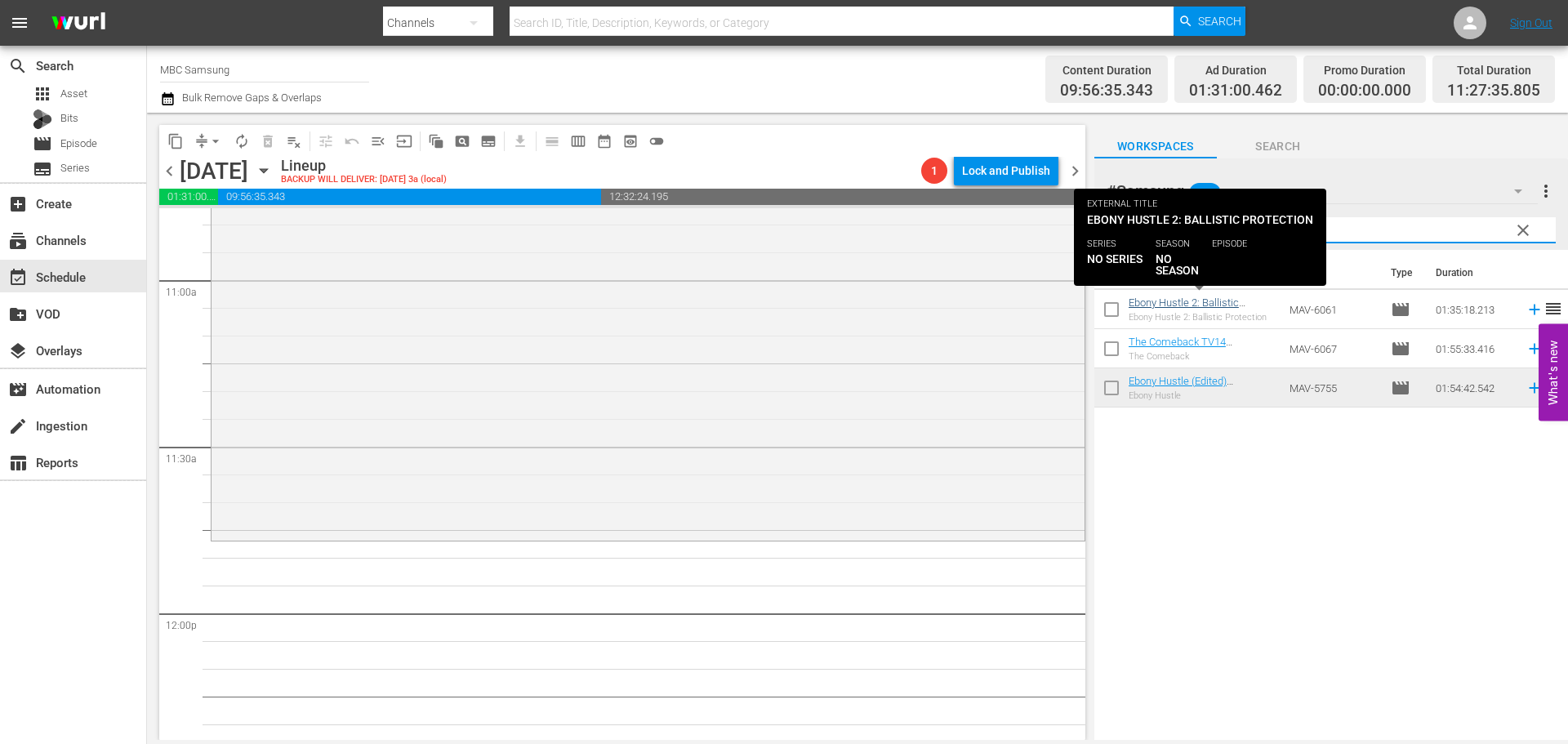
type input "eb"
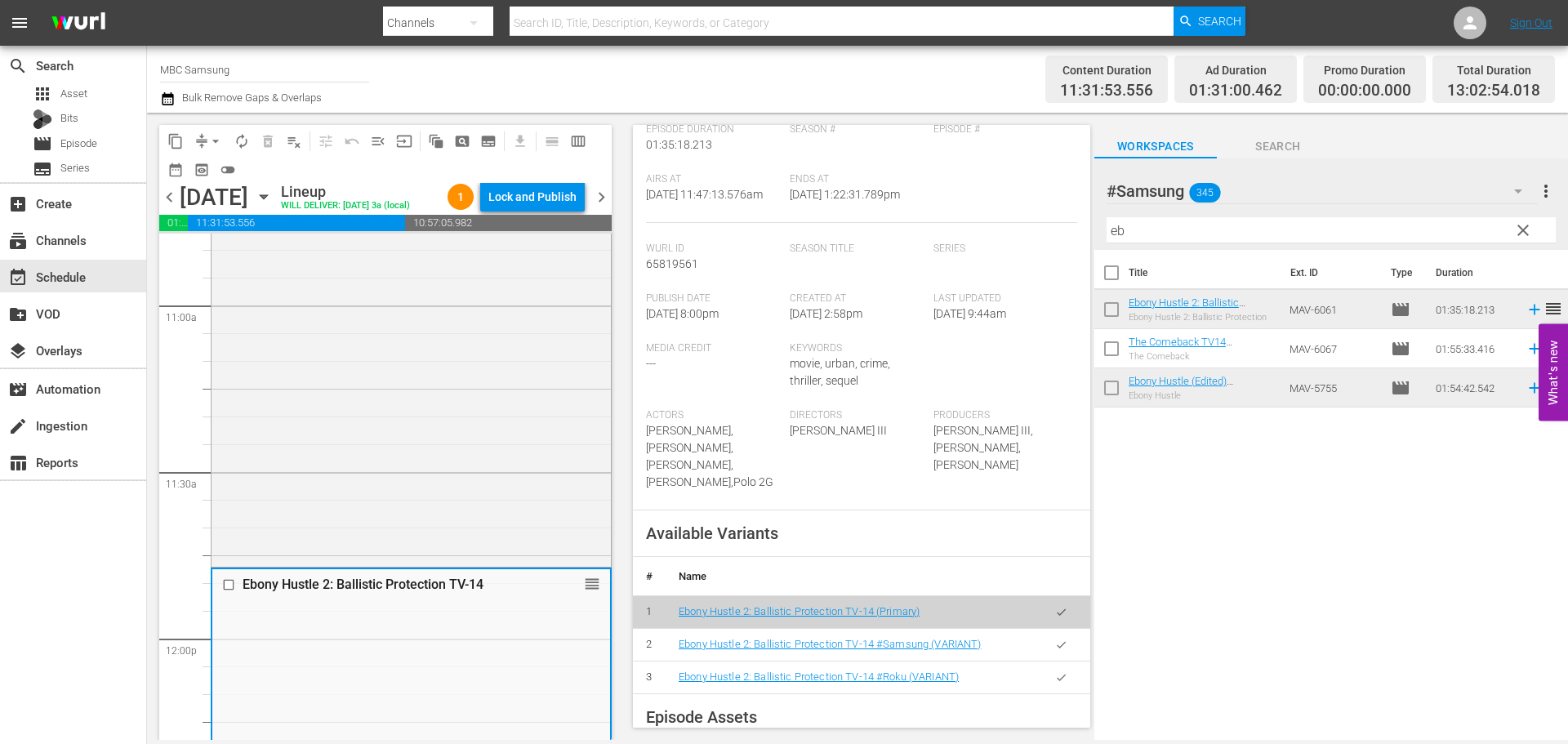
scroll to position [326, 0]
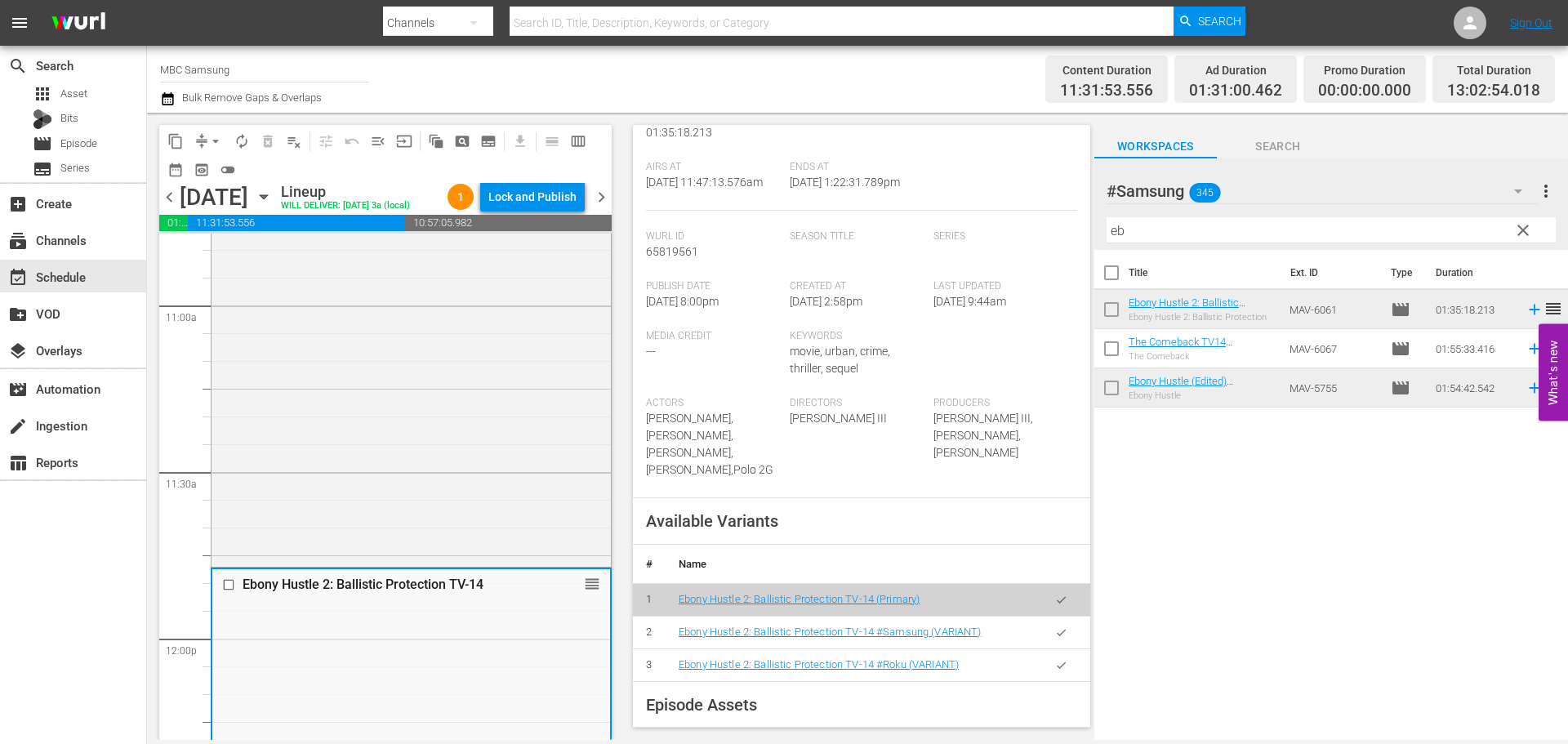
click at [1055, 638] on icon "button" at bounding box center [1061, 632] width 13 height 13
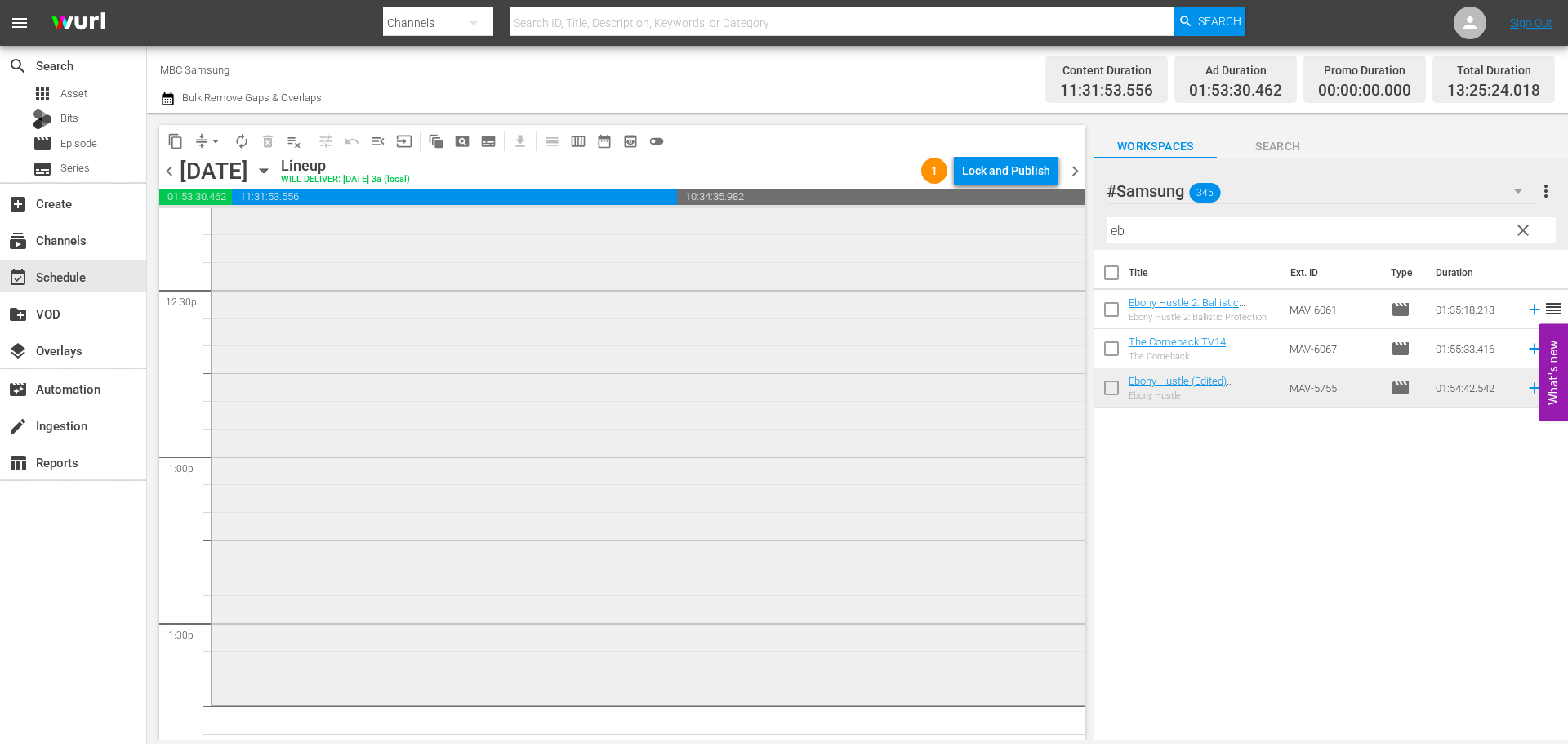
scroll to position [4326, 0]
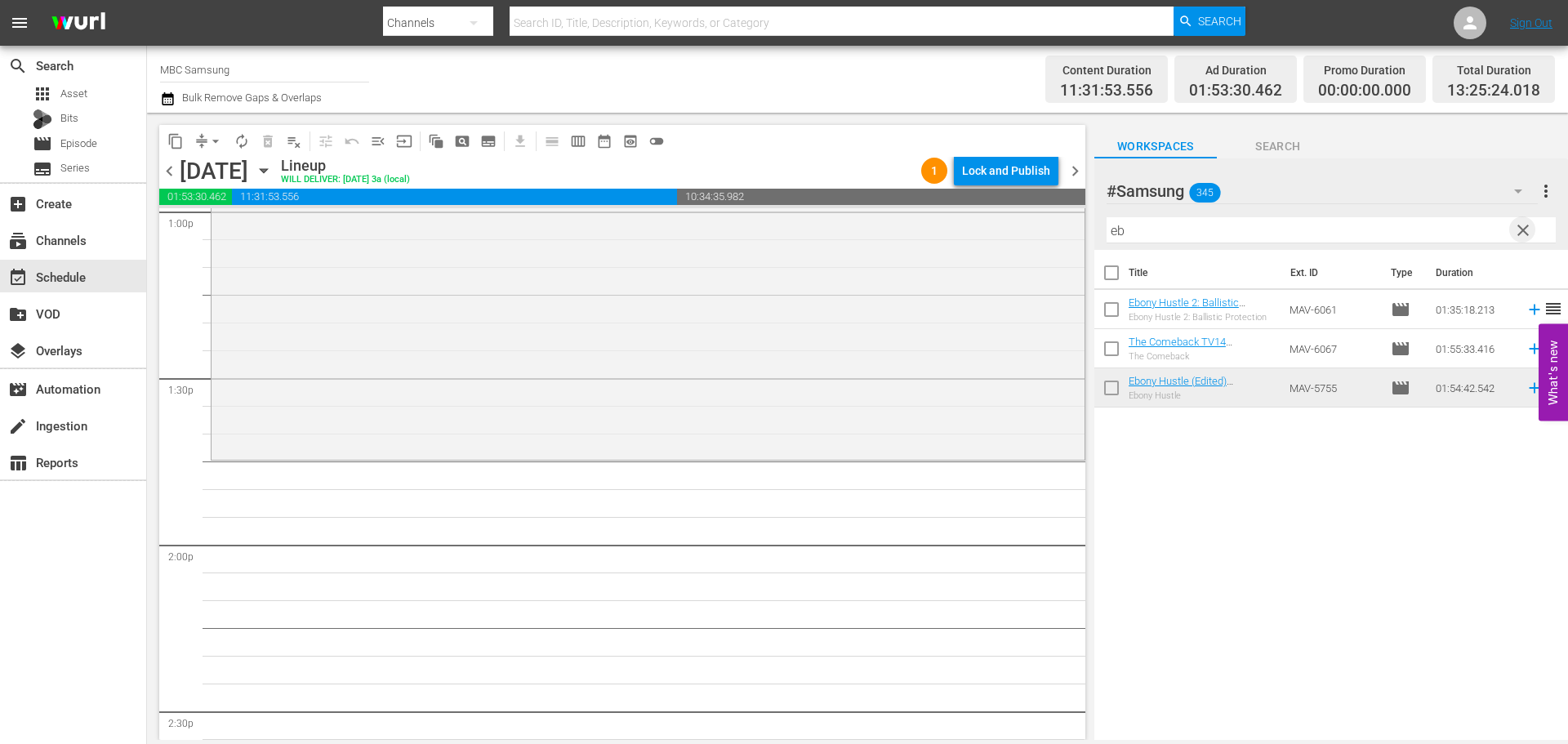
click at [1529, 228] on span "clear" at bounding box center [1522, 230] width 20 height 20
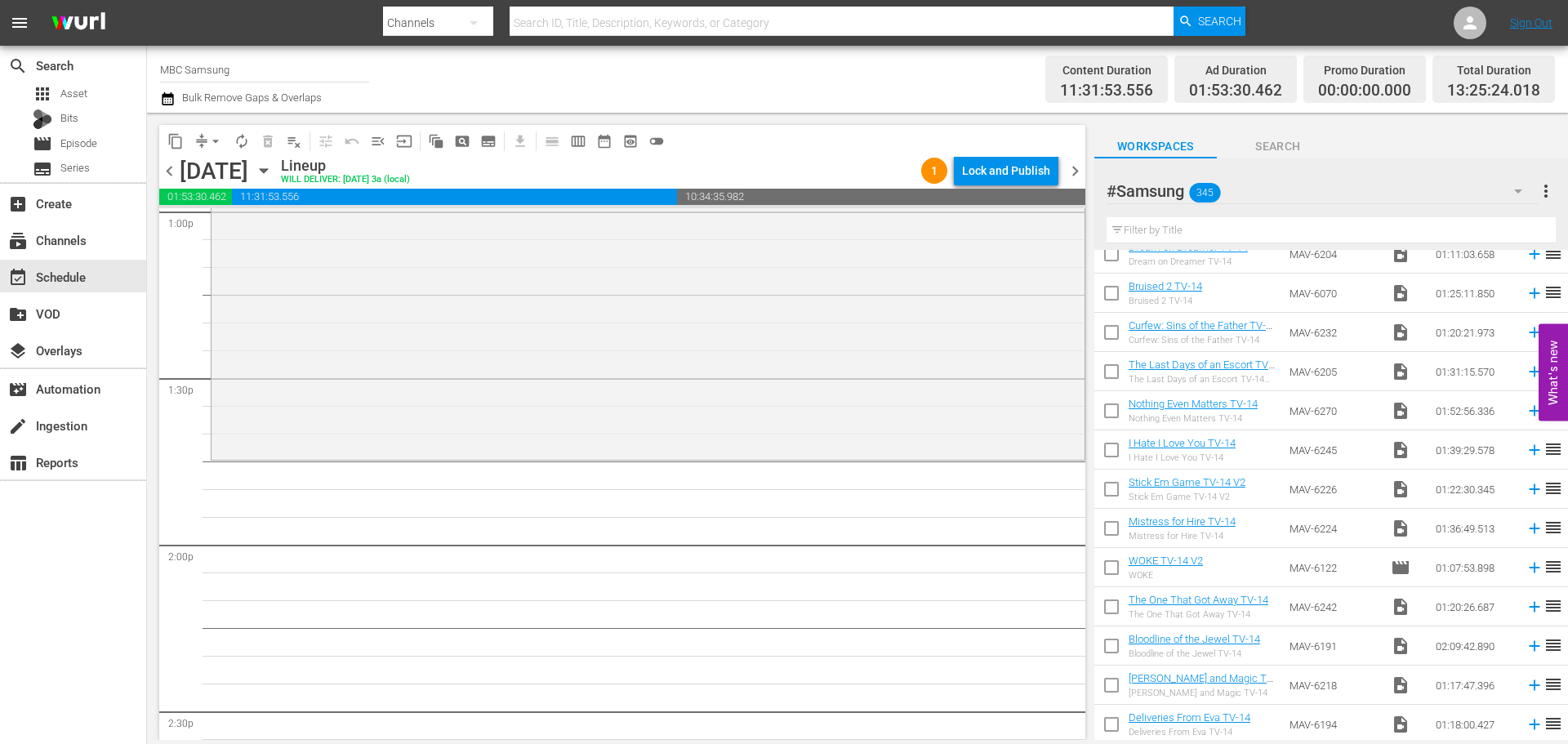
scroll to position [245, 0]
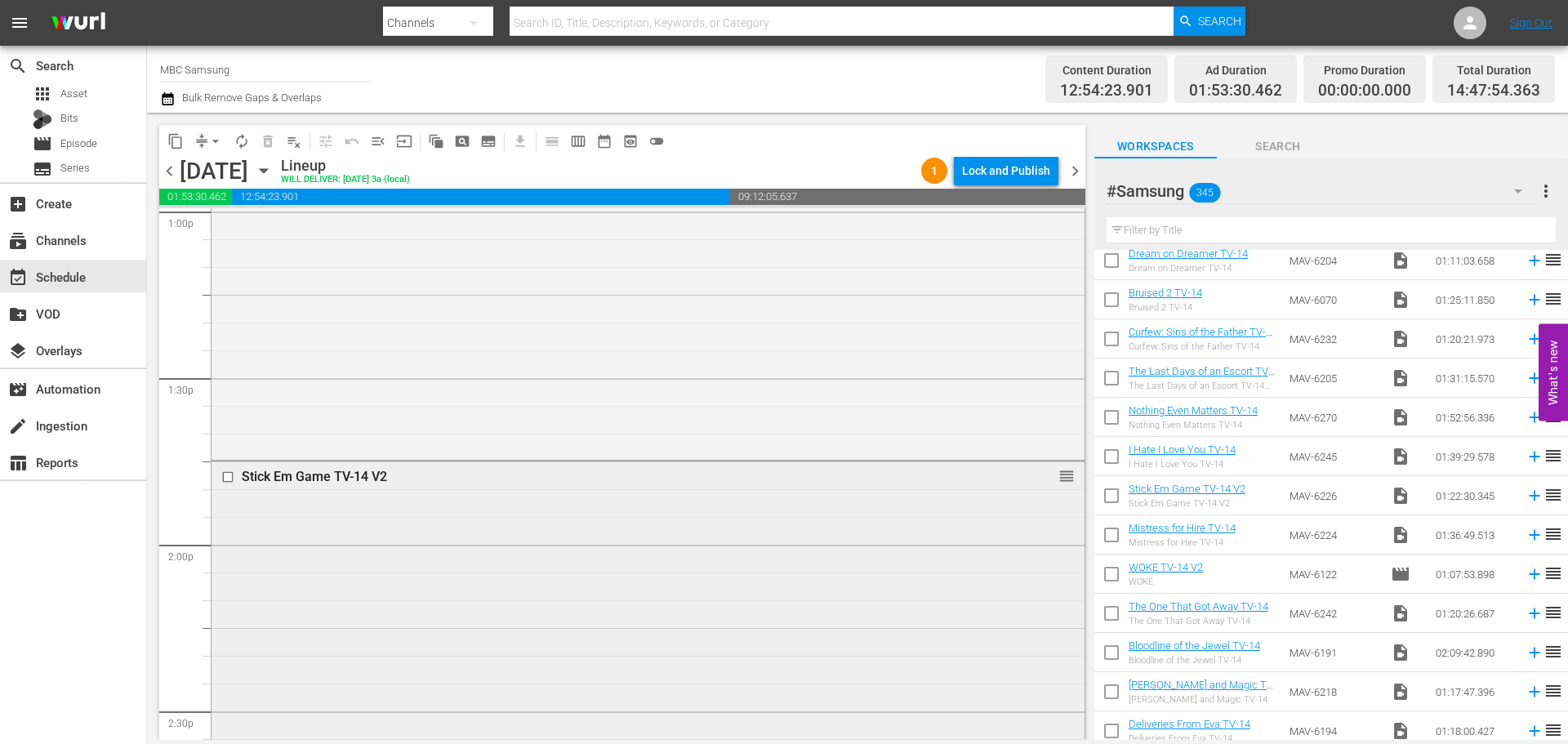
click at [491, 546] on div "Stick Em Game TV-14 V2 reorder" at bounding box center [648, 688] width 873 height 453
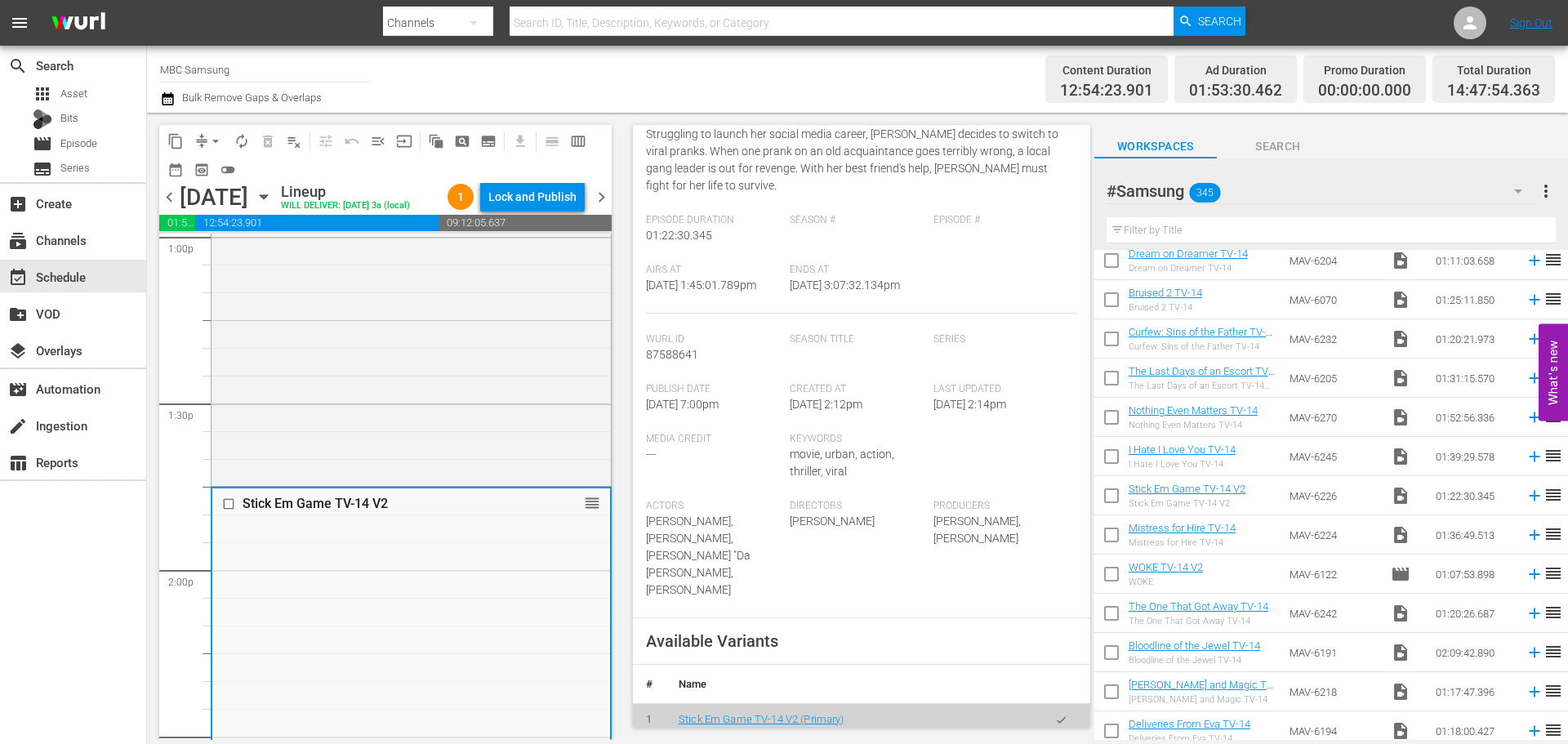
scroll to position [408, 0]
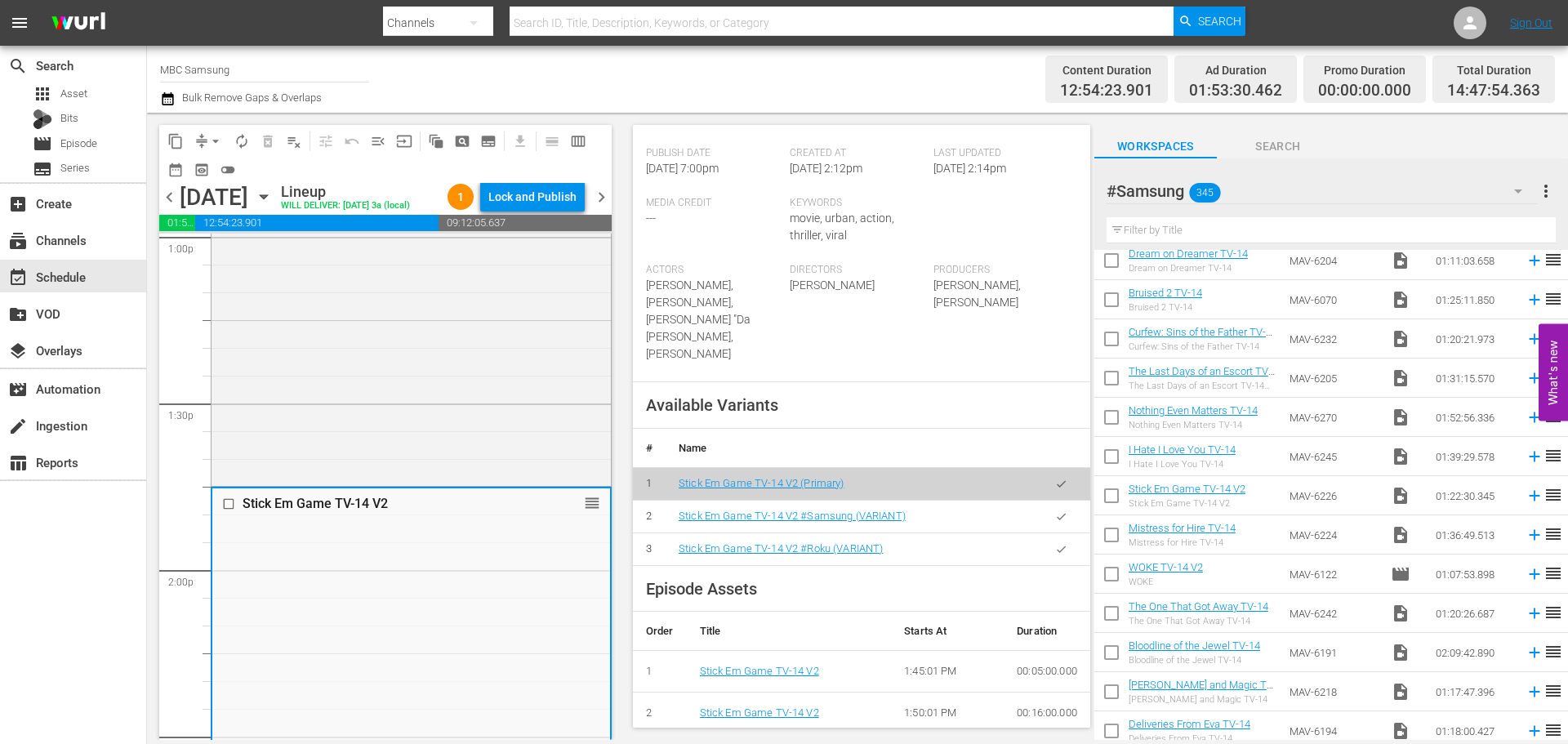
drag, startPoint x: 1043, startPoint y: 496, endPoint x: 1000, endPoint y: 488, distance: 43.7
click at [1055, 511] on icon "button" at bounding box center [1061, 517] width 13 height 13
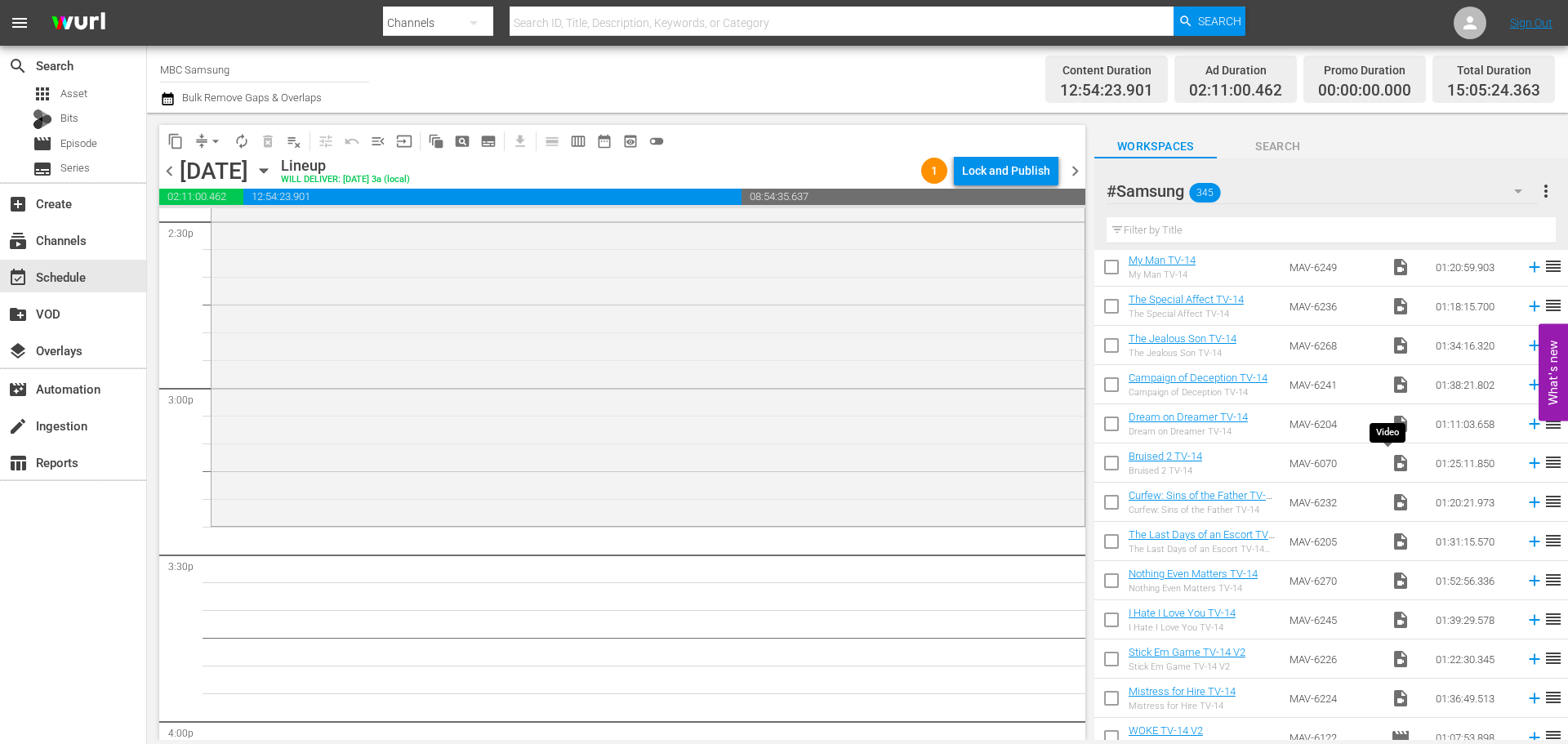
scroll to position [0, 0]
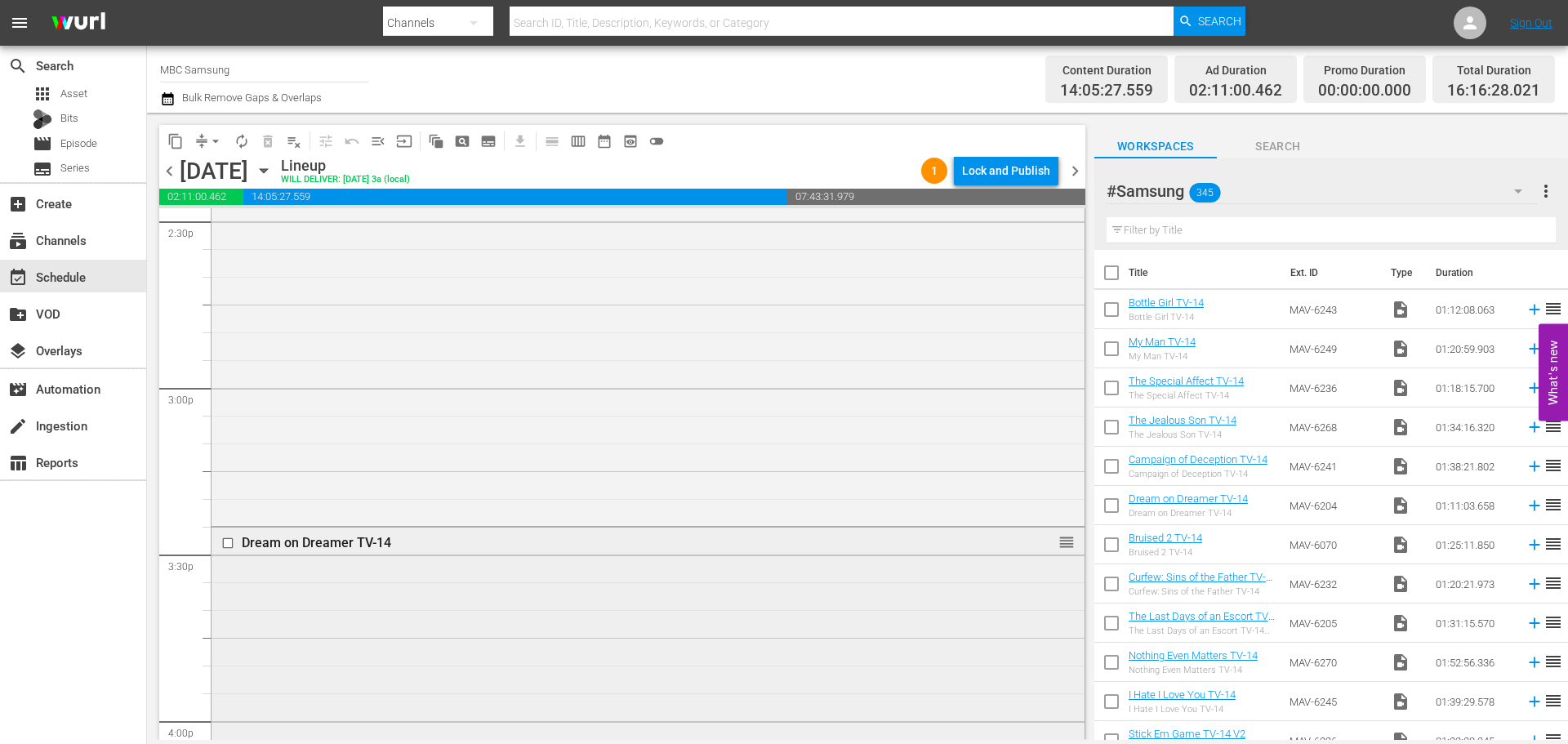
click at [687, 558] on div "Dream on Dreamer TV-14 reorder" at bounding box center [648, 722] width 873 height 389
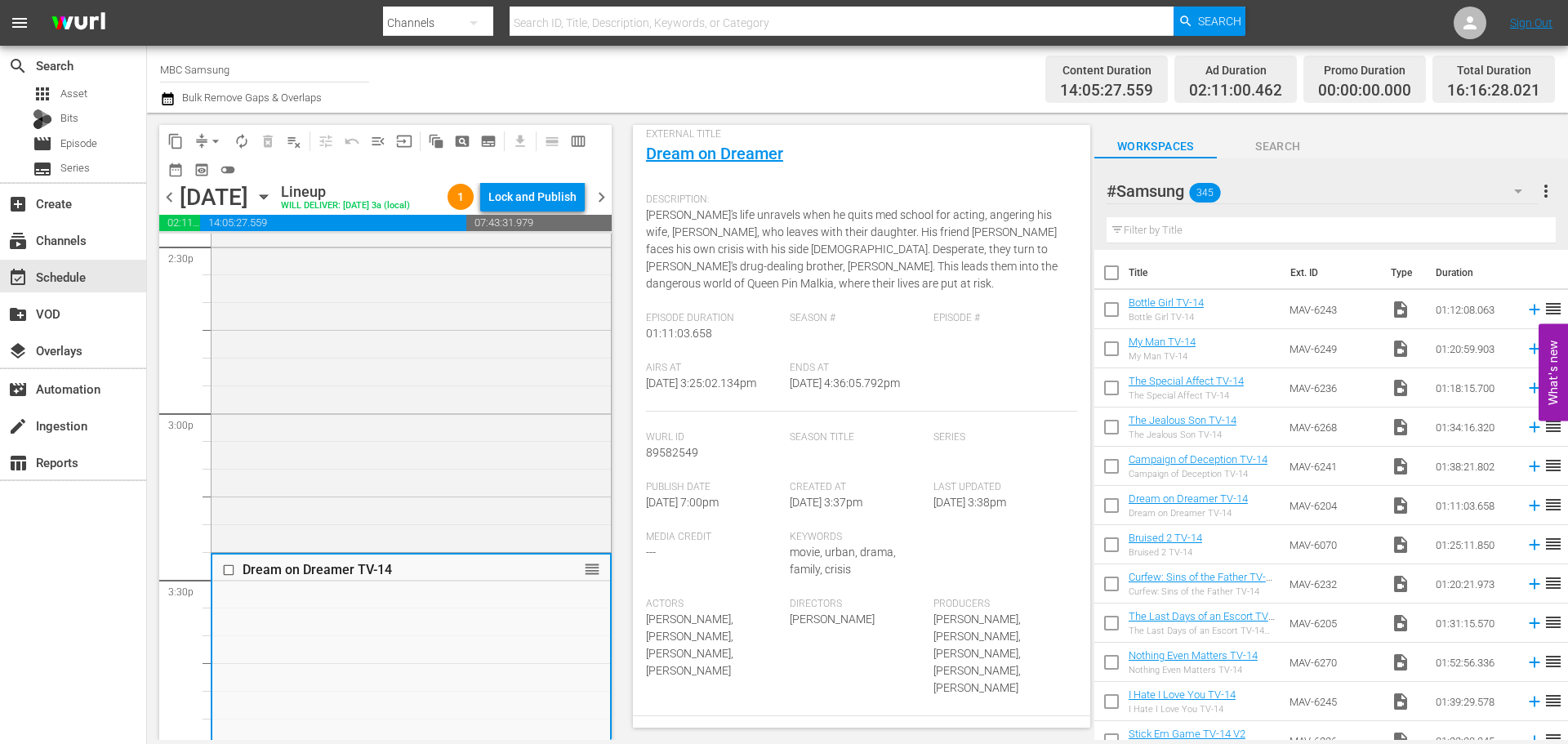
scroll to position [326, 0]
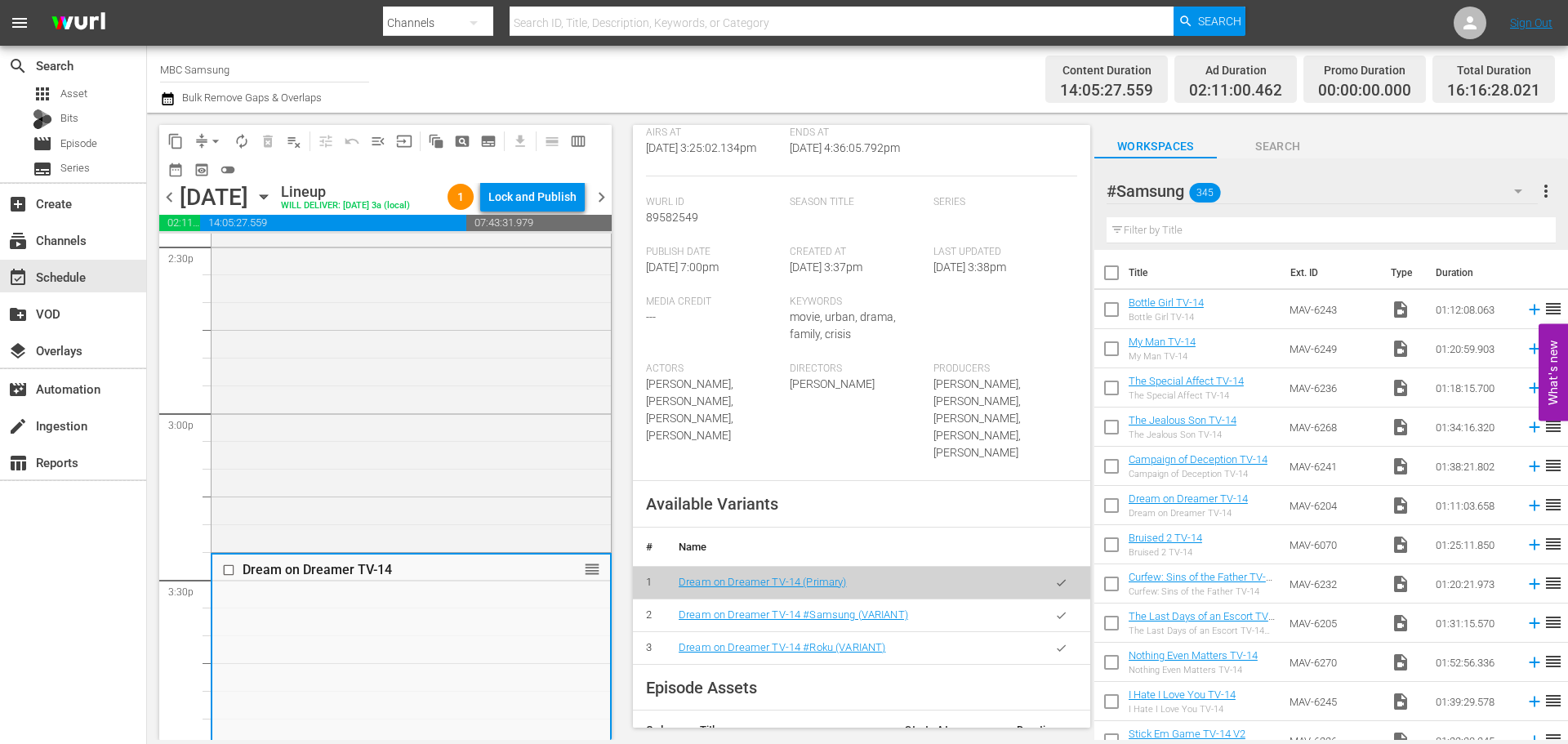
drag, startPoint x: 1052, startPoint y: 600, endPoint x: 781, endPoint y: 557, distance: 274.4
click at [1055, 609] on icon "button" at bounding box center [1061, 615] width 13 height 13
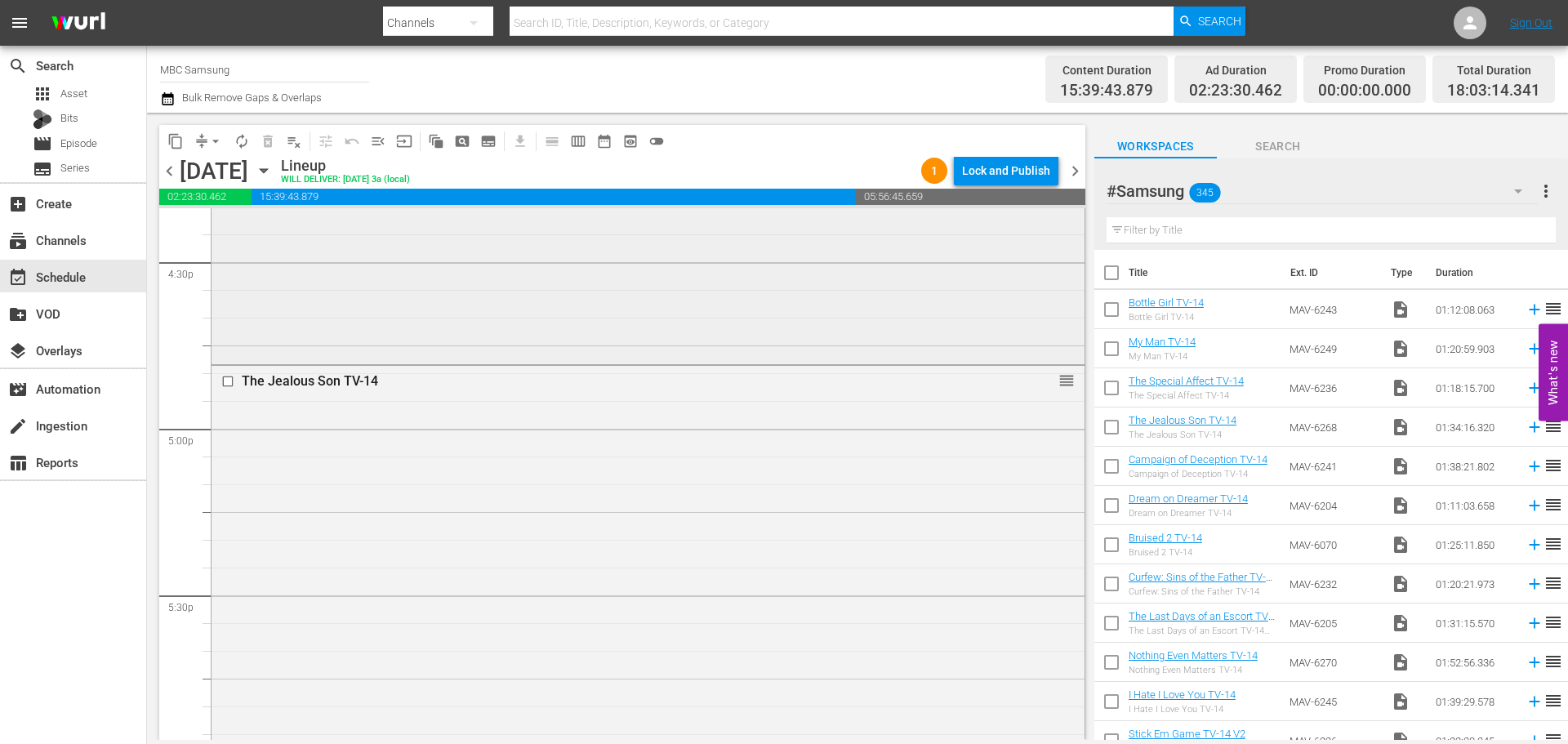
scroll to position [5469, 0]
click at [545, 370] on div "The Jealous Son TV-14 reorder" at bounding box center [648, 597] width 873 height 519
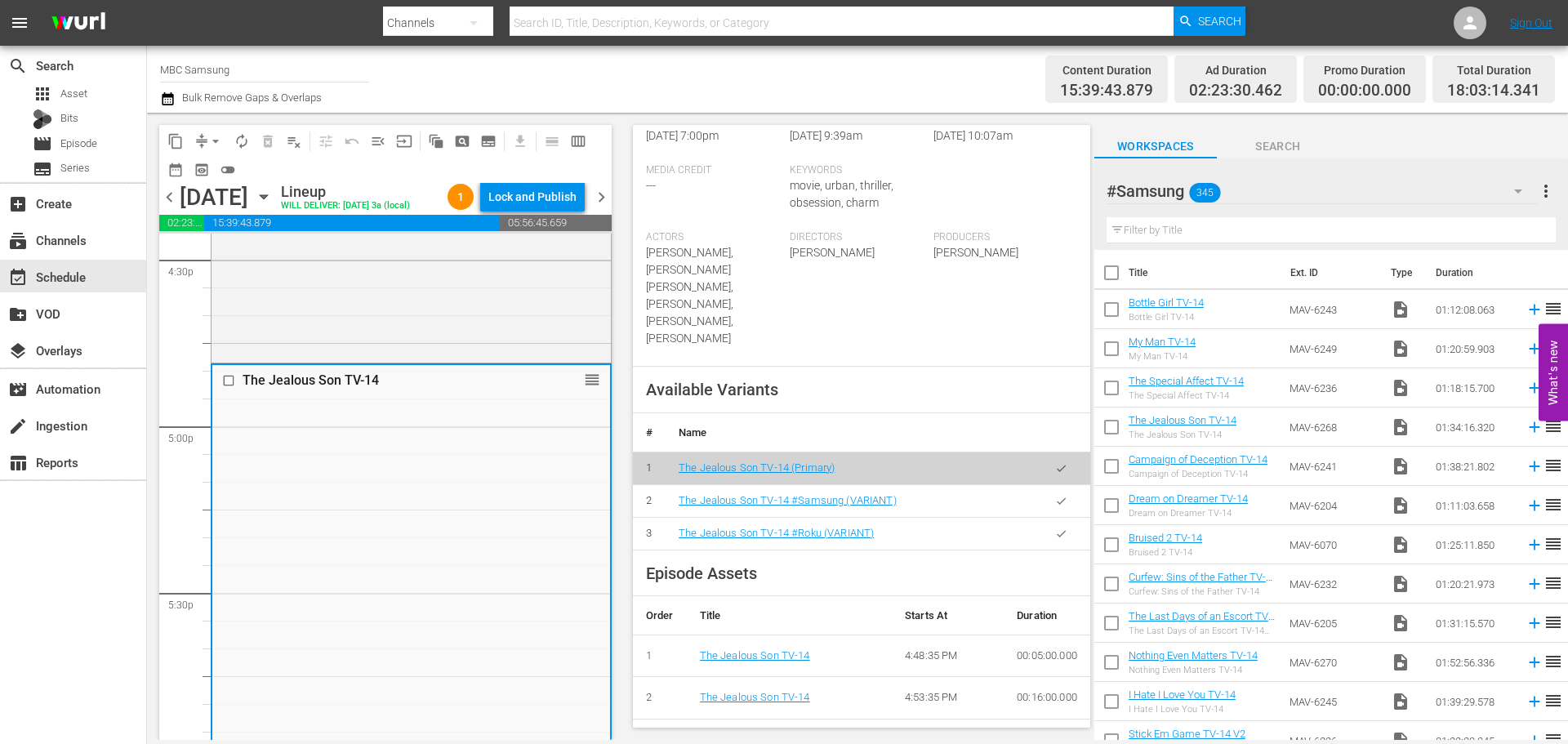
scroll to position [408, 0]
drag, startPoint x: 1041, startPoint y: 479, endPoint x: 616, endPoint y: 390, distance: 434.2
click at [1045, 483] on button "button" at bounding box center [1061, 499] width 32 height 32
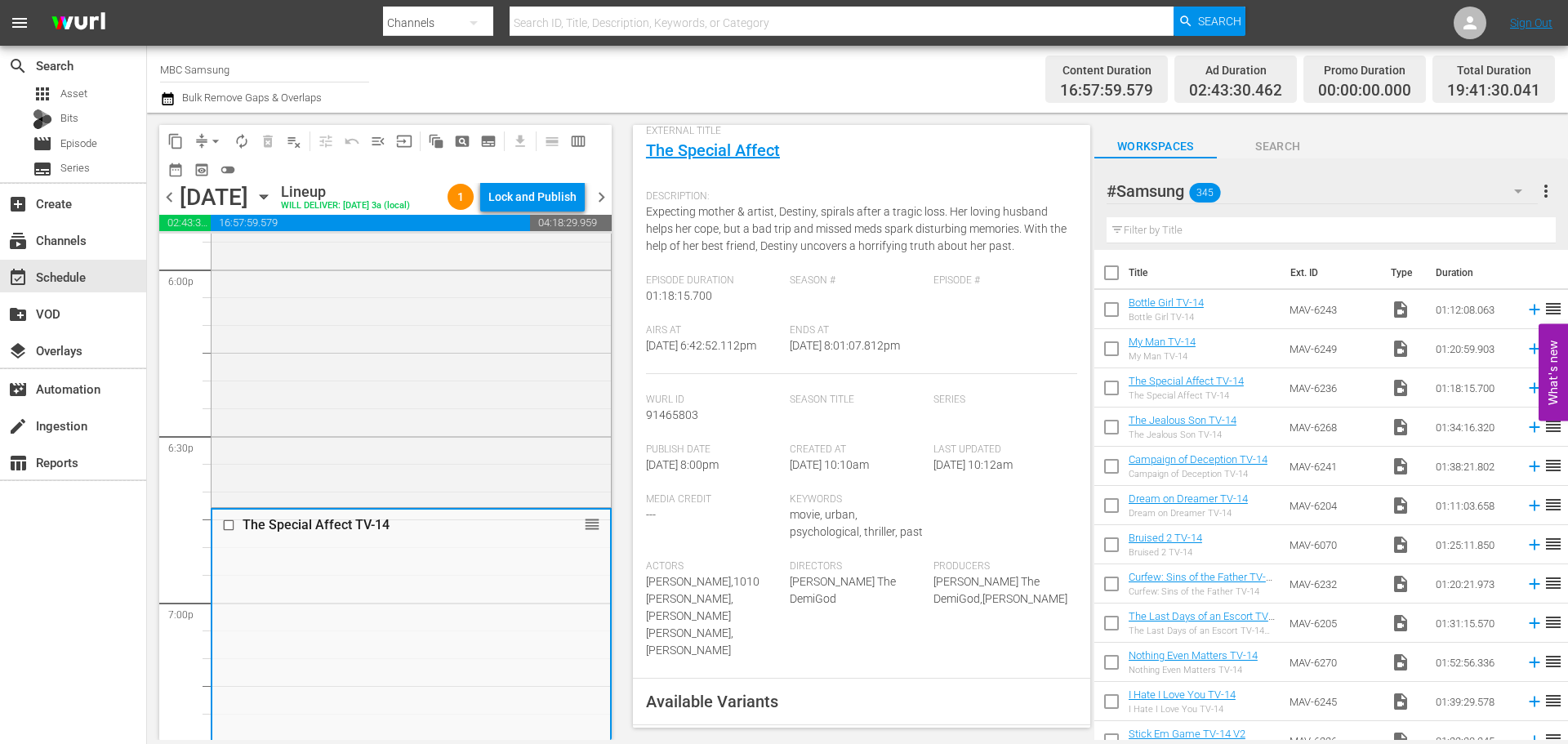
scroll to position [326, 0]
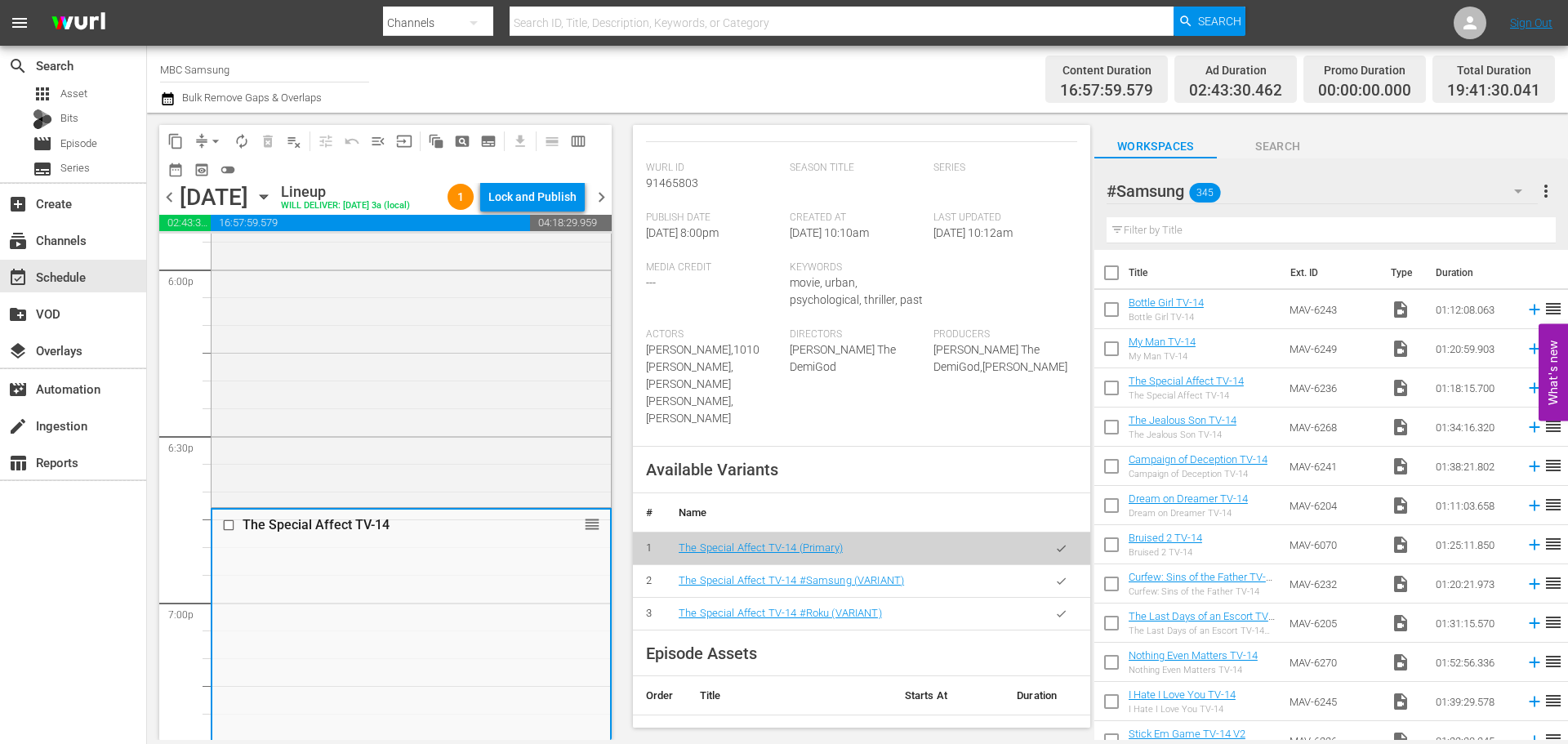
click at [1055, 575] on icon "button" at bounding box center [1061, 581] width 13 height 13
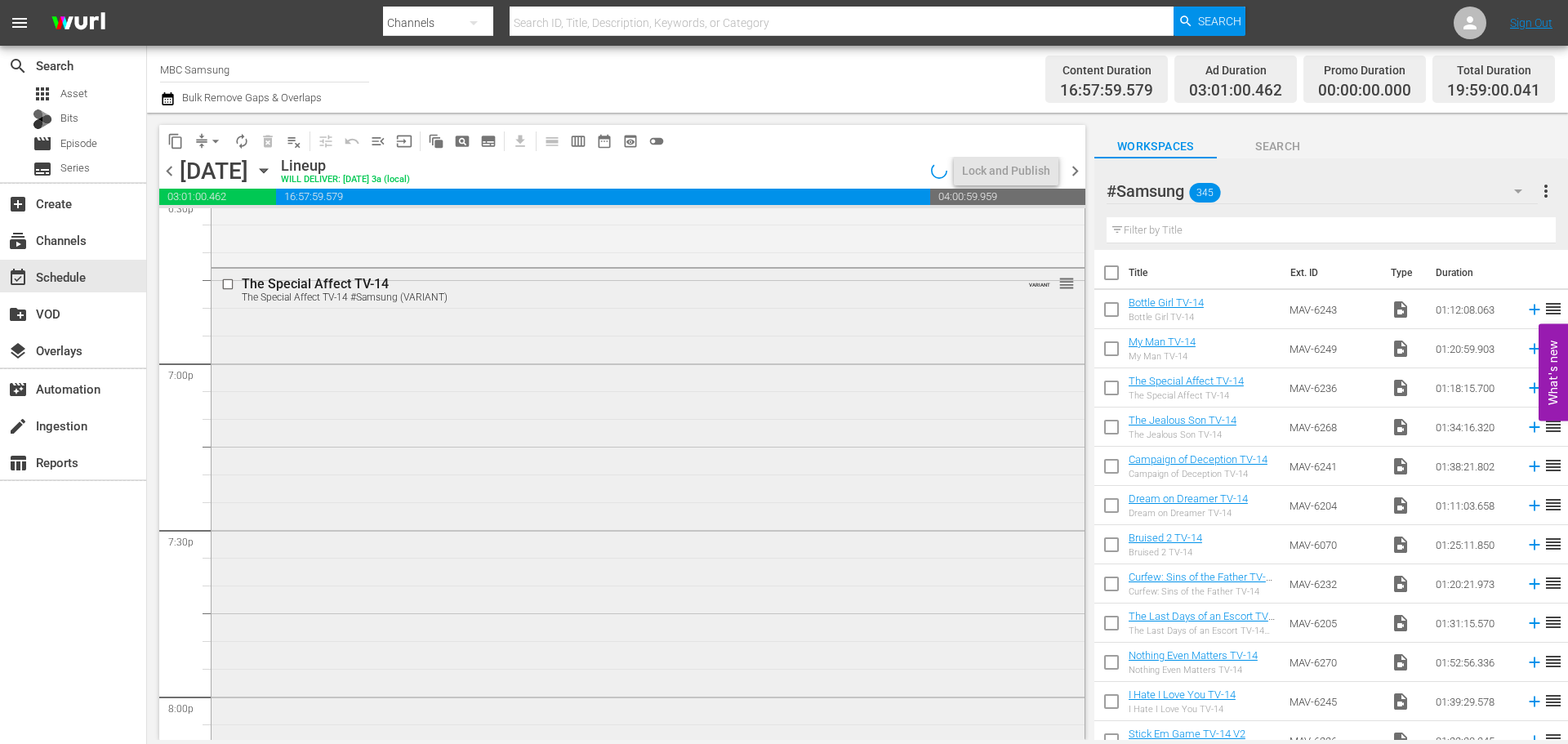
scroll to position [6448, 0]
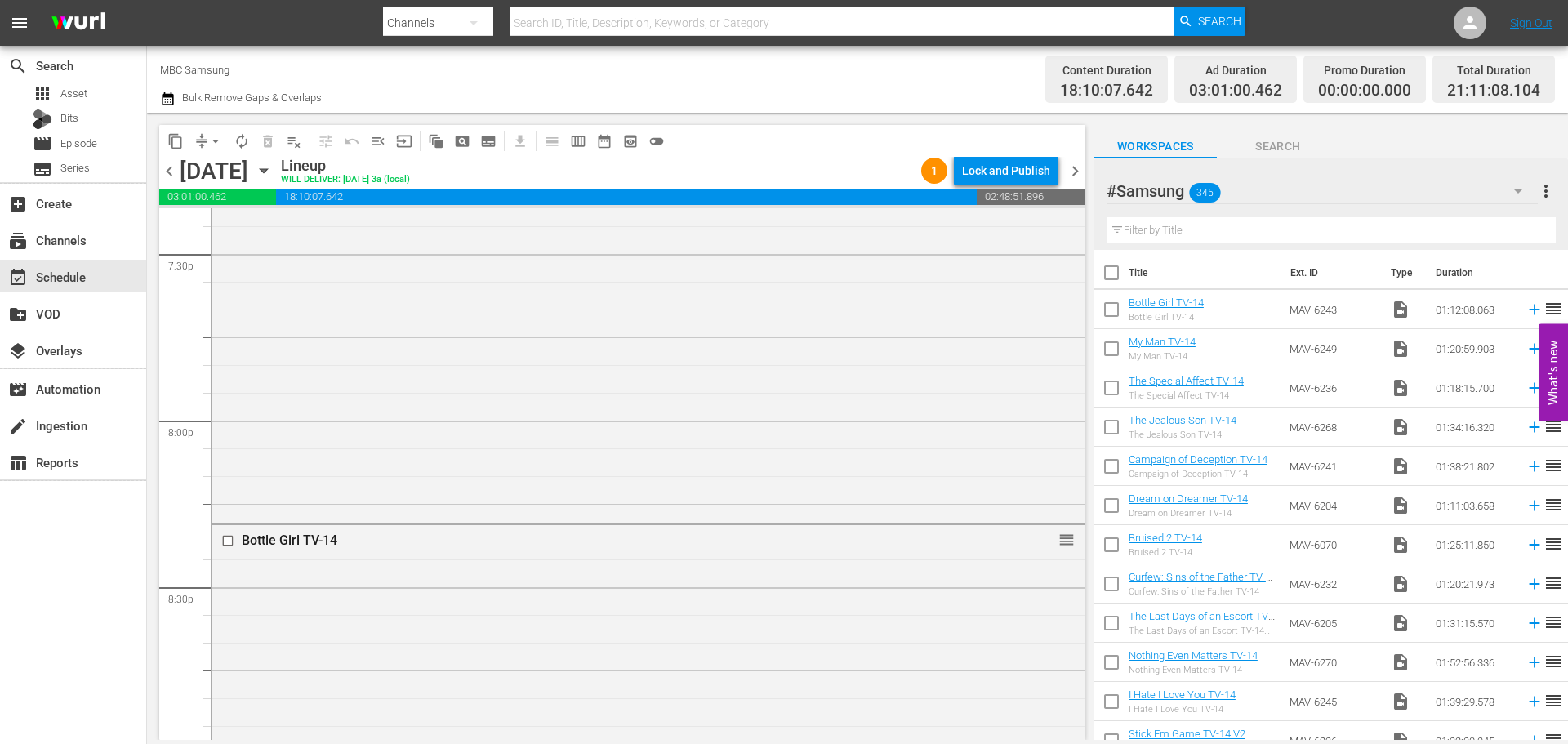
drag, startPoint x: 799, startPoint y: 604, endPoint x: 784, endPoint y: 562, distance: 44.6
click at [801, 601] on div "Bottle Girl TV-14 reorder" at bounding box center [648, 723] width 873 height 396
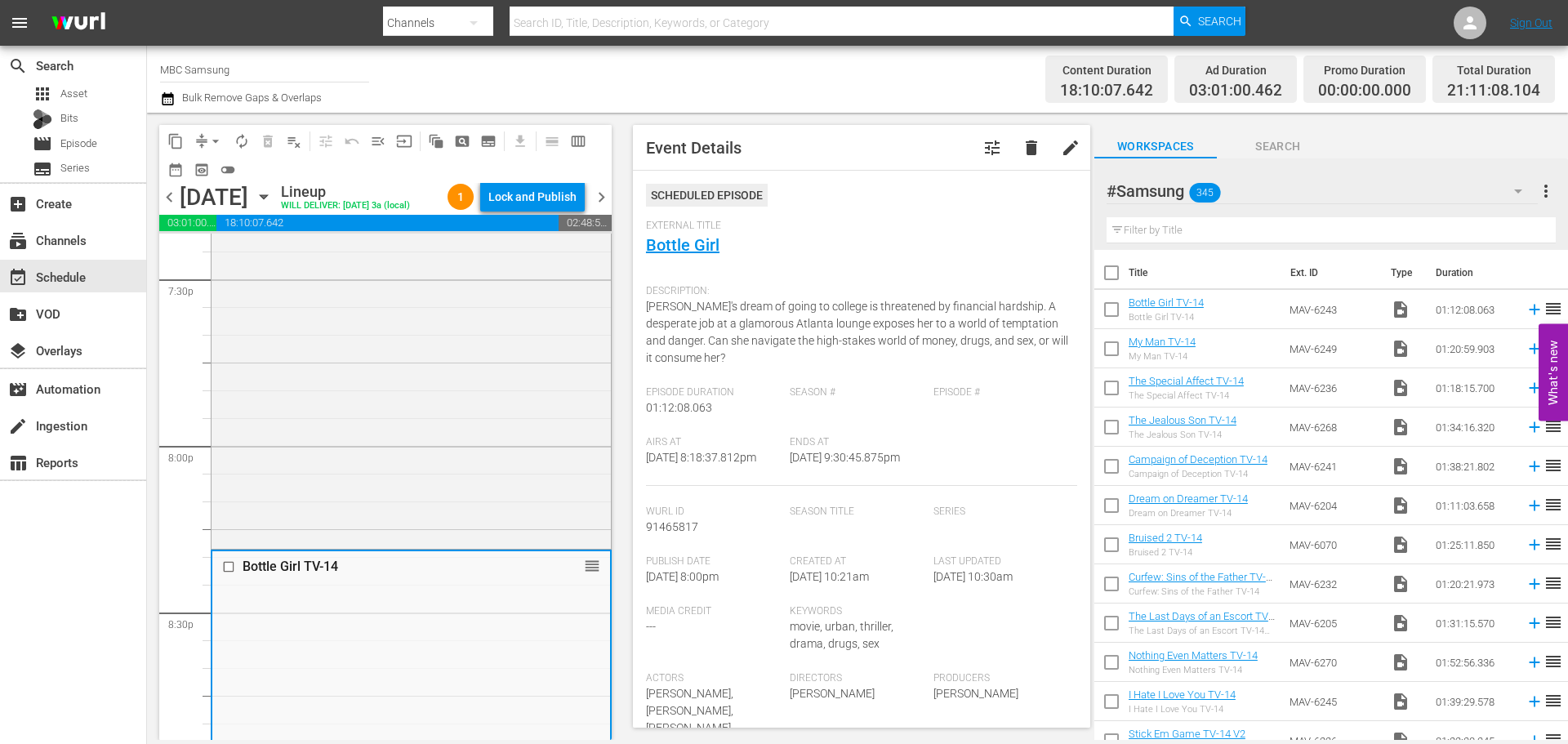
scroll to position [326, 0]
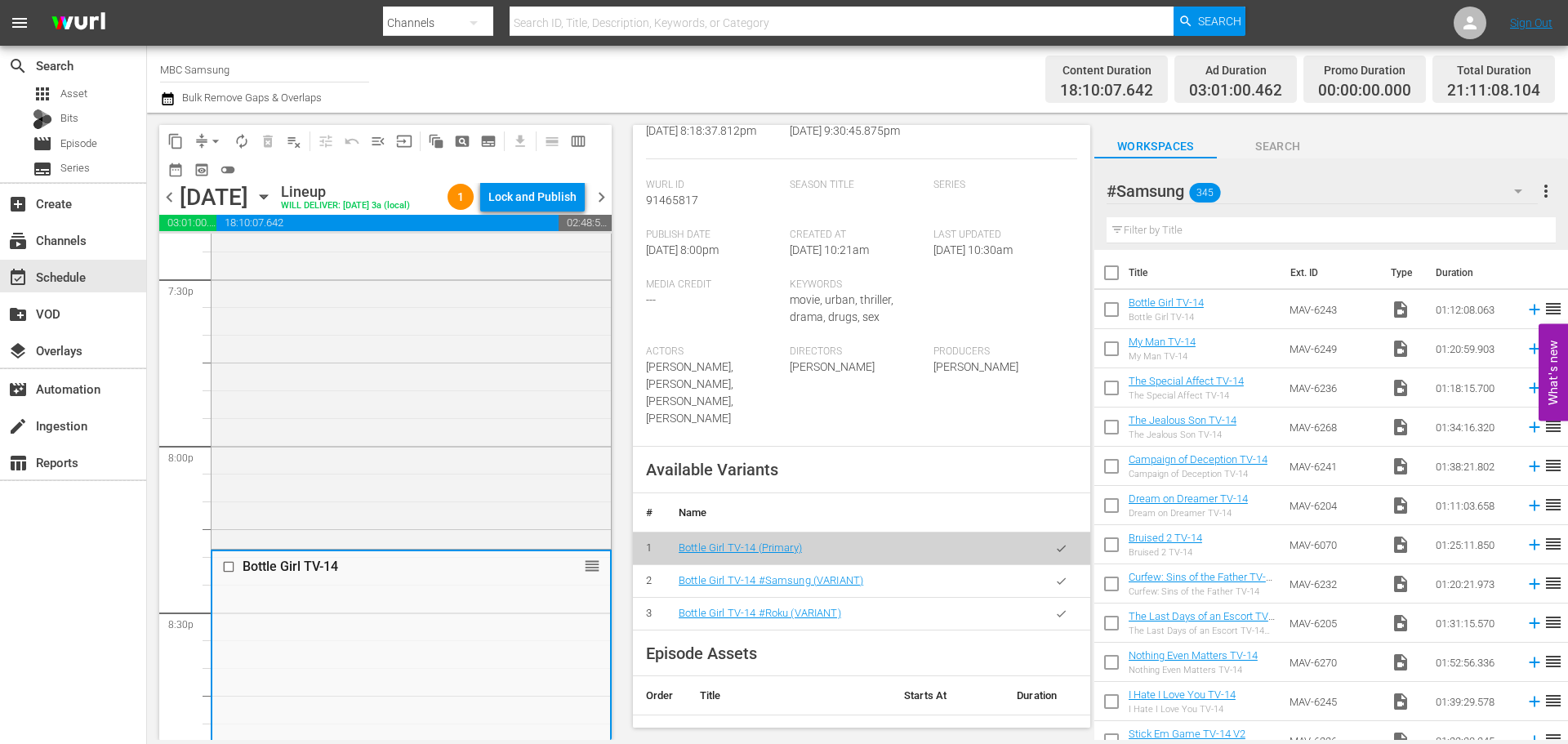
click at [1055, 588] on button "button" at bounding box center [1061, 581] width 32 height 32
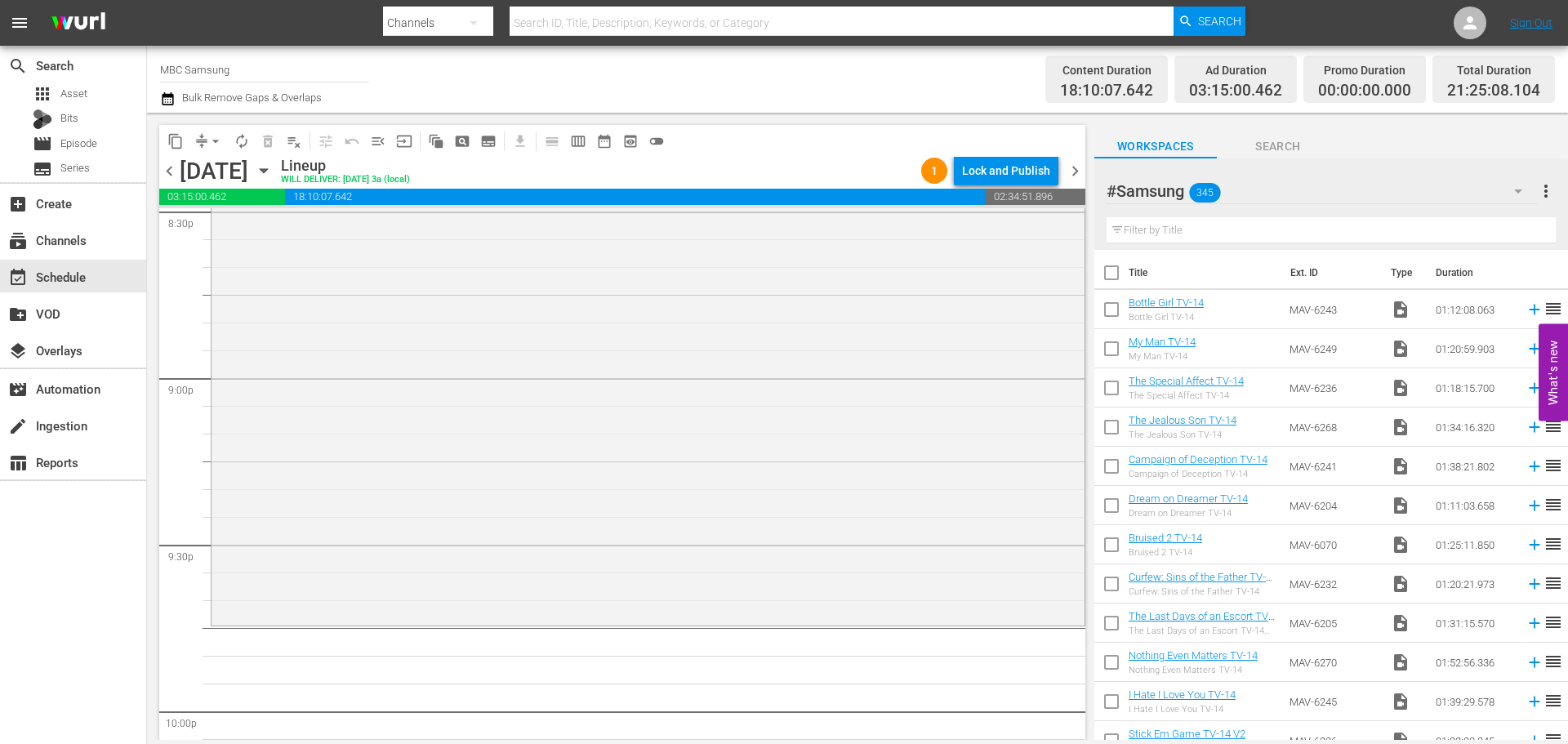
scroll to position [6938, 0]
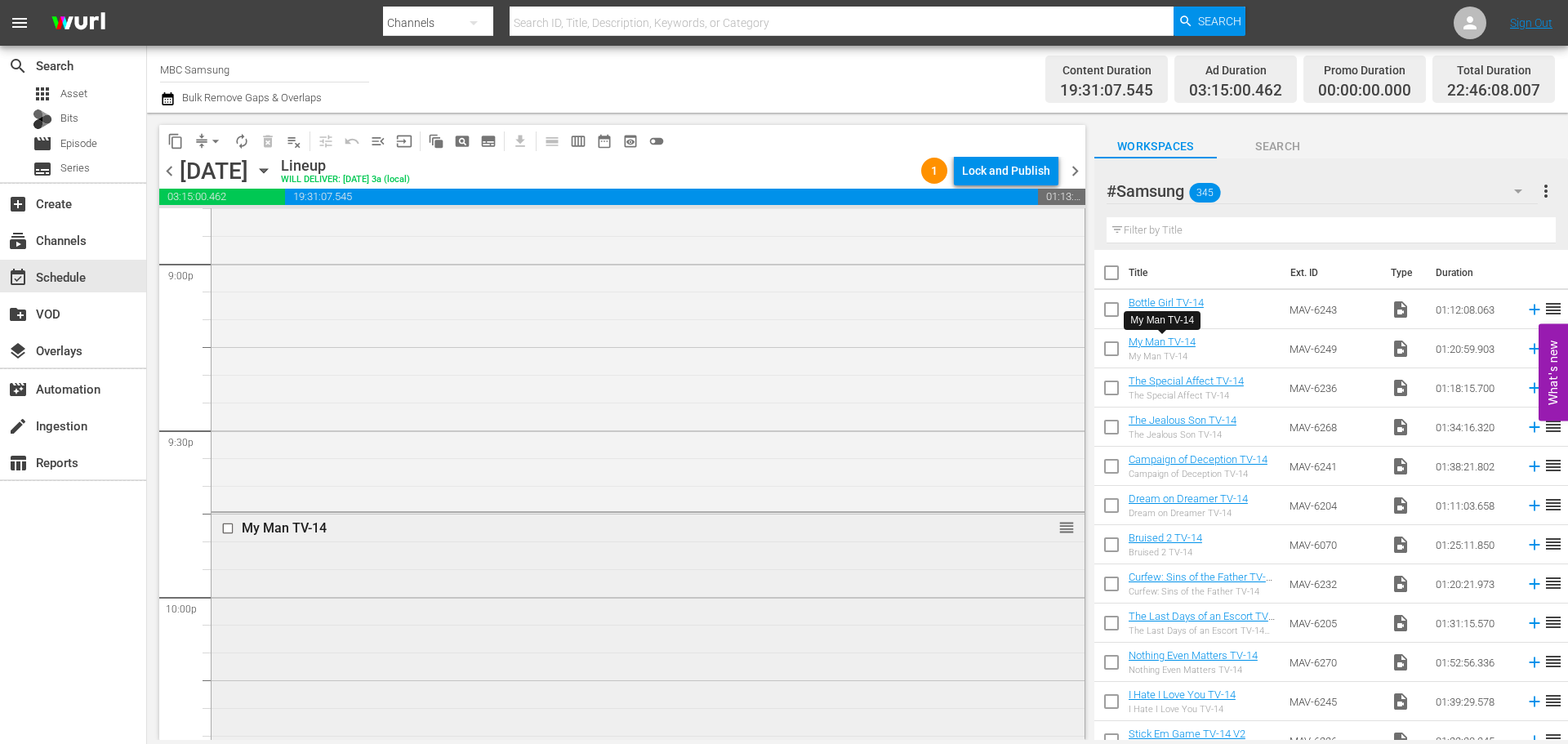
click at [554, 582] on div "My Man TV-14 reorder" at bounding box center [648, 734] width 873 height 444
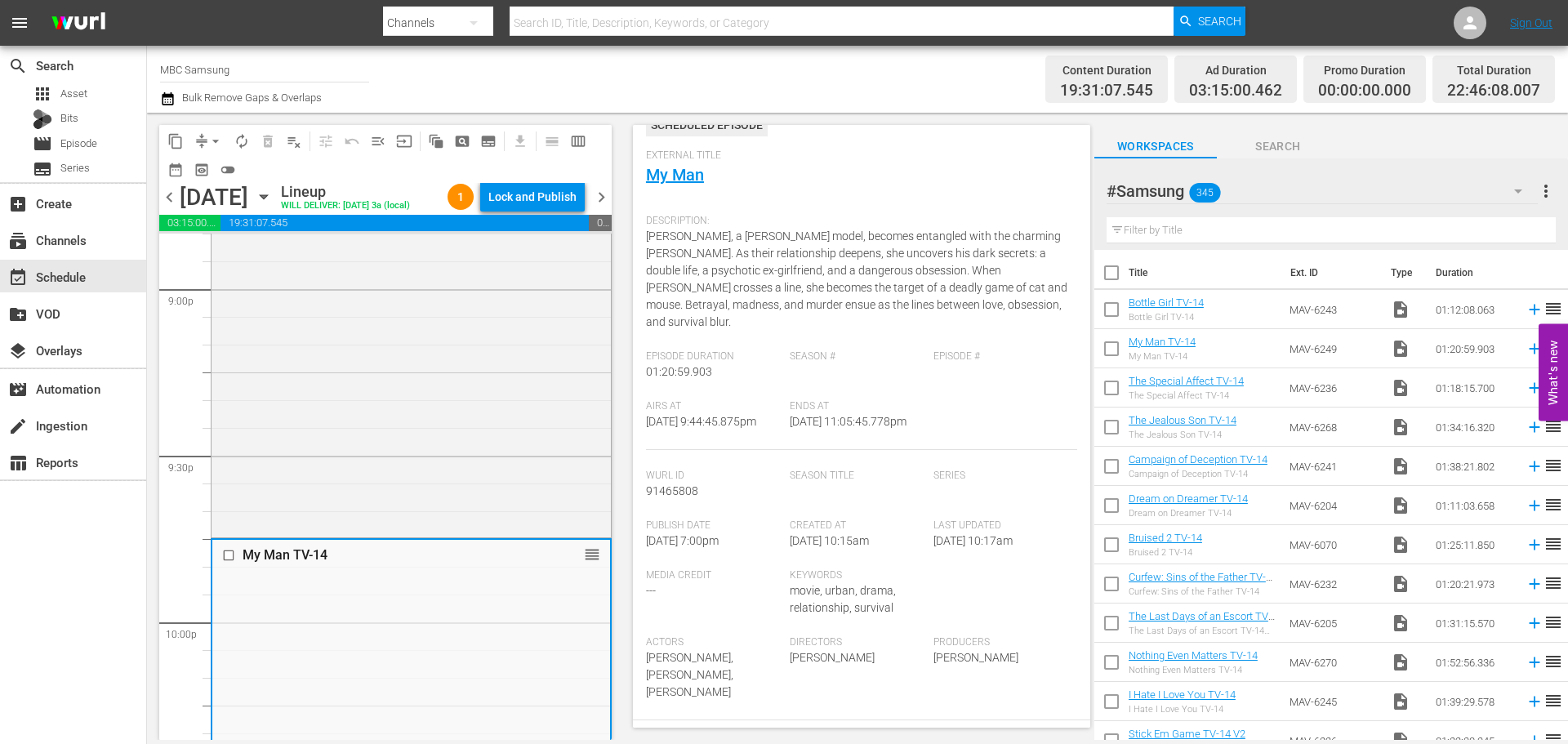
scroll to position [490, 0]
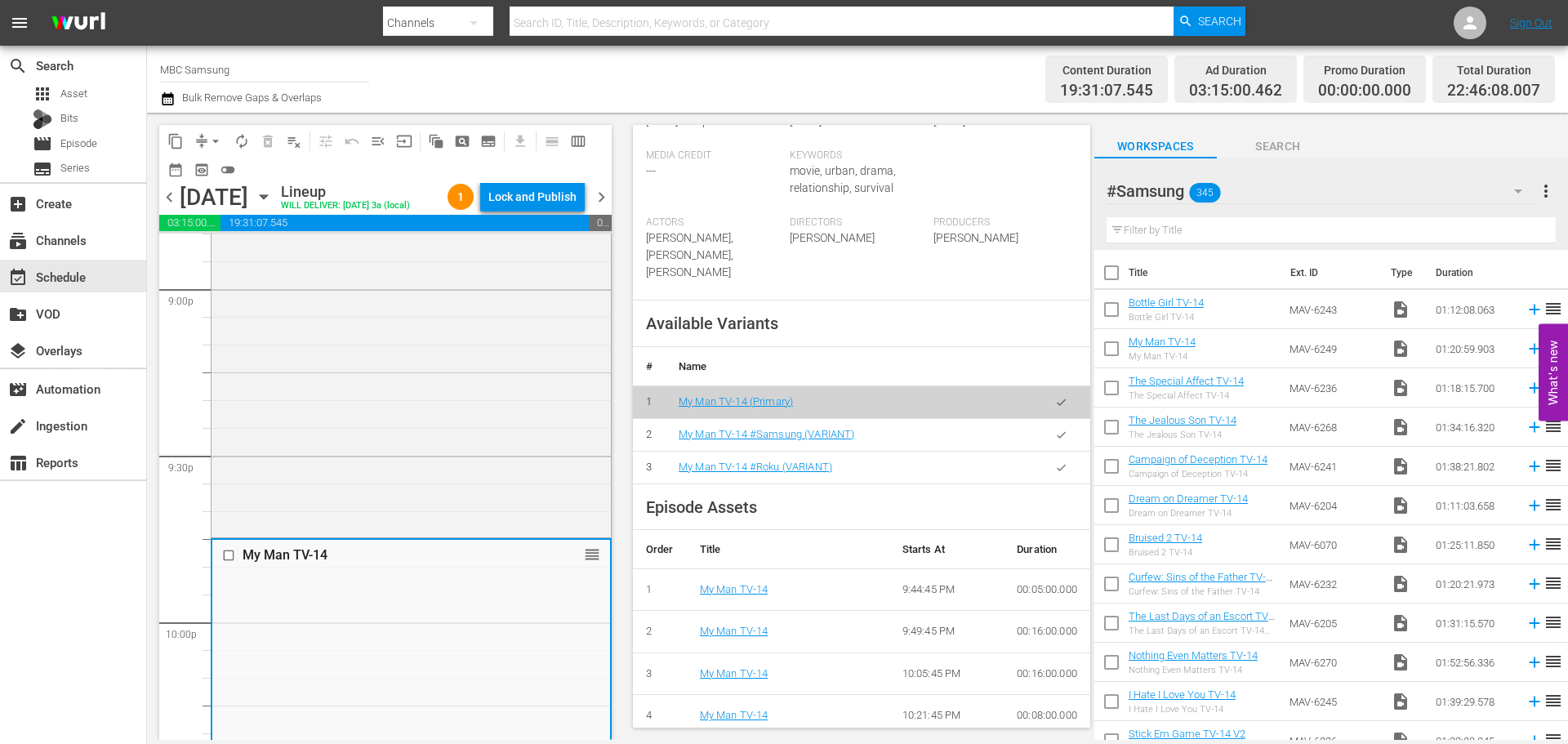
click at [1055, 451] on button "button" at bounding box center [1061, 435] width 32 height 32
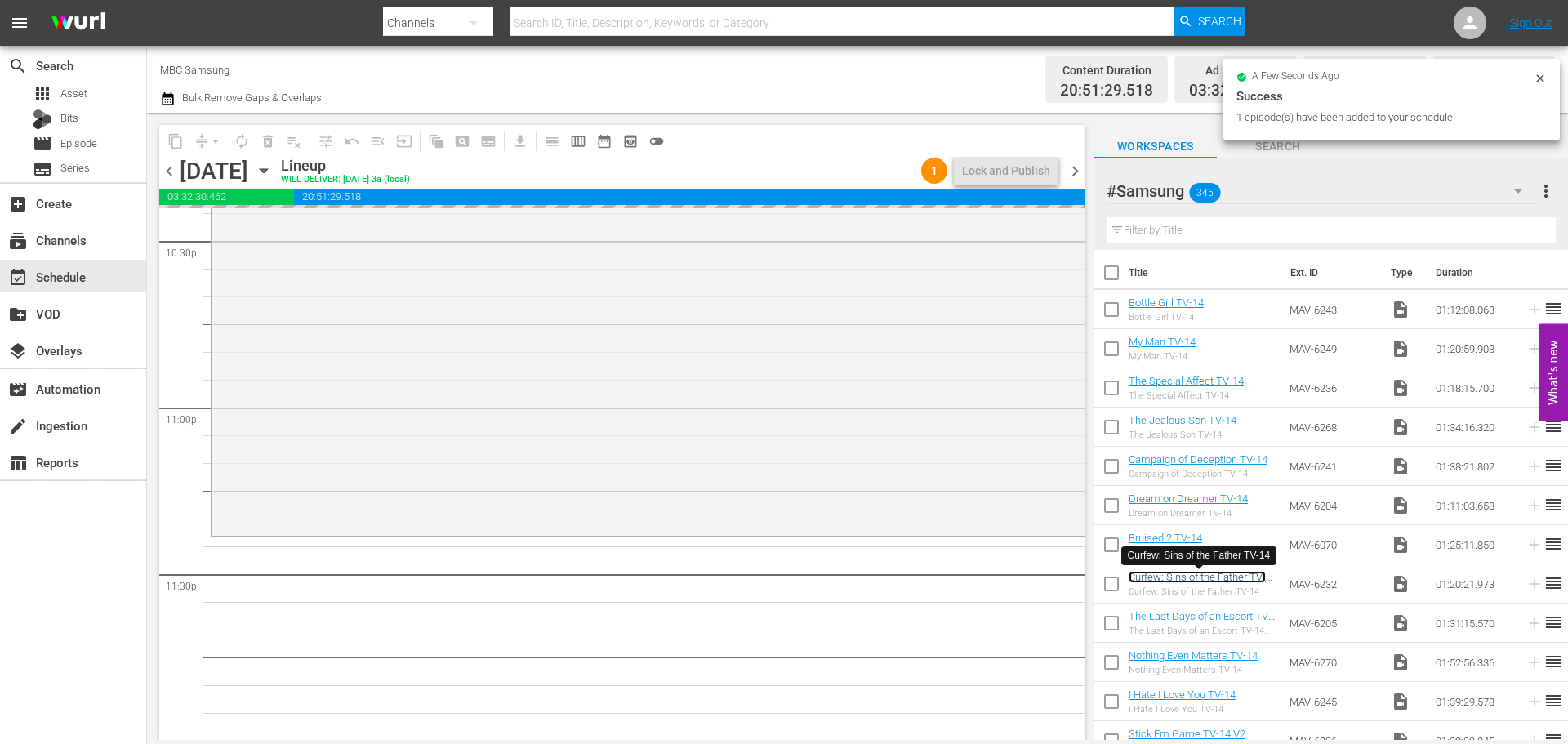
scroll to position [7461, 0]
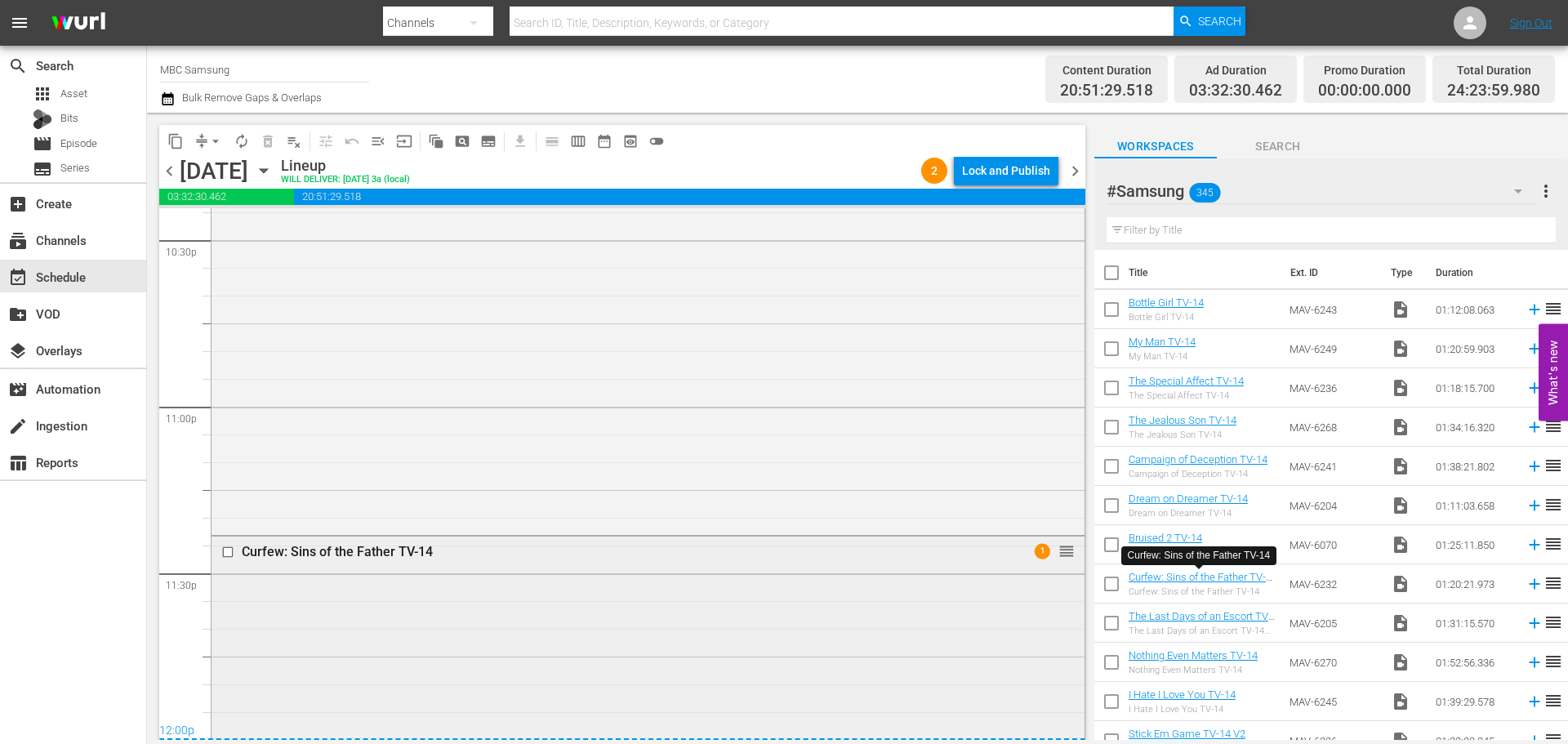
click at [864, 551] on div "Curfew: Sins of the Father TV-14" at bounding box center [617, 551] width 752 height 15
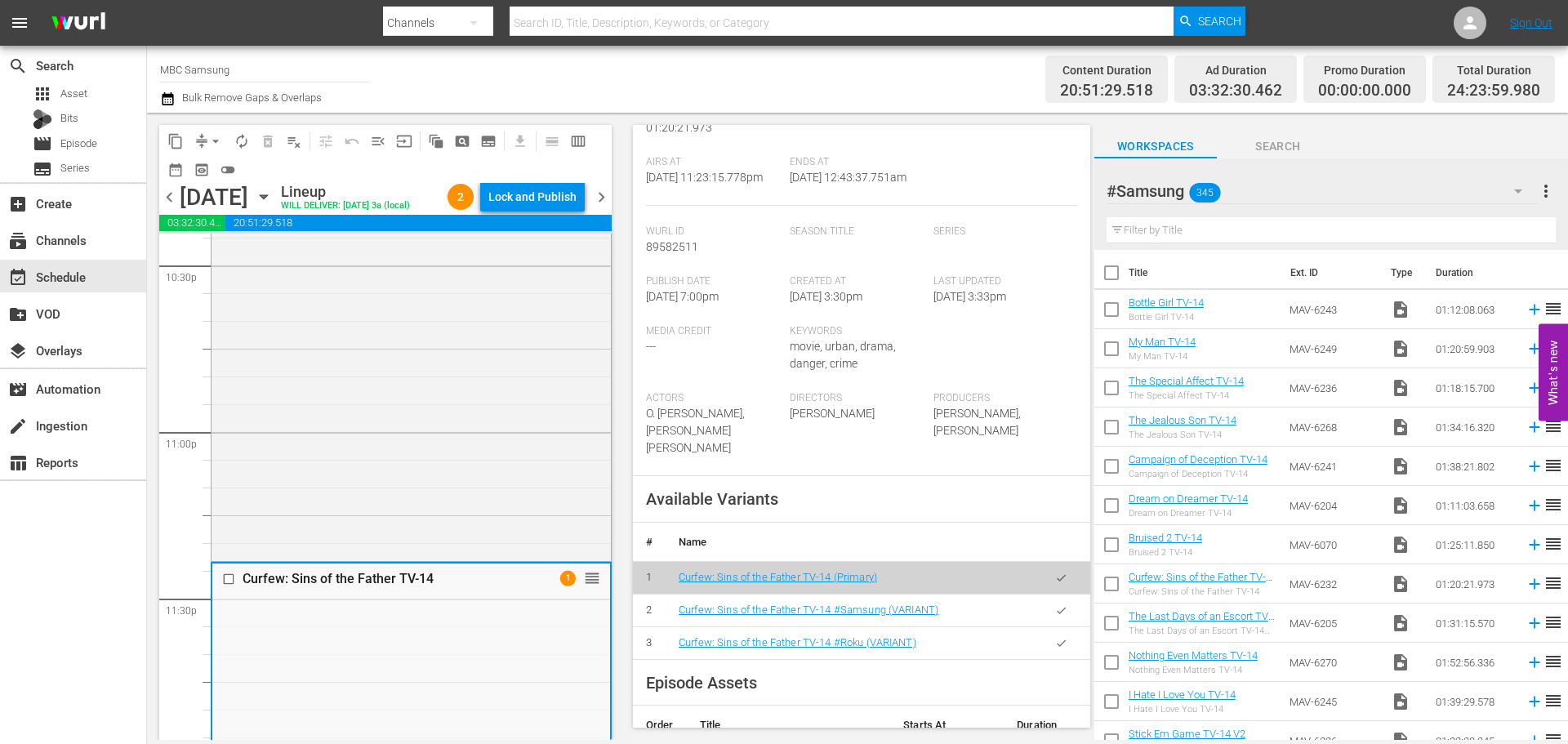
scroll to position [490, 0]
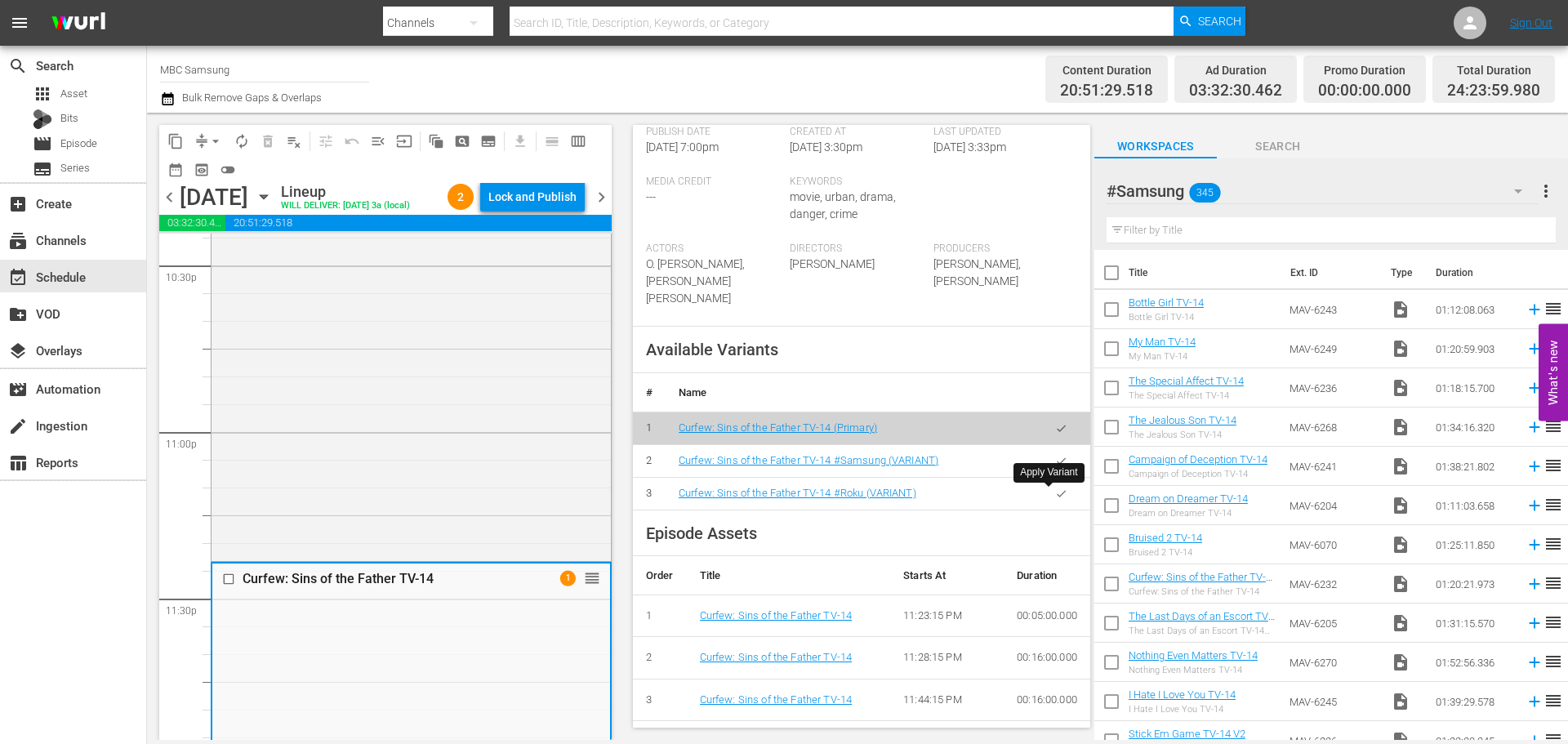
click at [1058, 477] on button "button" at bounding box center [1061, 461] width 32 height 32
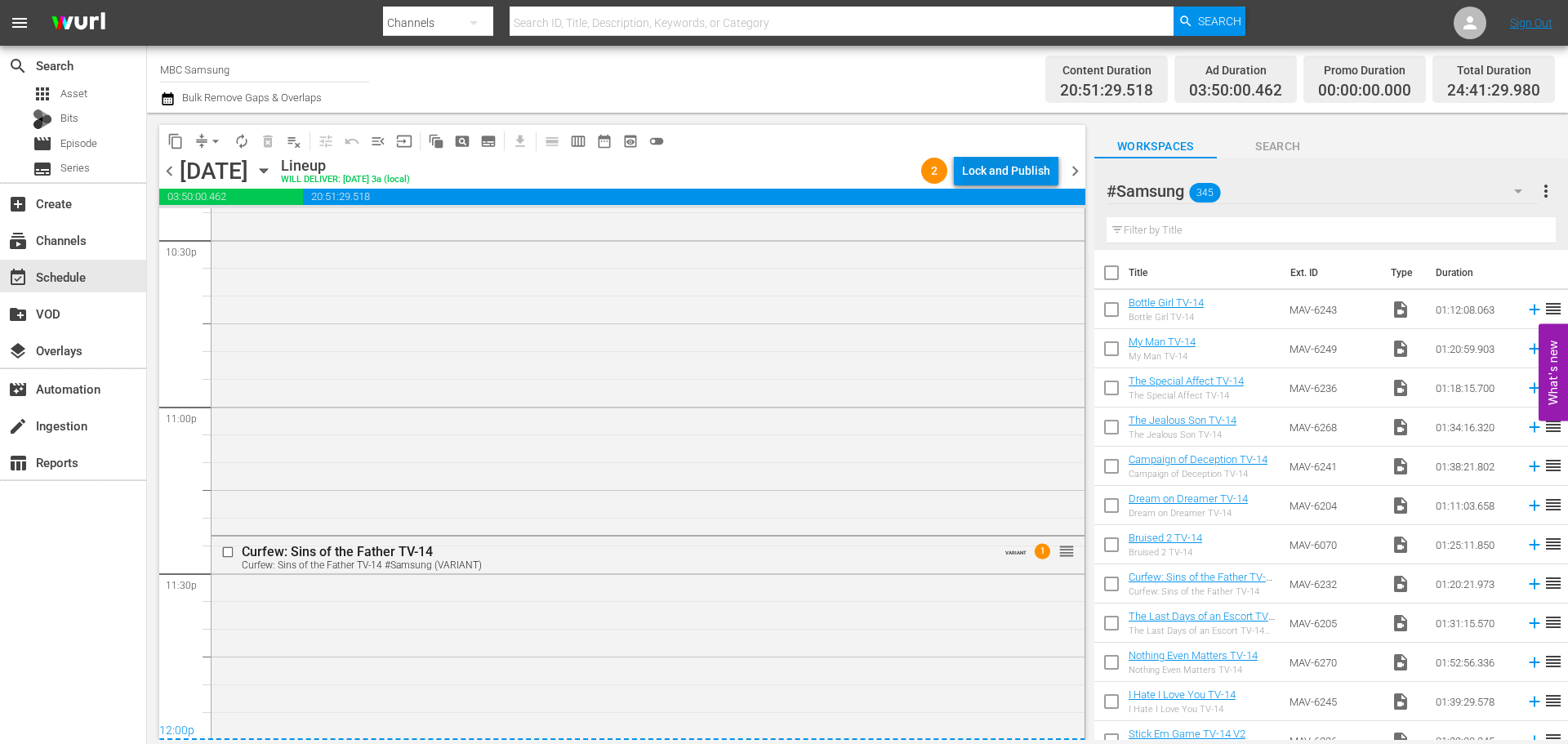
click at [998, 174] on div "Lock and Publish" at bounding box center [1005, 170] width 89 height 30
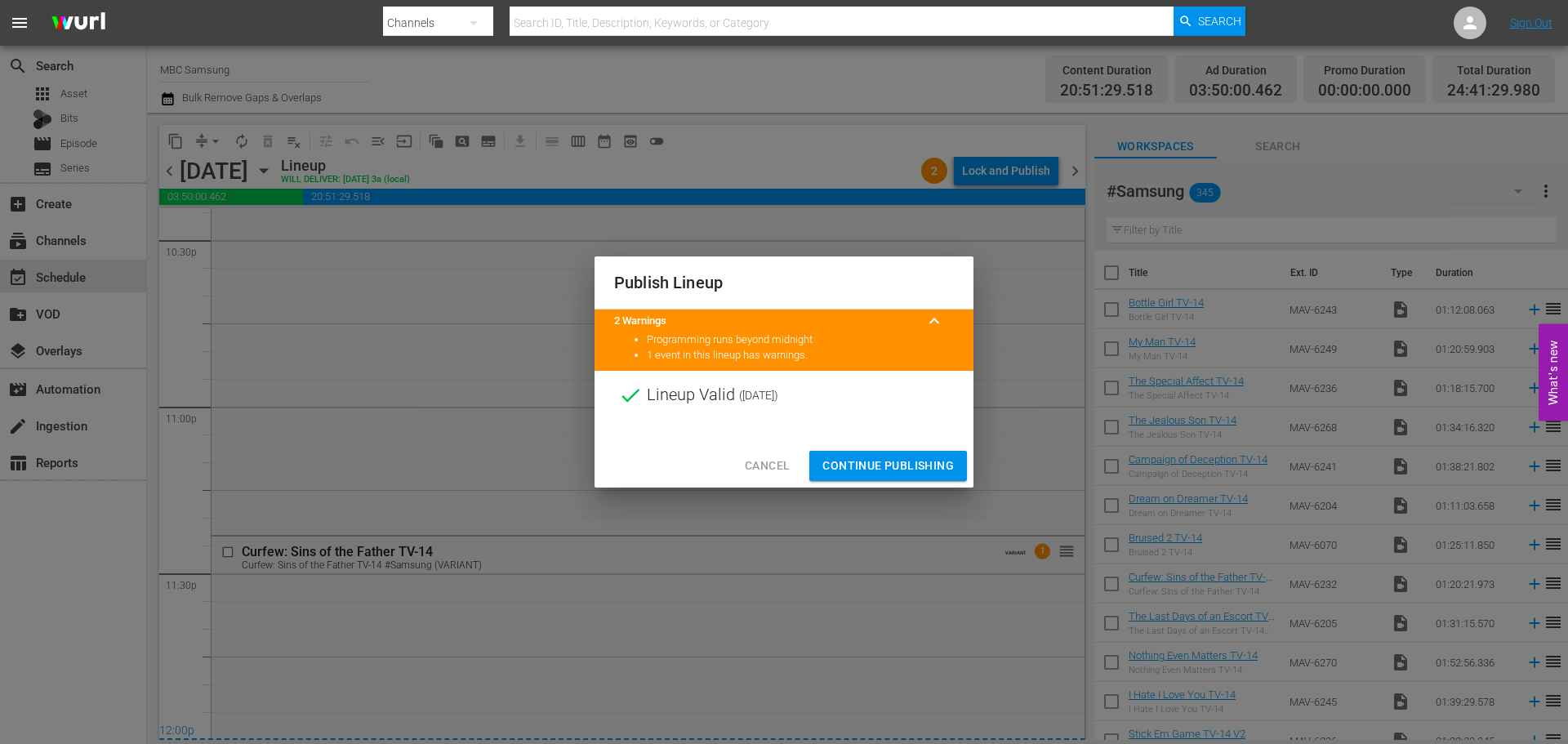
click at [866, 457] on span "Continue Publishing" at bounding box center [887, 465] width 131 height 21
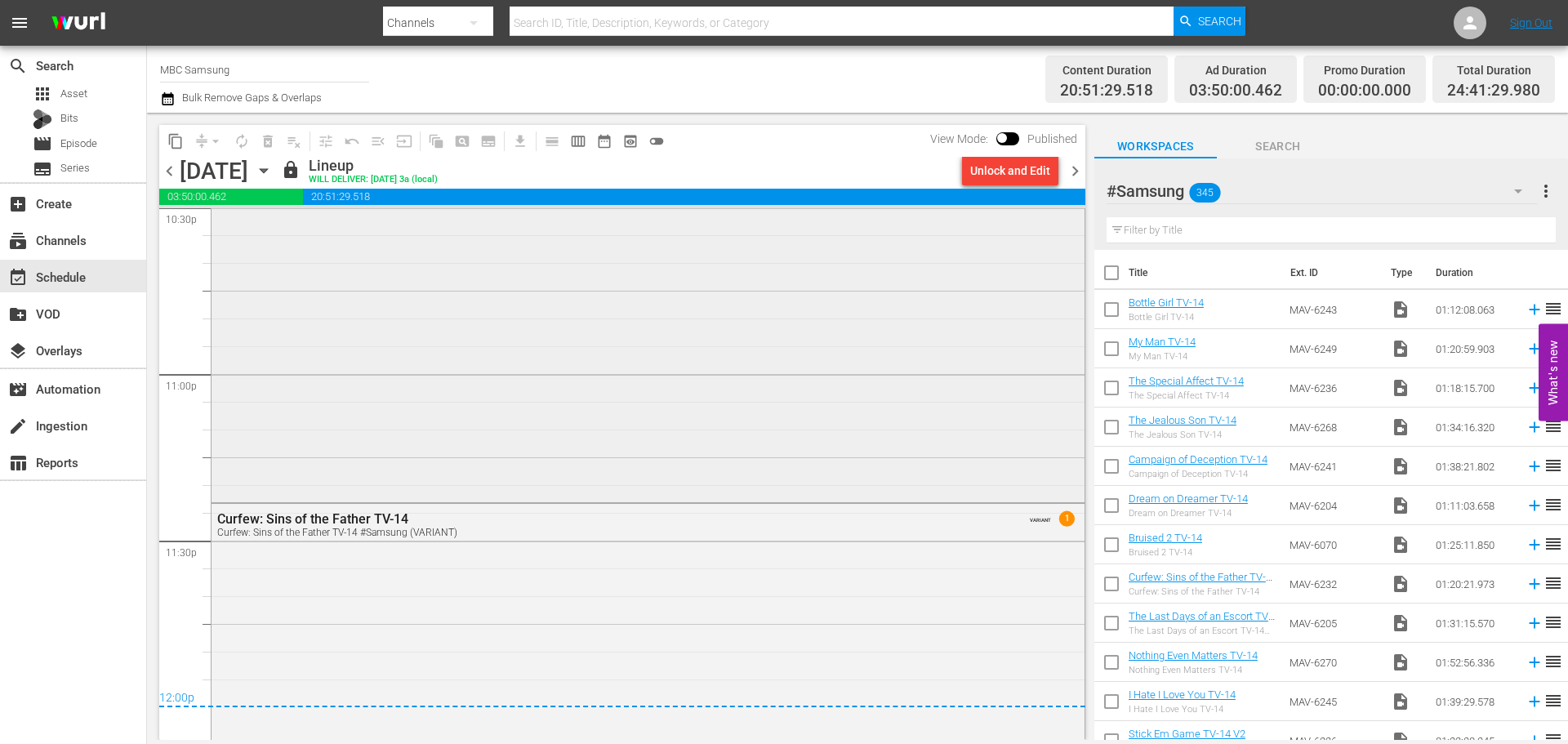
scroll to position [7510, 0]
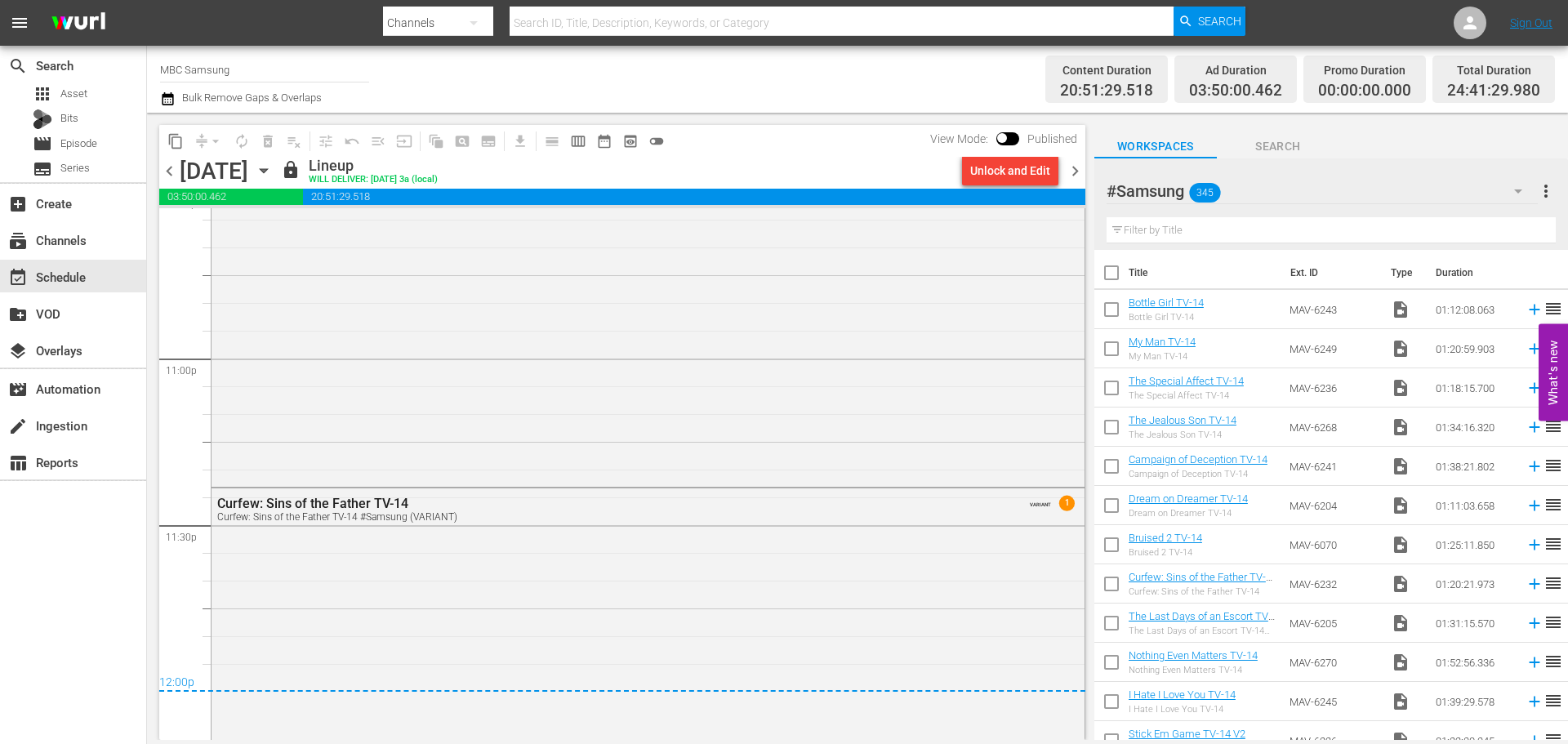
click at [1082, 169] on span "chevron_right" at bounding box center [1074, 171] width 21 height 21
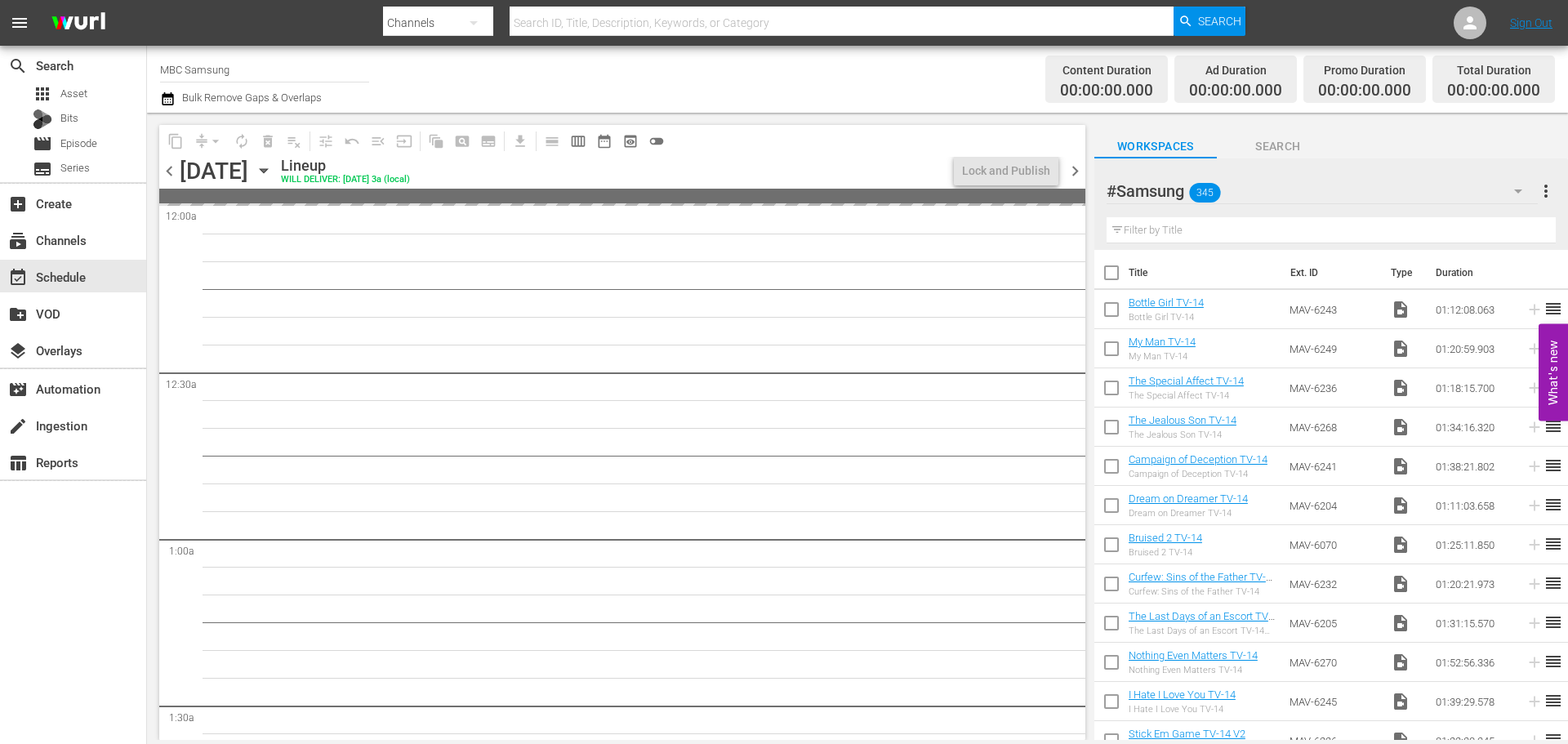
drag, startPoint x: 167, startPoint y: 173, endPoint x: 1066, endPoint y: 163, distance: 899.1
click at [168, 173] on span "chevron_left" at bounding box center [169, 171] width 21 height 21
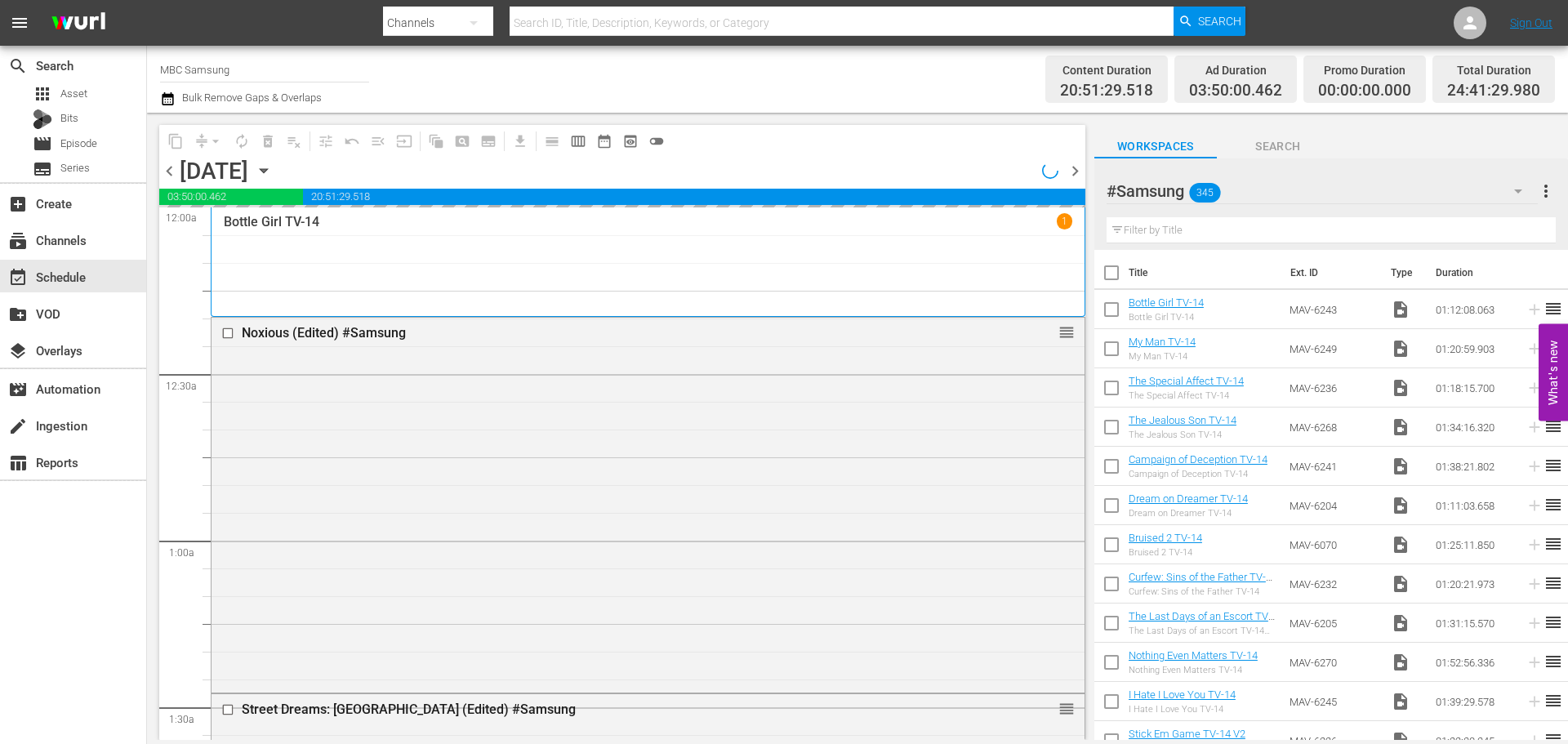
click at [1076, 169] on span "chevron_right" at bounding box center [1074, 171] width 21 height 21
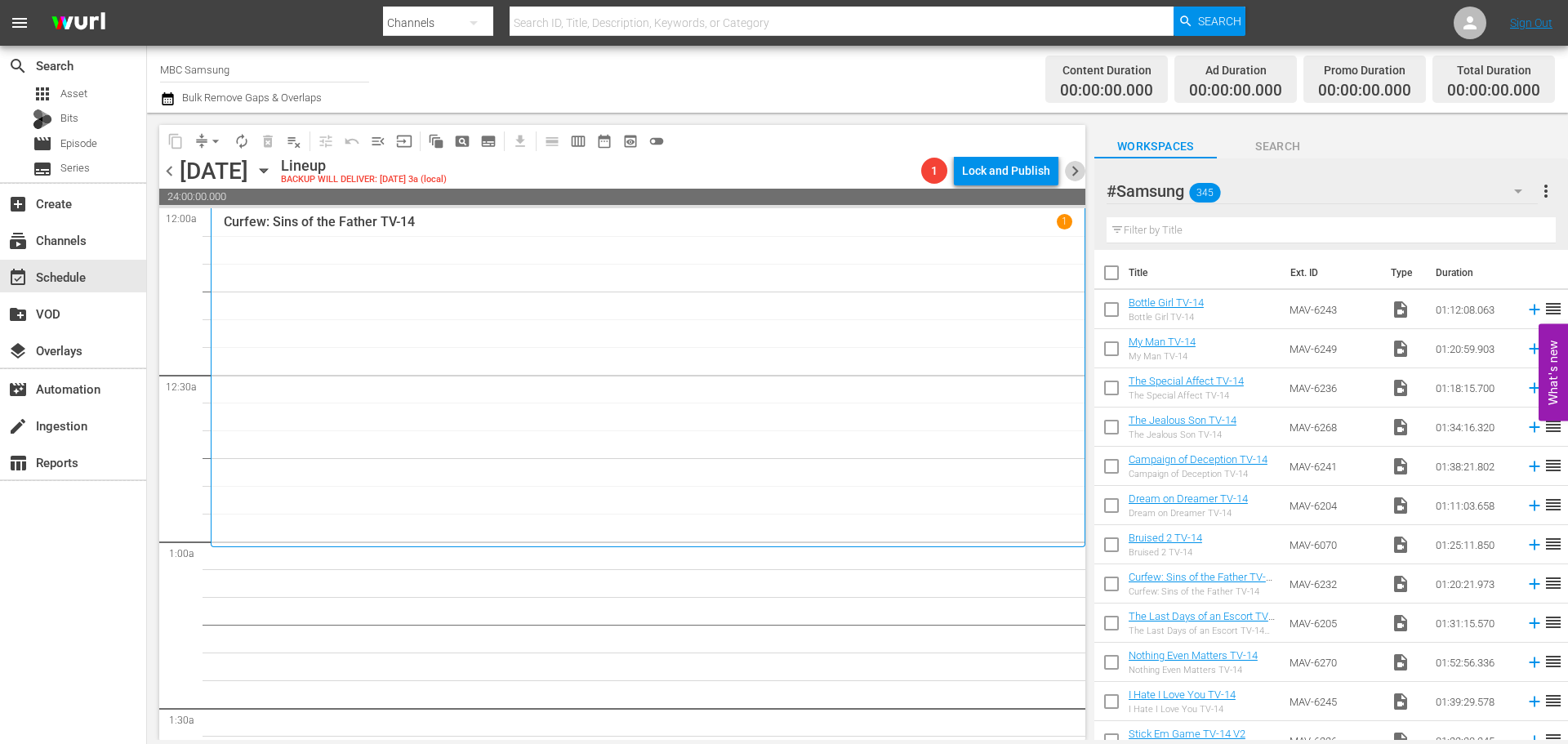
click at [1081, 175] on span "chevron_right" at bounding box center [1074, 171] width 21 height 21
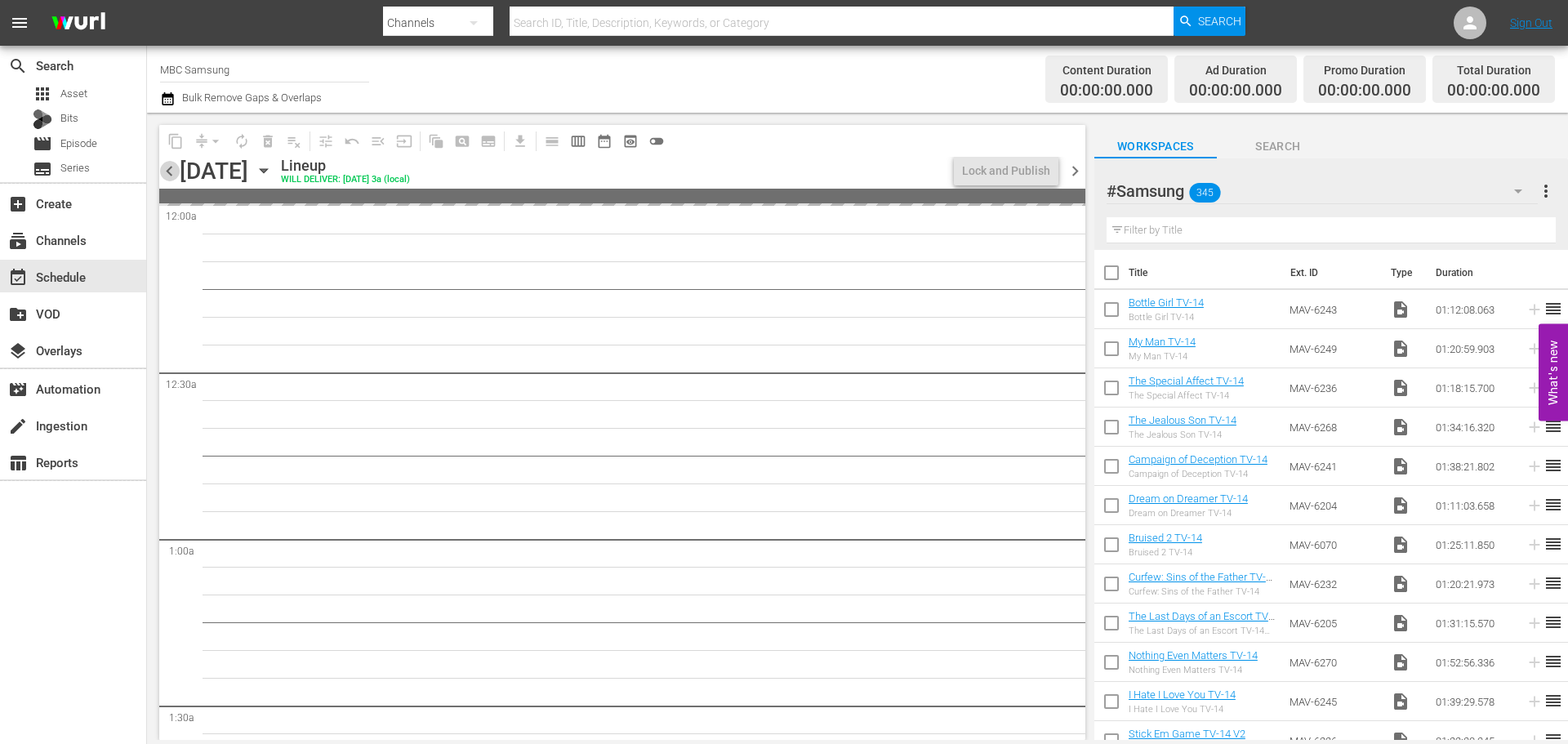
click at [166, 169] on span "chevron_left" at bounding box center [169, 171] width 21 height 21
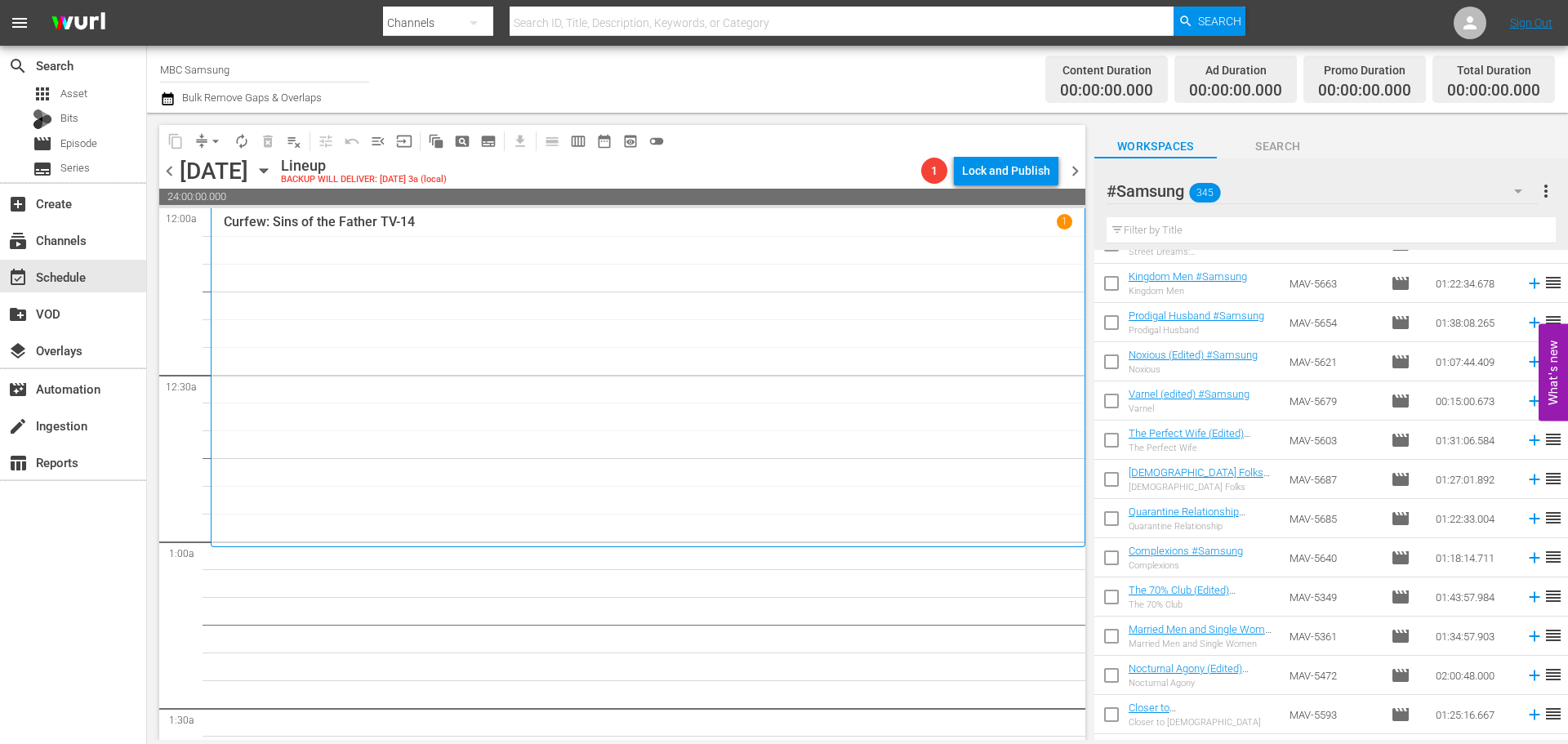
scroll to position [11511, 0]
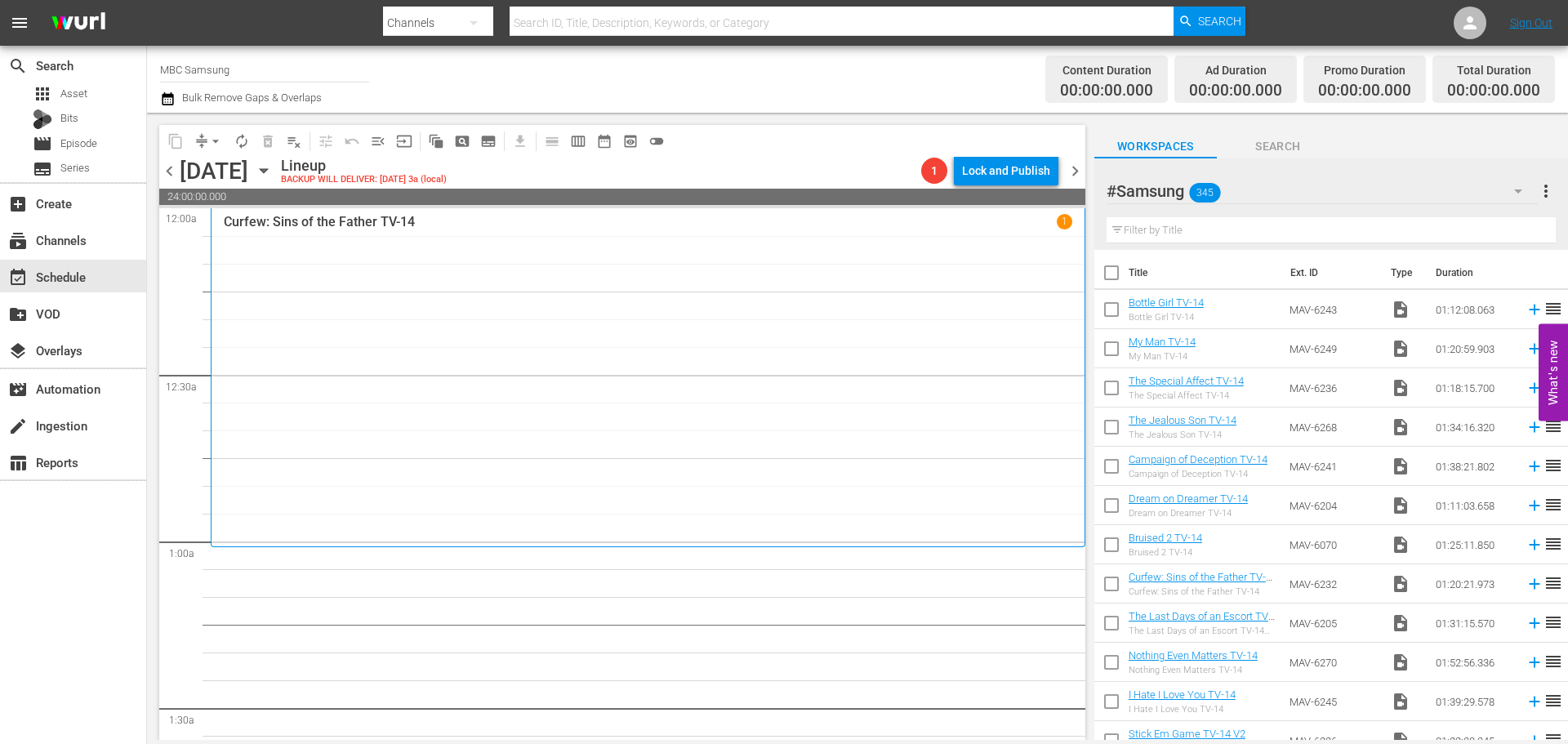
scroll to position [11511, 0]
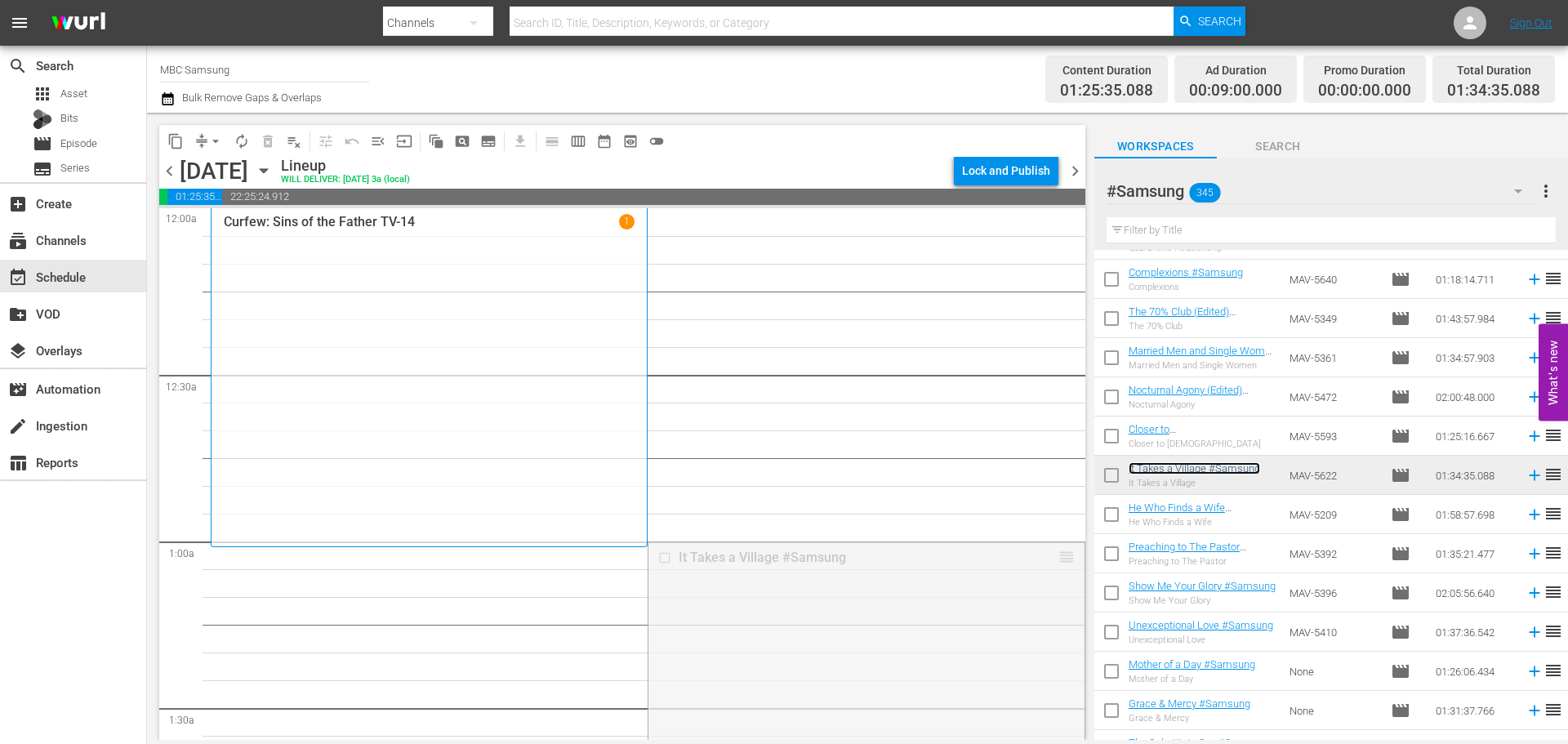
drag, startPoint x: 1055, startPoint y: 560, endPoint x: 1048, endPoint y: 550, distance: 12.2
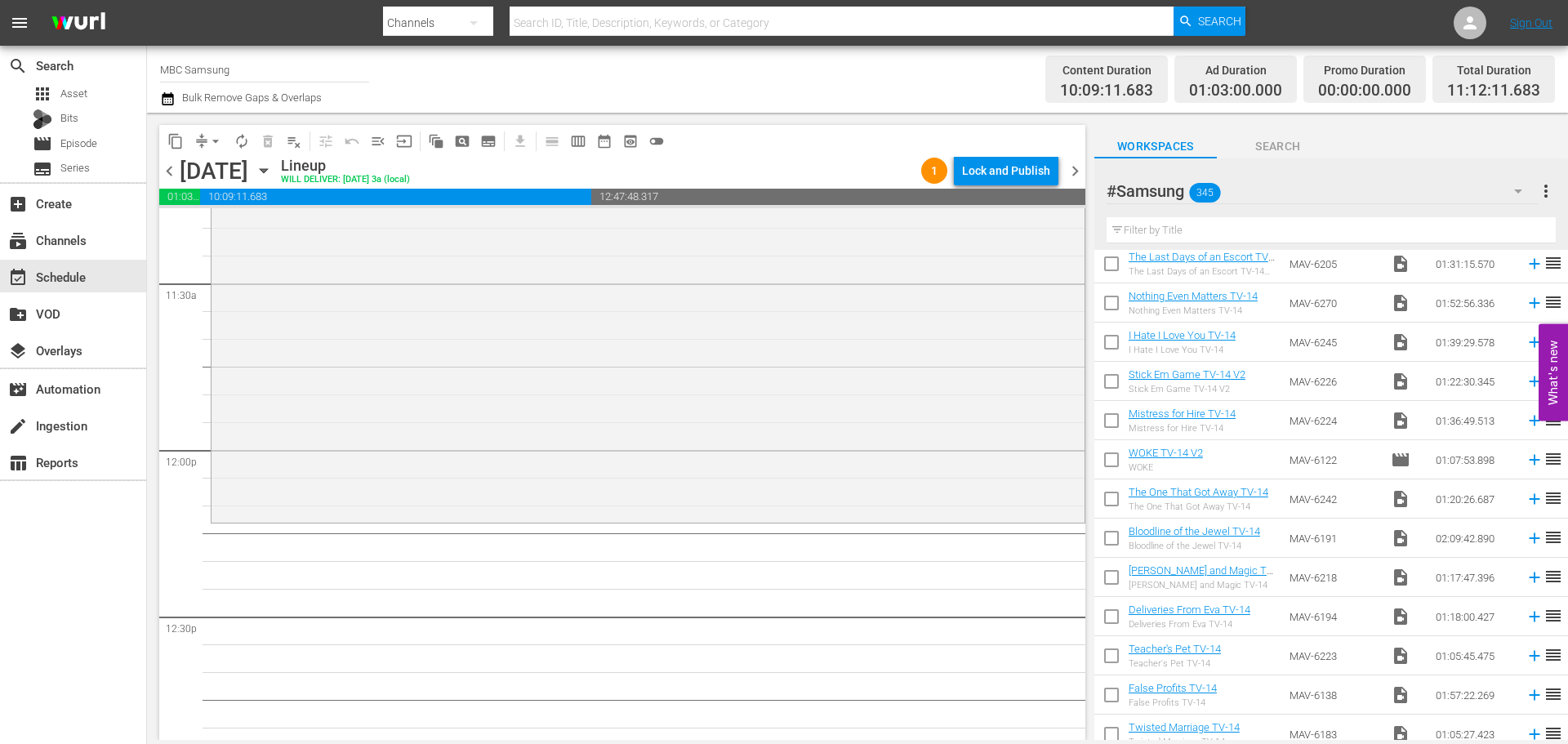
scroll to position [383, 0]
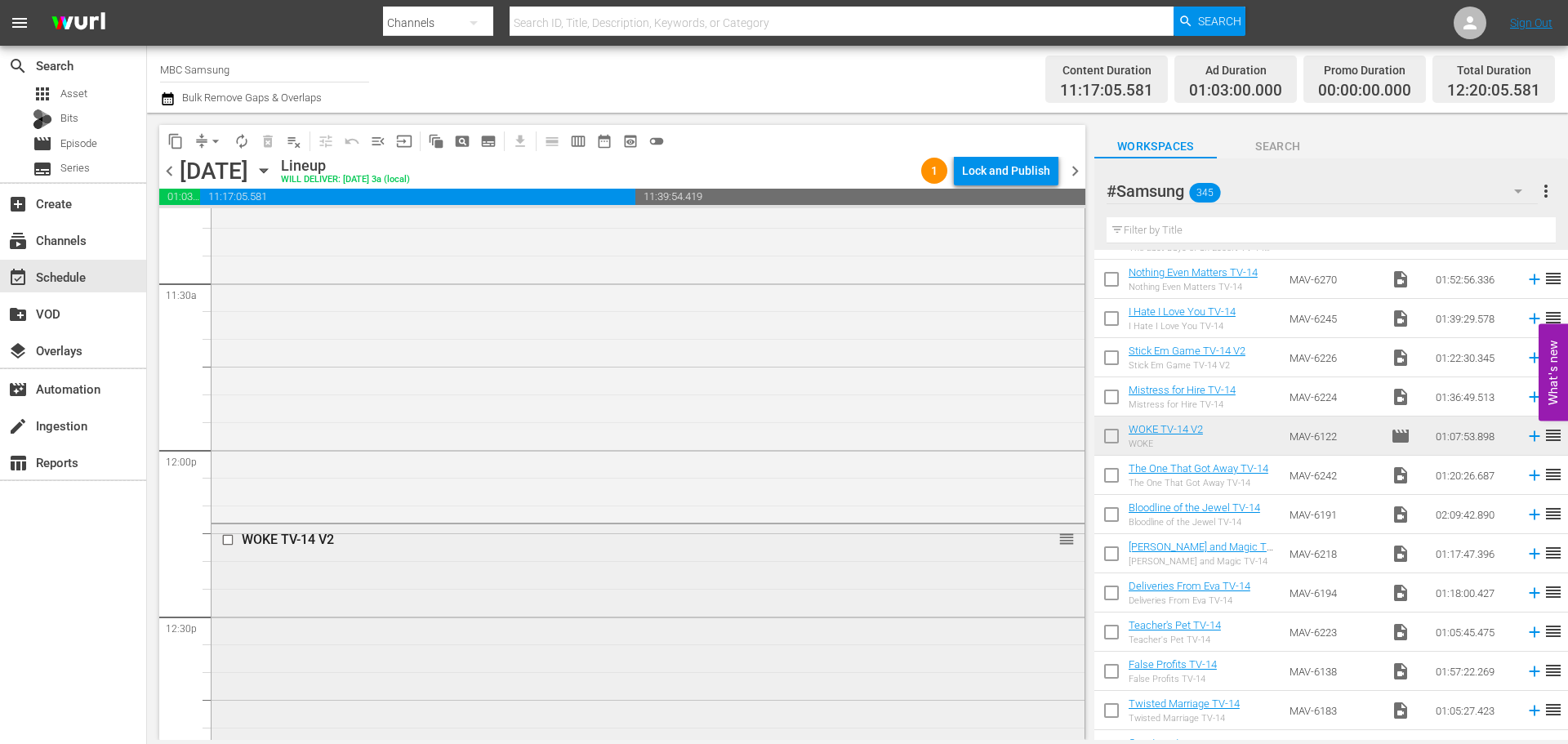
click at [352, 588] on div "WOKE TV-14 V2 reorder" at bounding box center [648, 710] width 873 height 372
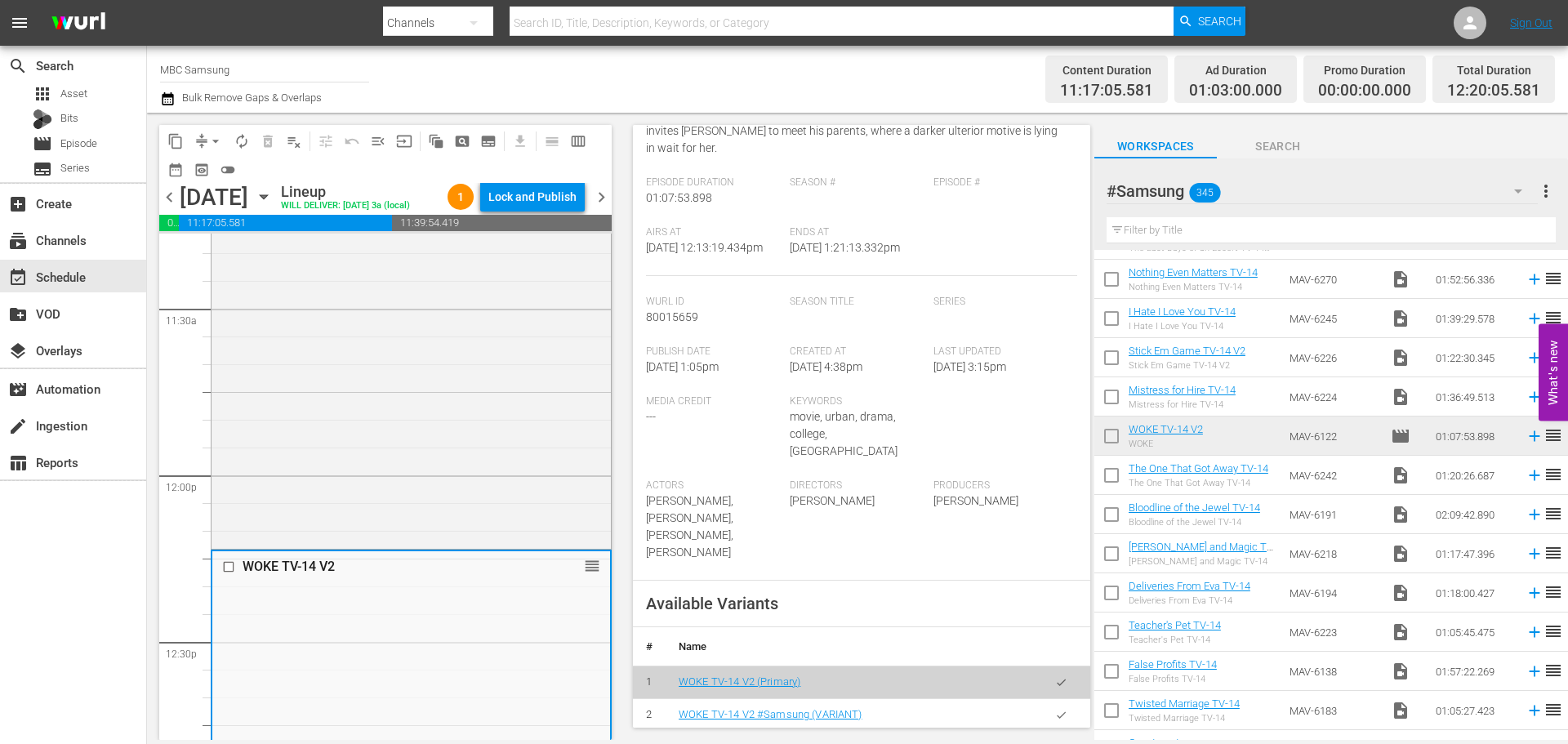
scroll to position [245, 0]
click at [1055, 707] on icon "button" at bounding box center [1061, 714] width 13 height 13
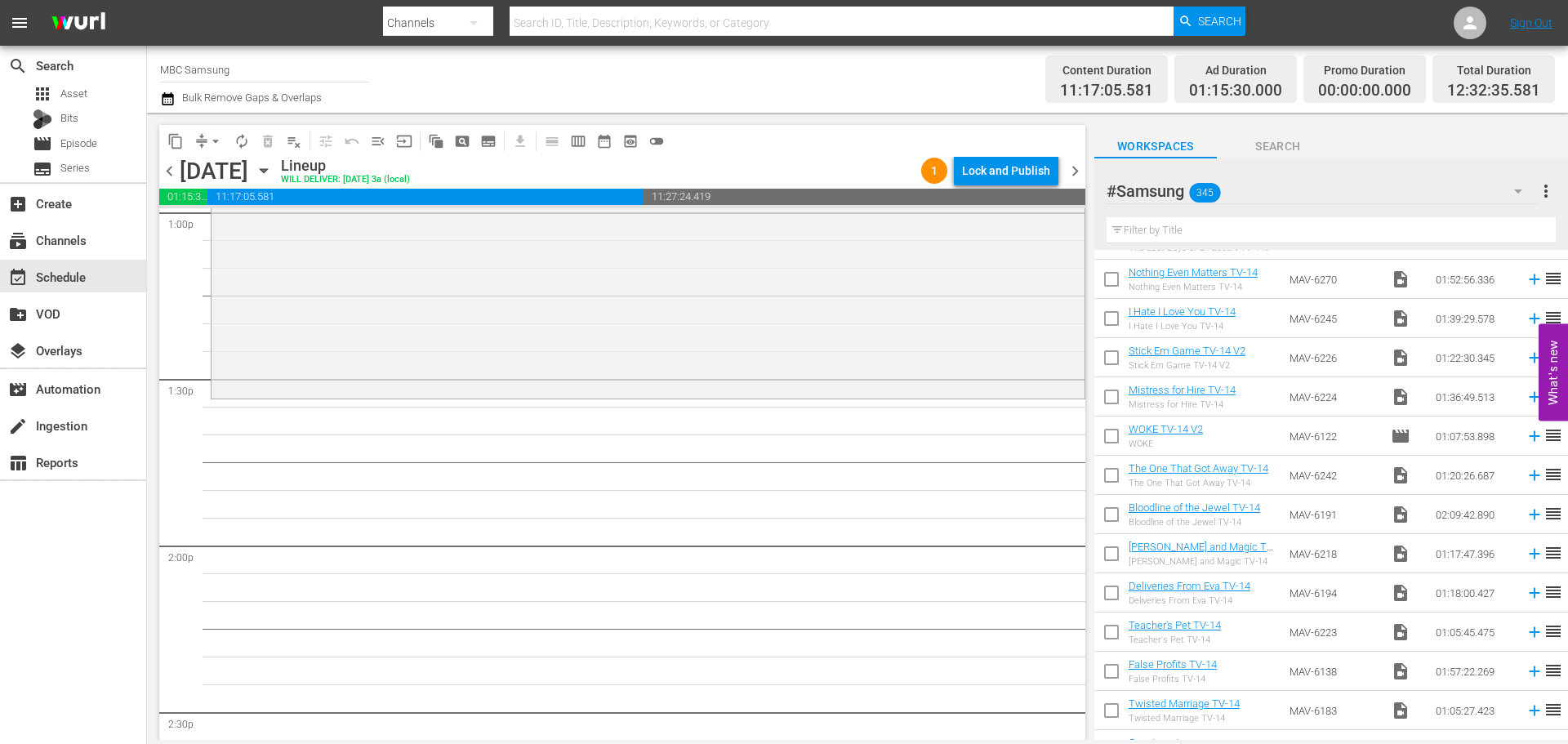
scroll to position [4326, 0]
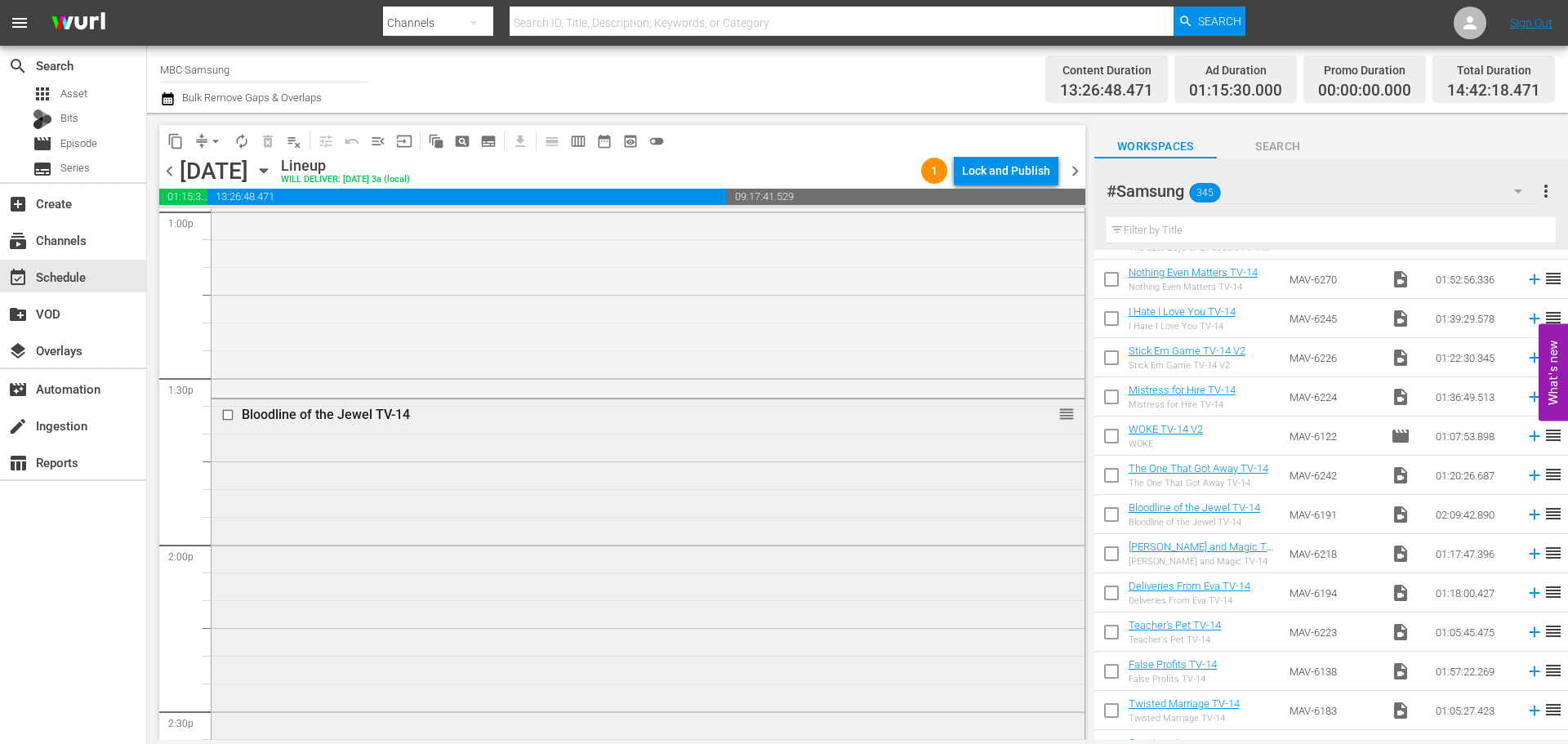
click at [553, 516] on div "Bloodline of the Jewel TV-14 reorder" at bounding box center [648, 757] width 873 height 715
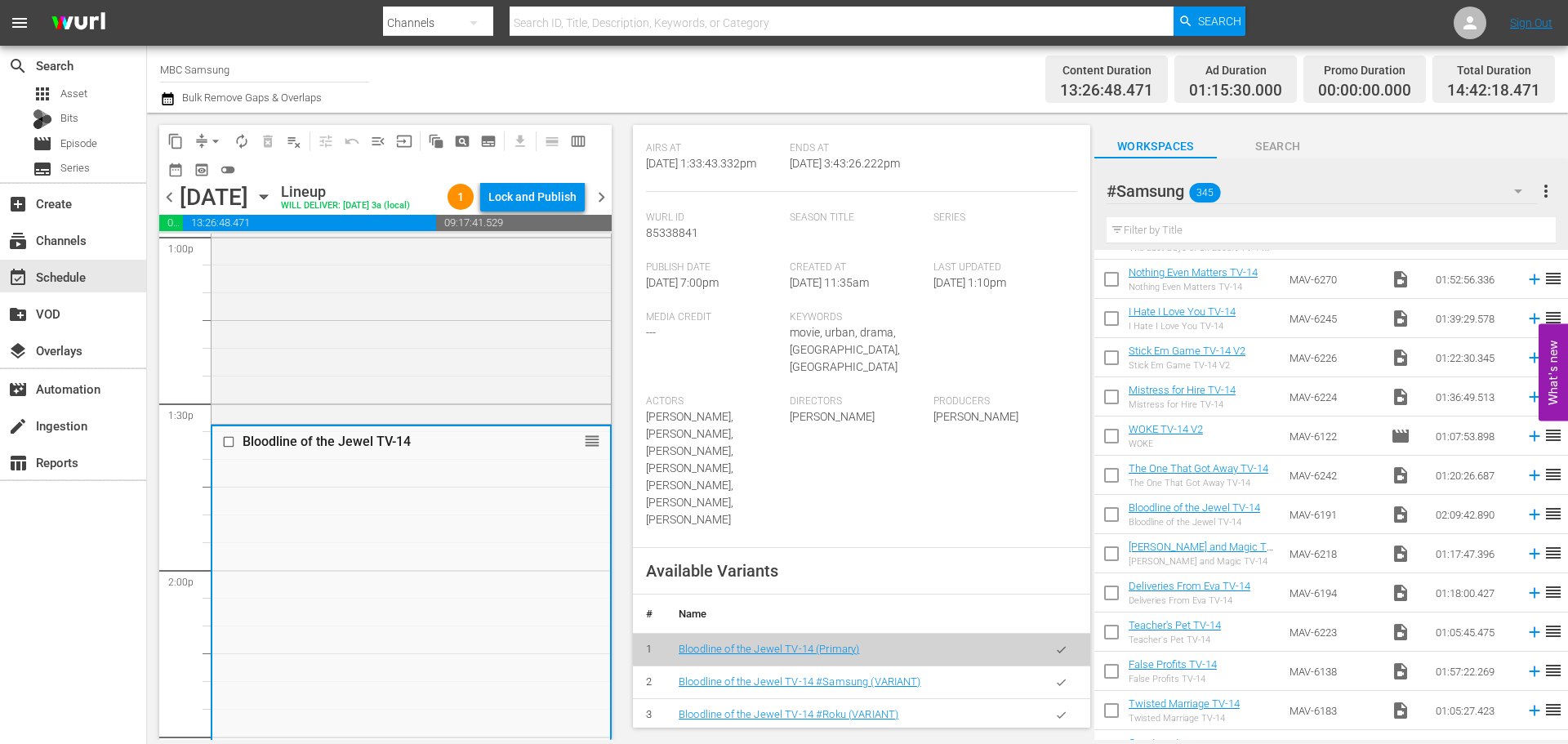
scroll to position [408, 0]
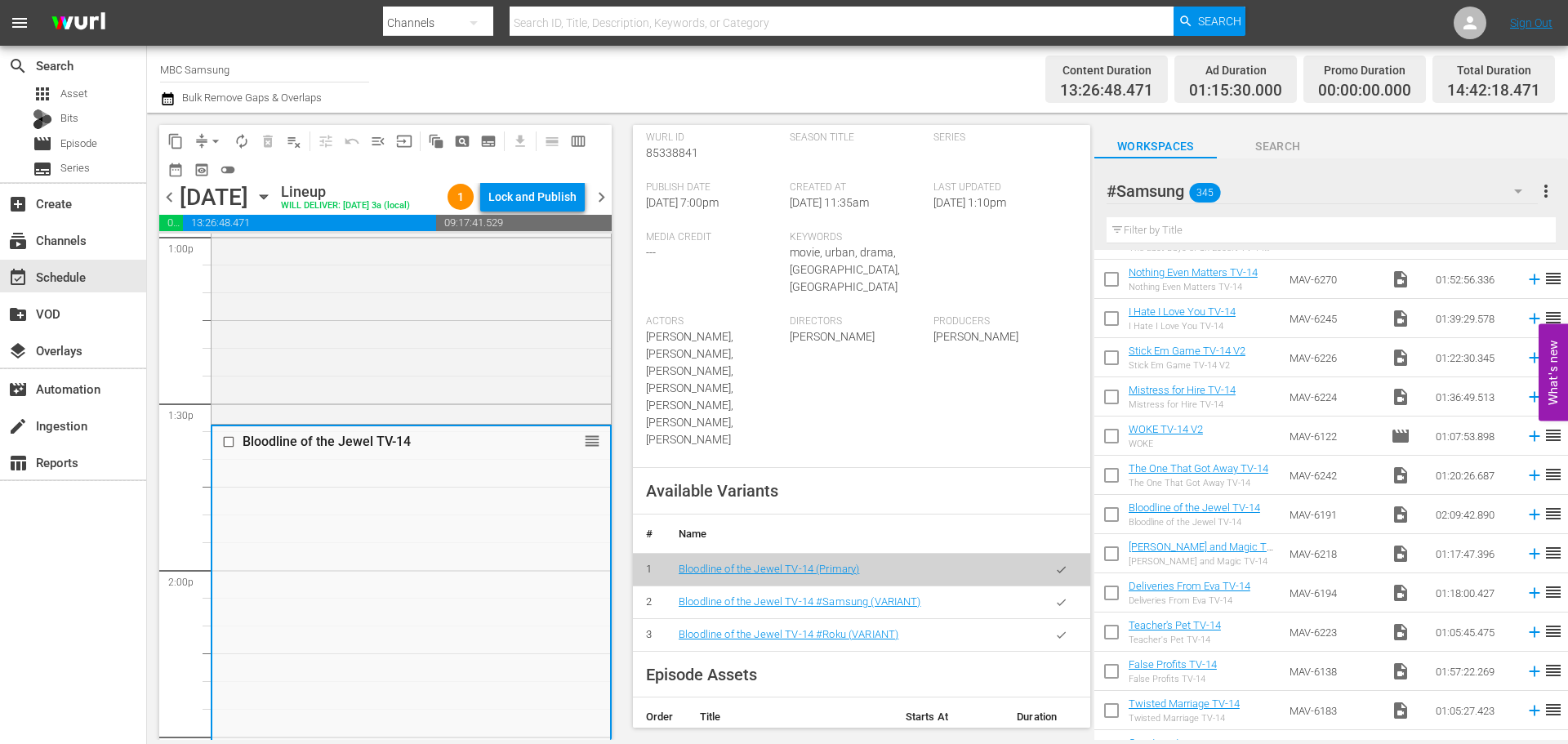
click at [1055, 596] on icon "button" at bounding box center [1061, 602] width 13 height 13
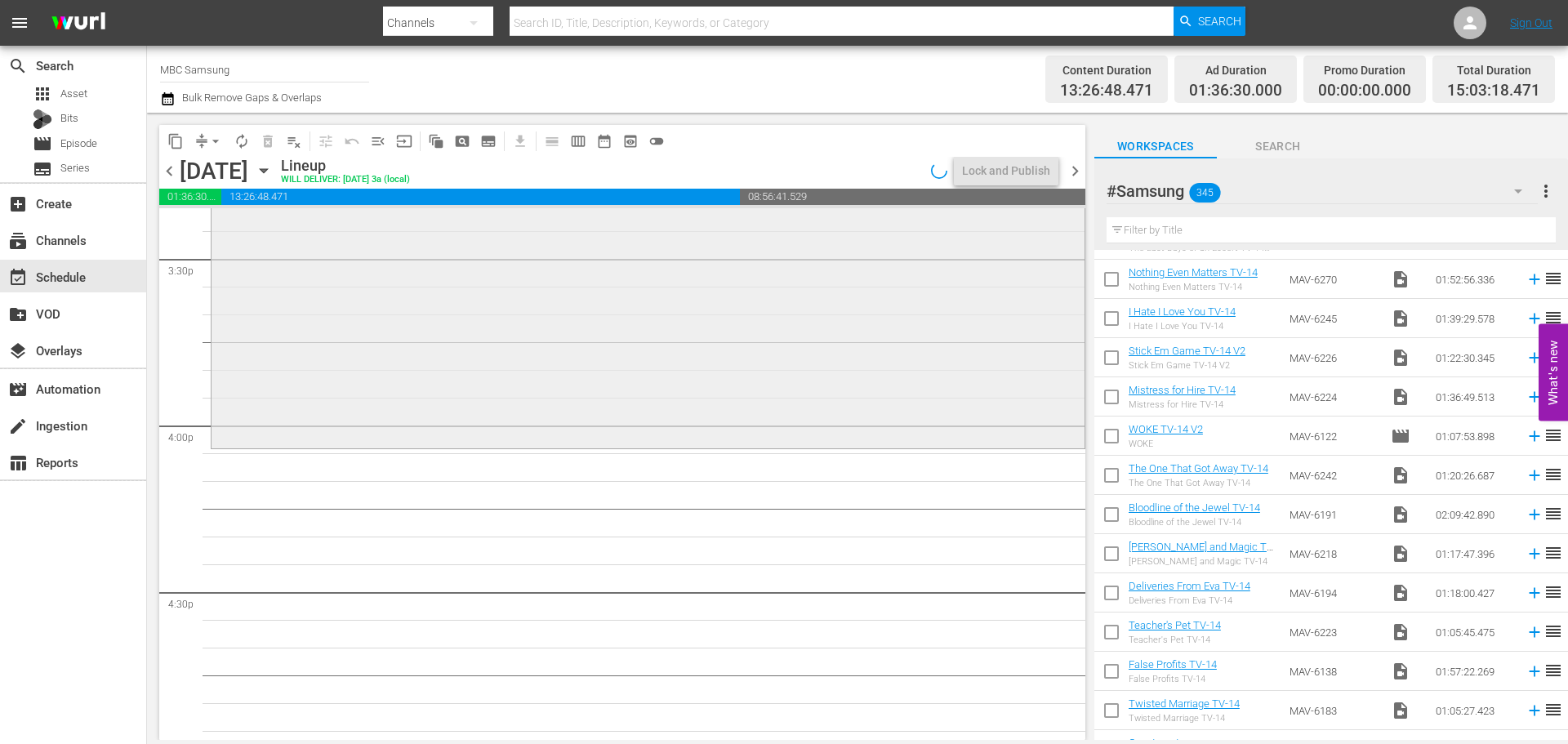
scroll to position [5143, 0]
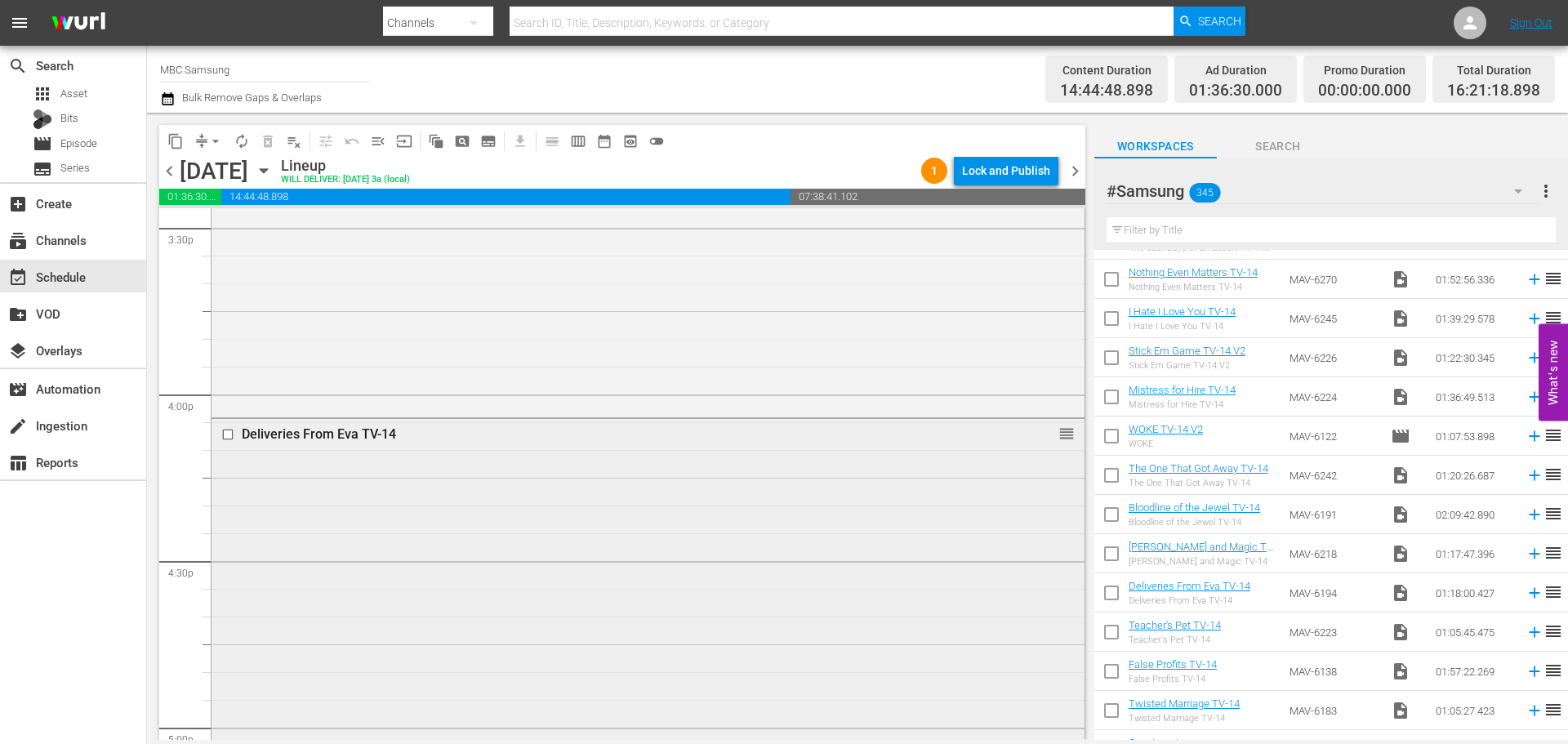
click at [690, 470] on div "Deliveries From Eva TV-14 reorder" at bounding box center [648, 632] width 873 height 427
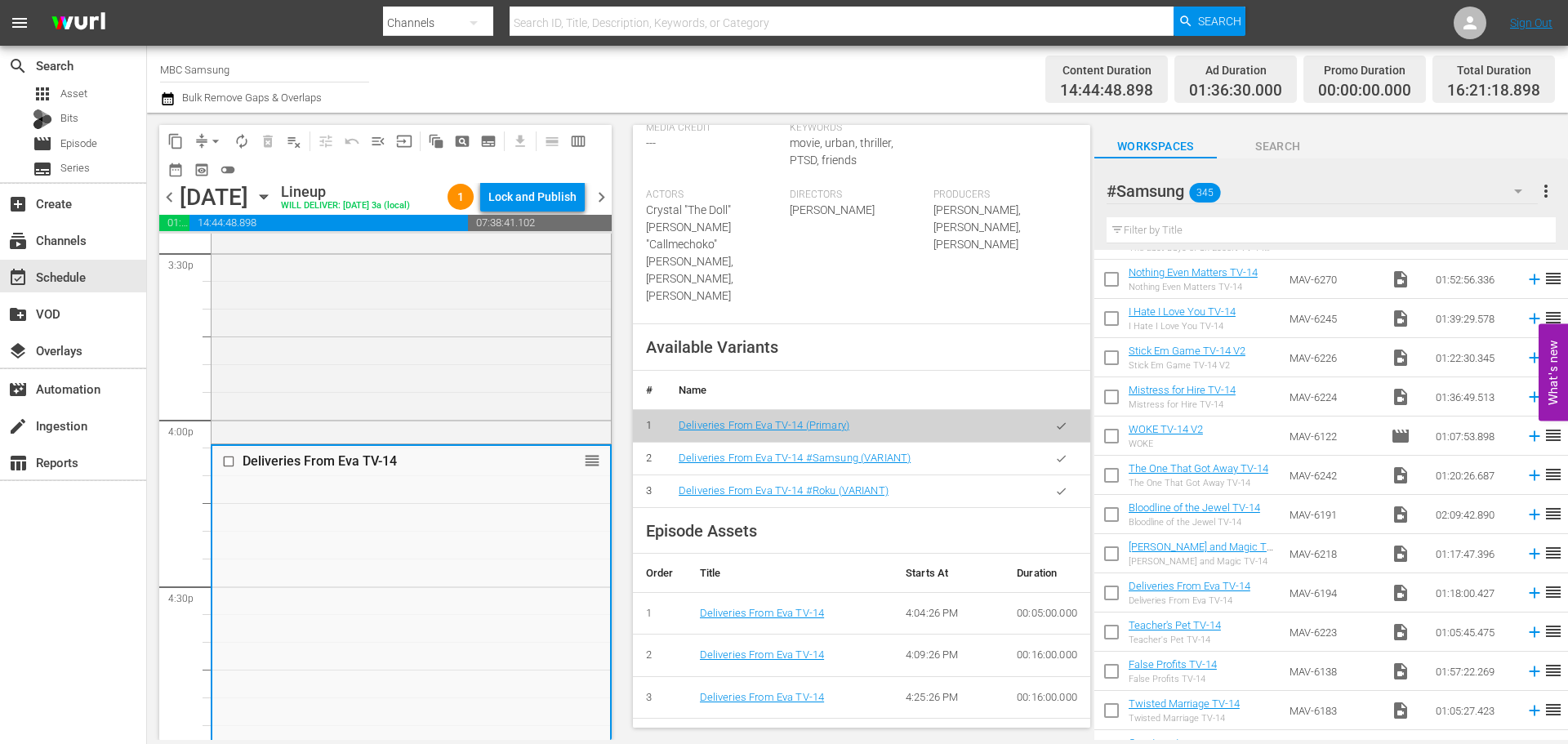
scroll to position [490, 0]
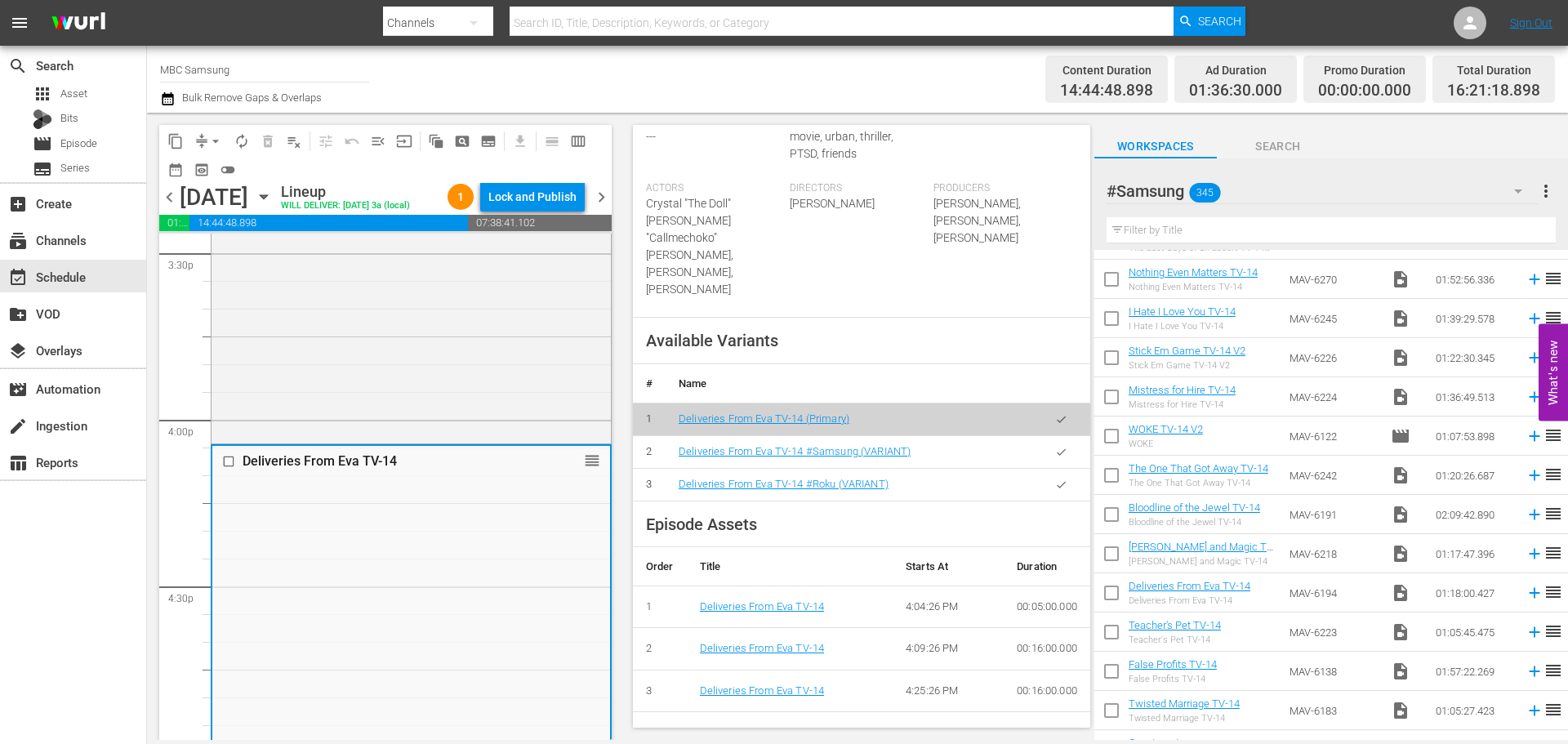
click at [1055, 445] on icon "button" at bounding box center [1061, 452] width 13 height 13
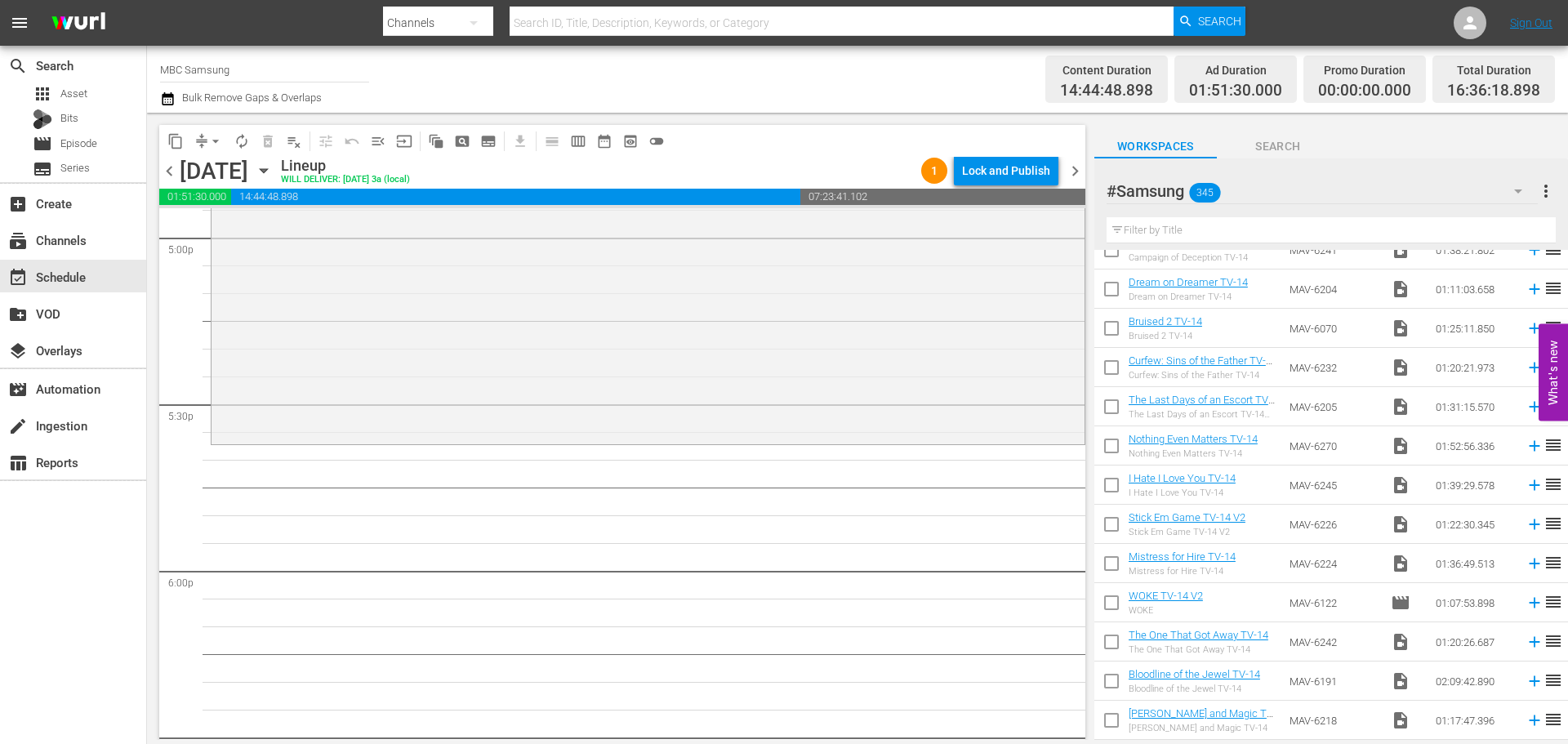
scroll to position [0, 0]
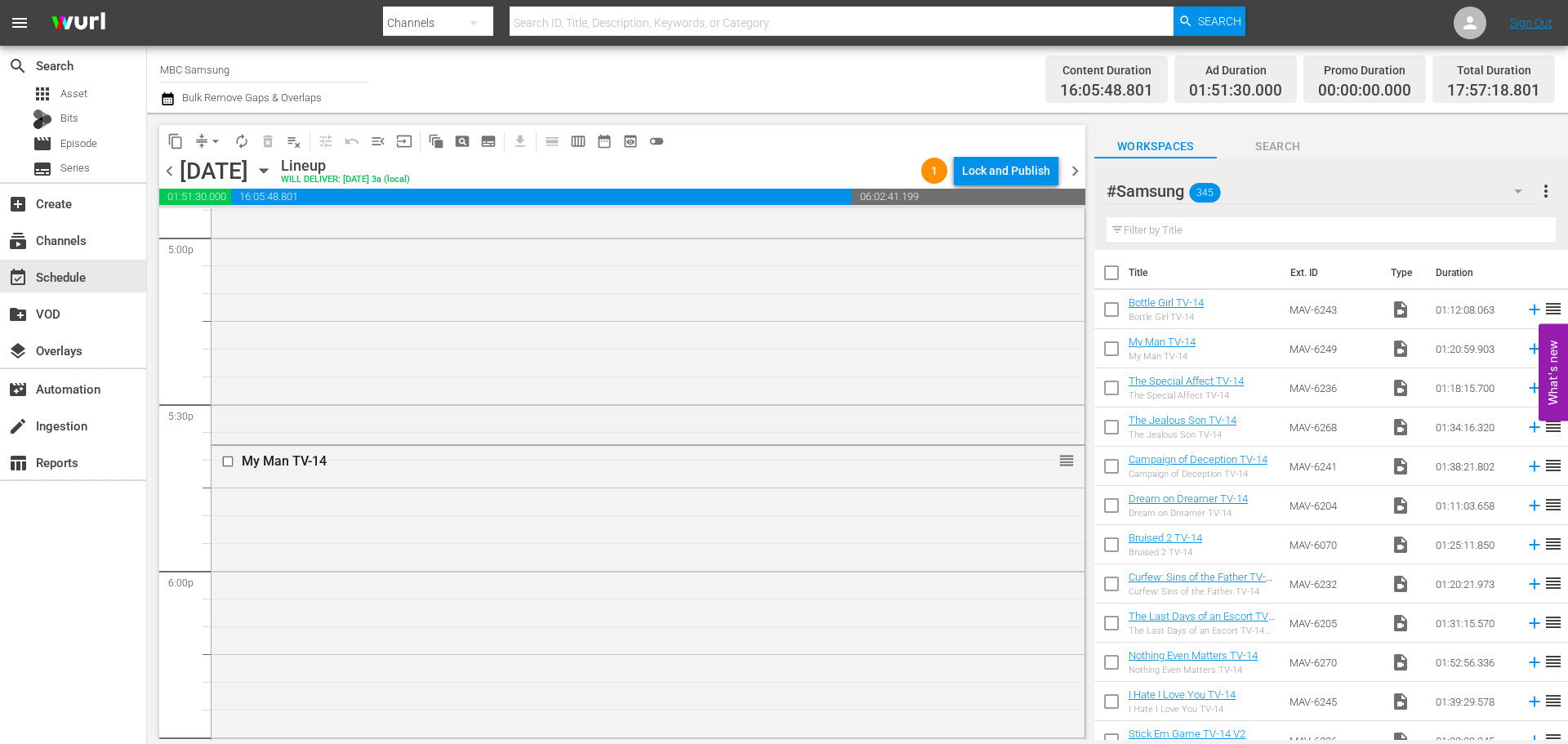
click at [625, 548] on div "My Man TV-14 reorder" at bounding box center [648, 667] width 873 height 444
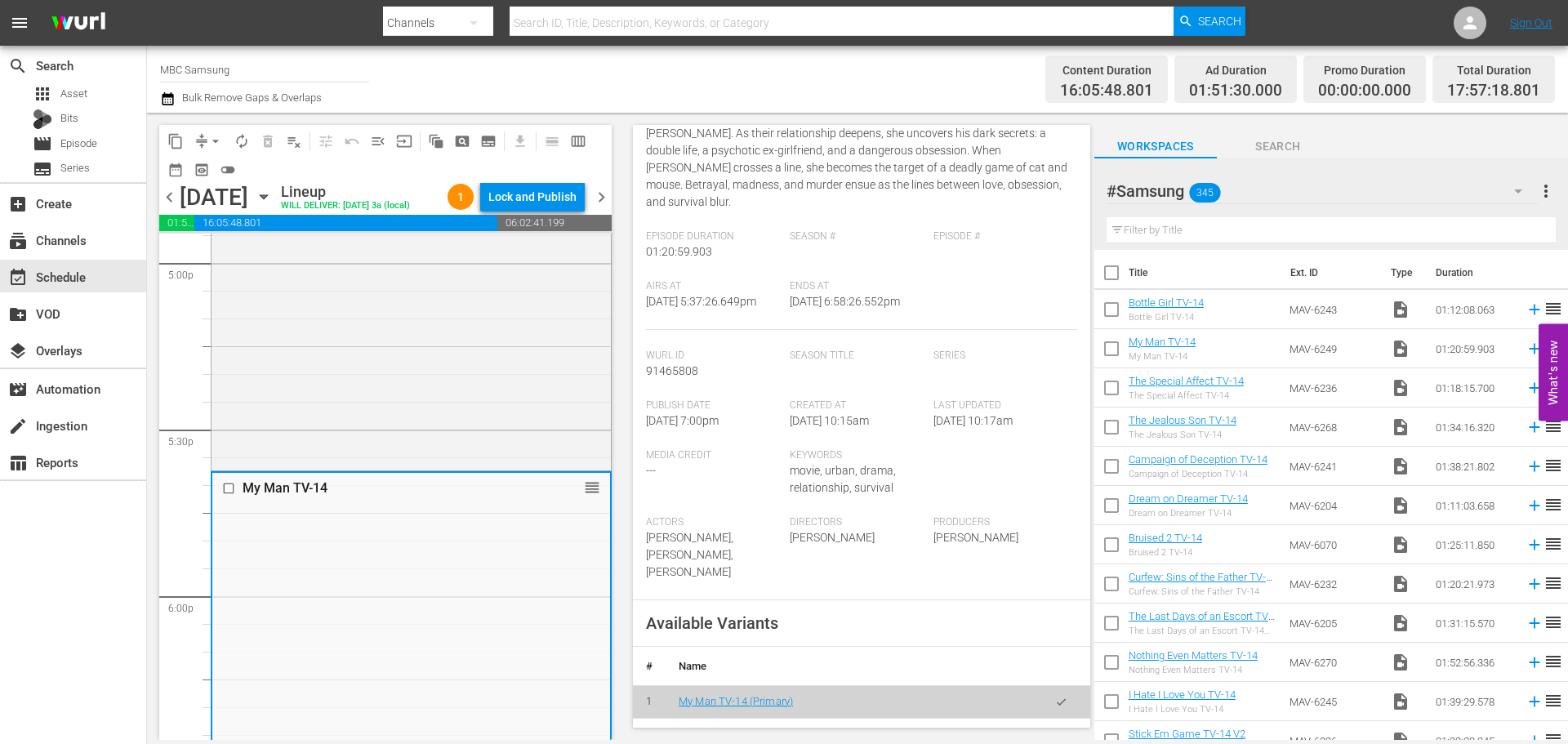
scroll to position [326, 0]
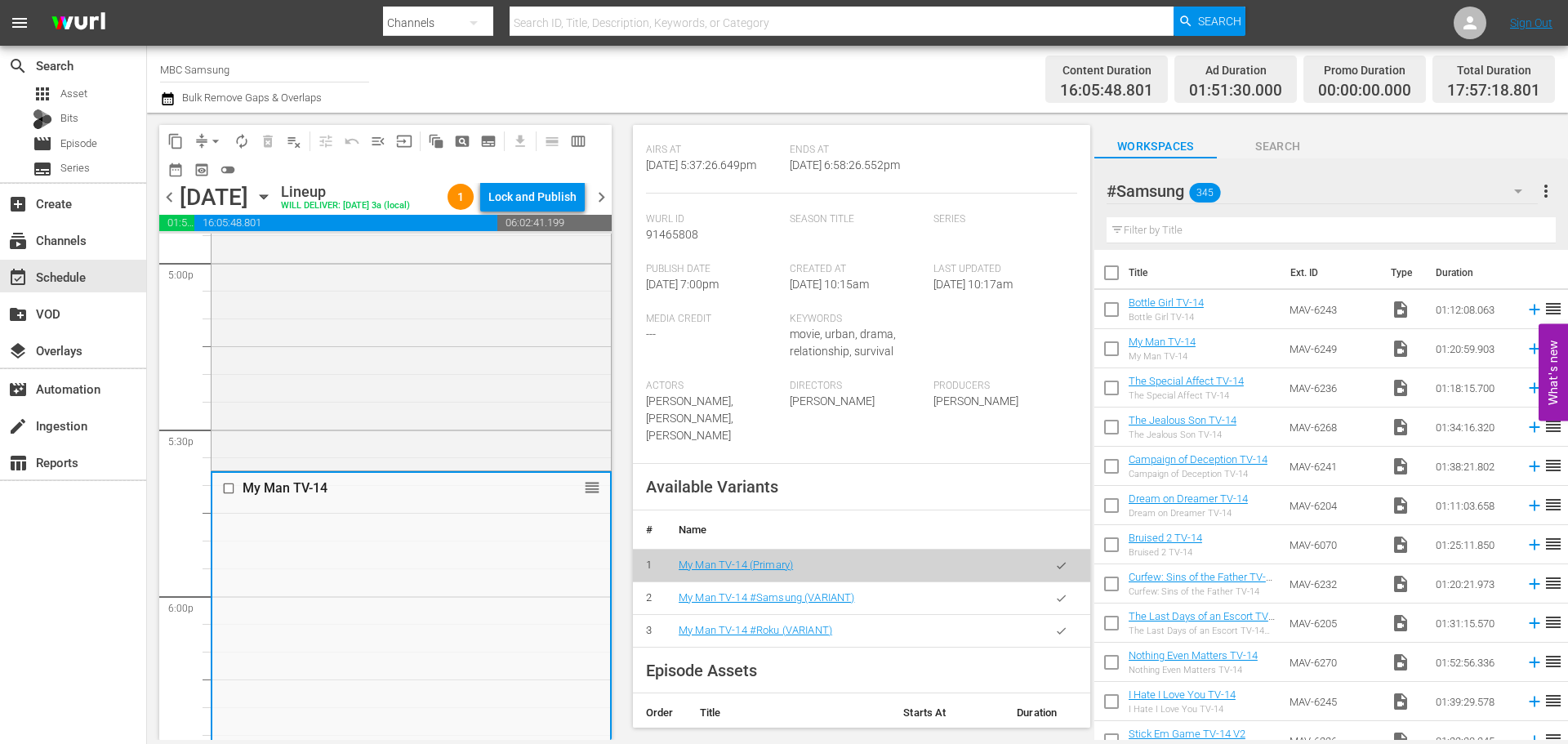
click at [1055, 604] on icon "button" at bounding box center [1061, 598] width 13 height 13
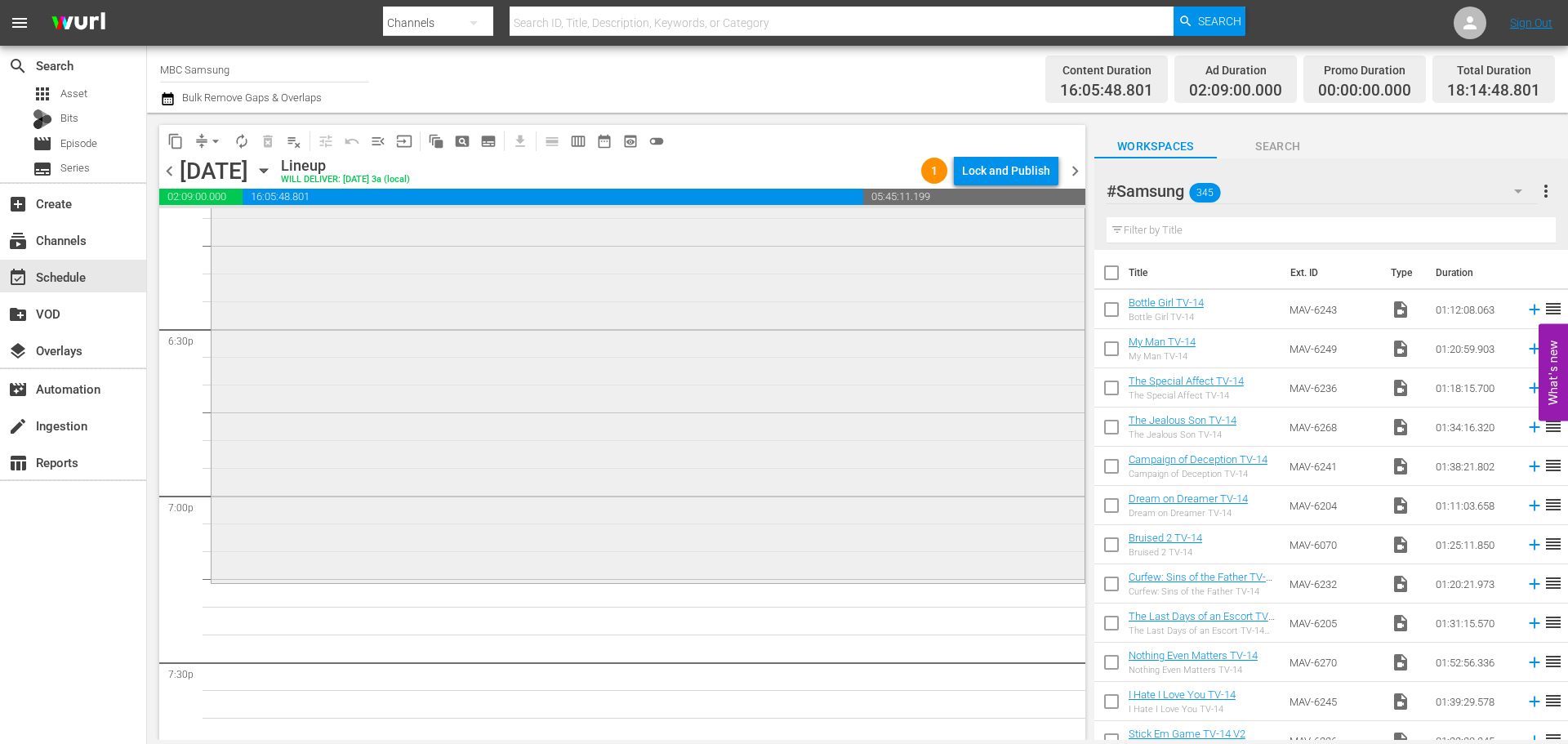
scroll to position [6122, 0]
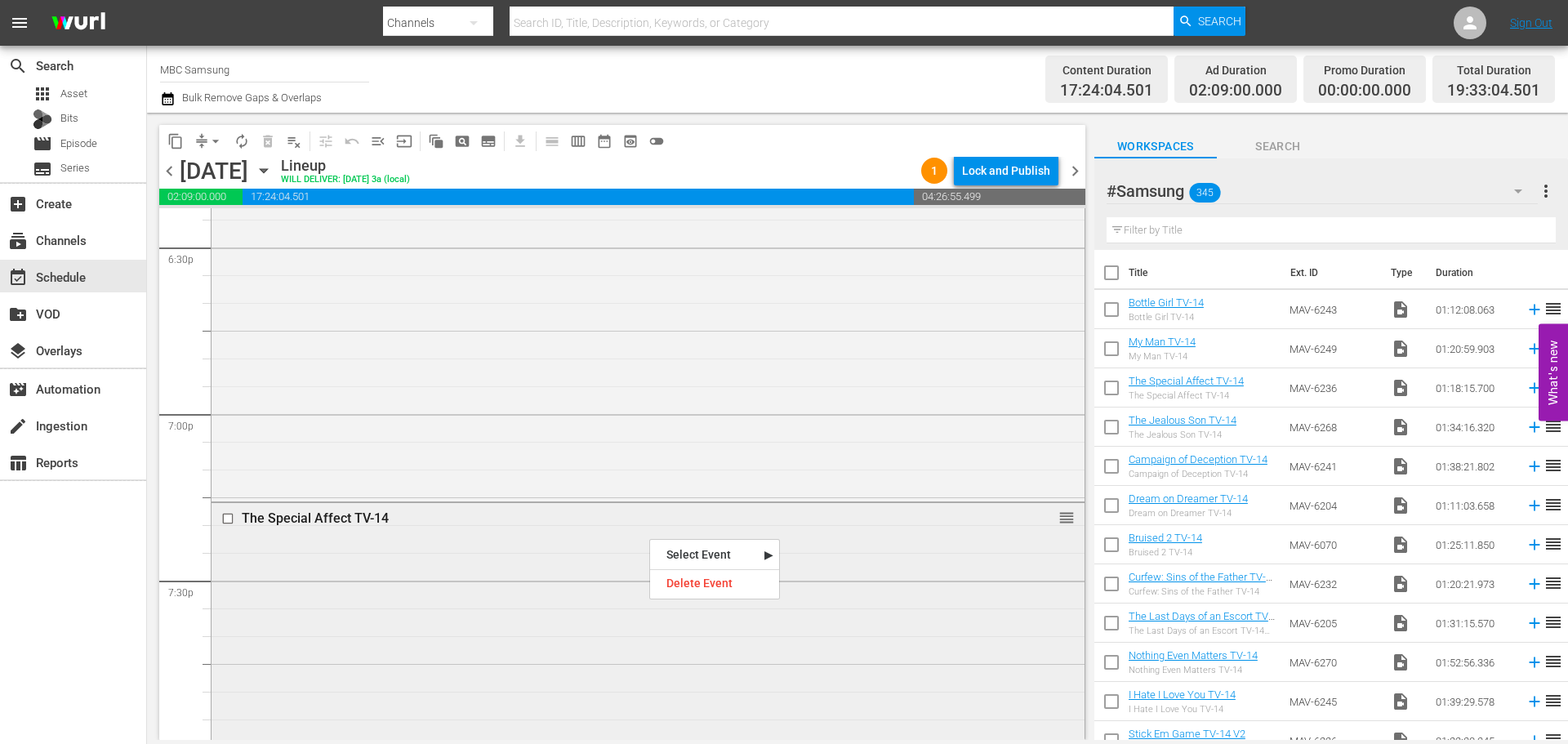
click at [386, 525] on div "The Special Affect TV-14" at bounding box center [617, 518] width 752 height 15
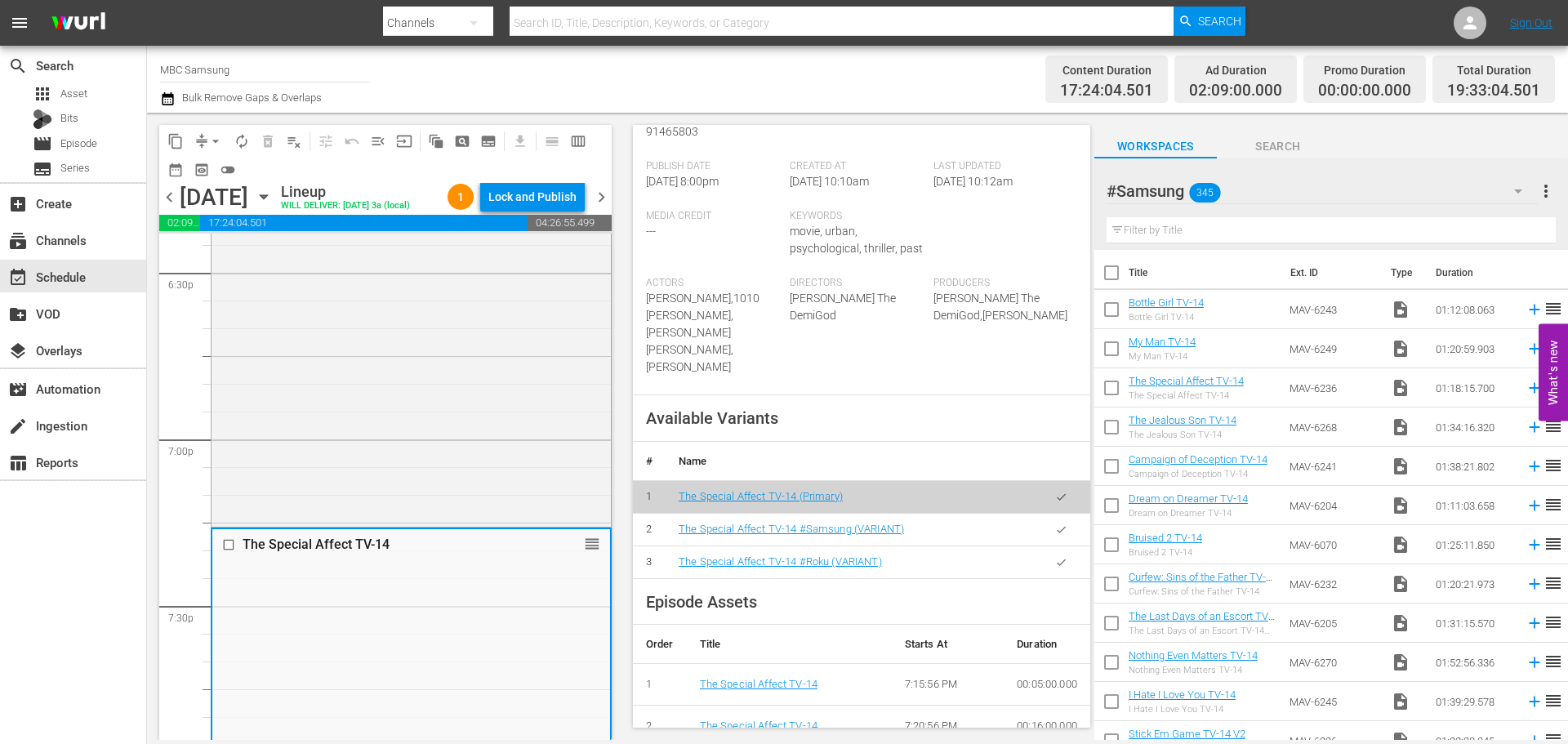
scroll to position [408, 0]
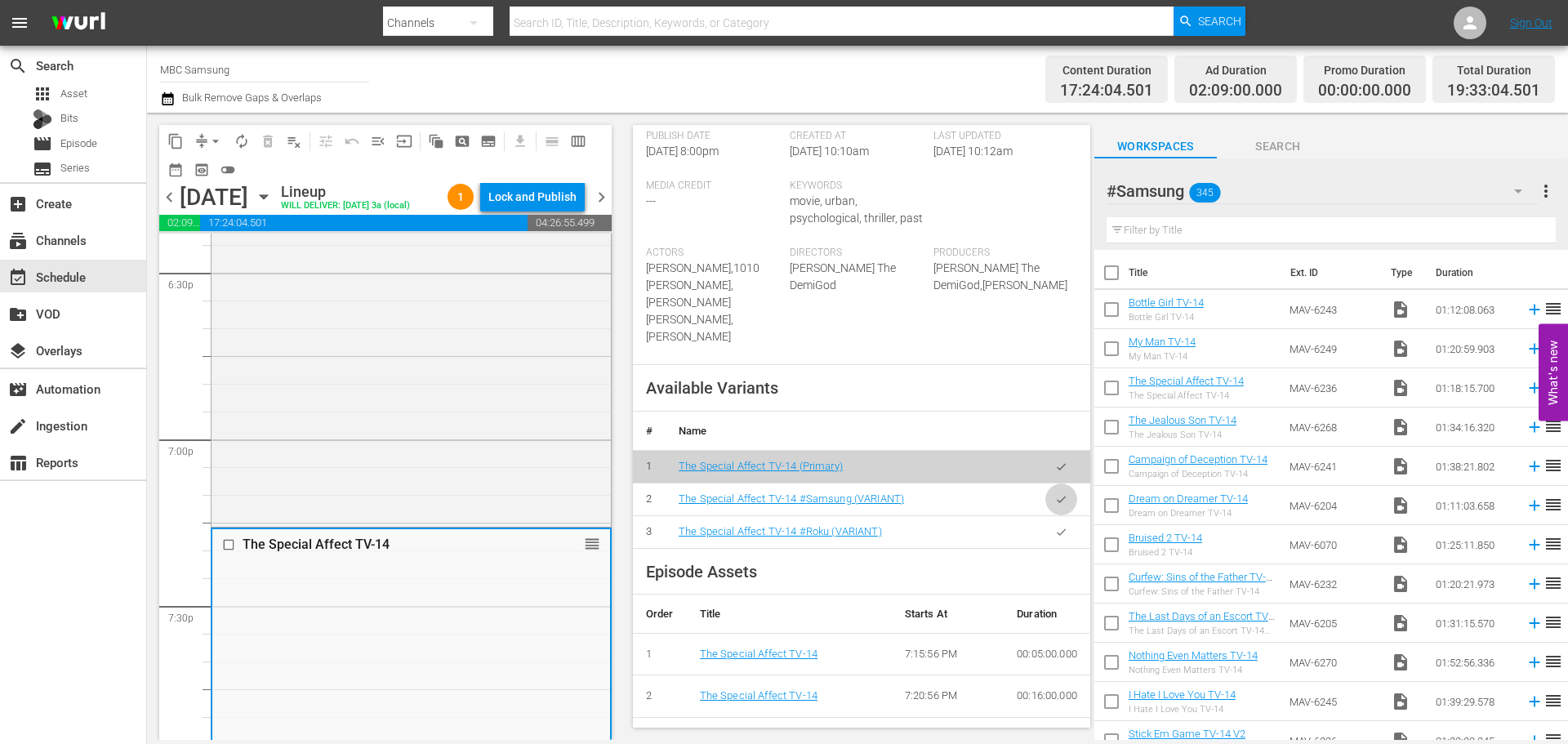
click at [1055, 493] on icon "button" at bounding box center [1061, 499] width 13 height 13
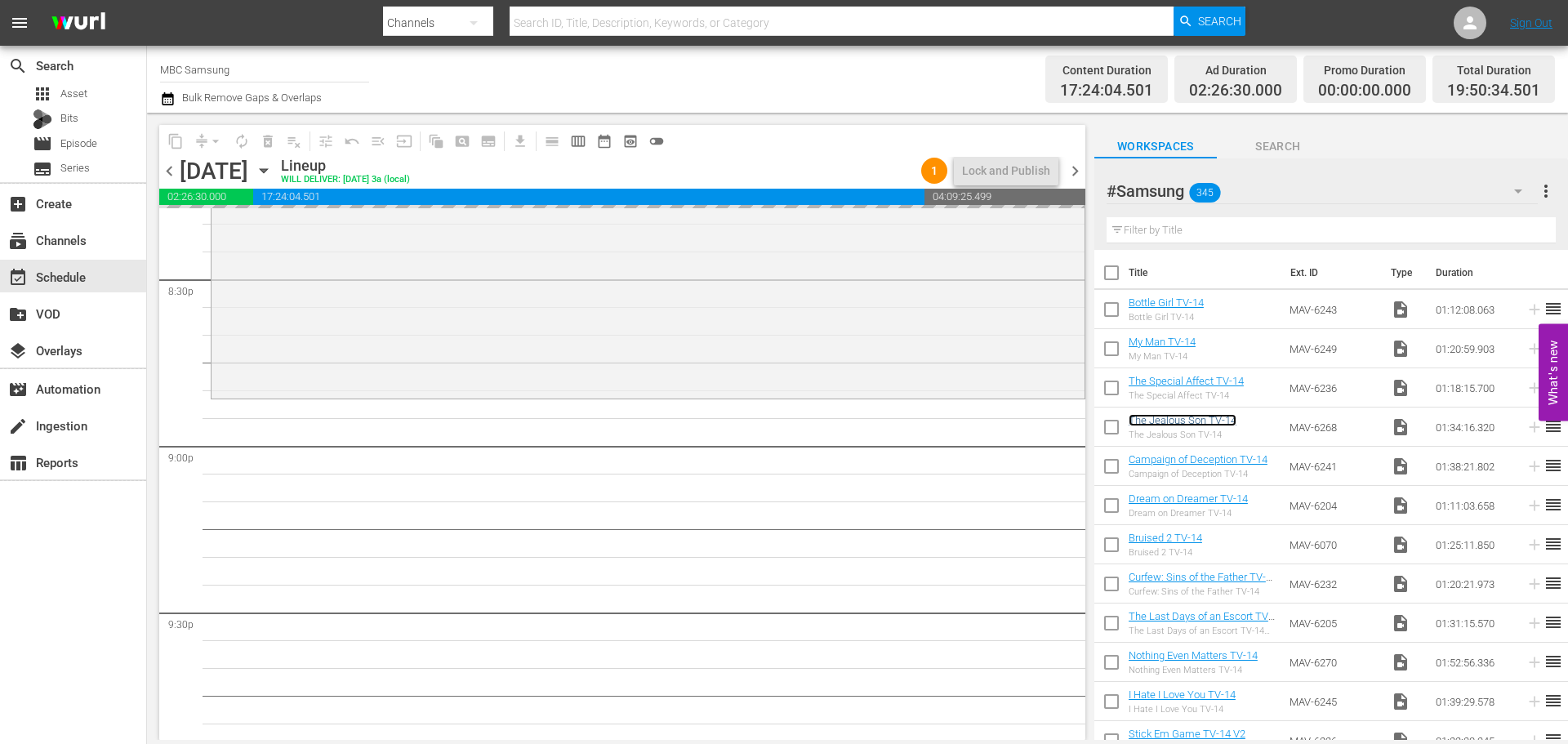
scroll to position [6857, 0]
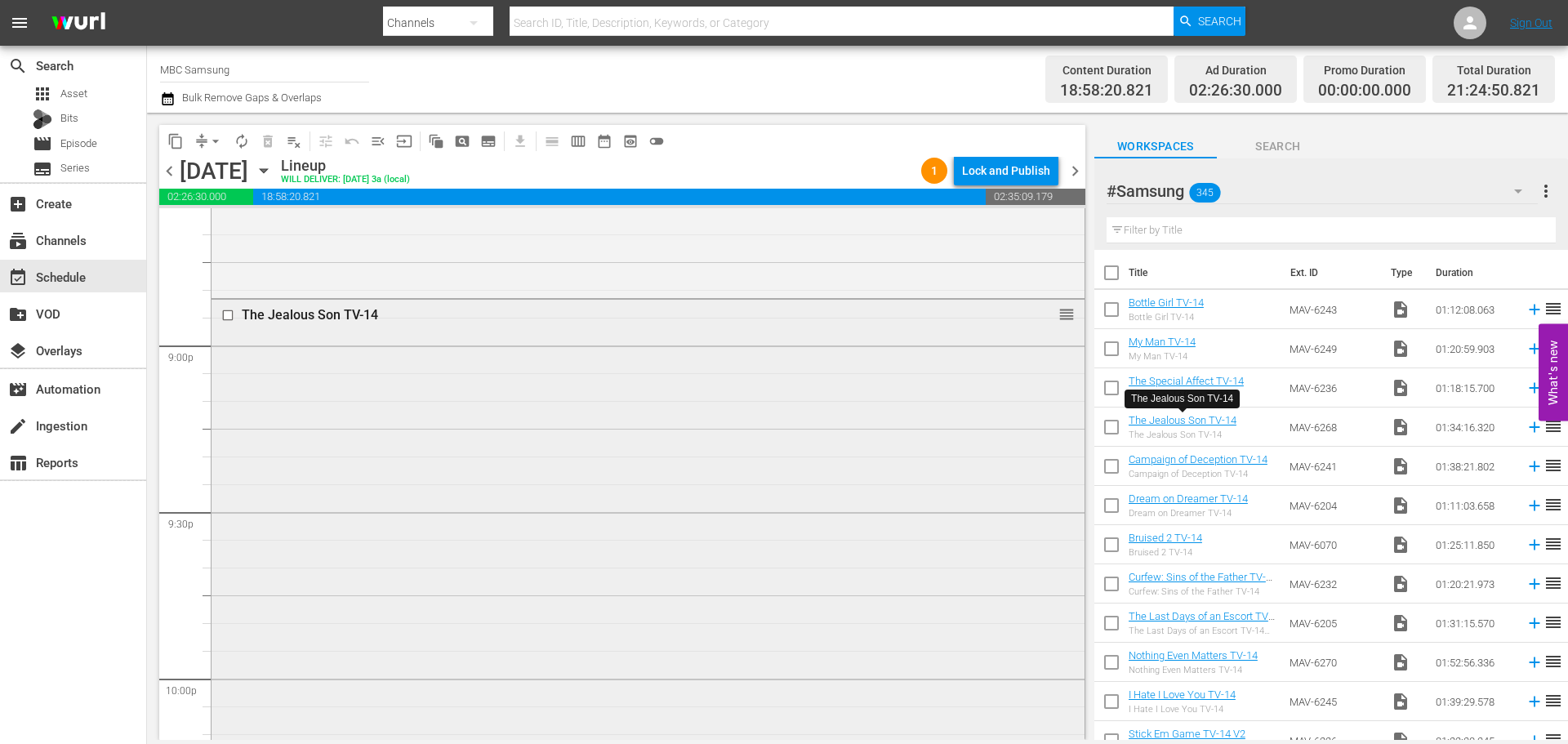
click at [557, 452] on div "The Jealous Son TV-14 reorder" at bounding box center [648, 559] width 873 height 519
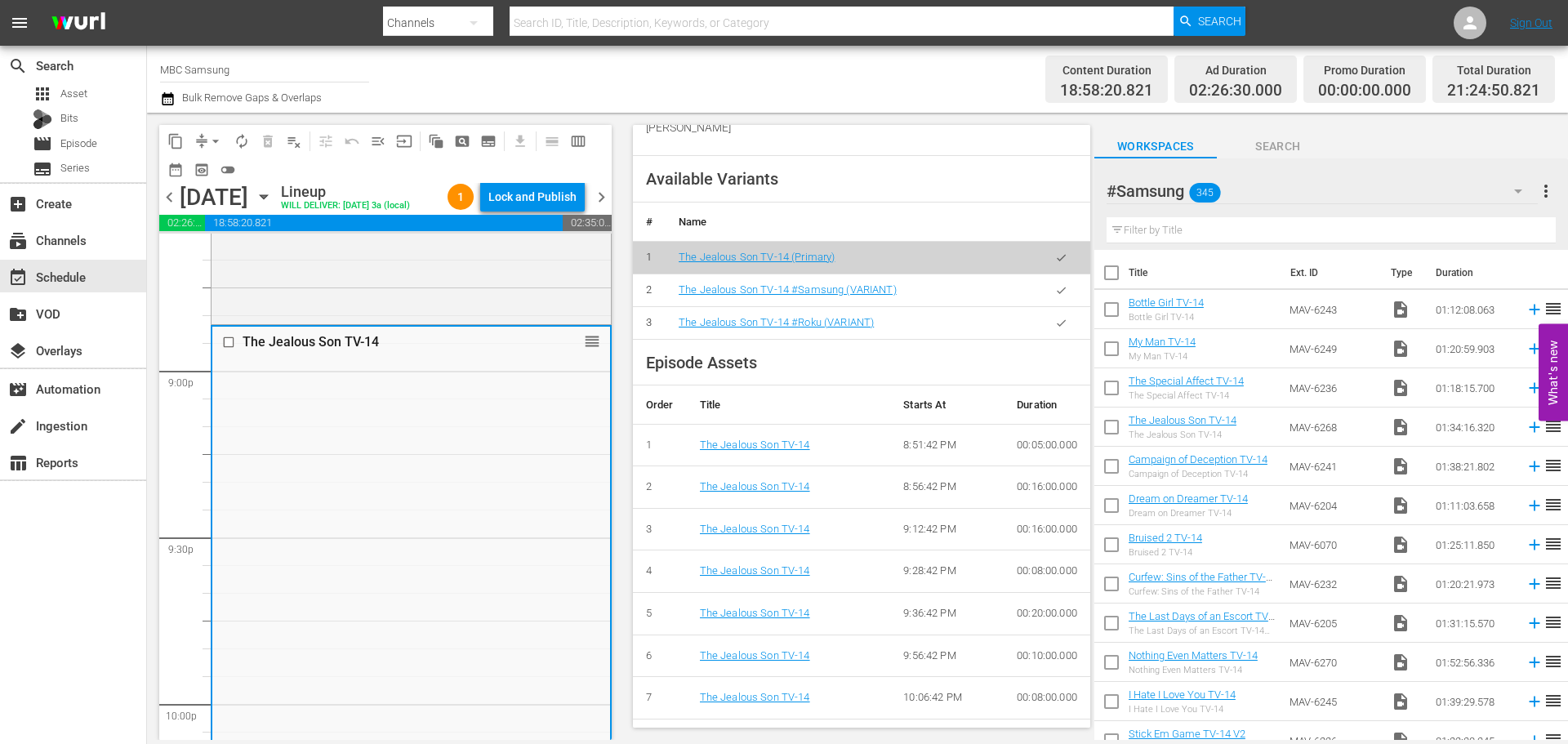
scroll to position [634, 0]
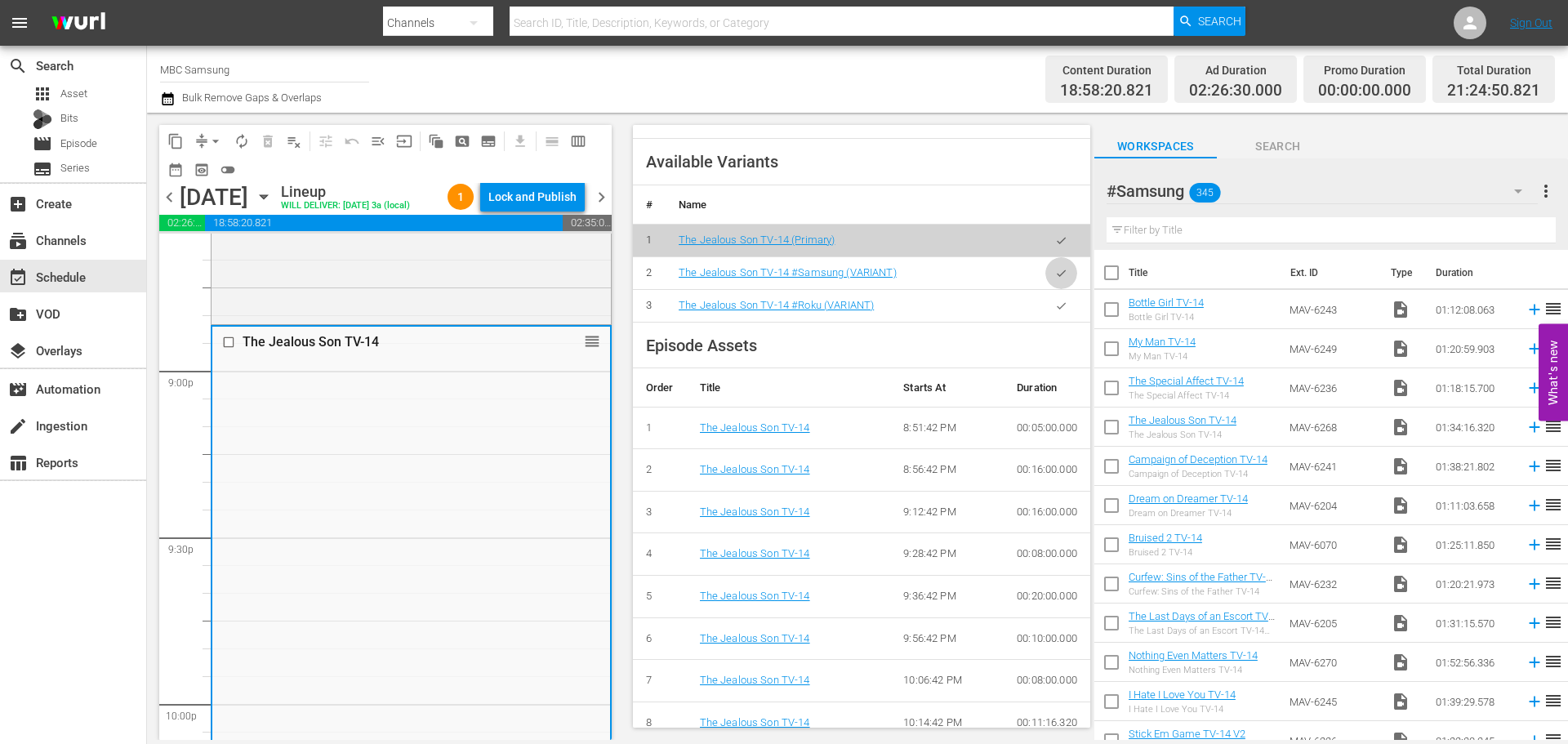
click at [1056, 269] on icon "button" at bounding box center [1061, 272] width 9 height 6
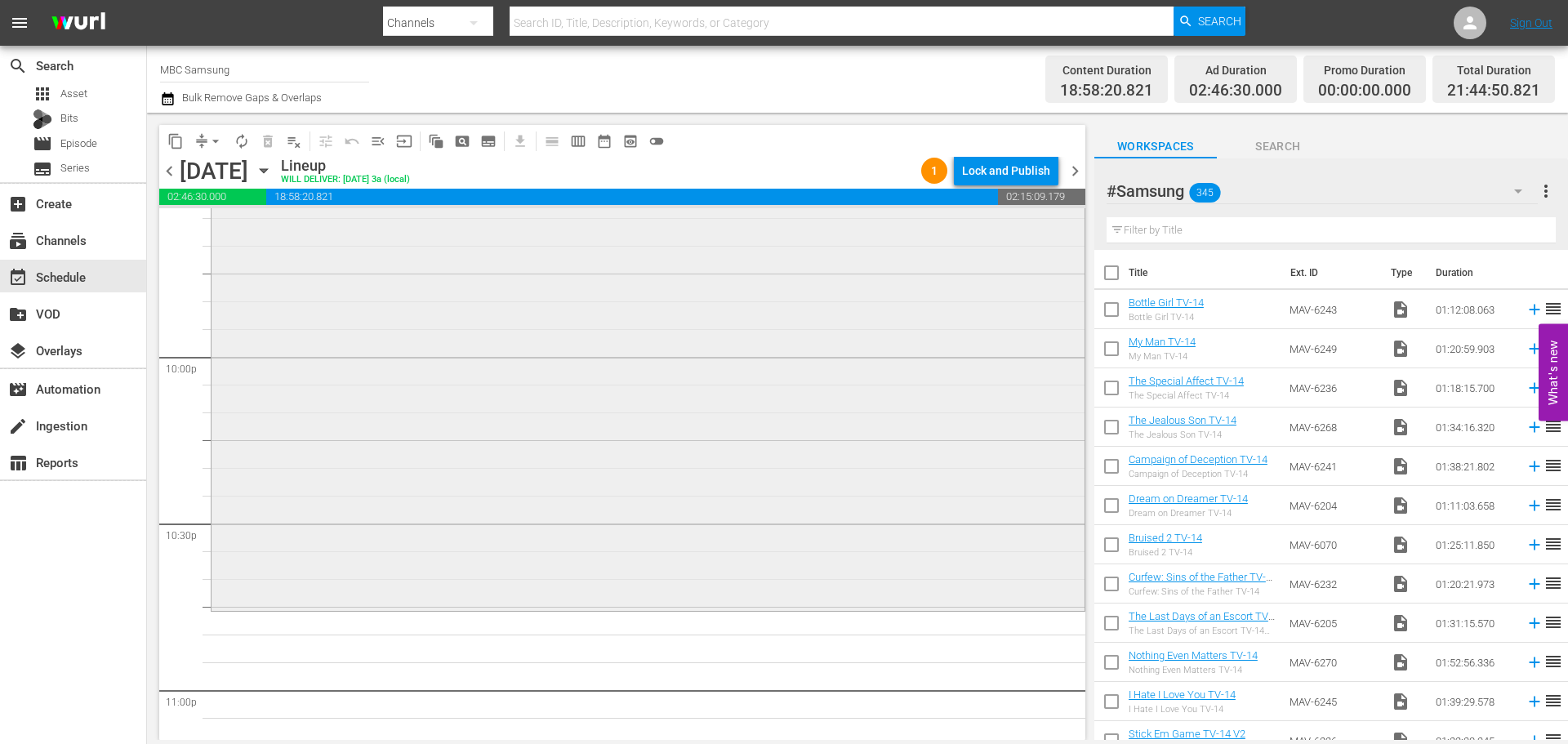
scroll to position [7428, 0]
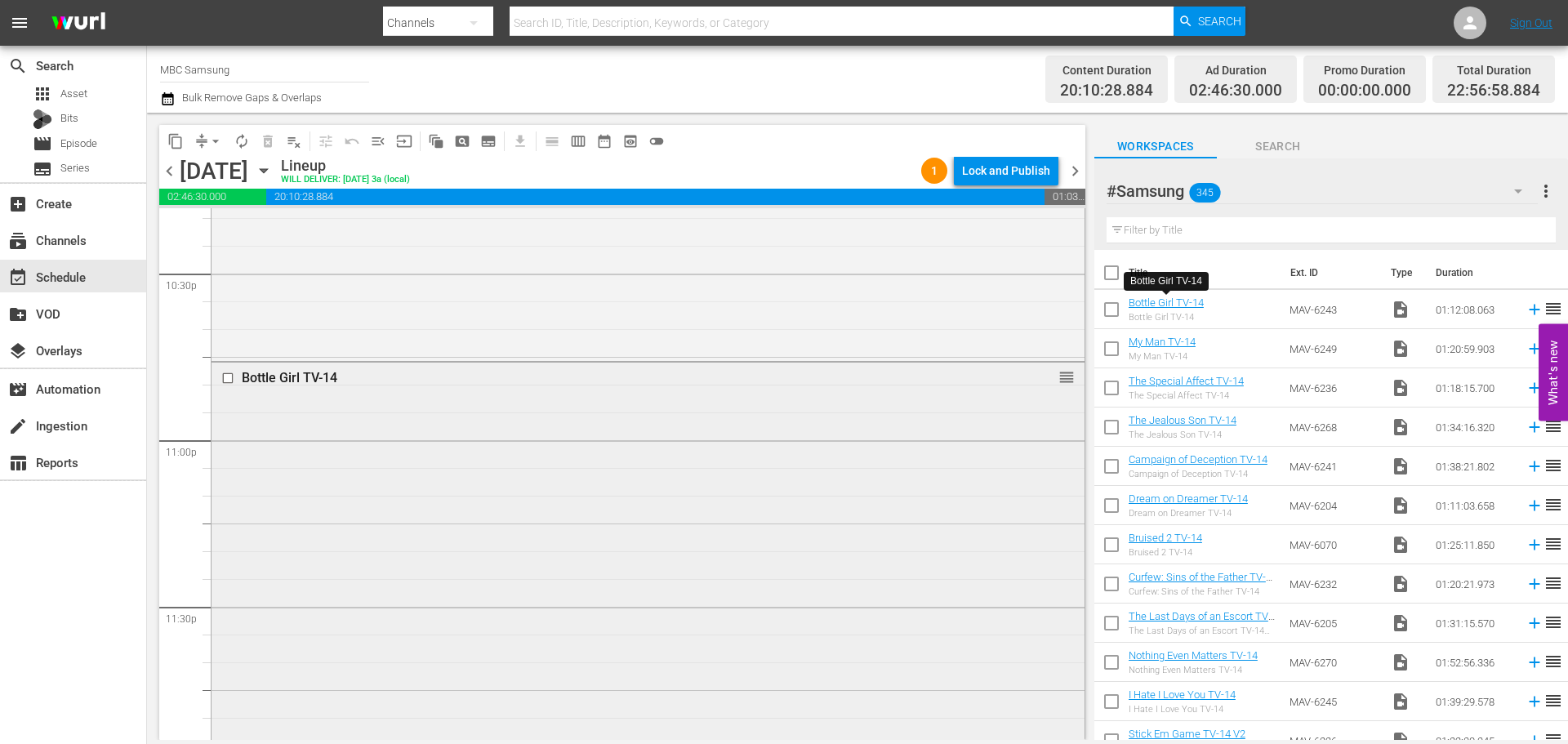
click at [765, 559] on div "Bottle Girl TV-14 reorder" at bounding box center [648, 560] width 873 height 396
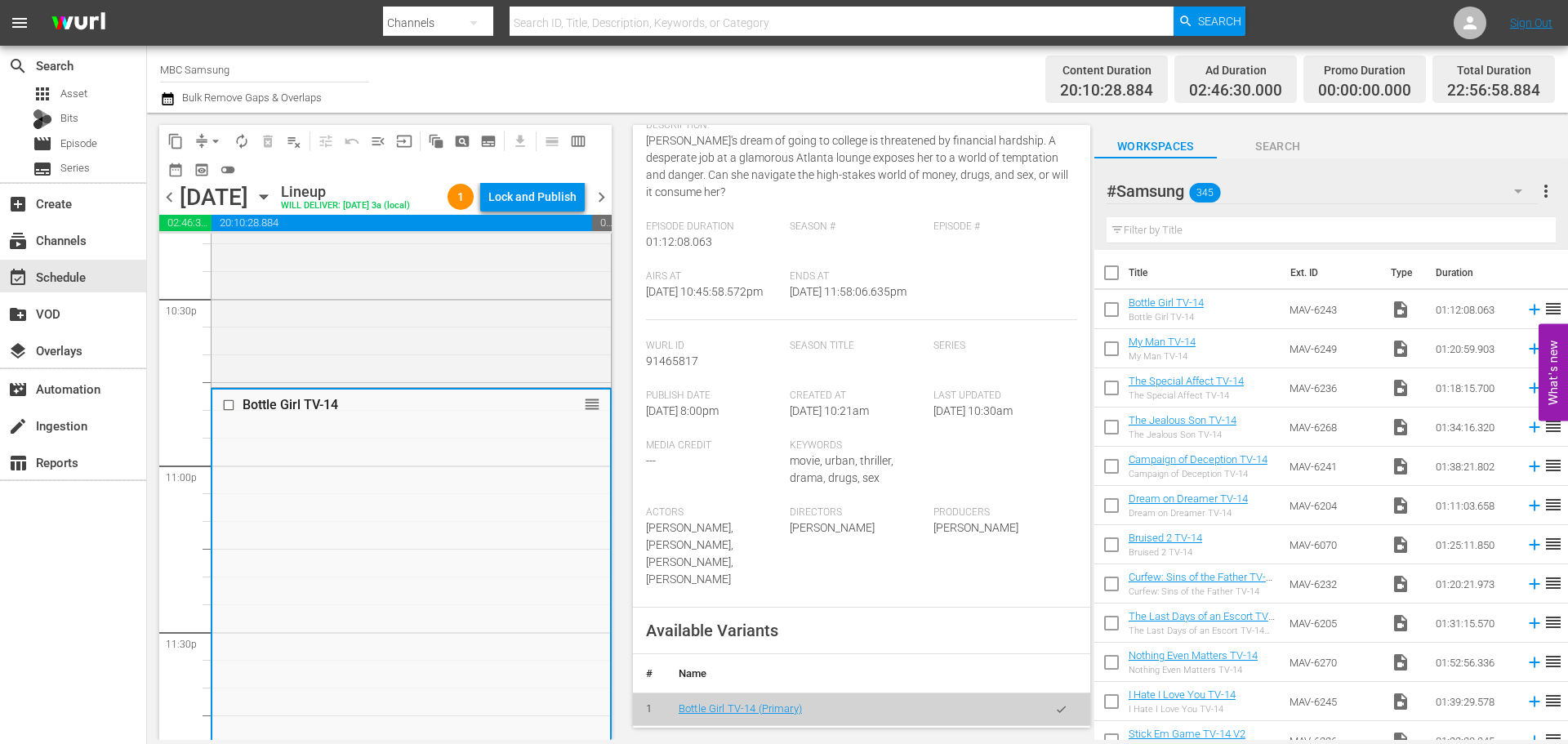
scroll to position [490, 0]
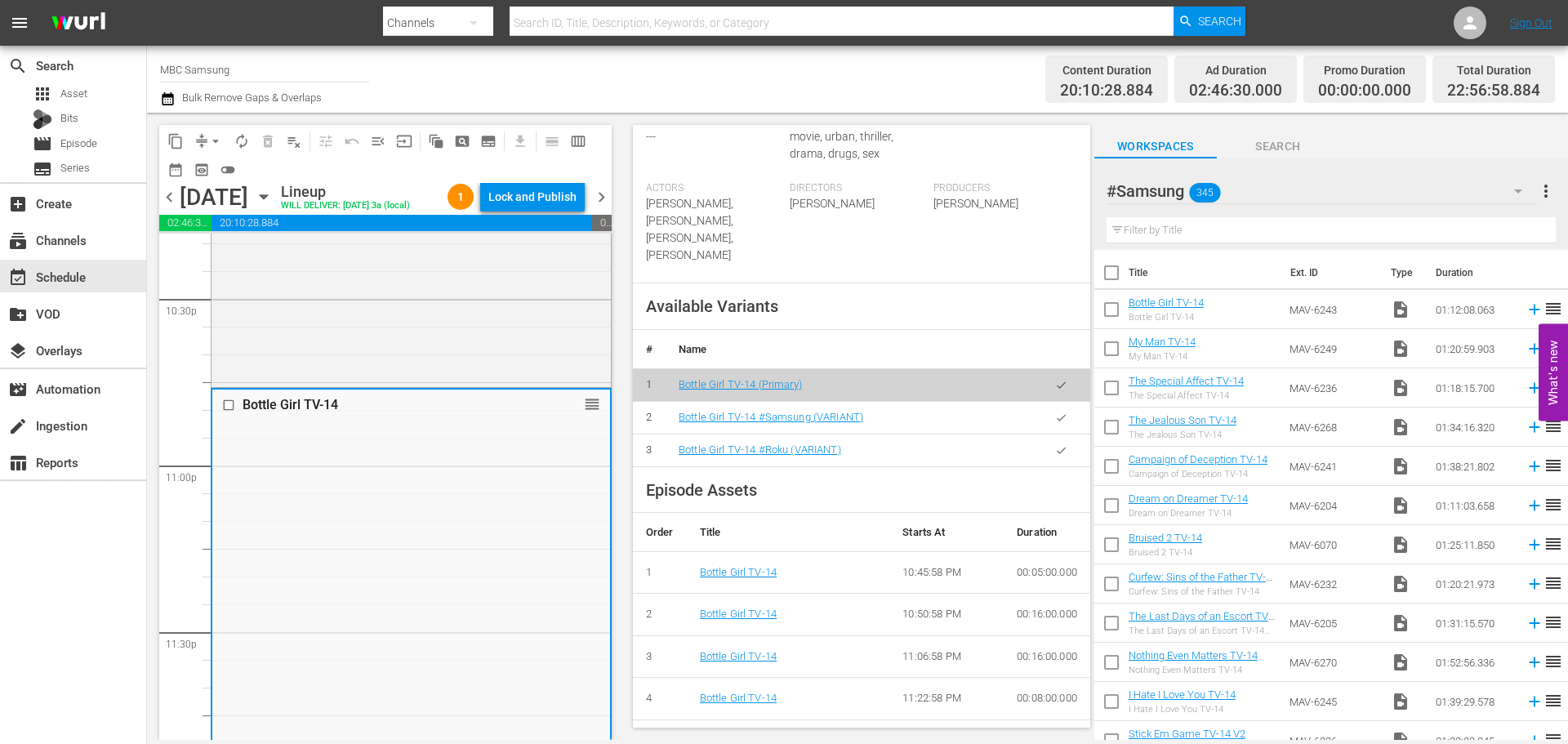
click at [1055, 414] on button "button" at bounding box center [1061, 418] width 32 height 32
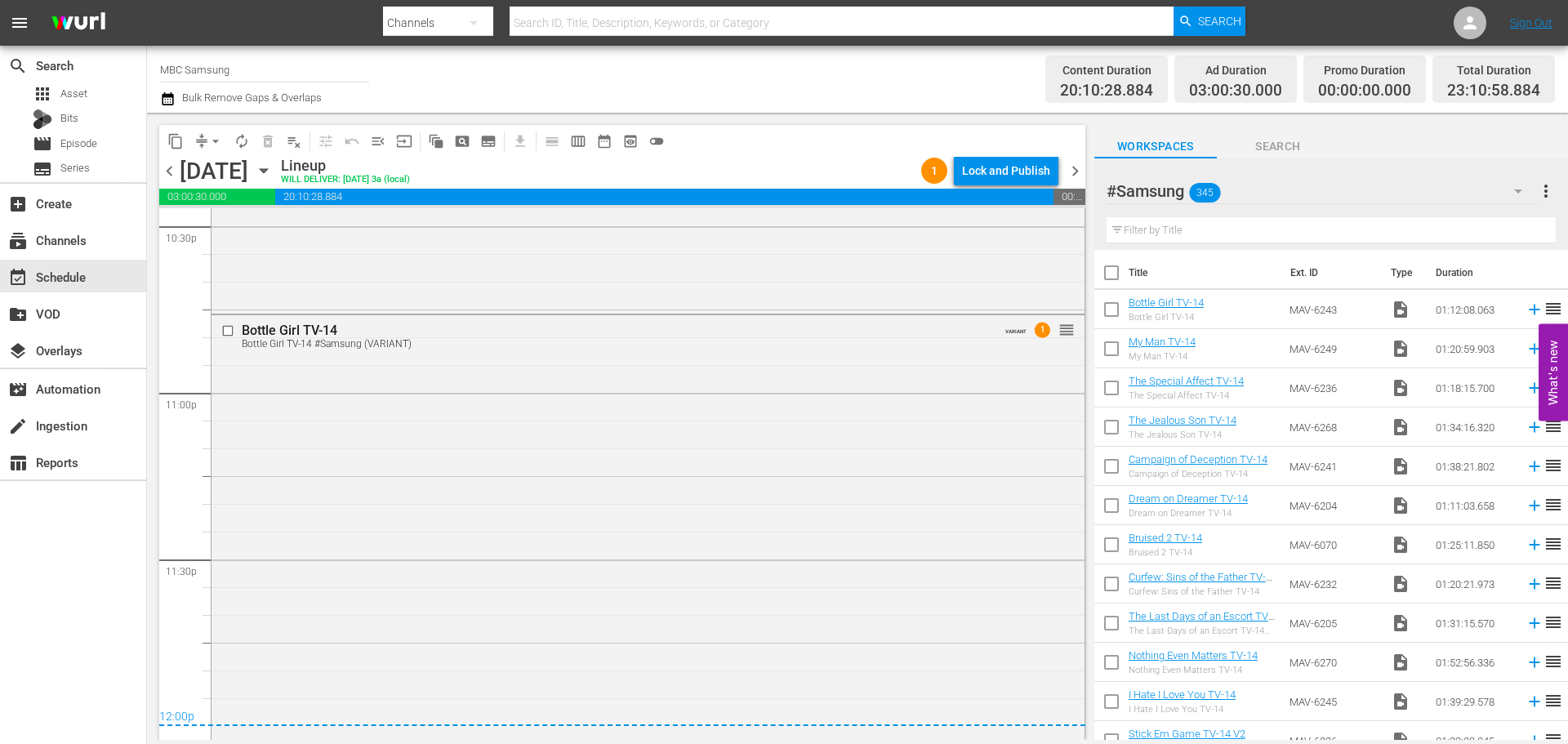
scroll to position [7447, 0]
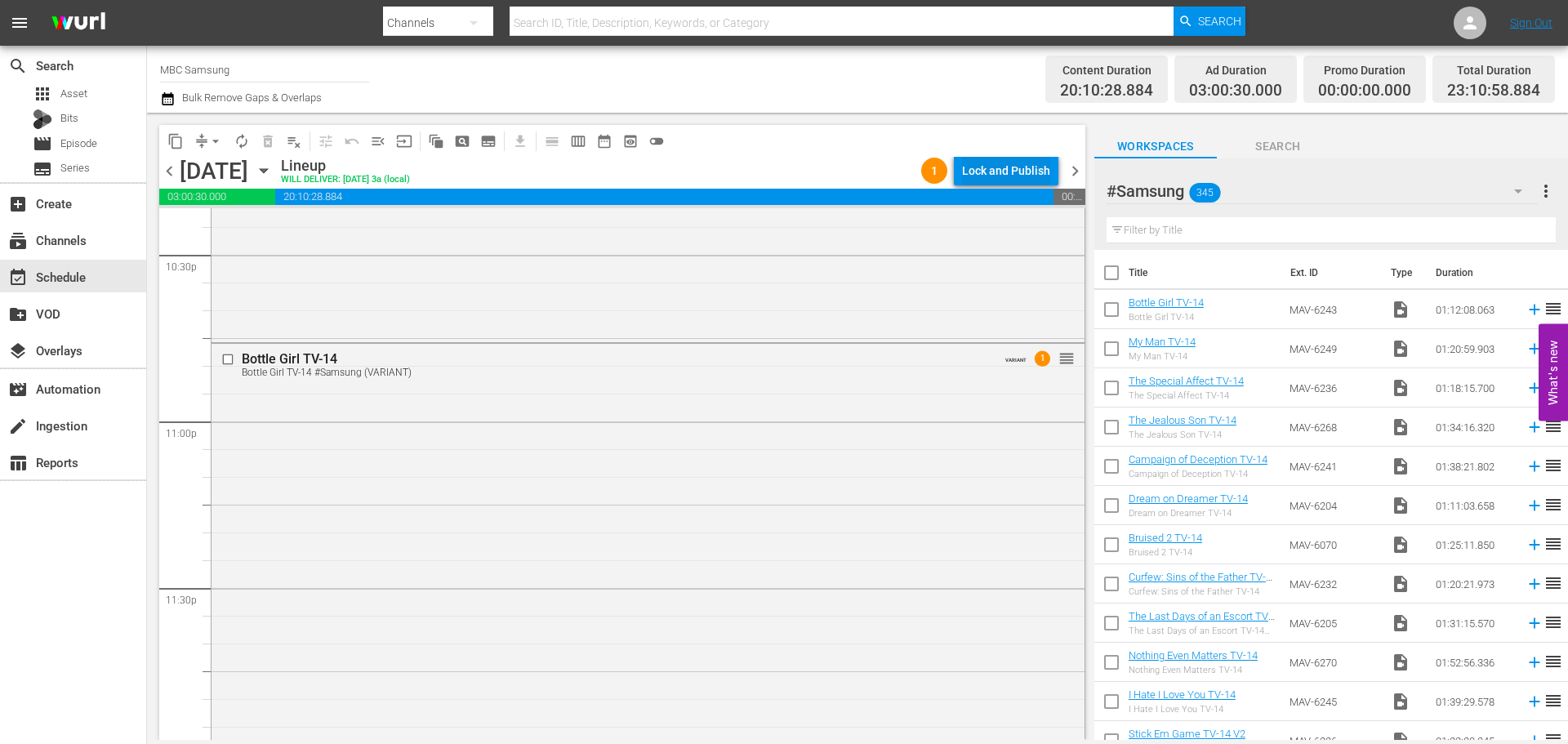
click at [1025, 171] on div "Lock and Publish" at bounding box center [1005, 170] width 89 height 30
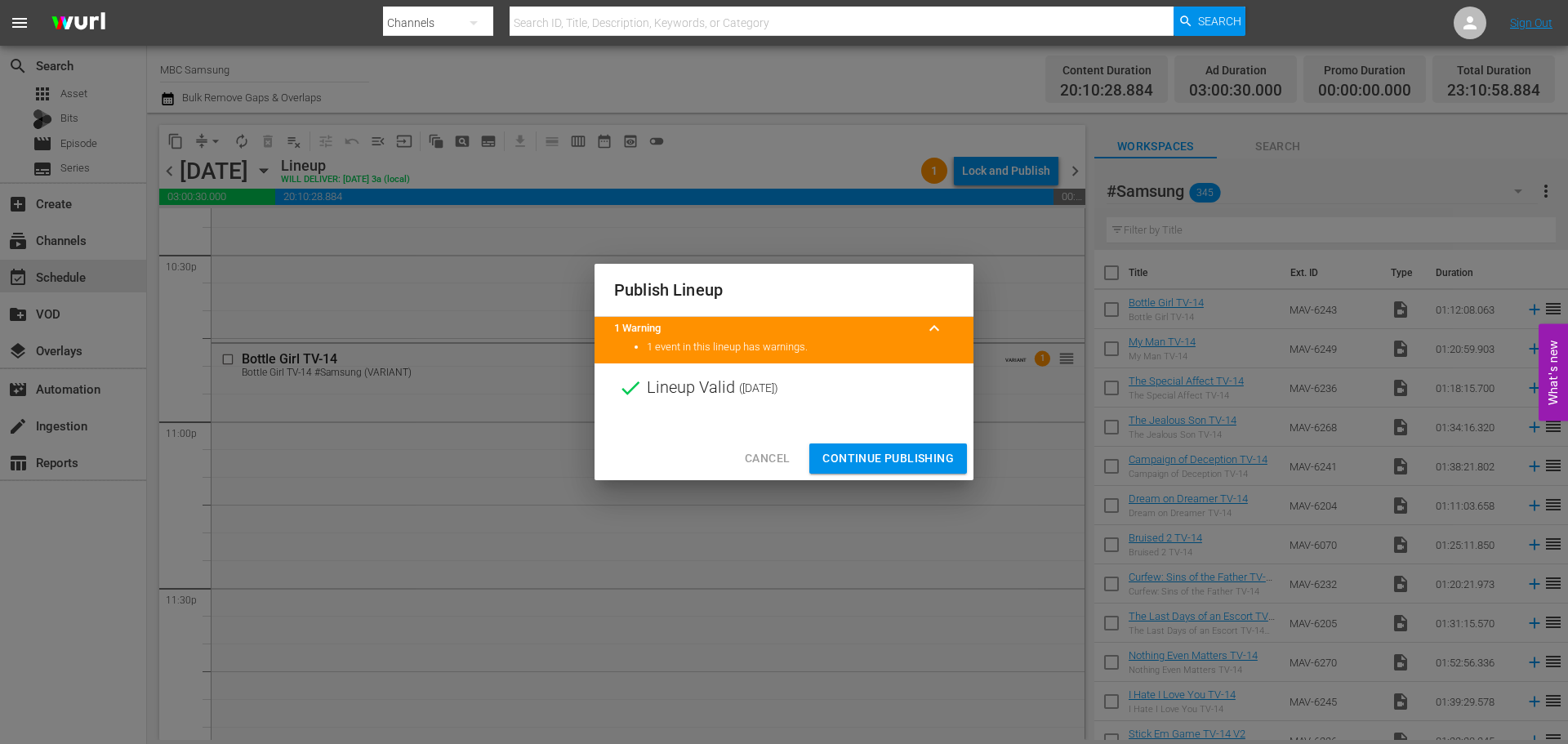
click at [893, 455] on span "Continue Publishing" at bounding box center [887, 458] width 131 height 21
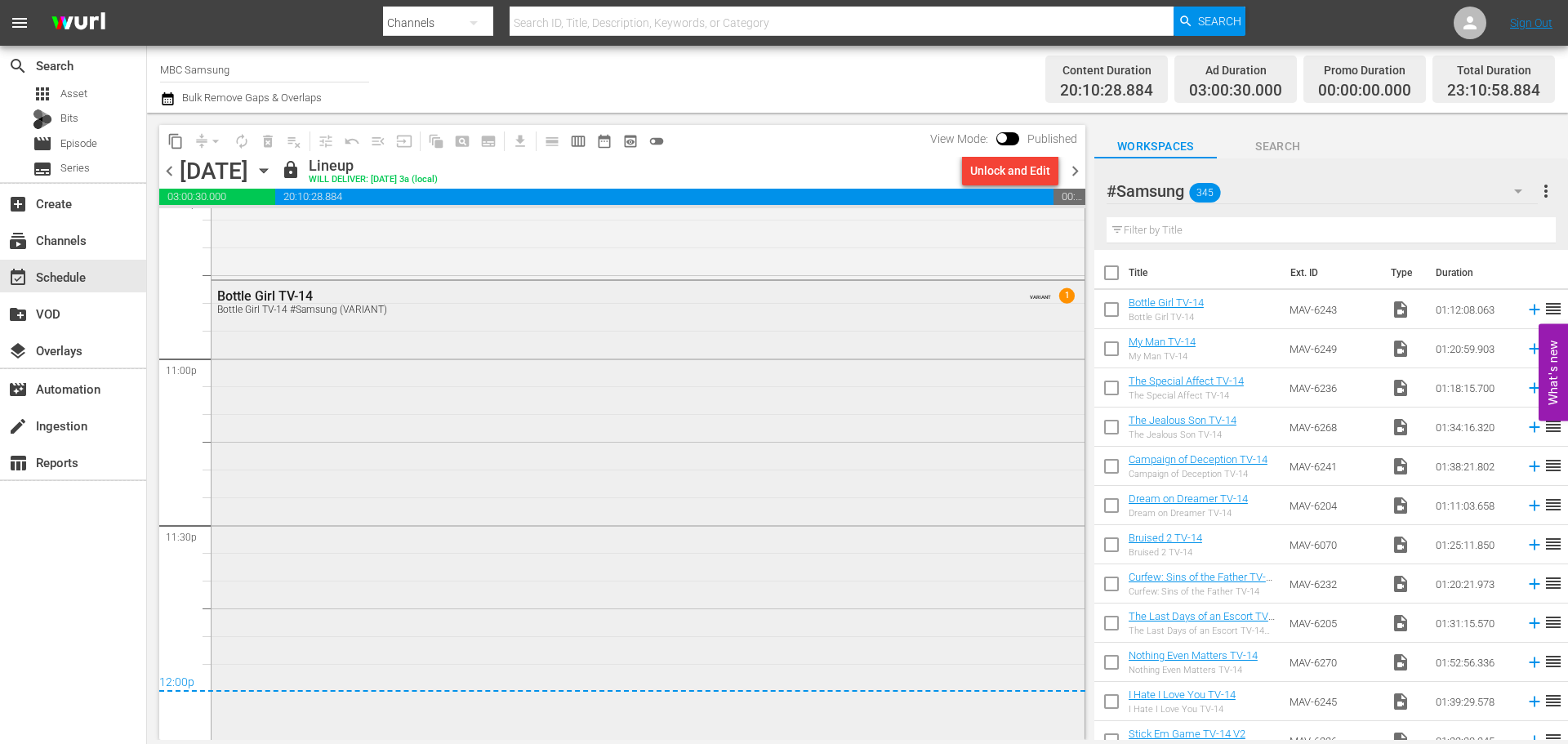
scroll to position [7529, 0]
